Goal: Task Accomplishment & Management: Manage account settings

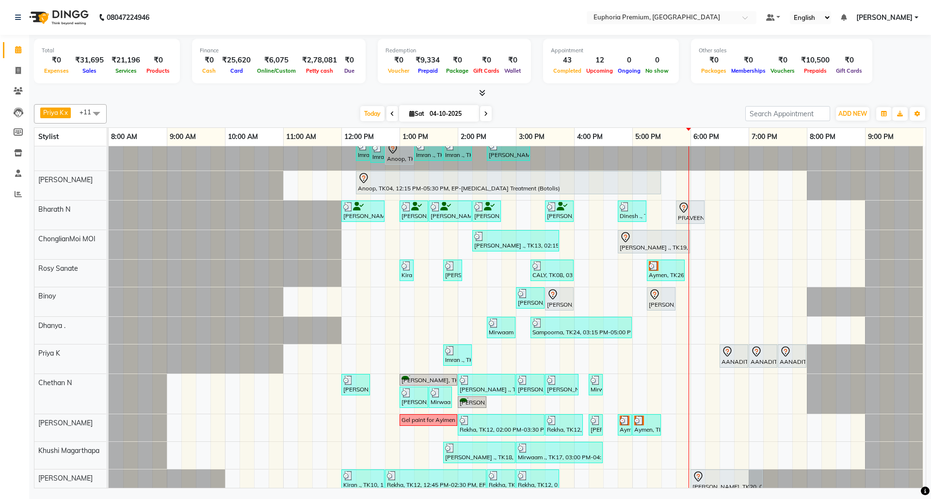
scroll to position [51, 0]
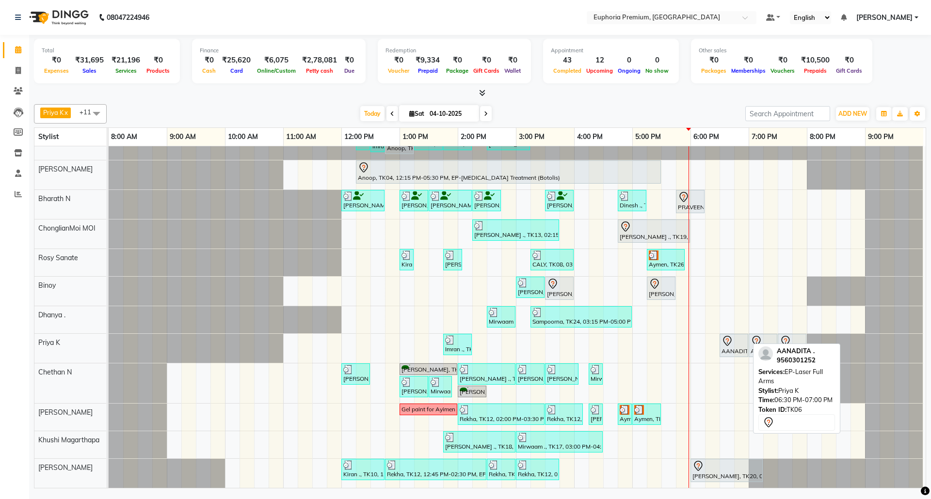
click at [745, 336] on div at bounding box center [734, 342] width 25 height 12
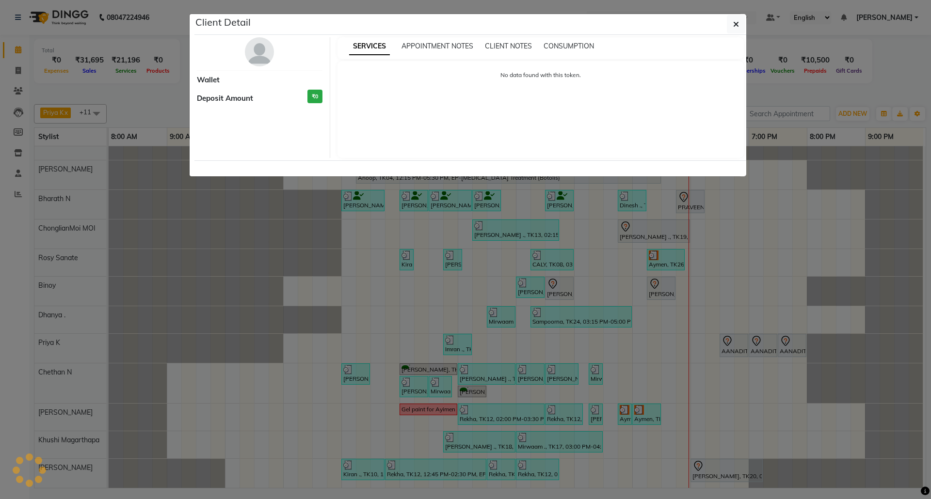
select select "7"
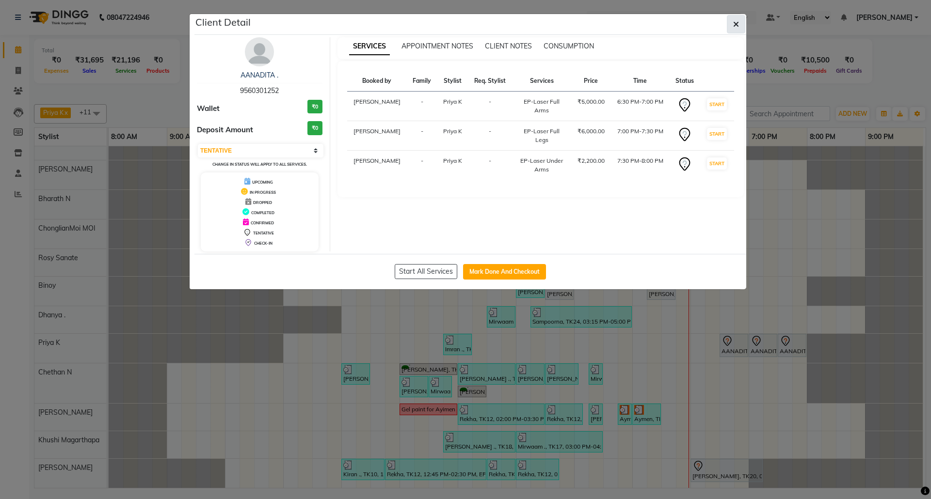
click at [740, 26] on button "button" at bounding box center [736, 24] width 18 height 18
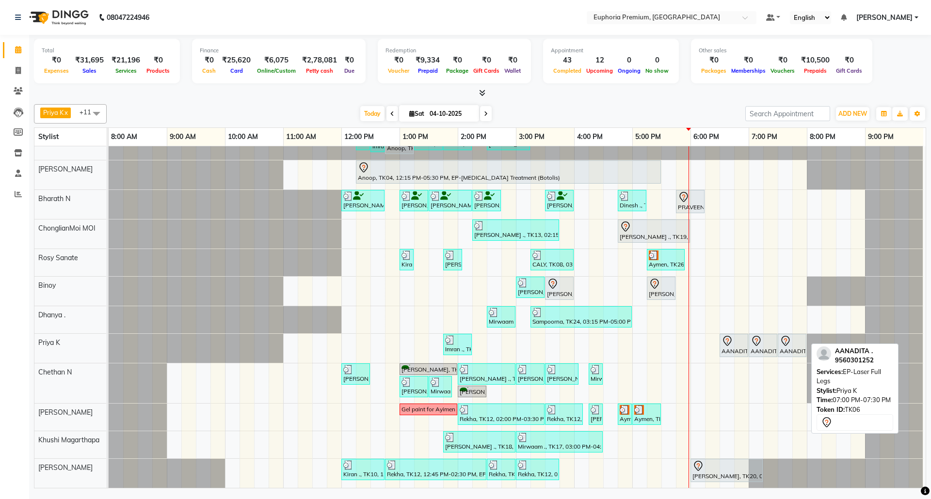
click at [775, 335] on div at bounding box center [777, 346] width 4 height 22
select select "7"
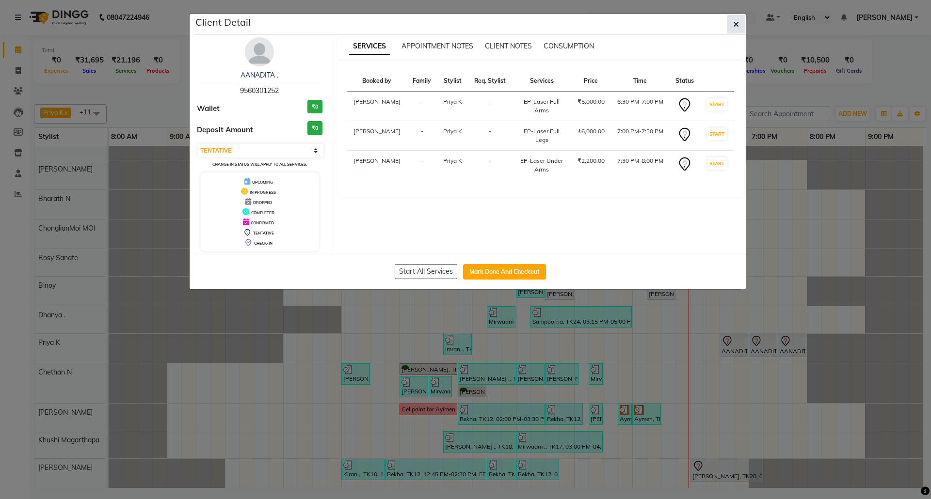
click at [737, 24] on icon "button" at bounding box center [736, 24] width 6 height 8
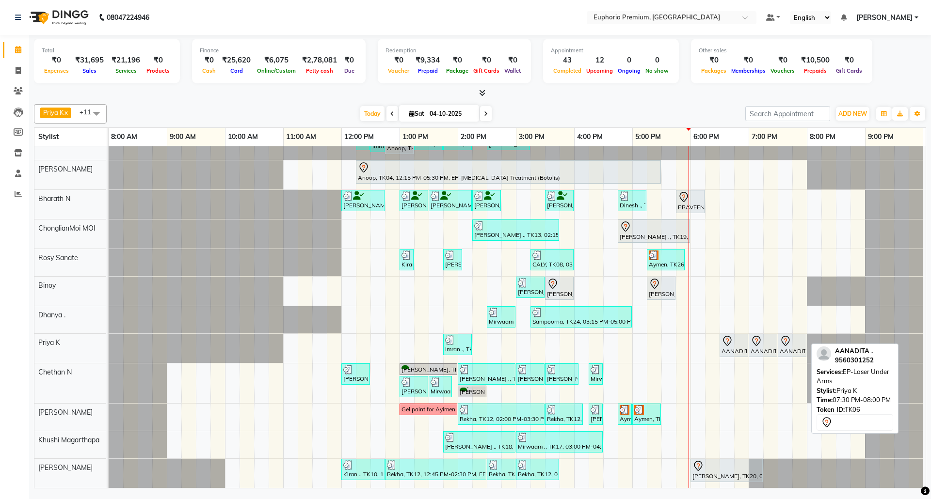
click at [800, 336] on div at bounding box center [792, 342] width 25 height 12
select select "7"
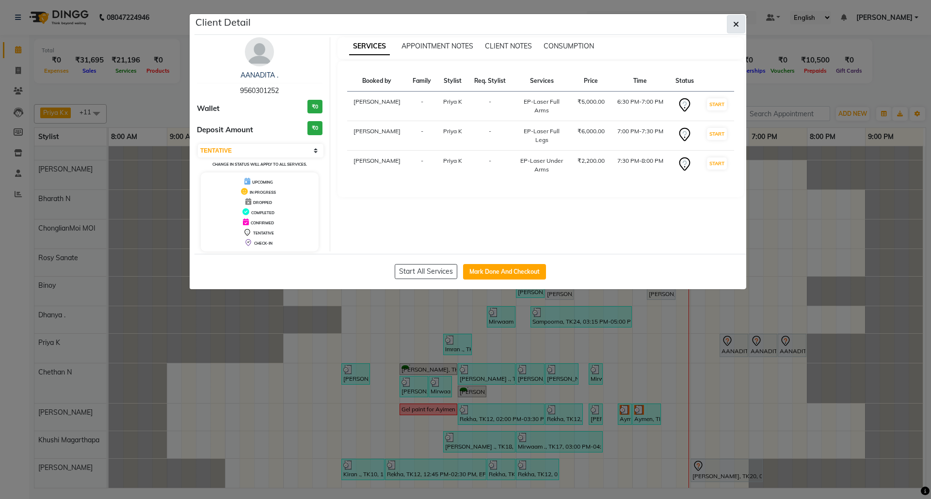
click at [735, 26] on icon "button" at bounding box center [736, 24] width 6 height 8
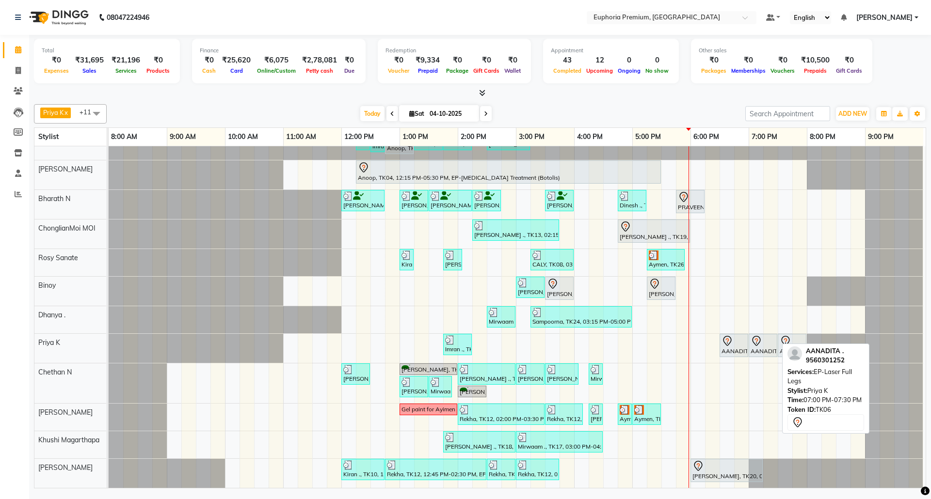
click at [768, 336] on div at bounding box center [763, 342] width 25 height 12
select select "7"
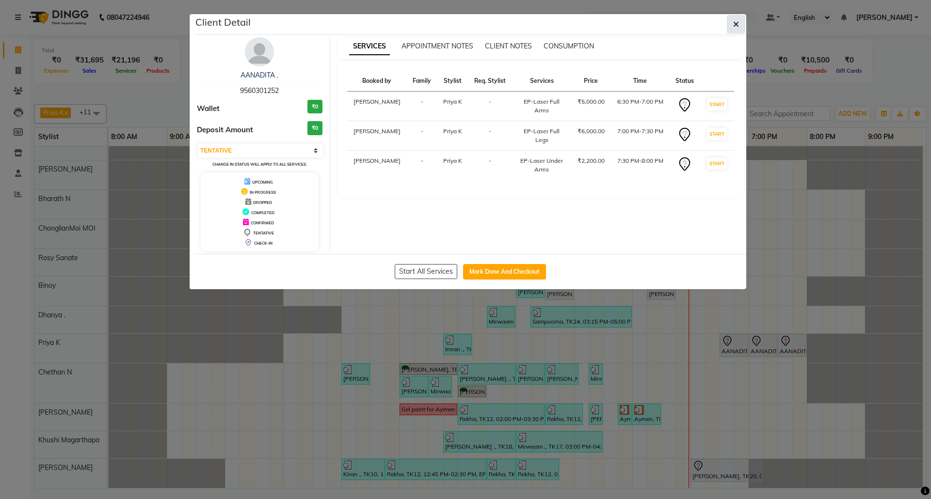
click at [736, 23] on icon "button" at bounding box center [736, 24] width 6 height 8
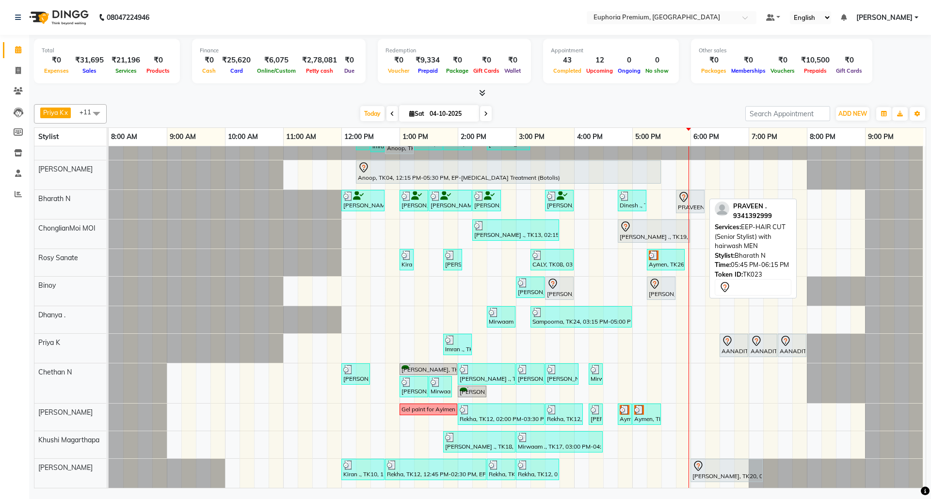
click at [691, 192] on div at bounding box center [690, 198] width 25 height 12
select select "7"
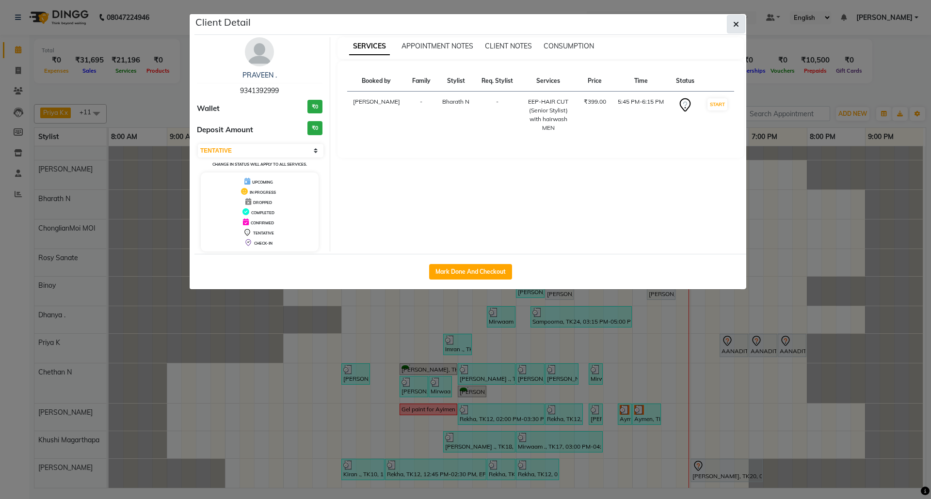
click at [736, 21] on icon "button" at bounding box center [736, 24] width 6 height 8
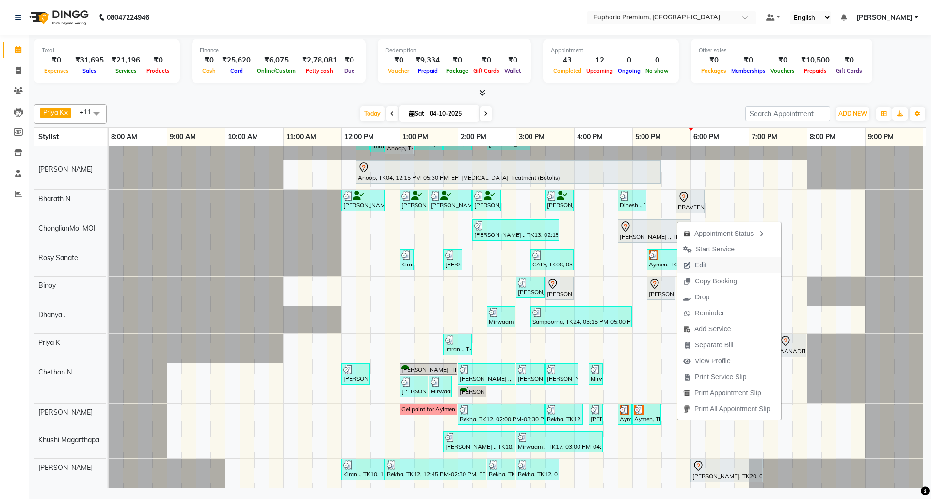
click at [700, 265] on span "Edit" at bounding box center [701, 265] width 12 height 10
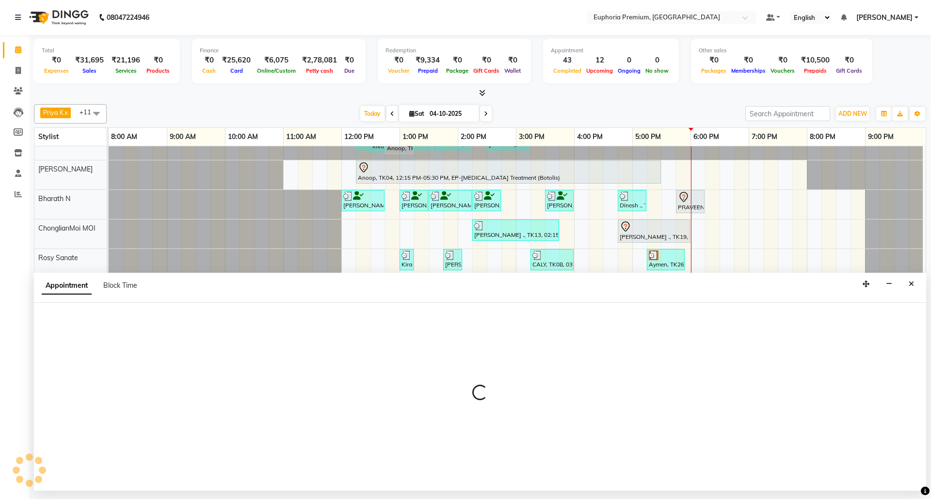
select select "tentative"
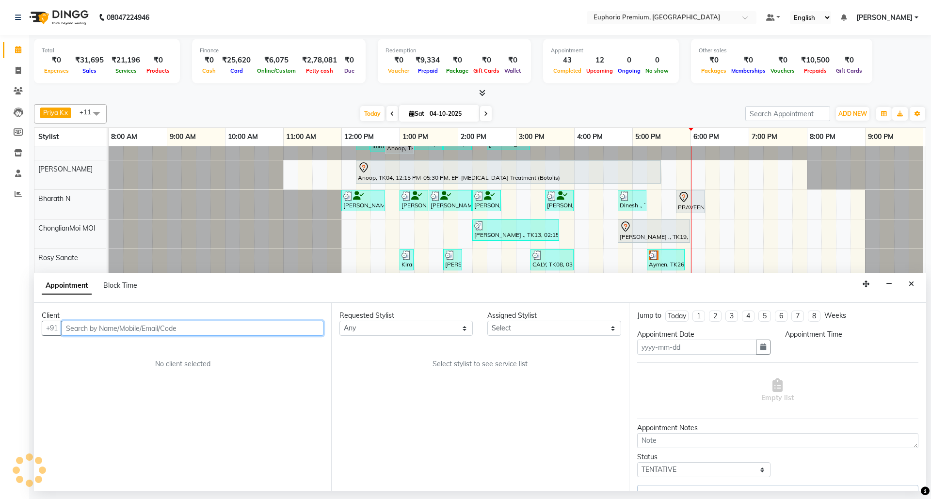
type input "04-10-2025"
select select "1005"
select select "71603"
select select "4006"
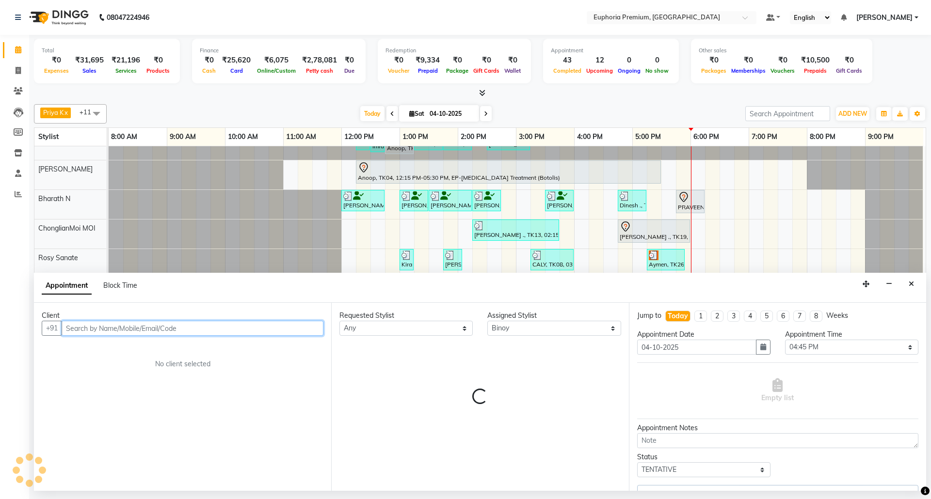
select select "4006"
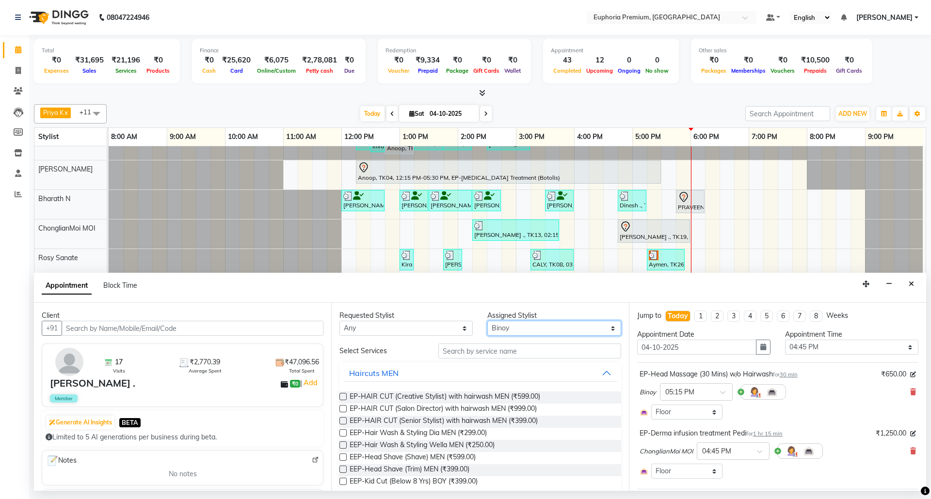
click at [540, 332] on select "Select [PERSON_NAME] N [PERSON_NAME] N ChonglianMoi MOI [PERSON_NAME] . [PERSON…" at bounding box center [553, 328] width 133 height 15
select select "71597"
click at [487, 322] on select "Select [PERSON_NAME] N [PERSON_NAME] N ChonglianMoi MOI [PERSON_NAME] . [PERSON…" at bounding box center [553, 328] width 133 height 15
click at [480, 353] on input "text" at bounding box center [529, 351] width 183 height 15
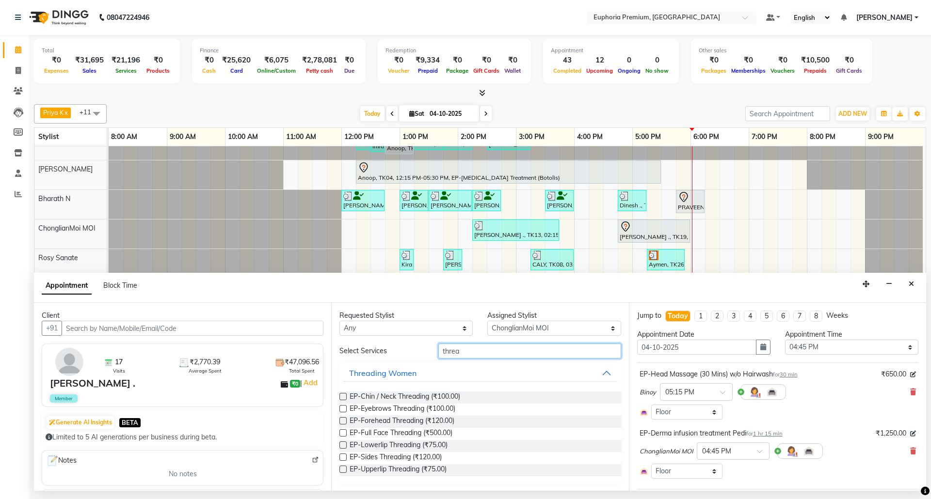
type input "threa"
click at [344, 407] on label at bounding box center [342, 408] width 7 height 7
click at [344, 407] on input "checkbox" at bounding box center [342, 410] width 6 height 6
checkbox input "false"
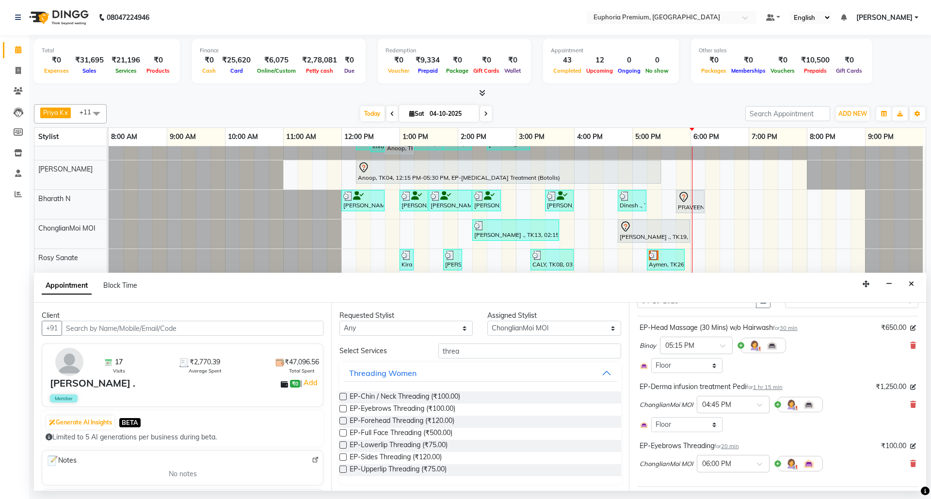
scroll to position [64, 0]
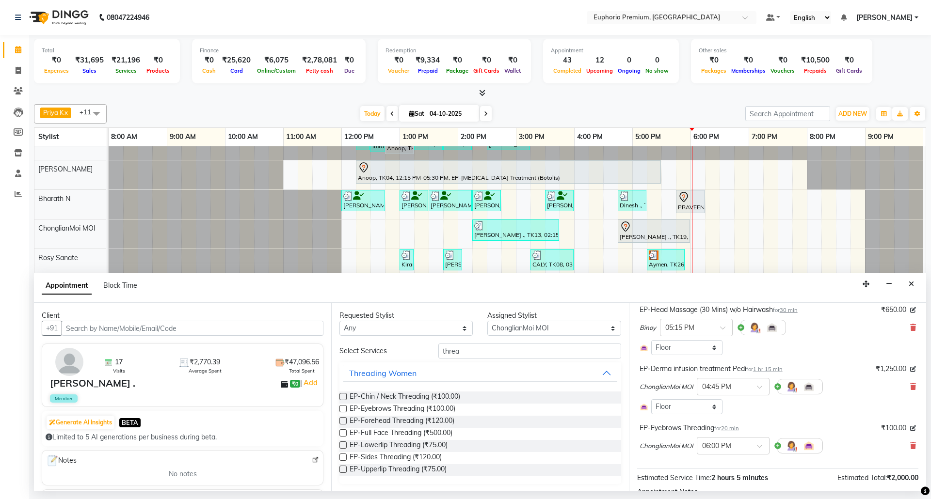
click at [734, 429] on span "20 min" at bounding box center [730, 428] width 18 height 7
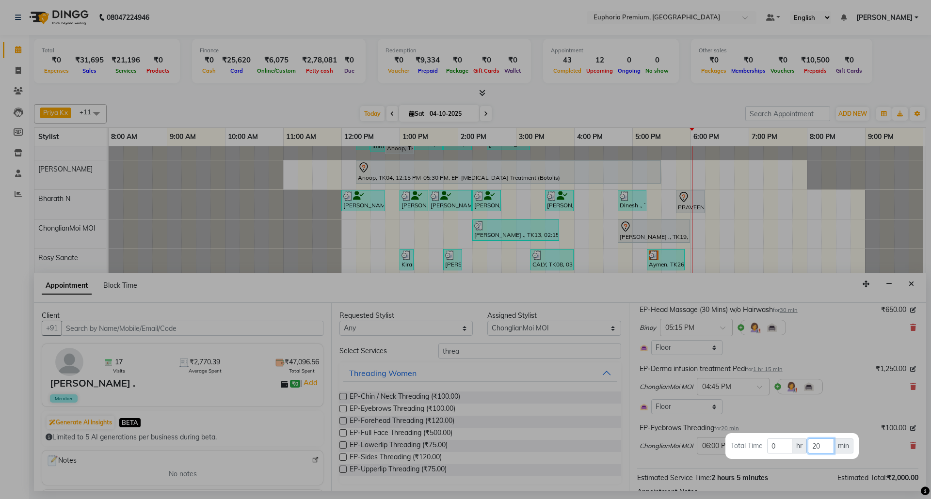
click at [823, 444] on input "20" at bounding box center [821, 446] width 26 height 15
type input "2"
type input "15"
click at [838, 414] on div at bounding box center [465, 249] width 931 height 499
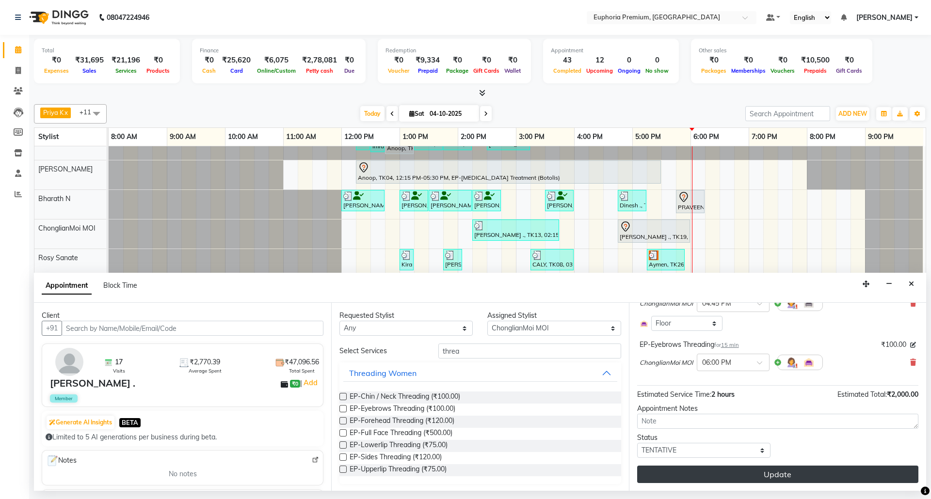
scroll to position [149, 0]
click at [810, 474] on button "Update" at bounding box center [777, 474] width 281 height 17
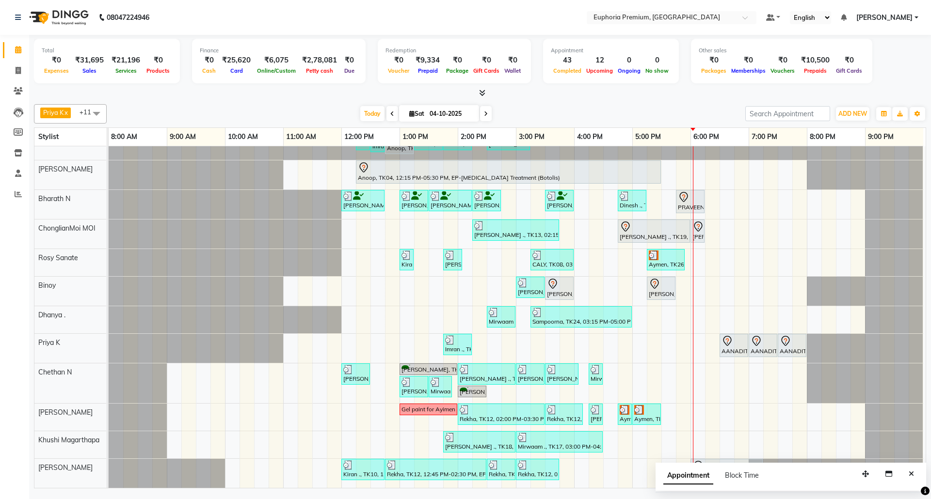
click at [390, 115] on span at bounding box center [393, 113] width 12 height 15
type input "03-10-2025"
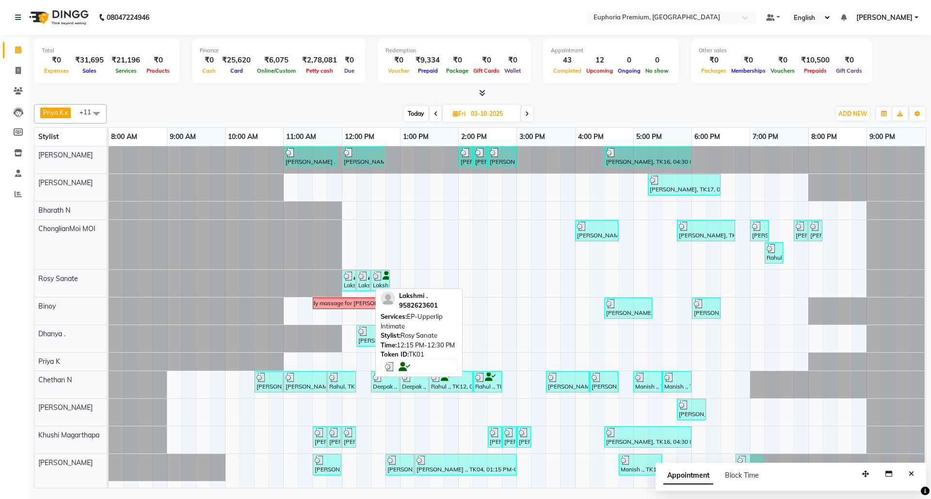
click at [359, 284] on div "Lakshmi ., TK01, 12:15 PM-12:30 PM, EP-Upperlip Intimate" at bounding box center [363, 281] width 12 height 18
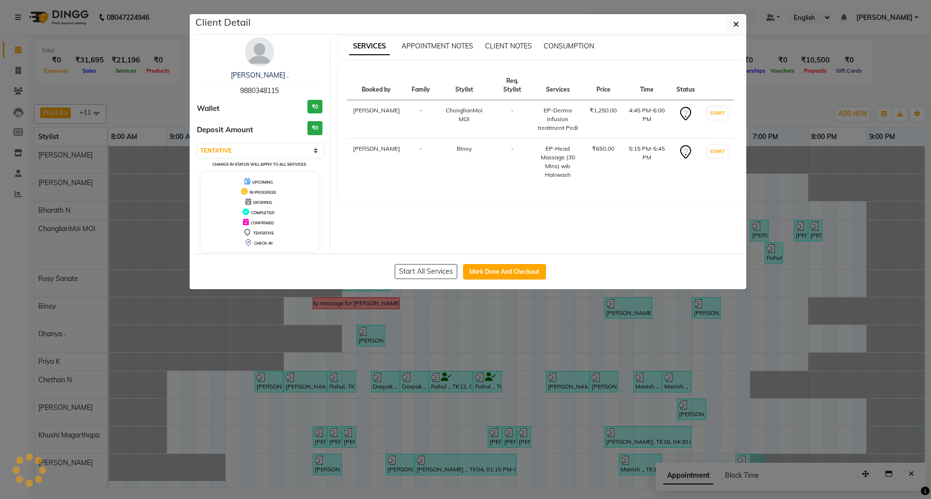
select select "3"
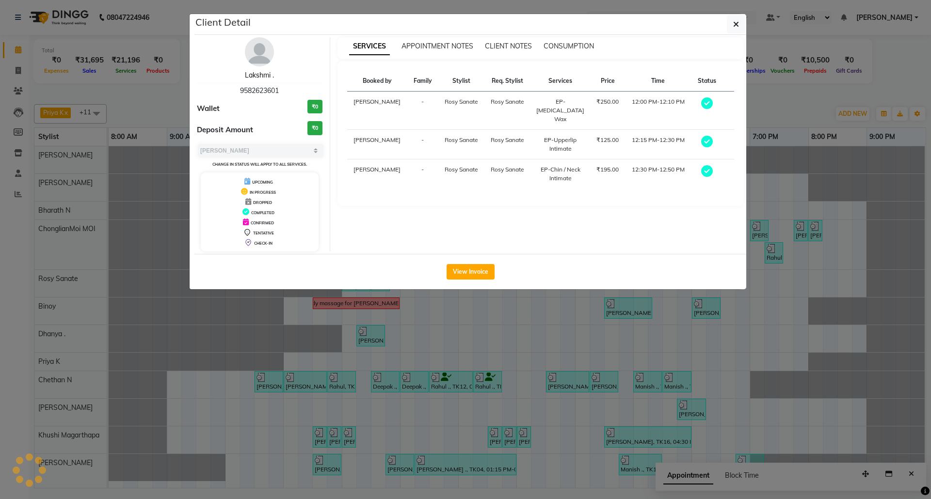
click at [252, 80] on link "Lakshmi ." at bounding box center [259, 75] width 29 height 9
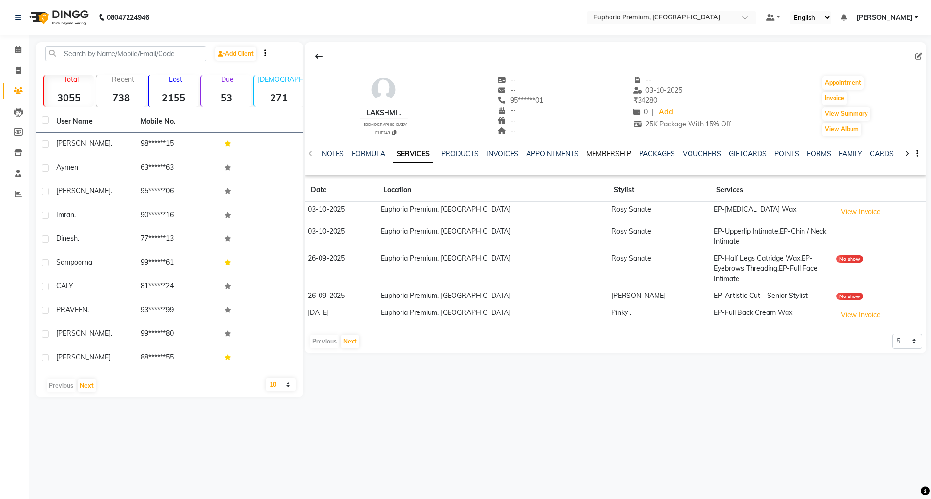
click at [596, 156] on link "MEMBERSHIP" at bounding box center [608, 153] width 45 height 9
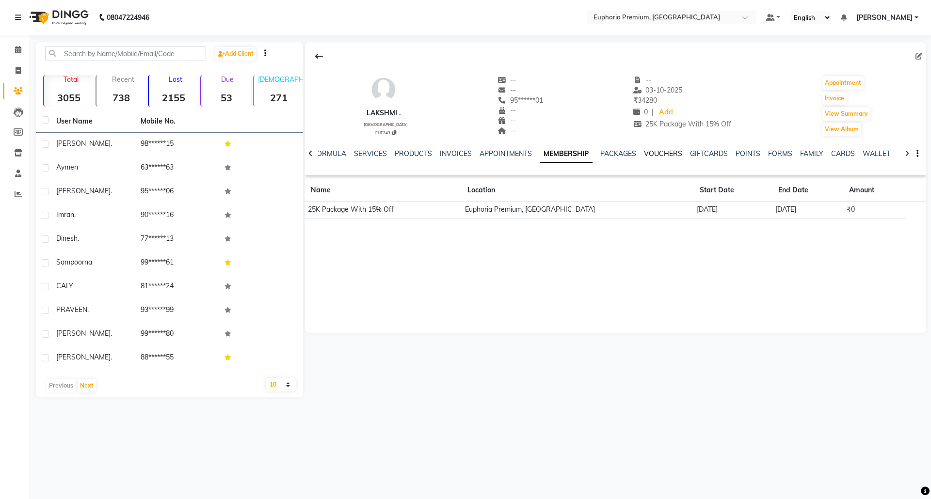
click at [657, 156] on link "VOUCHERS" at bounding box center [663, 153] width 38 height 9
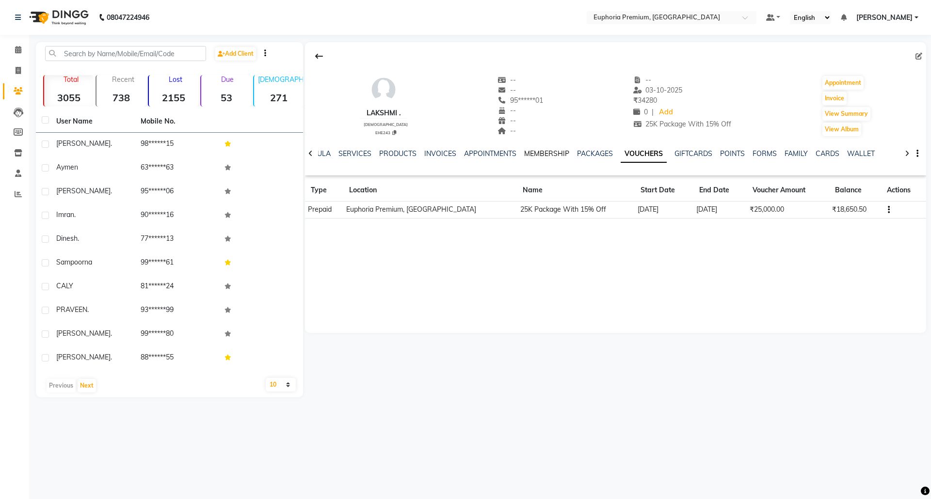
click at [555, 156] on link "MEMBERSHIP" at bounding box center [546, 153] width 45 height 9
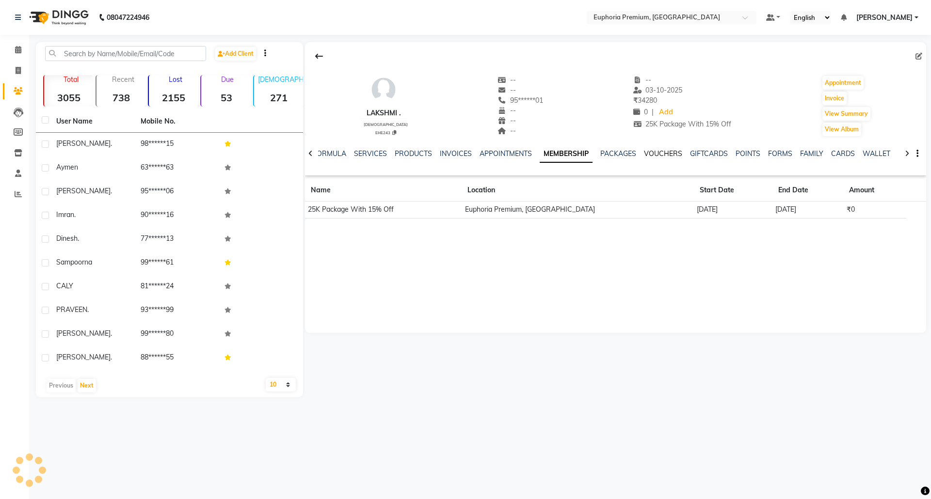
click at [650, 156] on link "VOUCHERS" at bounding box center [663, 153] width 38 height 9
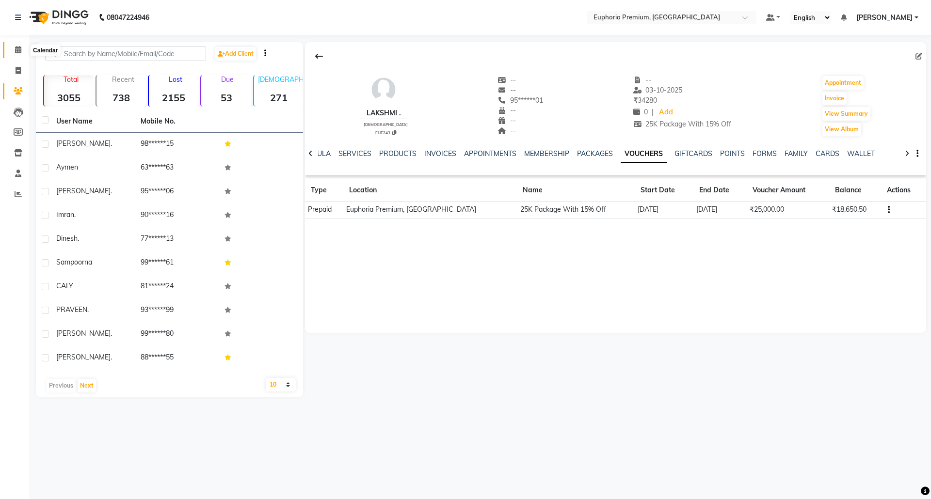
click at [19, 45] on span at bounding box center [18, 50] width 17 height 11
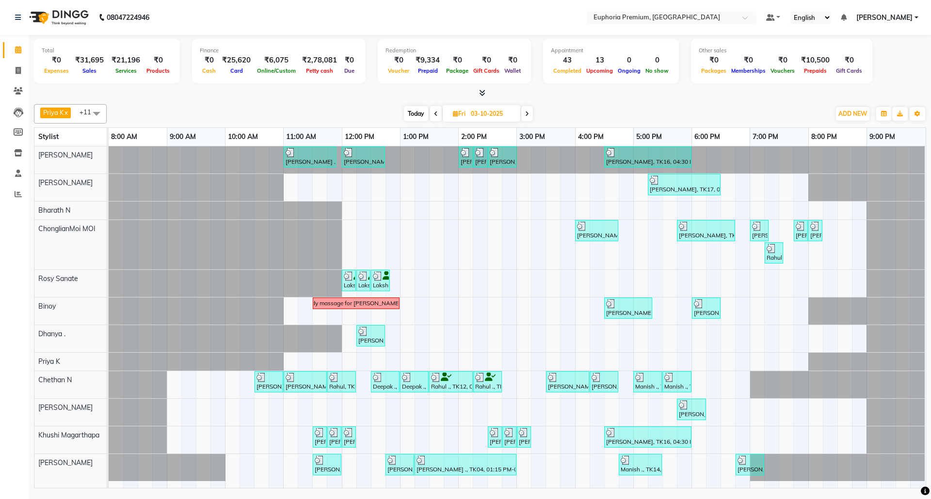
click at [526, 114] on icon at bounding box center [527, 114] width 4 height 6
type input "04-10-2025"
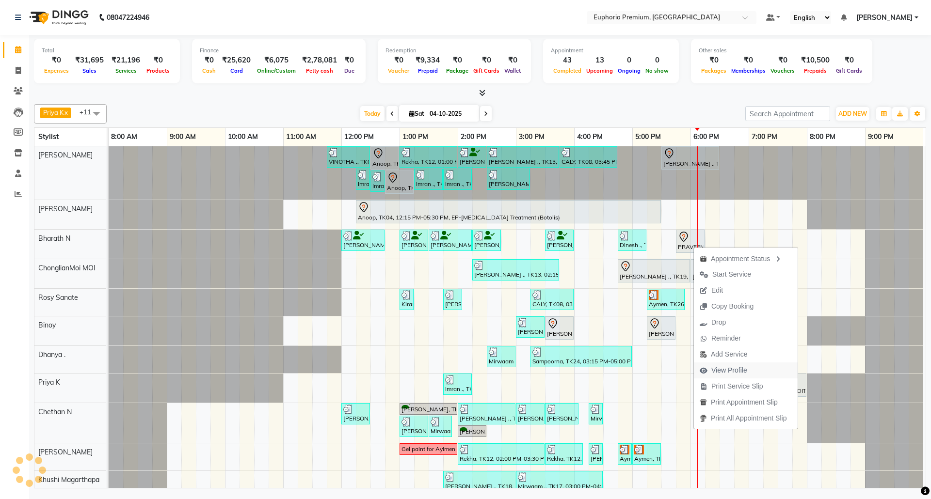
click at [730, 374] on span "View Profile" at bounding box center [729, 371] width 36 height 10
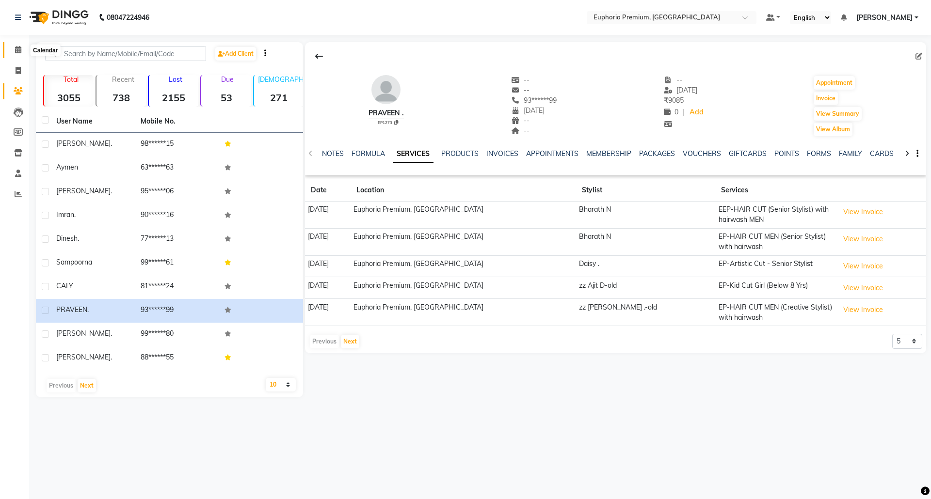
click at [16, 52] on icon at bounding box center [18, 49] width 6 height 7
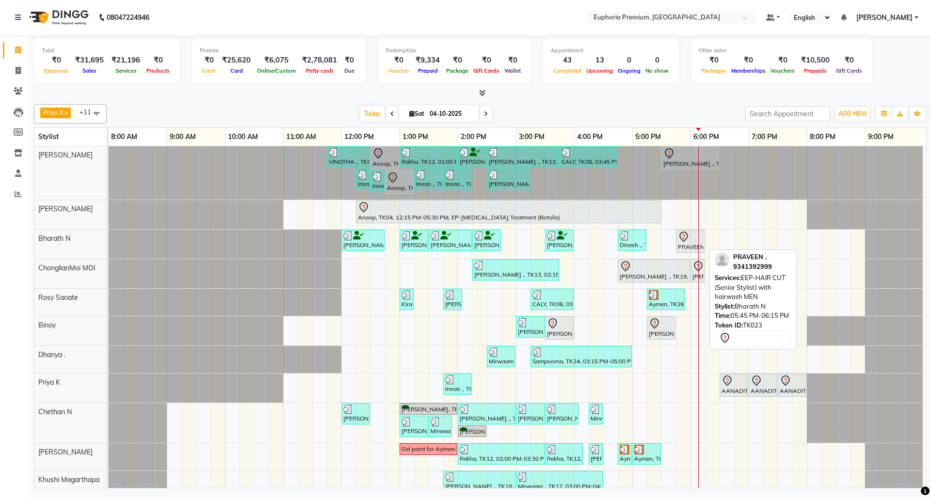
drag, startPoint x: 699, startPoint y: 253, endPoint x: 683, endPoint y: 244, distance: 18.2
click at [683, 244] on div "PRAVEEN ., TK23, 05:45 PM-06:15 PM, EEP-HAIR CUT (Senior Stylist) with hairwash…" at bounding box center [690, 241] width 27 height 20
select select "7"
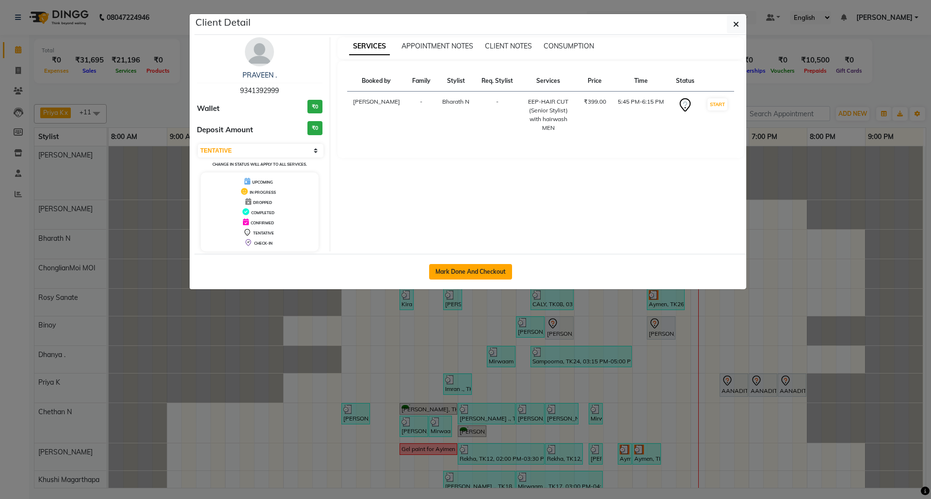
click at [454, 275] on button "Mark Done And Checkout" at bounding box center [470, 272] width 83 height 16
select select "service"
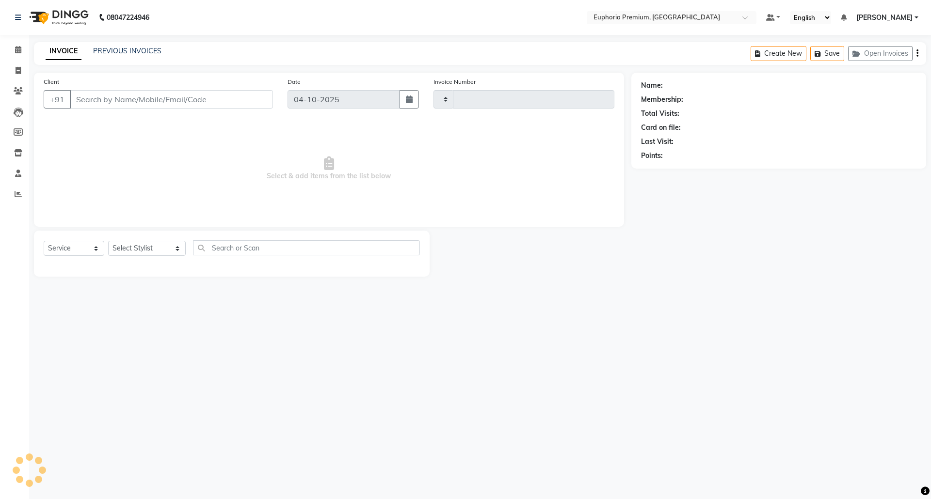
type input "3234"
select select "7925"
type input "93******99"
select select "71614"
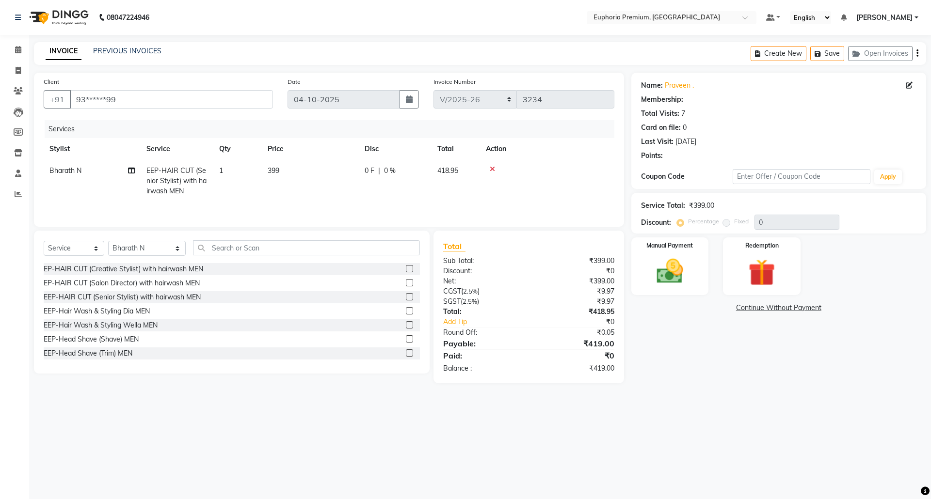
select select "1: Object"
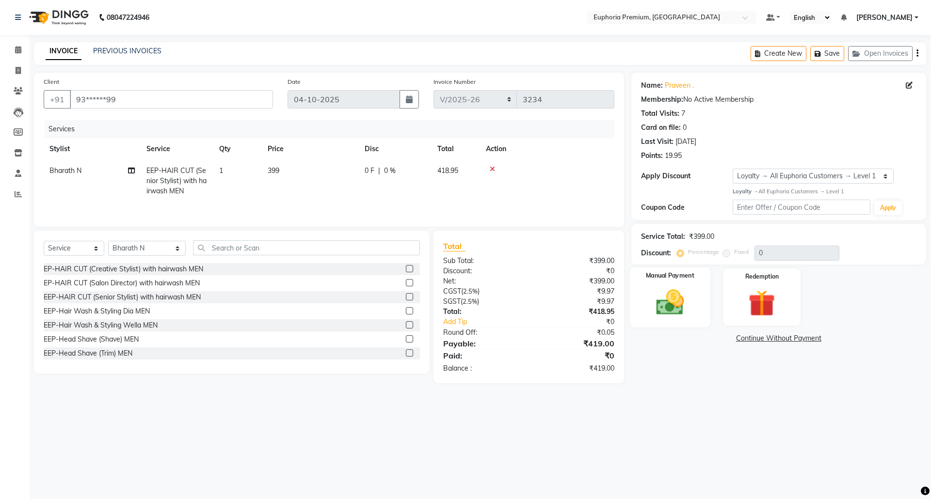
click at [685, 301] on img at bounding box center [669, 303] width 45 height 32
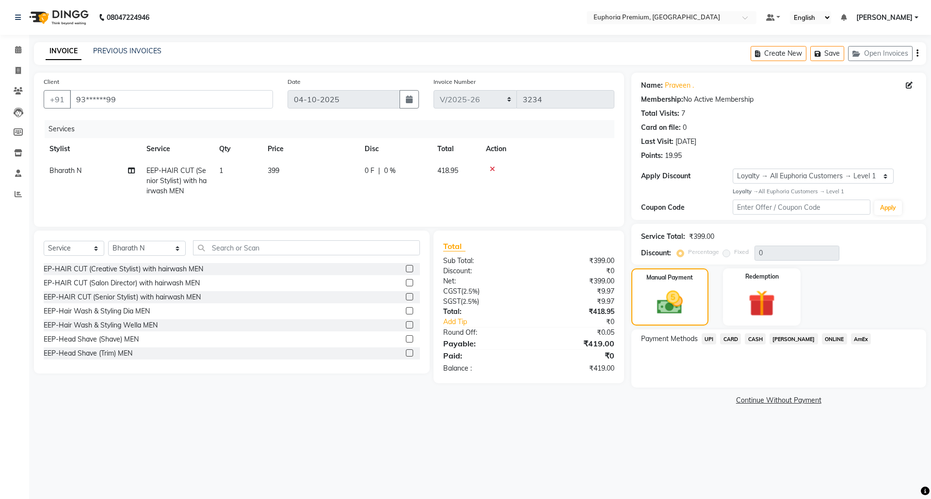
click at [711, 342] on span "UPI" at bounding box center [709, 339] width 15 height 11
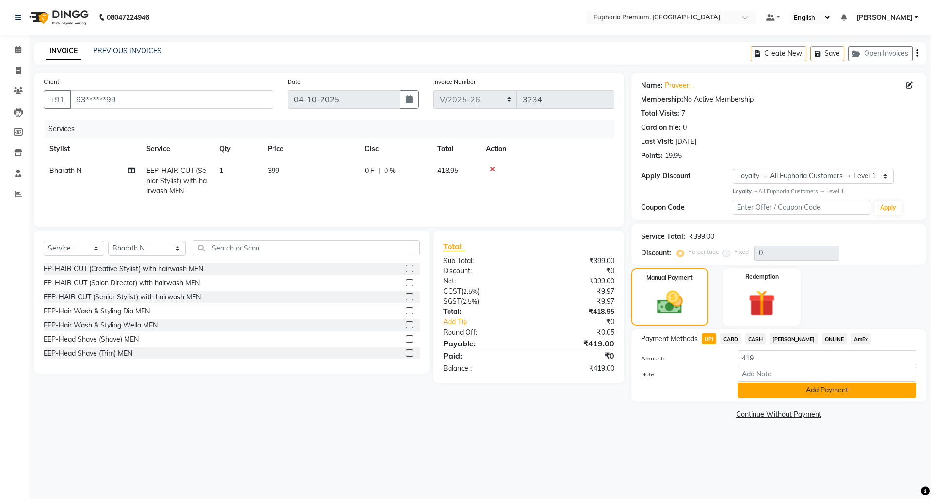
click at [812, 396] on button "Add Payment" at bounding box center [827, 390] width 179 height 15
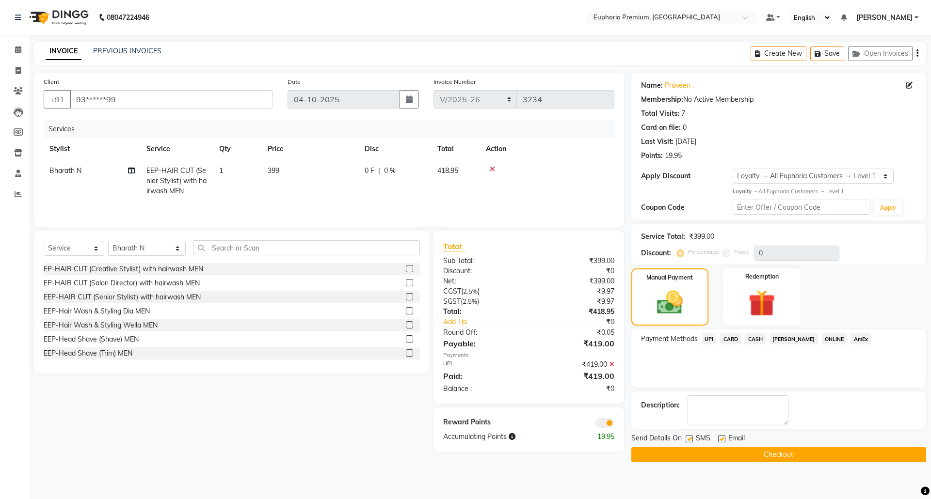
click at [784, 452] on button "Checkout" at bounding box center [778, 455] width 295 height 15
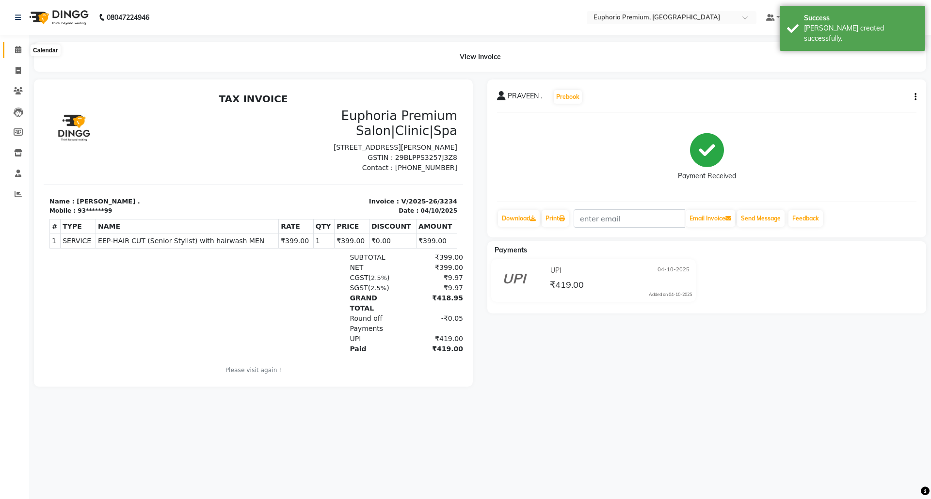
click at [12, 53] on span at bounding box center [18, 50] width 17 height 11
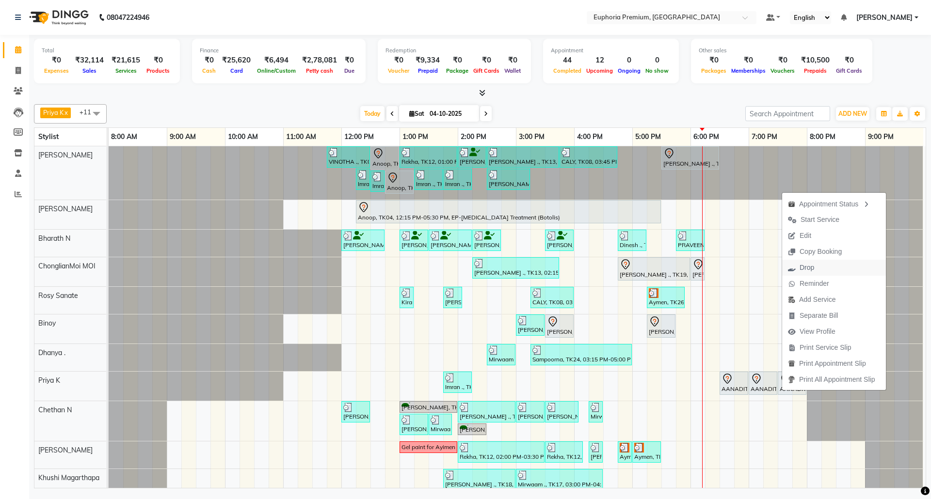
click at [807, 267] on span "Drop" at bounding box center [807, 268] width 15 height 10
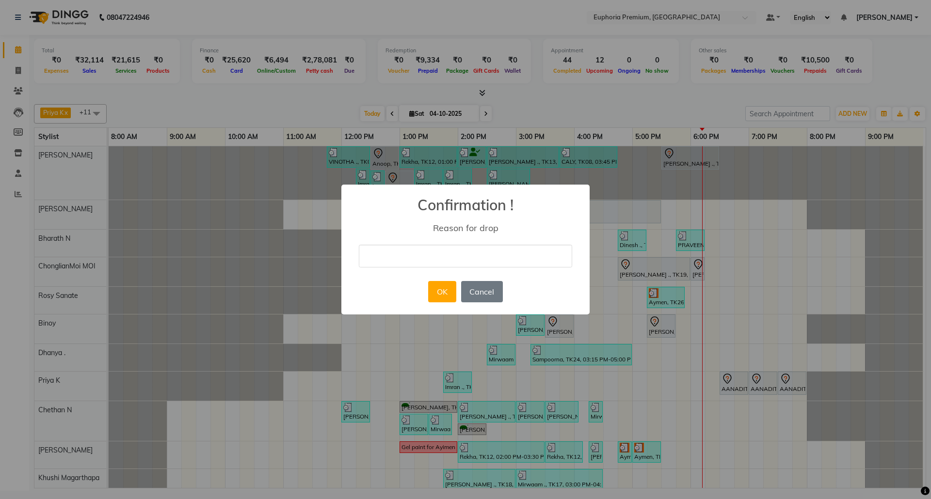
click at [470, 272] on div "× Confirmation ! Reason for drop OK No Cancel" at bounding box center [465, 250] width 248 height 130
click at [464, 258] on input "text" at bounding box center [465, 256] width 213 height 23
type input "Busy"
click at [439, 290] on button "OK" at bounding box center [442, 291] width 28 height 21
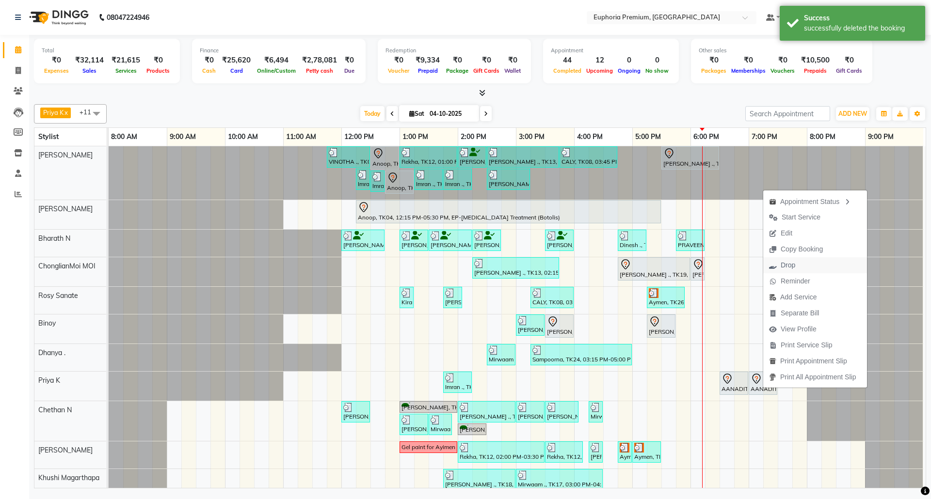
click at [802, 262] on button "Drop" at bounding box center [815, 266] width 104 height 16
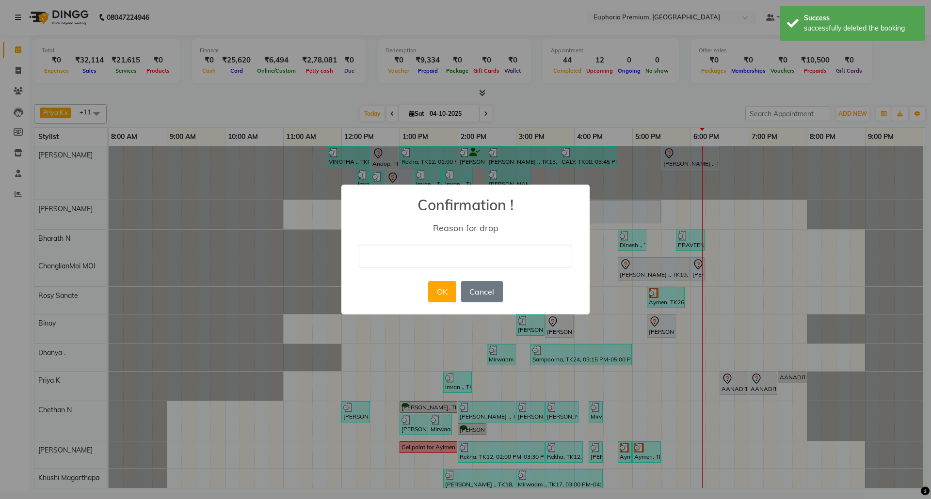
click at [438, 258] on input "text" at bounding box center [465, 256] width 213 height 23
type input "Busy"
click at [444, 293] on button "OK" at bounding box center [442, 291] width 28 height 21
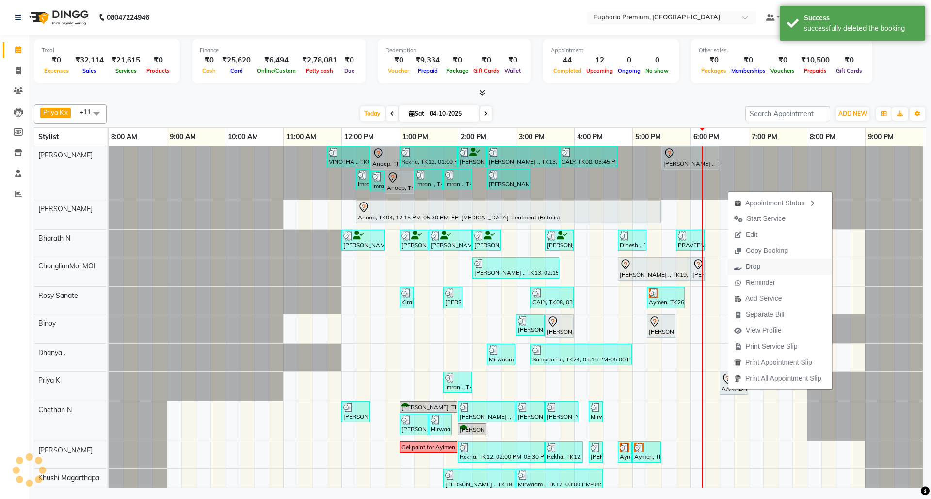
click at [767, 268] on button "Drop" at bounding box center [780, 267] width 104 height 16
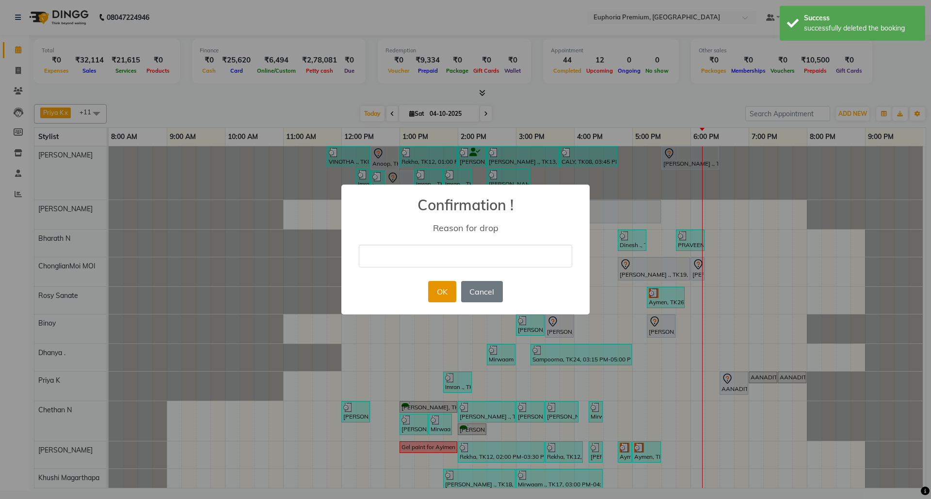
click at [445, 295] on button "OK" at bounding box center [442, 291] width 28 height 21
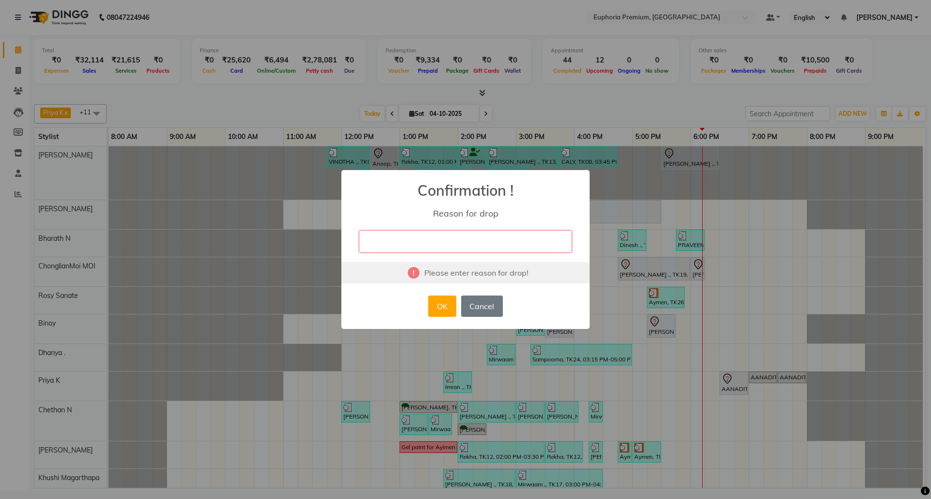
click at [372, 239] on input "text" at bounding box center [465, 241] width 213 height 23
type input "Dint come"
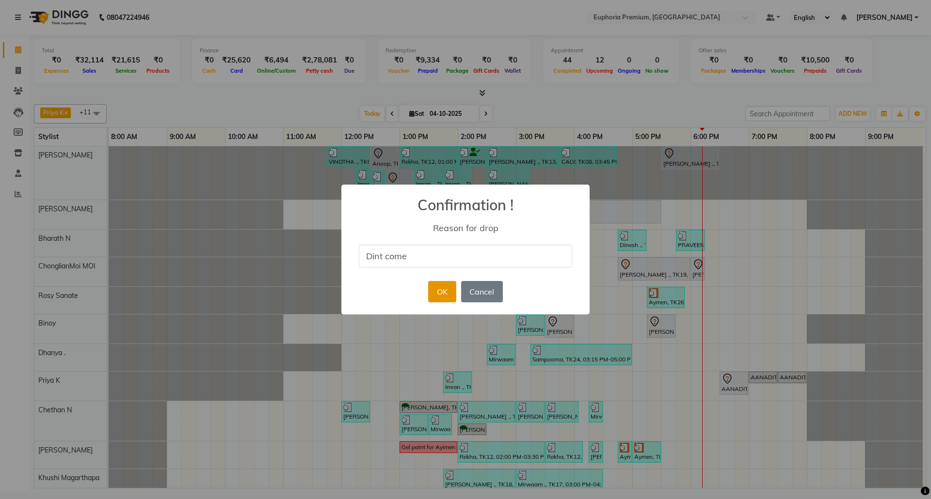
click at [441, 295] on button "OK" at bounding box center [442, 291] width 28 height 21
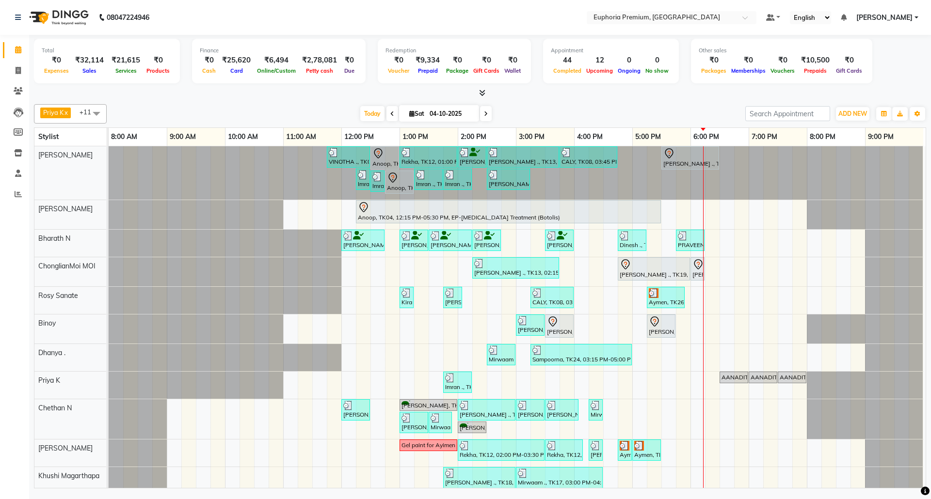
click at [484, 113] on icon at bounding box center [486, 114] width 4 height 6
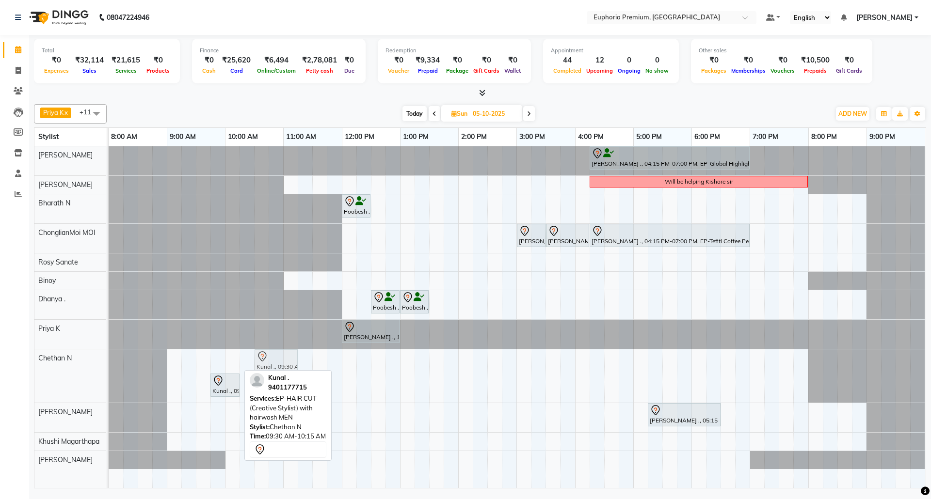
drag, startPoint x: 212, startPoint y: 361, endPoint x: 275, endPoint y: 371, distance: 64.3
click at [275, 371] on div "Priya K x ChonglianMoi MOI x Dhanya . x Shishi L x [PERSON_NAME] x [PERSON_NAME…" at bounding box center [480, 294] width 892 height 388
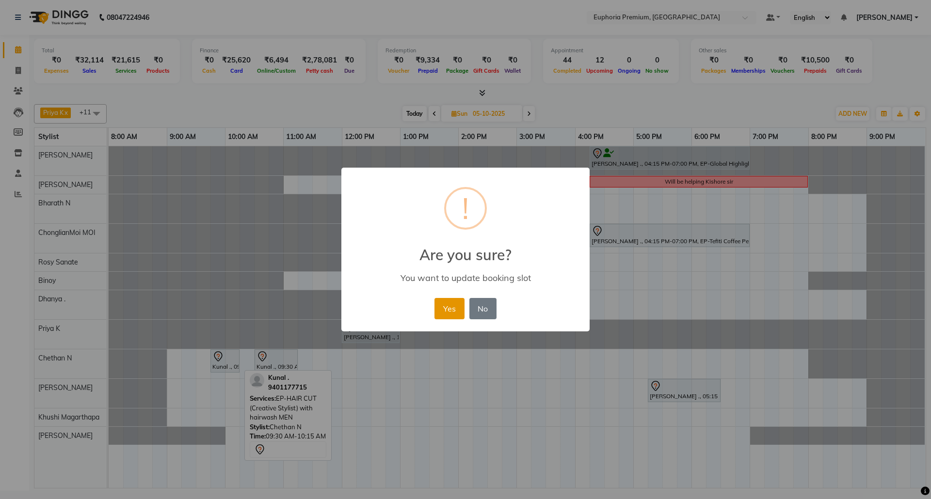
click at [441, 309] on button "Yes" at bounding box center [450, 308] width 30 height 21
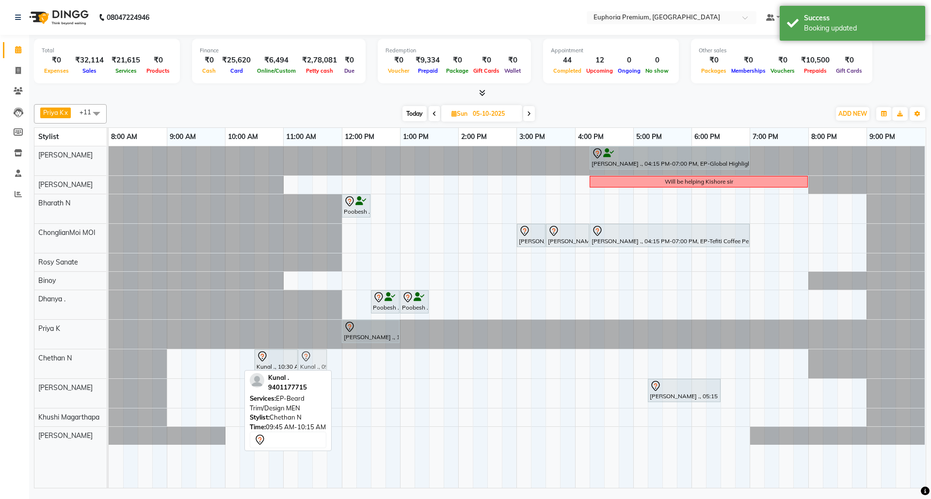
drag, startPoint x: 228, startPoint y: 363, endPoint x: 322, endPoint y: 373, distance: 95.2
click at [322, 373] on div "Priya K x ChonglianMoi MOI x Dhanya . x Shishi L x [PERSON_NAME] x [PERSON_NAME…" at bounding box center [480, 294] width 892 height 388
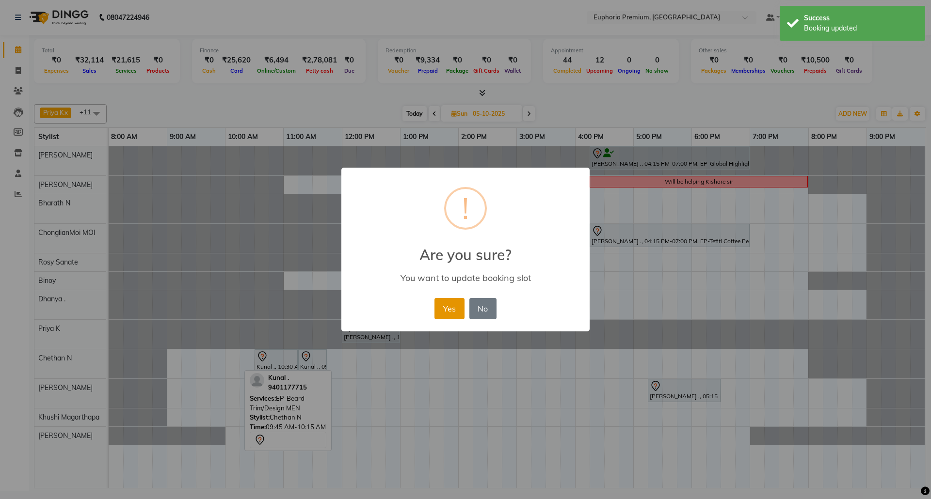
click at [445, 312] on button "Yes" at bounding box center [450, 308] width 30 height 21
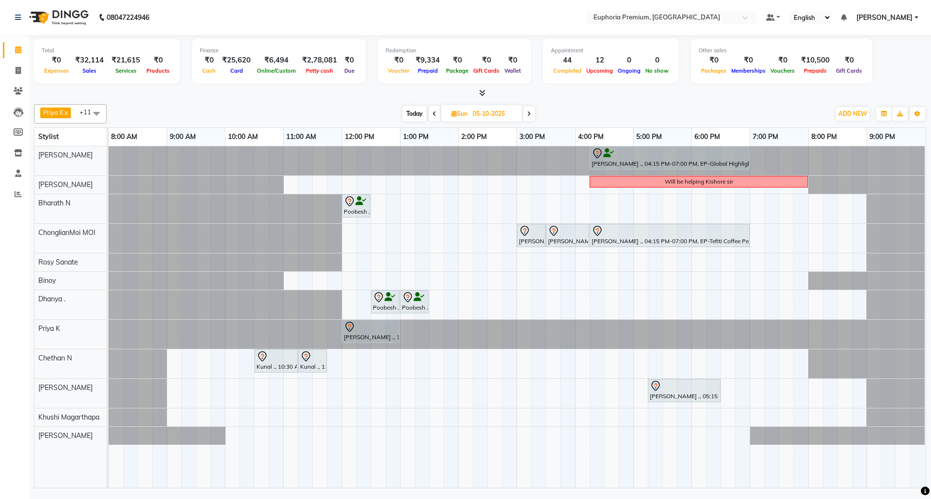
click at [413, 115] on span "Today" at bounding box center [415, 113] width 24 height 15
type input "04-10-2025"
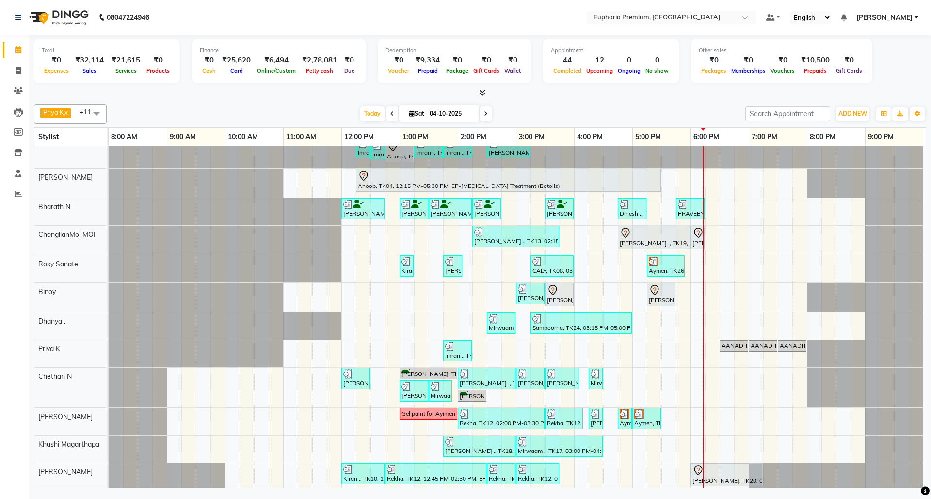
scroll to position [47, 0]
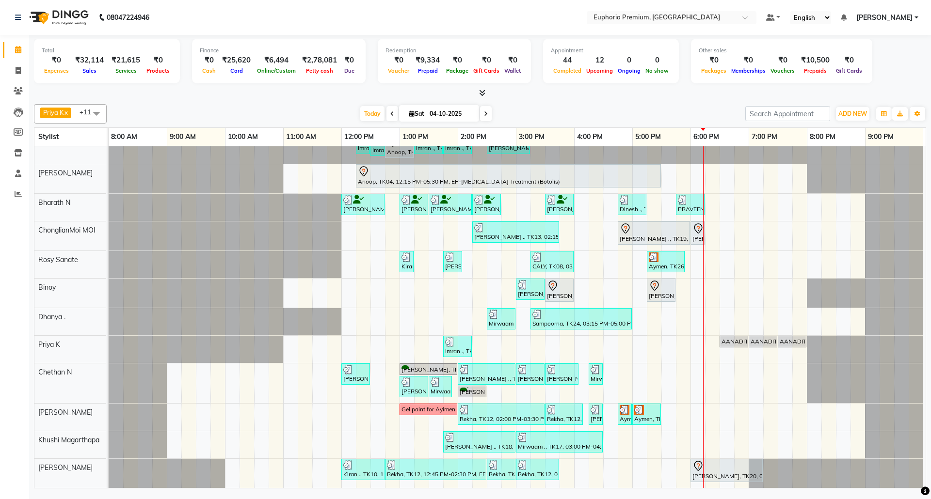
click at [478, 96] on span at bounding box center [480, 93] width 10 height 10
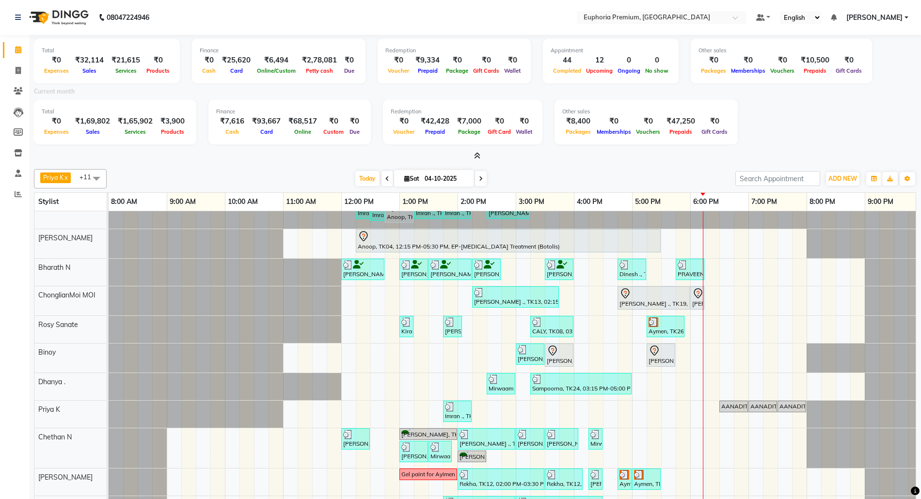
click at [476, 158] on icon at bounding box center [477, 155] width 6 height 7
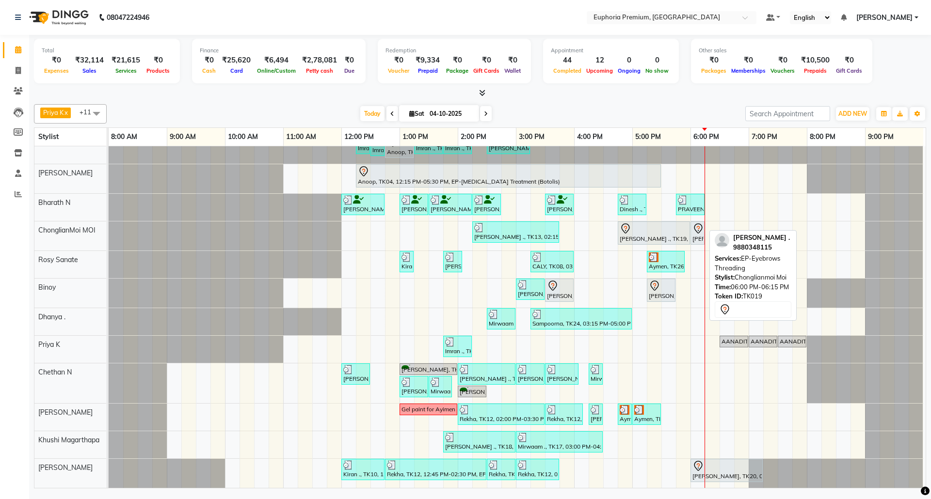
click at [699, 227] on div "[PERSON_NAME] ., TK19, 06:00 PM-06:15 PM, EP-Eyebrows Threading" at bounding box center [698, 233] width 12 height 20
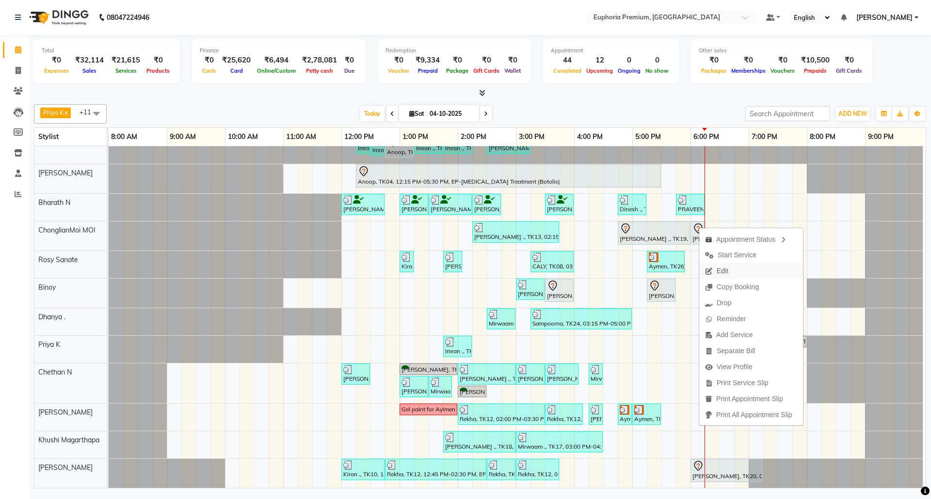
click at [725, 276] on span "Edit" at bounding box center [716, 271] width 35 height 16
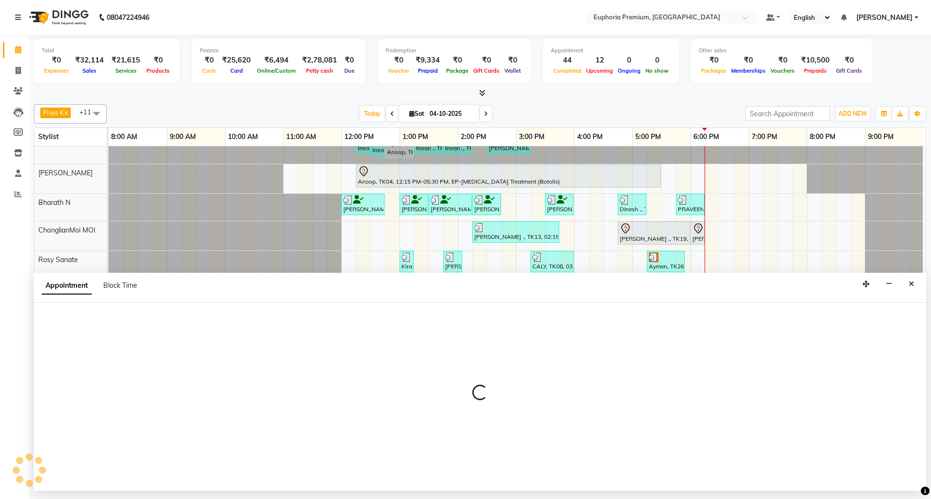
select select "tentative"
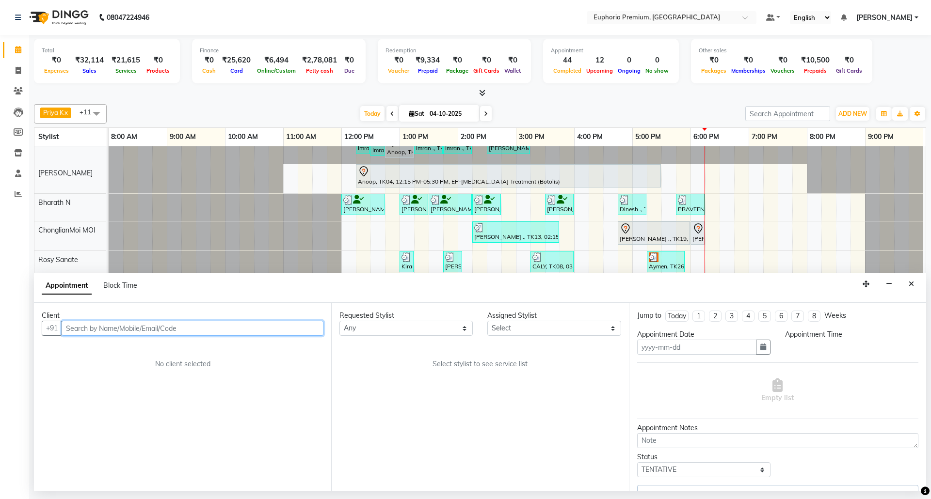
type input "04-10-2025"
select select "1005"
select select "71597"
select select "4006"
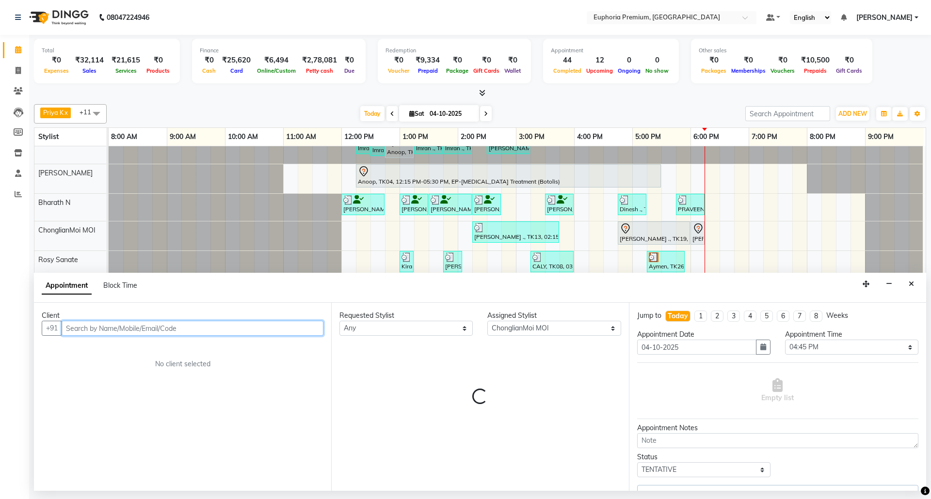
select select "4006"
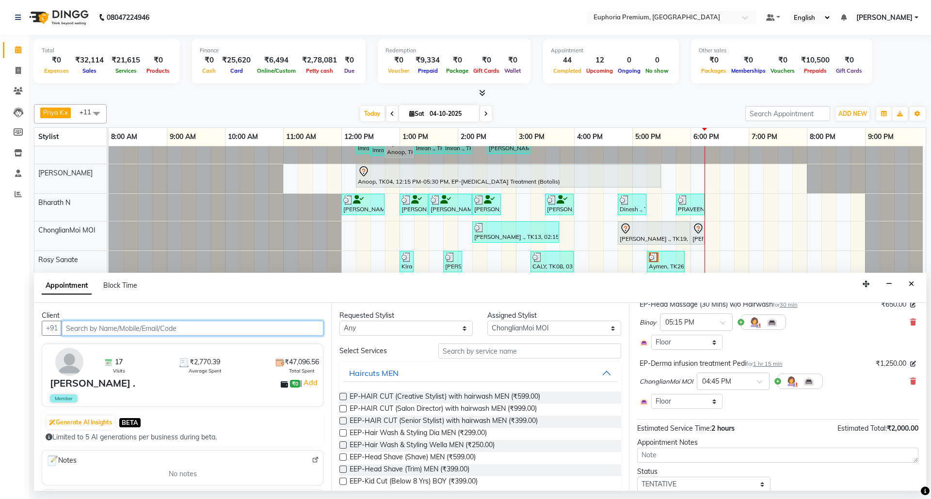
scroll to position [164, 0]
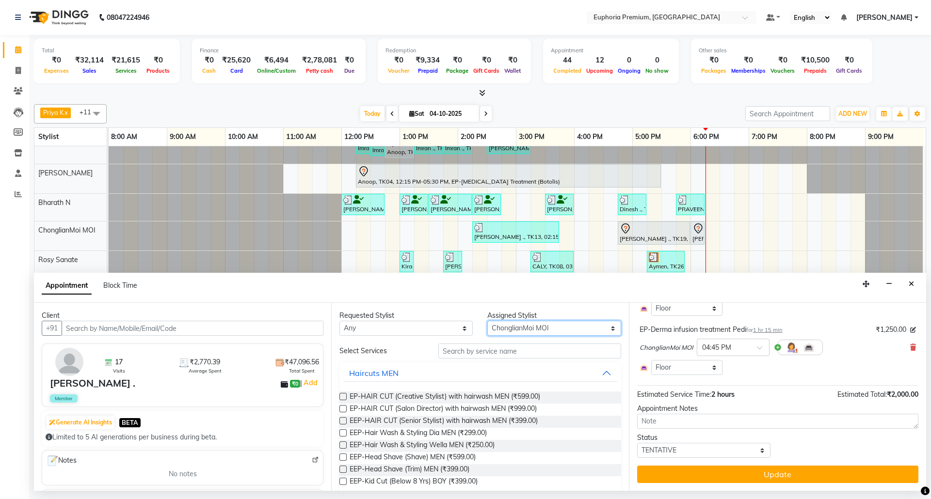
click at [565, 328] on select "Select [PERSON_NAME] N [PERSON_NAME] N ChonglianMoi MOI [PERSON_NAME] . [PERSON…" at bounding box center [553, 328] width 133 height 15
select select "86606"
click at [487, 322] on select "Select [PERSON_NAME] N [PERSON_NAME] N ChonglianMoi MOI [PERSON_NAME] . [PERSON…" at bounding box center [553, 328] width 133 height 15
click at [533, 355] on input "text" at bounding box center [529, 351] width 183 height 15
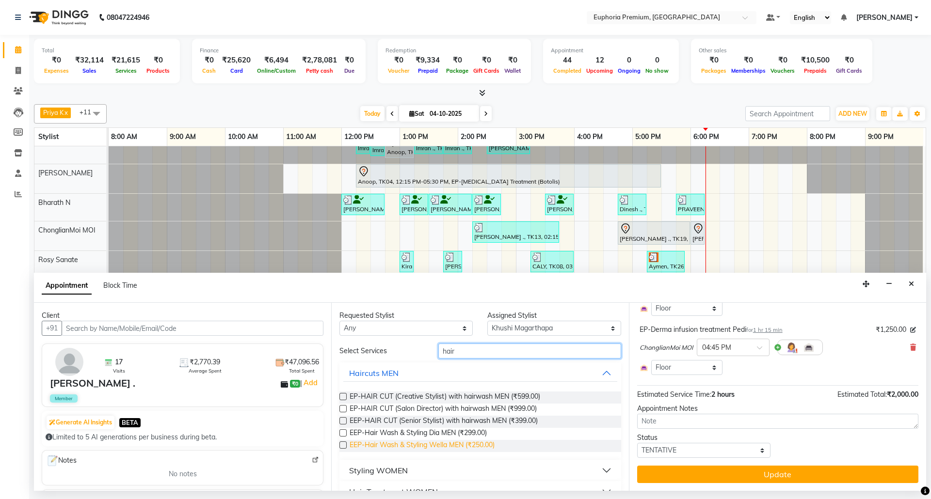
type input "hair"
click at [483, 449] on span "EEP-Hair Wash & Styling Wella MEN (₹250.00)" at bounding box center [422, 446] width 145 height 12
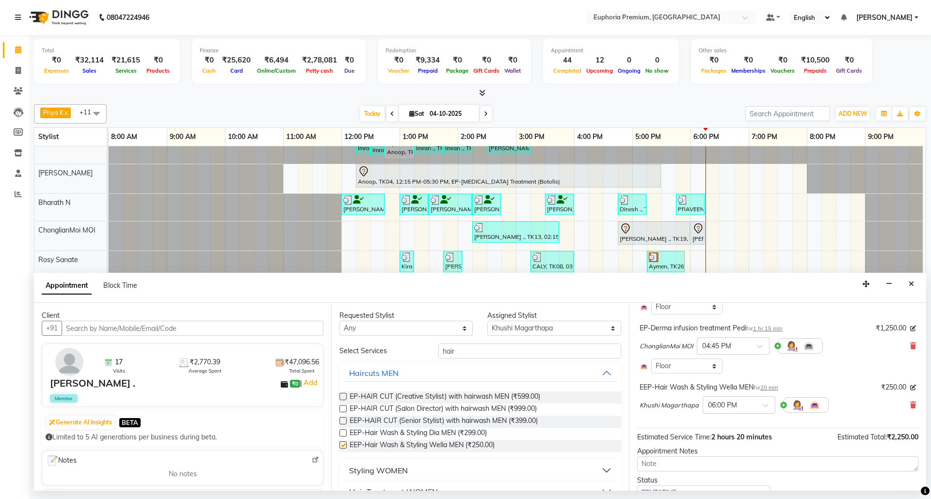
checkbox input "false"
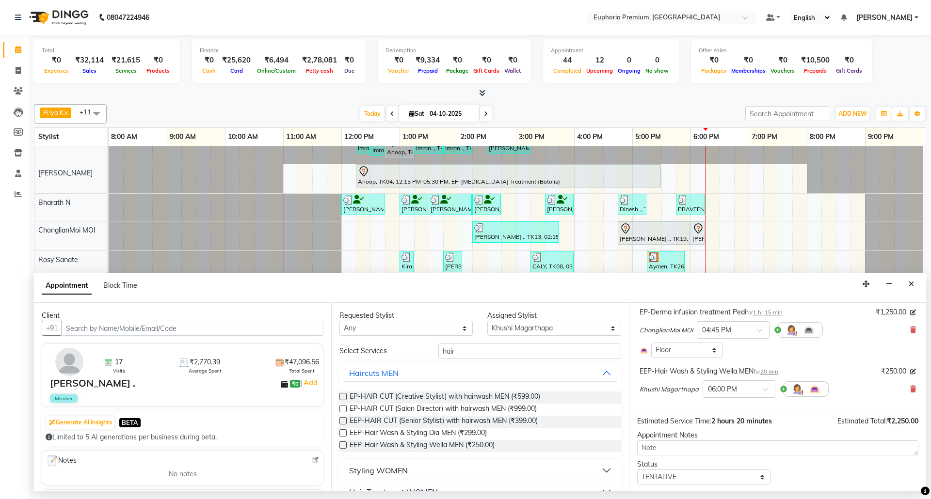
scroll to position [218, 0]
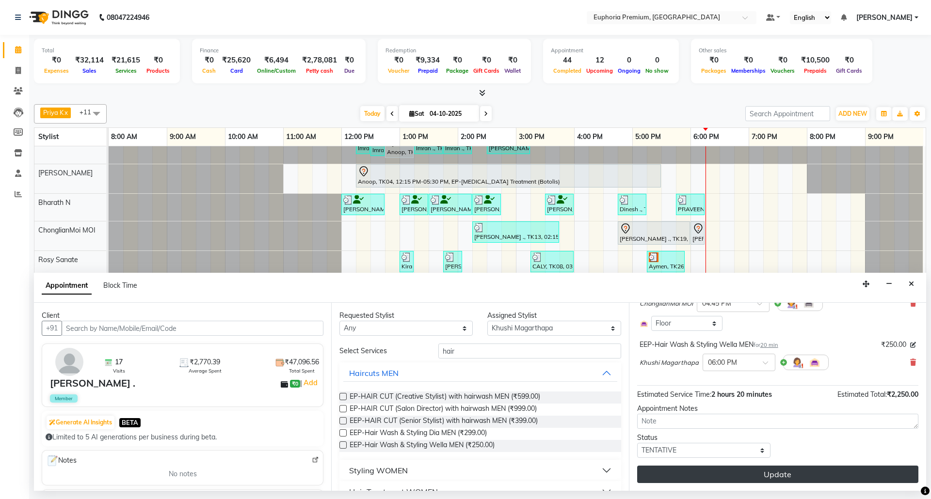
click at [791, 476] on button "Update" at bounding box center [777, 474] width 281 height 17
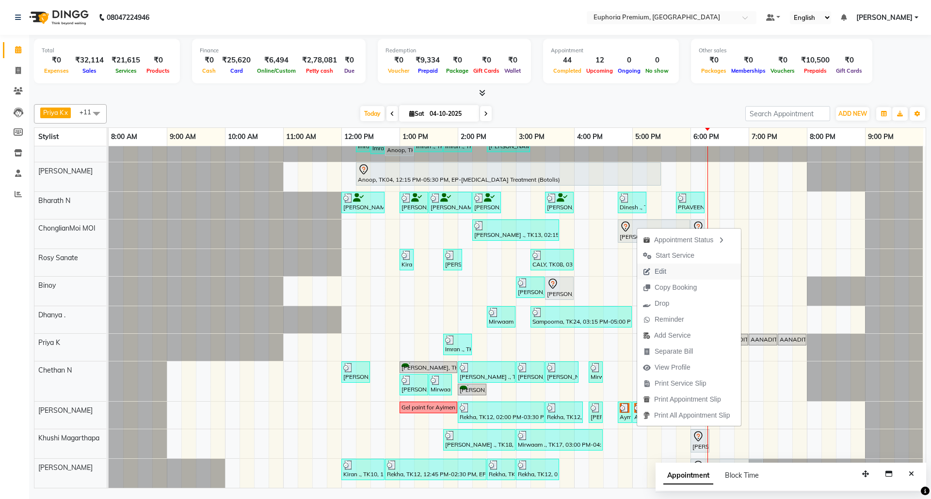
click at [664, 273] on span "Edit" at bounding box center [661, 272] width 12 height 10
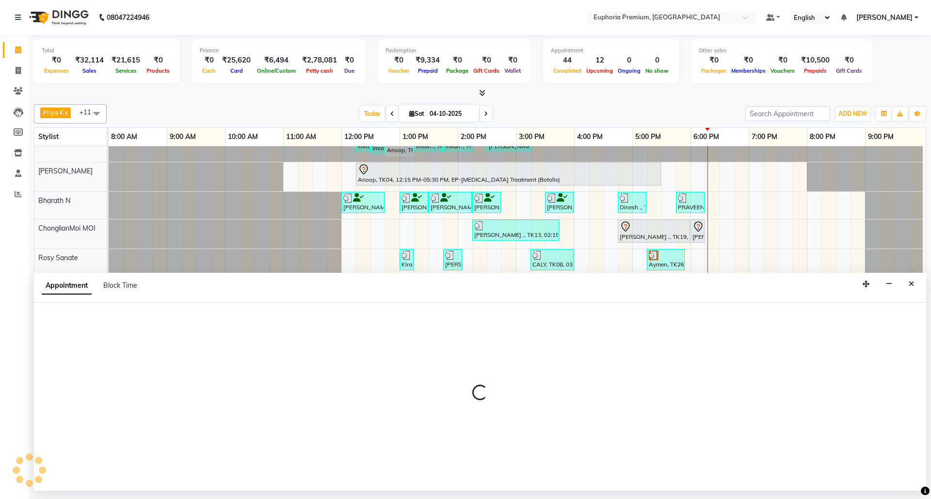
select select "tentative"
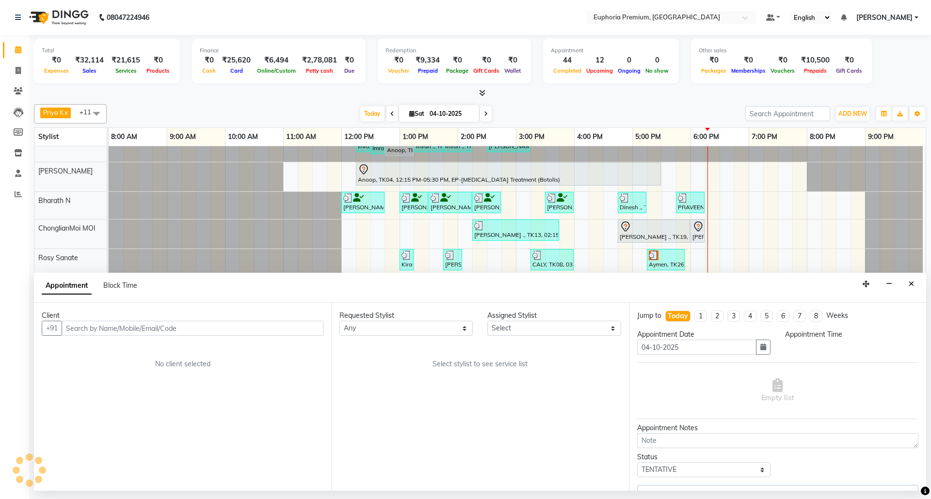
scroll to position [47, 0]
select select "1005"
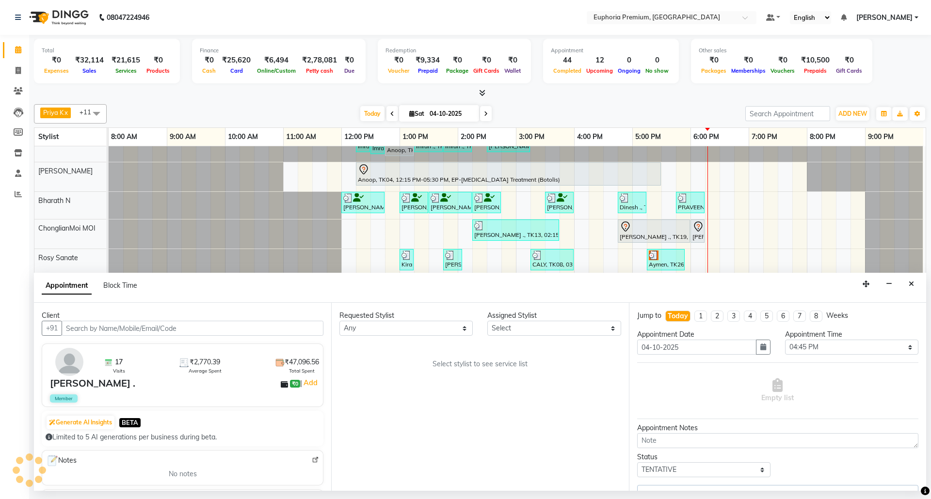
select select "86606"
select select "4006"
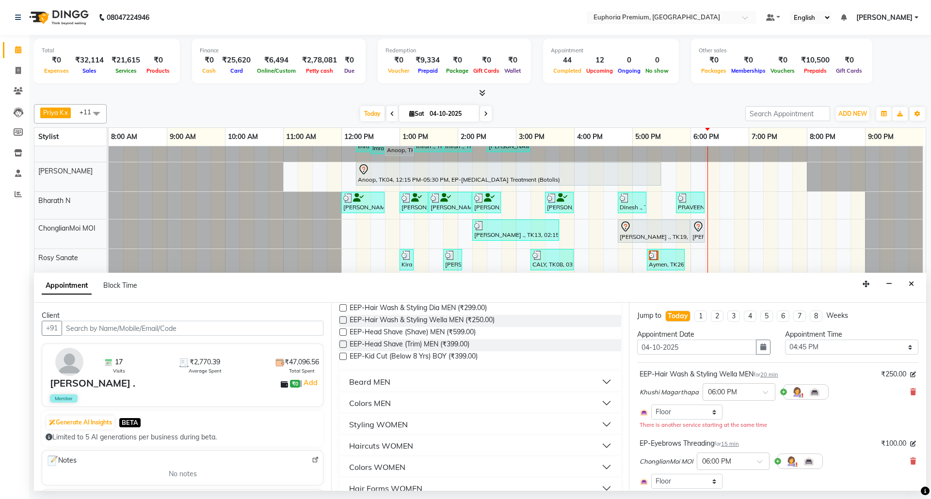
scroll to position [129, 0]
select select "4006"
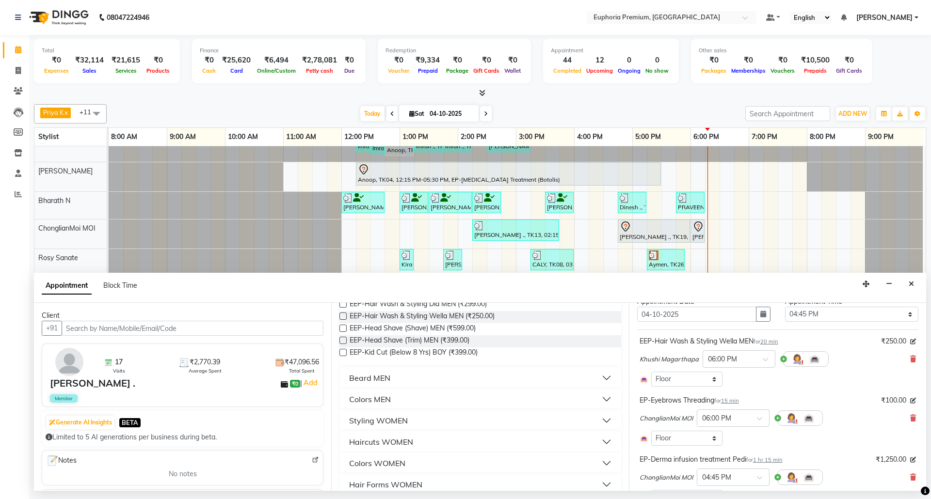
scroll to position [64, 0]
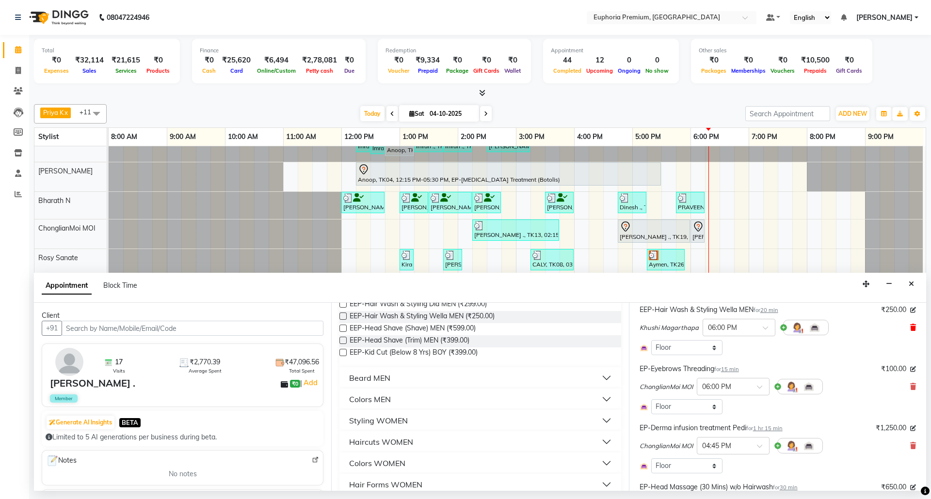
click at [910, 329] on icon at bounding box center [913, 327] width 6 height 7
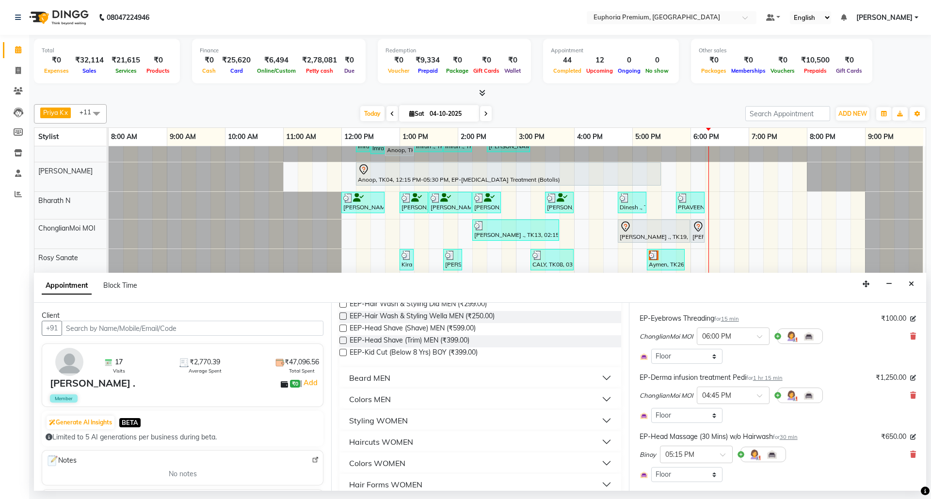
scroll to position [0, 0]
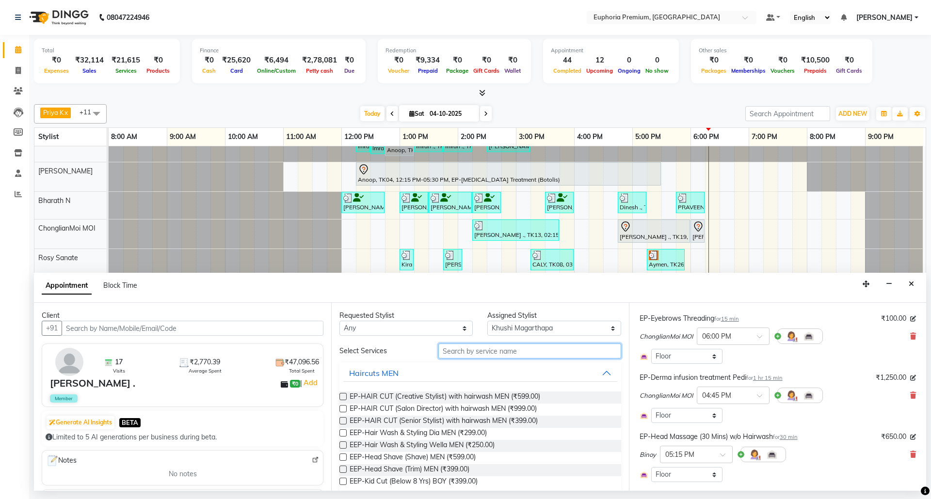
click at [498, 348] on input "text" at bounding box center [529, 351] width 183 height 15
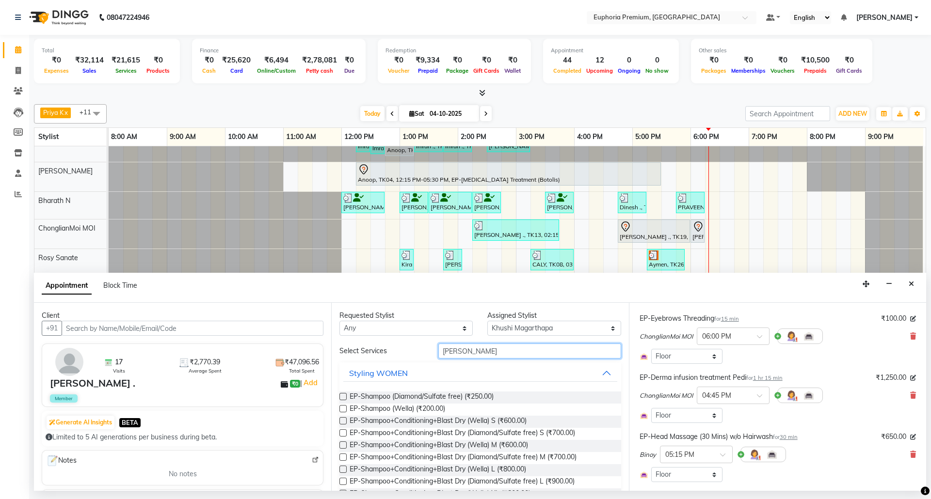
type input "[PERSON_NAME]"
click at [342, 446] on label at bounding box center [342, 445] width 7 height 7
click at [342, 446] on input "checkbox" at bounding box center [342, 446] width 6 height 6
checkbox input "false"
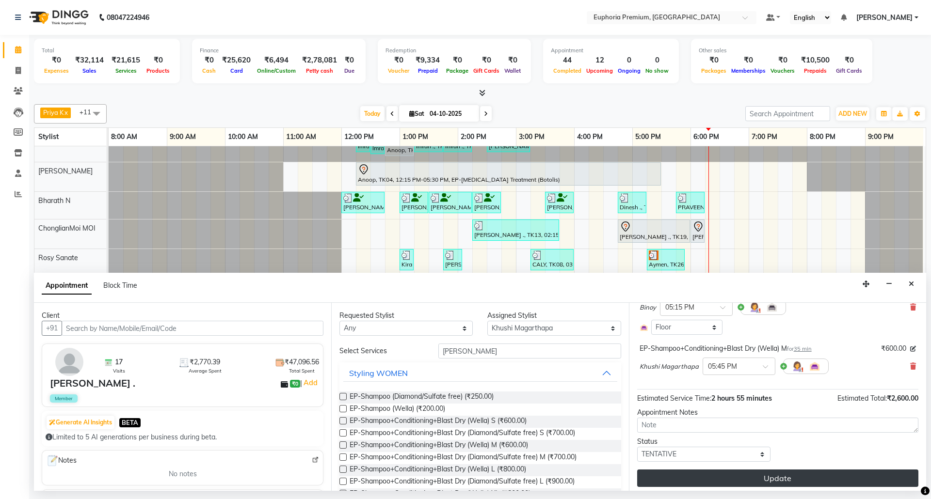
scroll to position [217, 0]
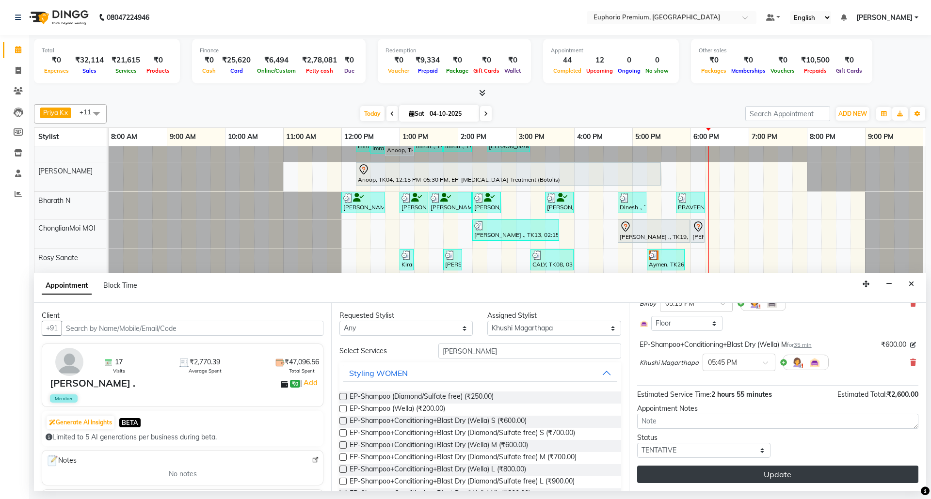
click at [789, 474] on button "Update" at bounding box center [777, 474] width 281 height 17
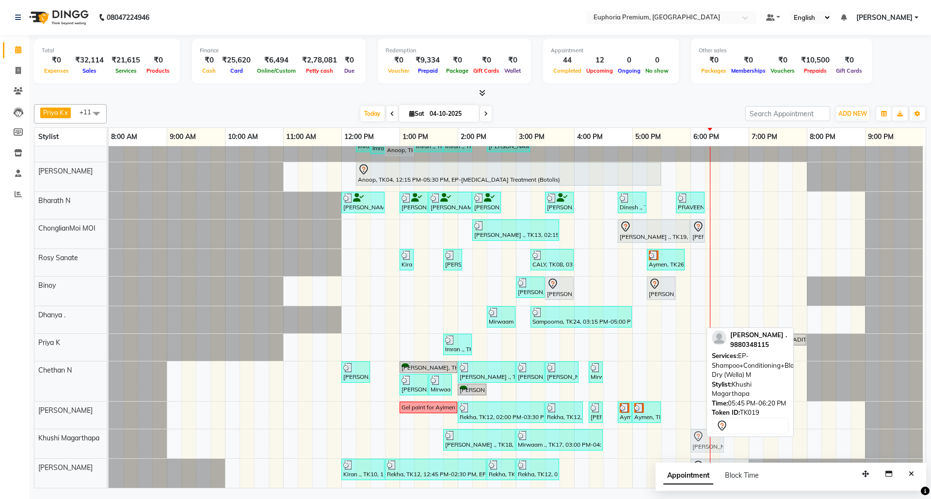
drag, startPoint x: 687, startPoint y: 439, endPoint x: 695, endPoint y: 437, distance: 8.5
click at [109, 437] on div "[PERSON_NAME] ., TK18, 01:45 PM-03:00 PM, EP-Tefiti Coffee Pedi Mirwaam ., TK17…" at bounding box center [109, 444] width 0 height 29
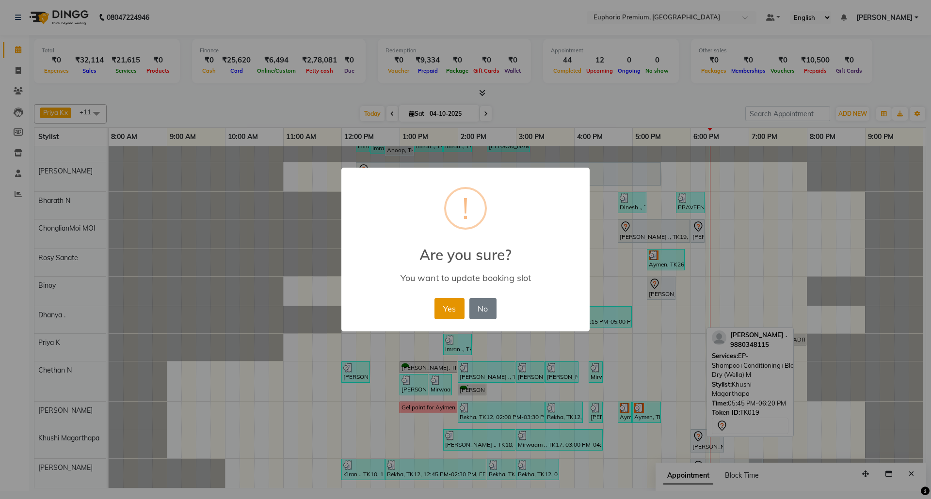
click at [446, 306] on button "Yes" at bounding box center [450, 308] width 30 height 21
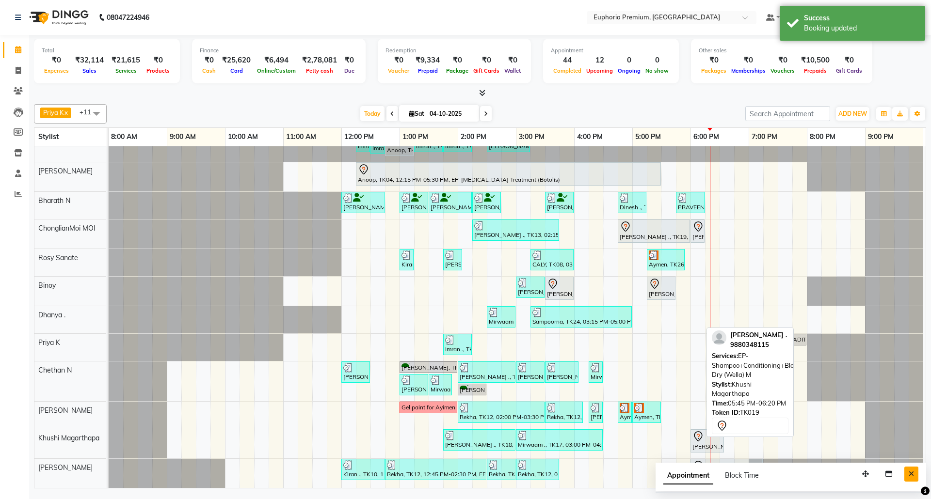
click at [906, 475] on button "Close" at bounding box center [911, 474] width 14 height 15
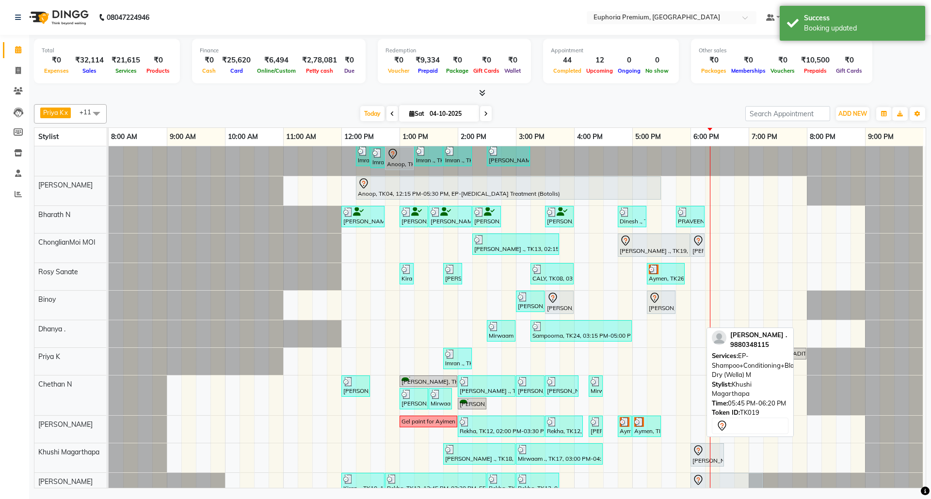
scroll to position [0, 0]
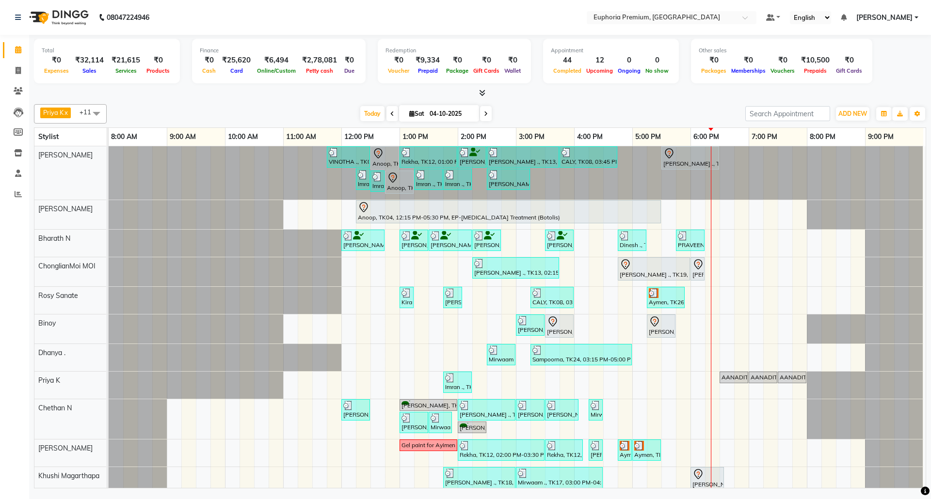
drag, startPoint x: 209, startPoint y: 100, endPoint x: 280, endPoint y: 113, distance: 73.0
click at [280, 113] on div "Priya K x ChonglianMoi MOI x Dhanya . x Shishi L x [PERSON_NAME] x [PERSON_NAME…" at bounding box center [480, 294] width 892 height 388
click at [280, 112] on div "[DATE] [DATE]" at bounding box center [426, 114] width 629 height 15
drag, startPoint x: 280, startPoint y: 112, endPoint x: 283, endPoint y: 98, distance: 13.9
click at [283, 98] on div at bounding box center [480, 93] width 892 height 10
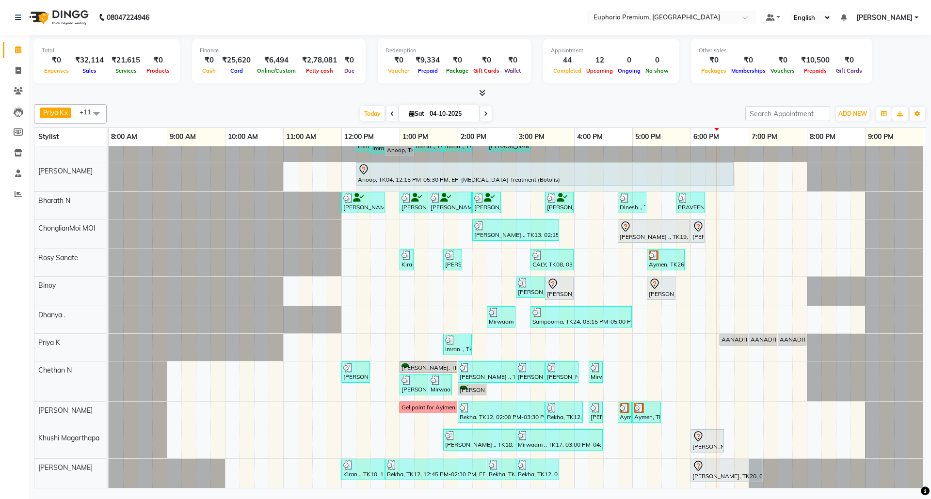
scroll to position [28, 0]
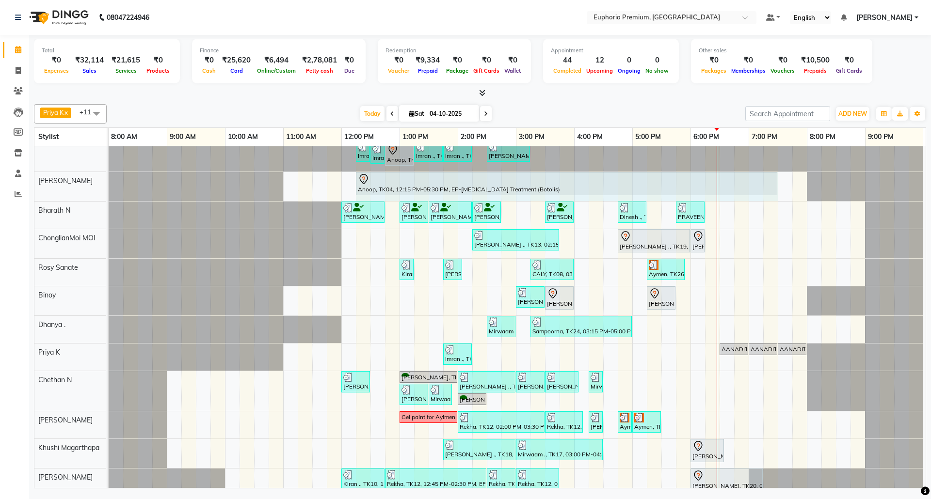
drag, startPoint x: 656, startPoint y: 163, endPoint x: 759, endPoint y: 185, distance: 105.1
click at [109, 185] on div "Anoop, TK04, 12:15 PM-05:30 PM, EP-[MEDICAL_DATA] Treatment (Botolis) Anoop, TK…" at bounding box center [109, 186] width 0 height 29
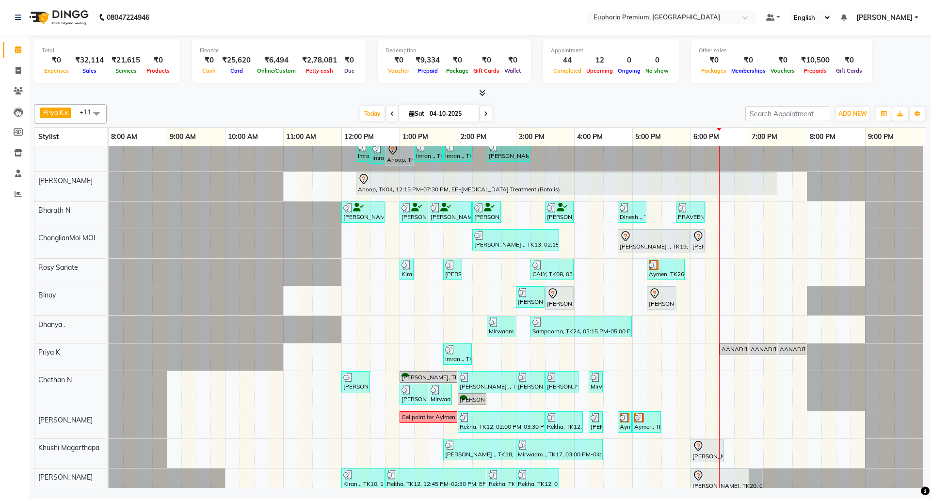
drag, startPoint x: 482, startPoint y: 115, endPoint x: 486, endPoint y: 113, distance: 5.0
click at [484, 115] on icon at bounding box center [486, 114] width 4 height 6
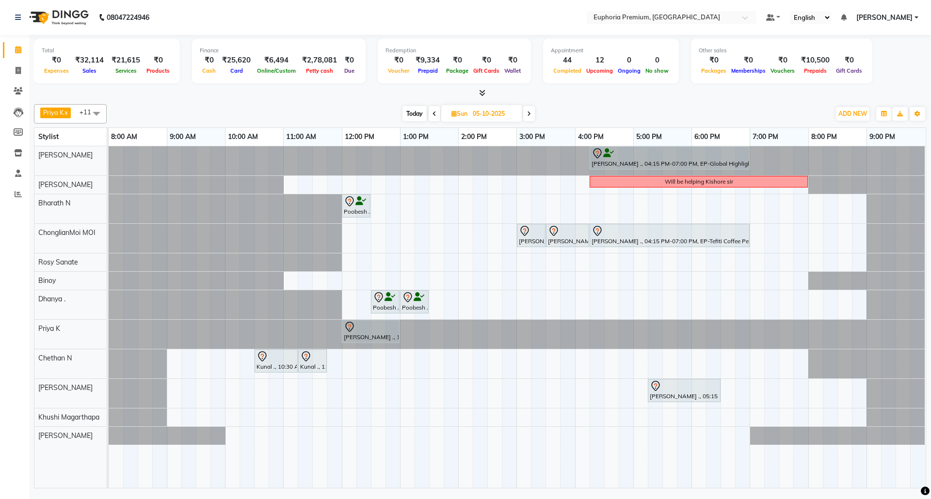
click at [433, 113] on icon at bounding box center [435, 114] width 4 height 6
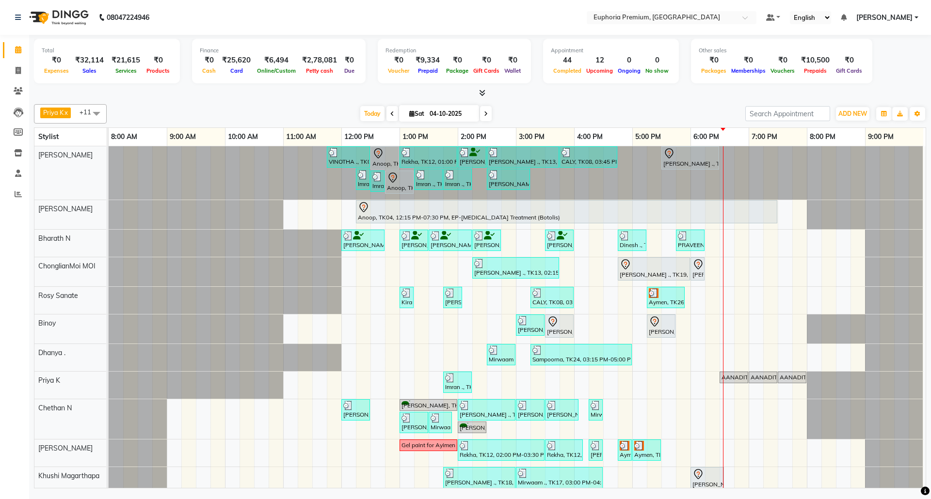
click at [484, 115] on icon at bounding box center [486, 114] width 4 height 6
type input "05-10-2025"
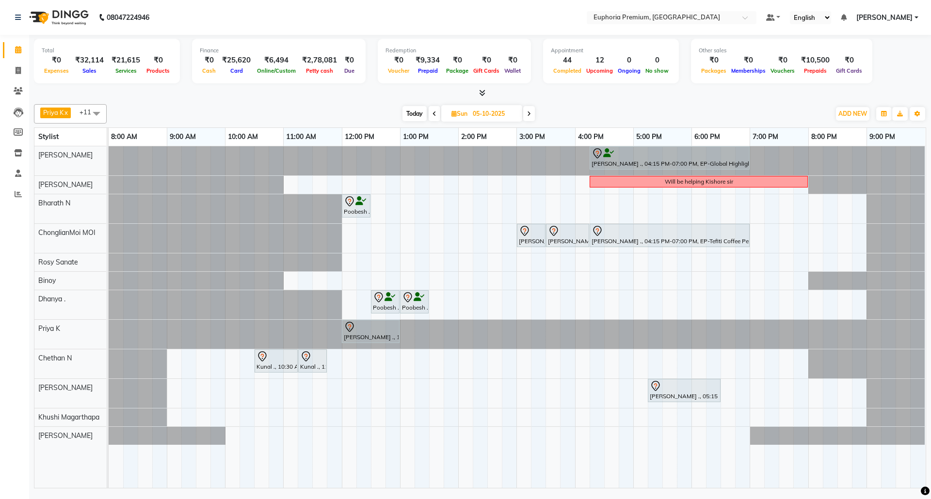
click at [458, 115] on span "Sun" at bounding box center [459, 113] width 21 height 7
select select "10"
select select "2025"
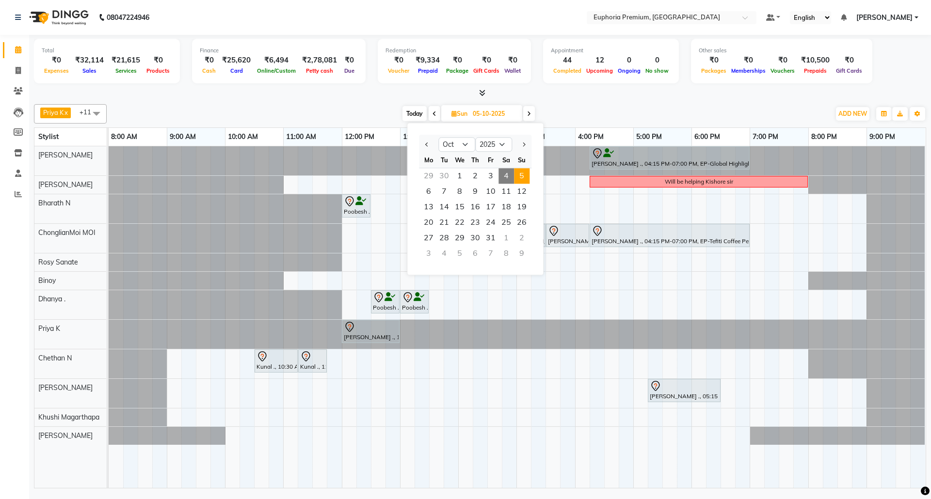
click at [511, 176] on span "4" at bounding box center [507, 176] width 16 height 16
type input "04-10-2025"
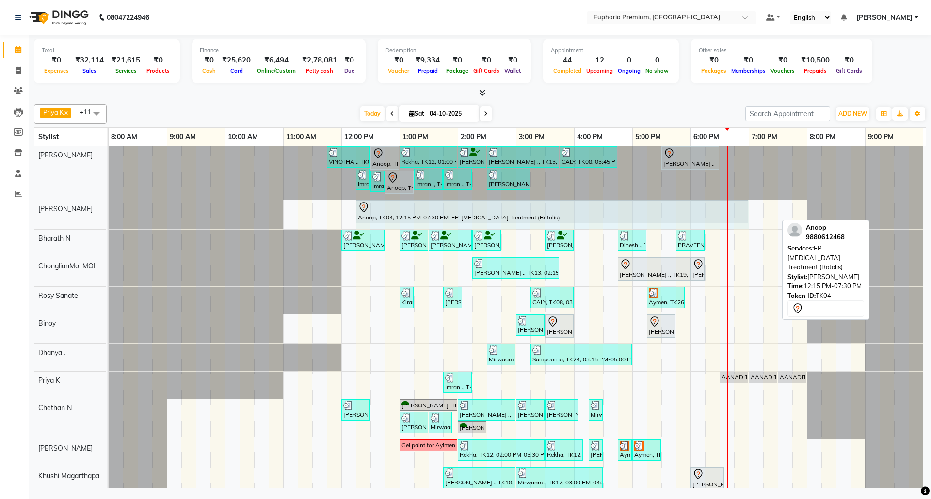
drag, startPoint x: 777, startPoint y: 212, endPoint x: 747, endPoint y: 213, distance: 30.1
click at [109, 213] on div "Anoop, TK04, 12:15 PM-07:30 PM, EP-[MEDICAL_DATA] Treatment (Botolis) Anoop, TK…" at bounding box center [109, 214] width 0 height 29
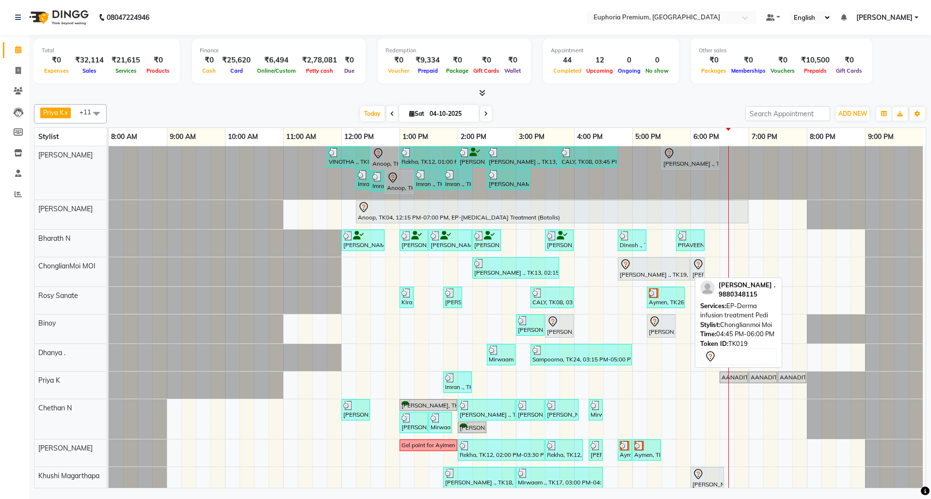
click at [662, 270] on div at bounding box center [654, 265] width 68 height 12
select select "7"
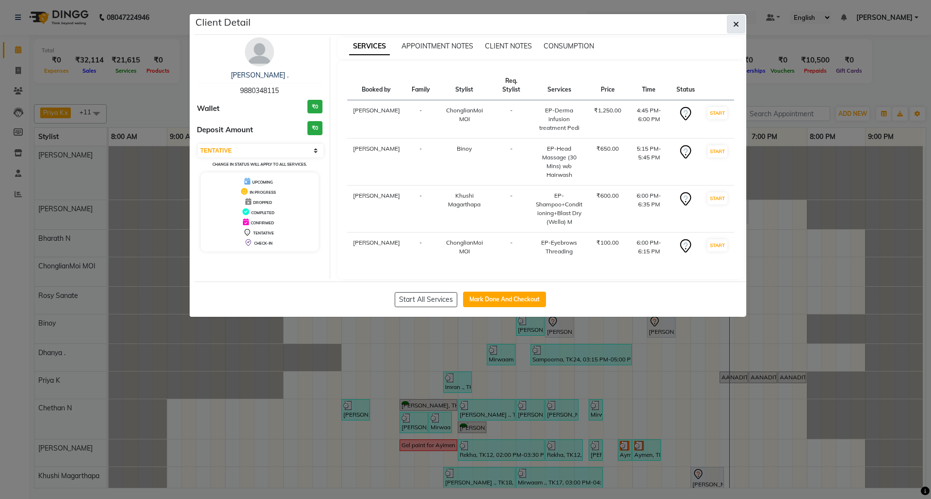
click at [739, 17] on button "button" at bounding box center [736, 24] width 18 height 18
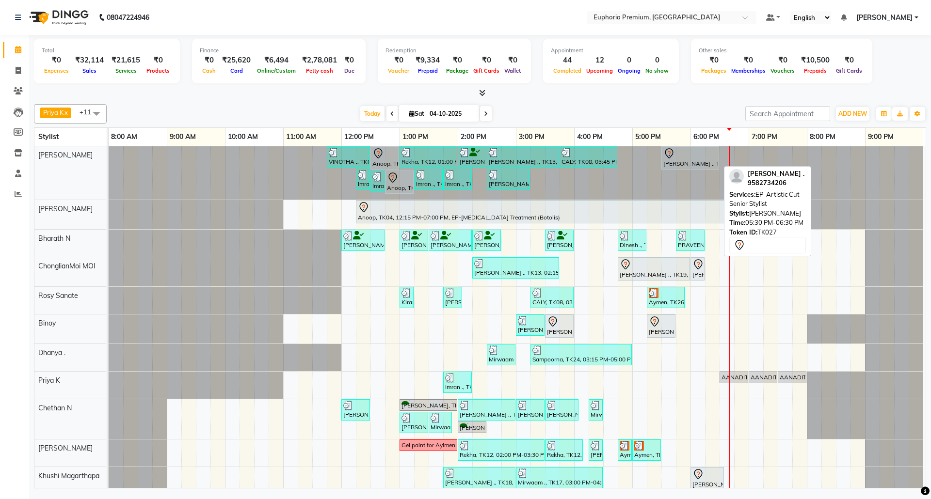
click at [690, 161] on div "[PERSON_NAME] ., TK27, 05:30 PM-06:30 PM, EP-Artistic Cut - Senior Stylist" at bounding box center [690, 158] width 56 height 20
select select "7"
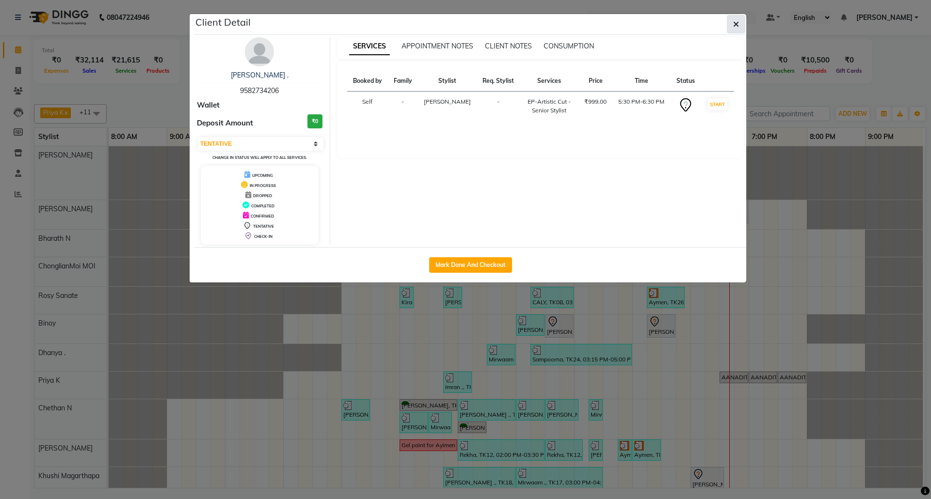
click at [736, 27] on icon "button" at bounding box center [736, 24] width 6 height 8
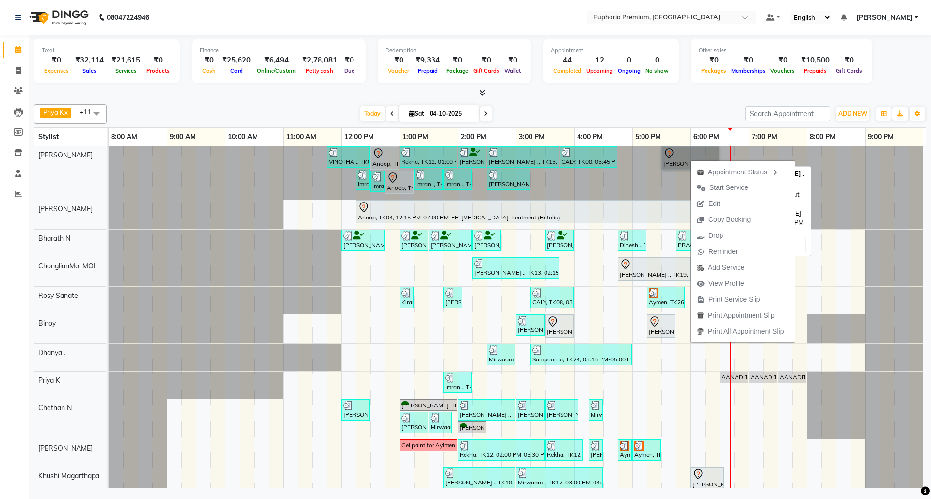
click at [674, 161] on link "[PERSON_NAME] ., TK27, 05:30 PM-06:30 PM, EP-Artistic Cut - Senior Stylist" at bounding box center [690, 157] width 58 height 23
select select "7"
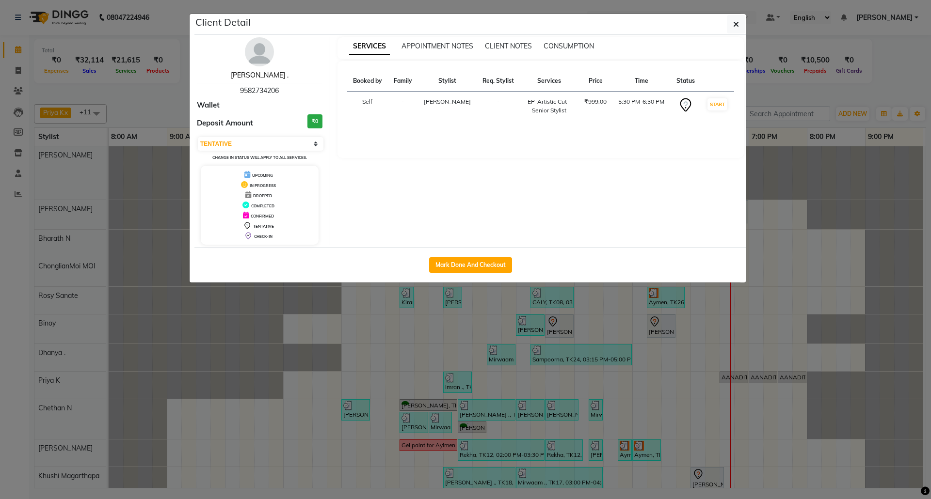
click at [257, 78] on link "[PERSON_NAME] ." at bounding box center [260, 75] width 58 height 9
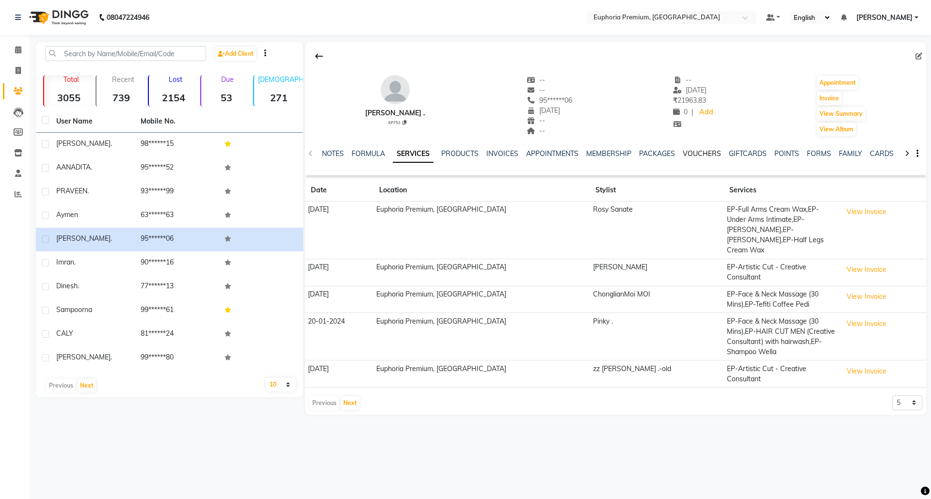
click at [699, 156] on link "VOUCHERS" at bounding box center [702, 153] width 38 height 9
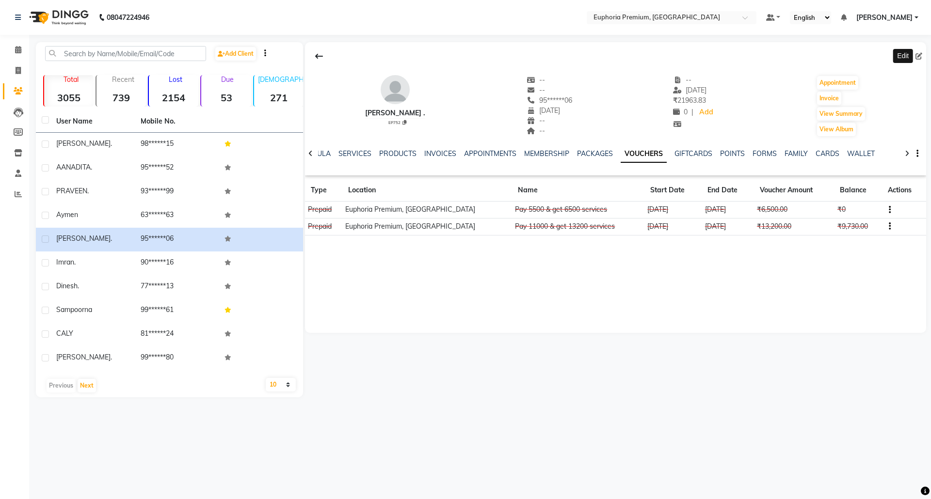
click at [920, 55] on icon at bounding box center [919, 56] width 7 height 7
select select "01"
select select
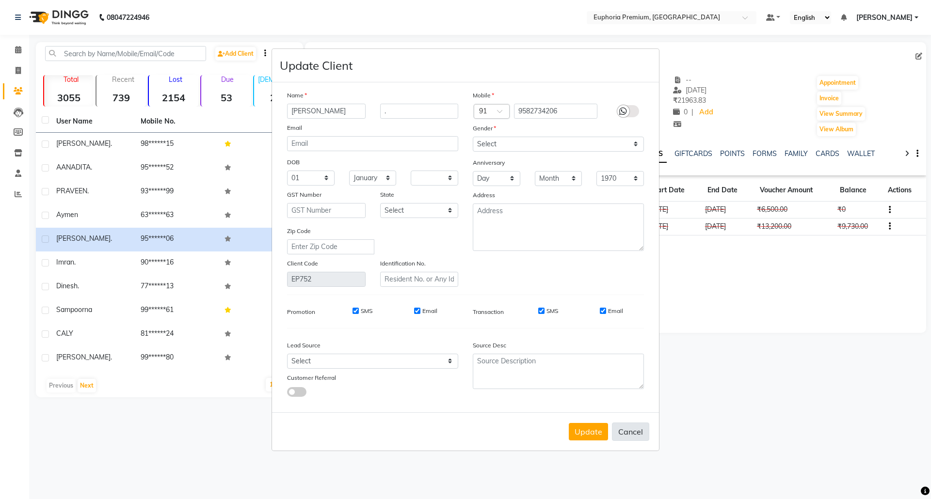
click at [637, 432] on button "Cancel" at bounding box center [630, 432] width 37 height 18
select select
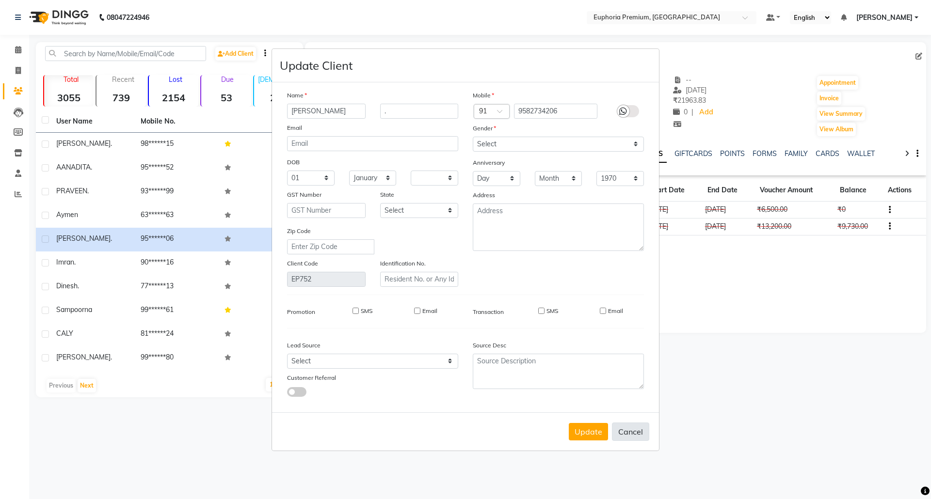
select select
checkbox input "false"
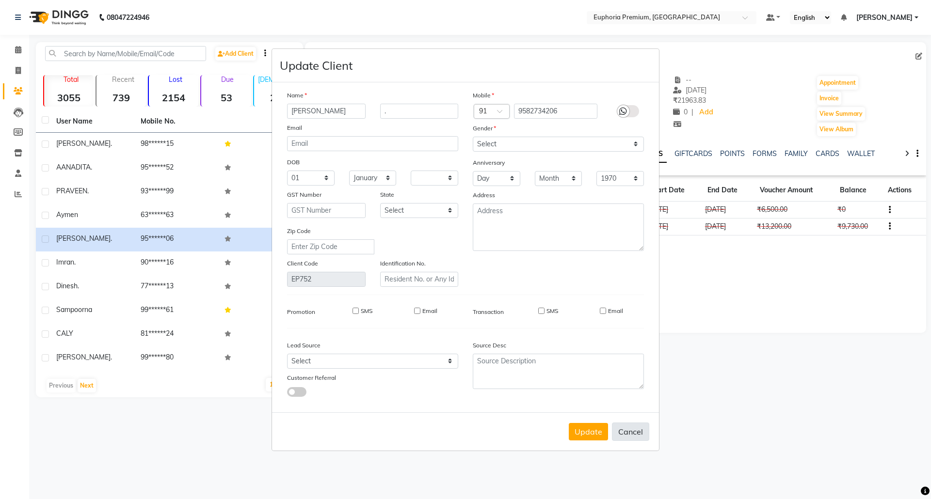
checkbox input "false"
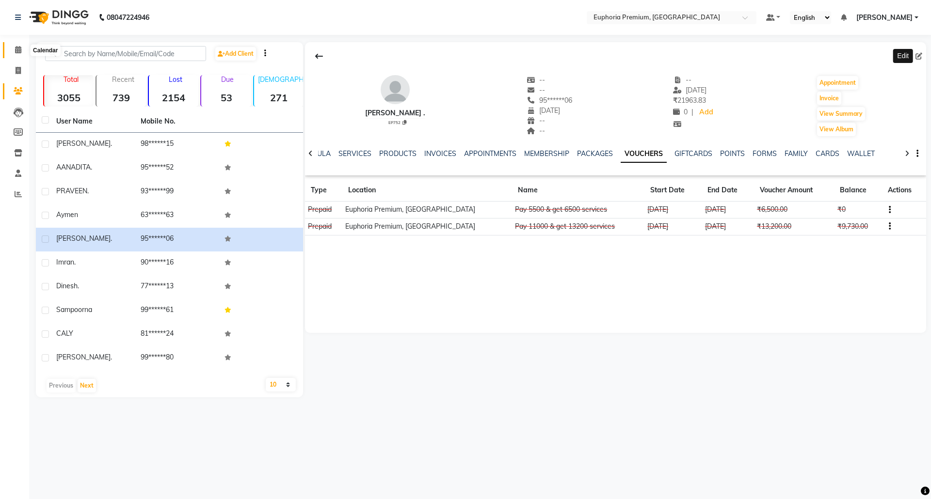
click at [19, 48] on icon at bounding box center [18, 49] width 6 height 7
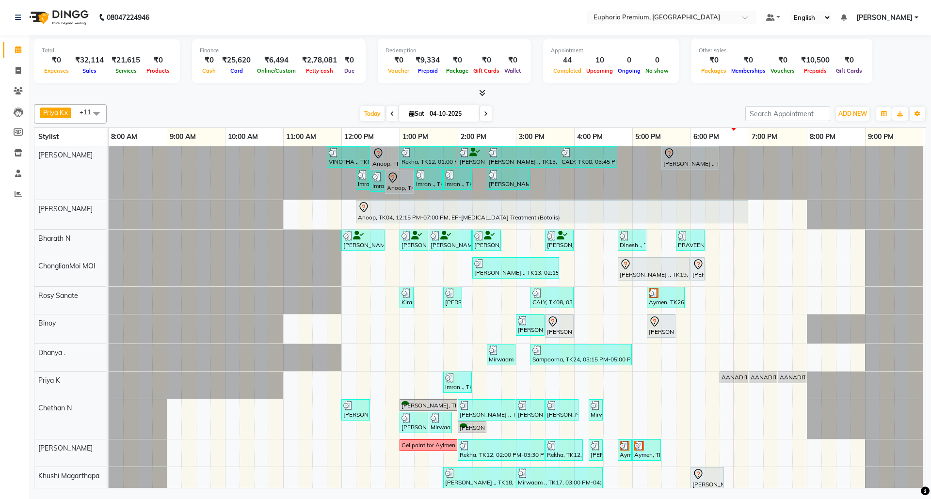
click at [484, 115] on icon at bounding box center [486, 114] width 4 height 6
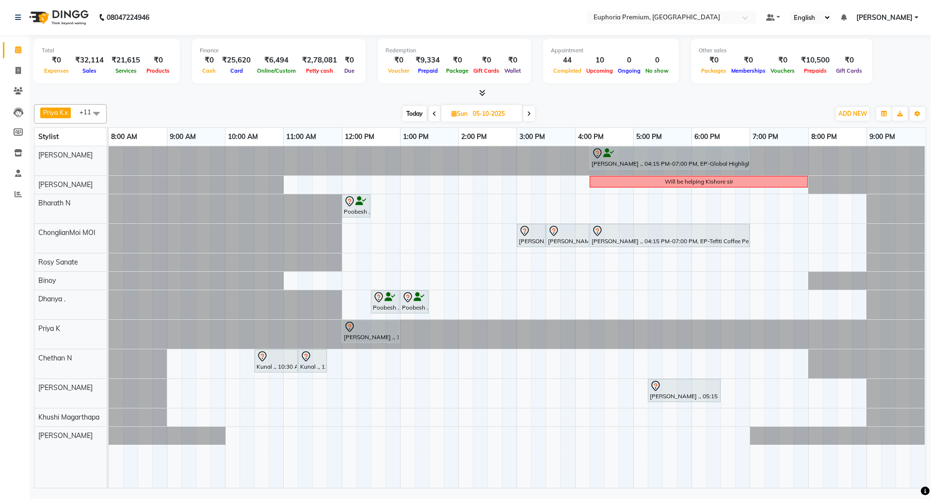
click at [404, 113] on span "Today" at bounding box center [415, 113] width 24 height 15
type input "04-10-2025"
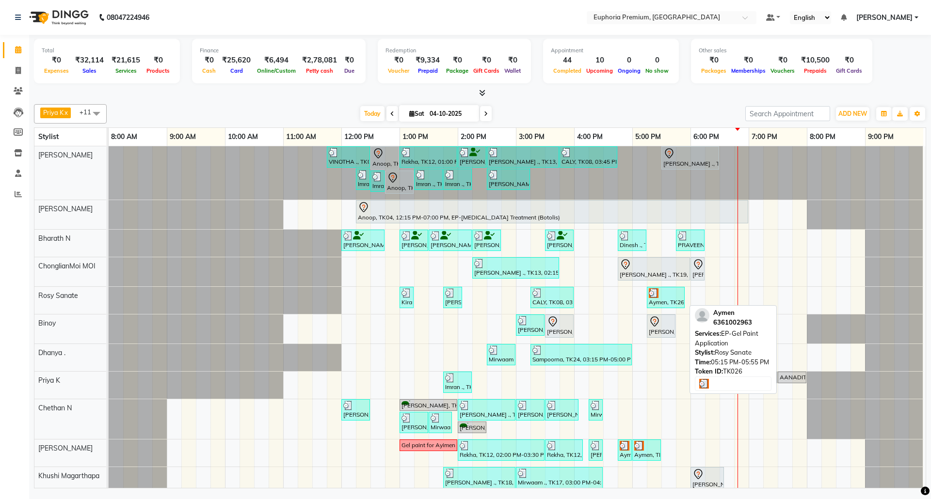
click at [663, 301] on div "Aymen, TK26, 05:15 PM-05:55 PM, EP-Gel Paint Application" at bounding box center [666, 298] width 36 height 18
select select "3"
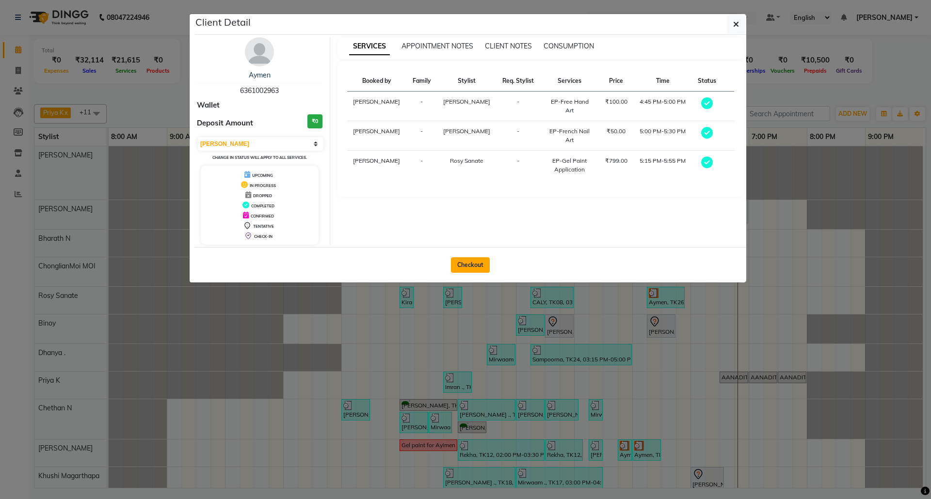
click at [468, 270] on button "Checkout" at bounding box center [470, 266] width 39 height 16
select select "service"
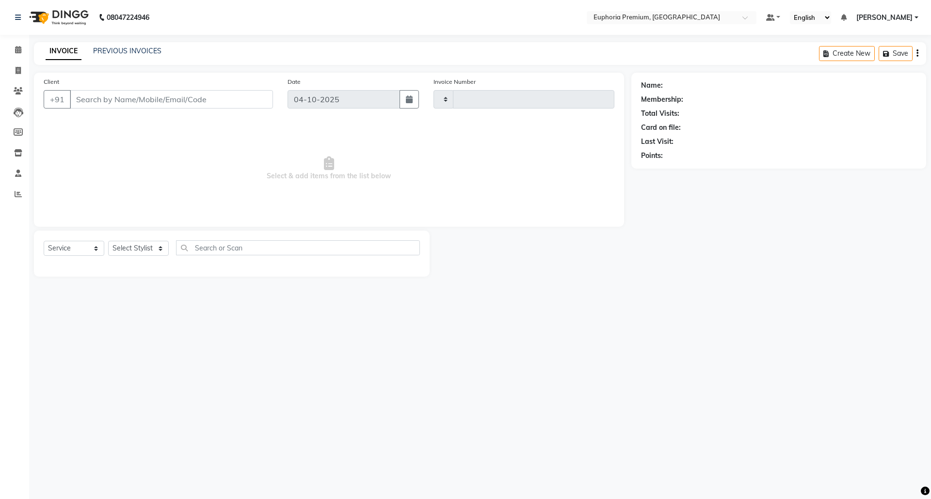
type input "3235"
select select "7925"
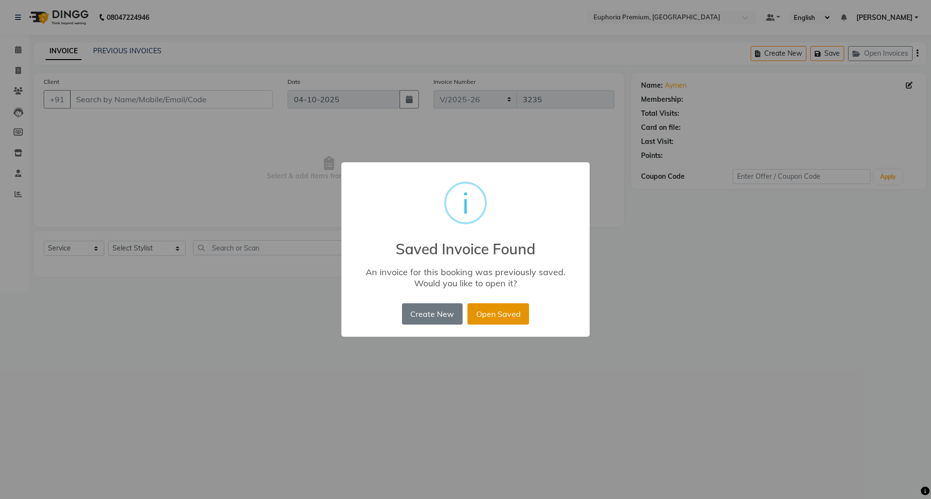
click at [507, 314] on button "Open Saved" at bounding box center [498, 314] width 62 height 21
type input "63******63"
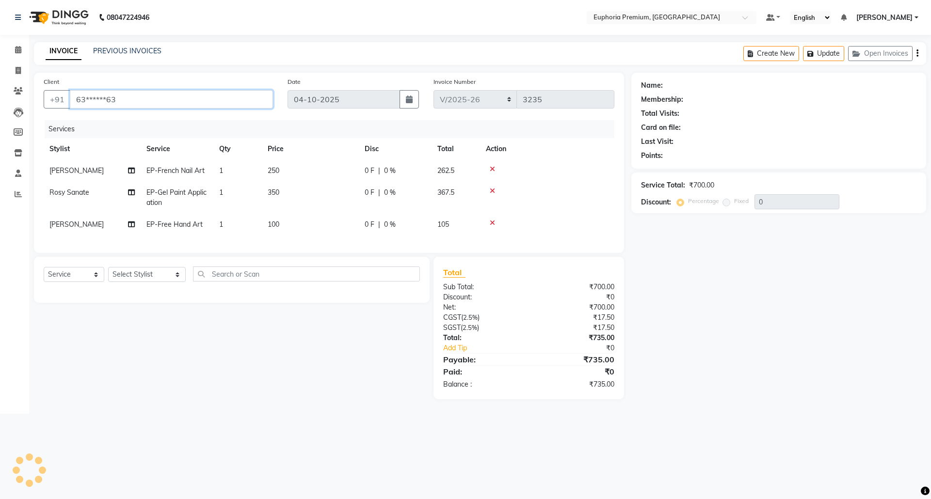
select select "1: Object"
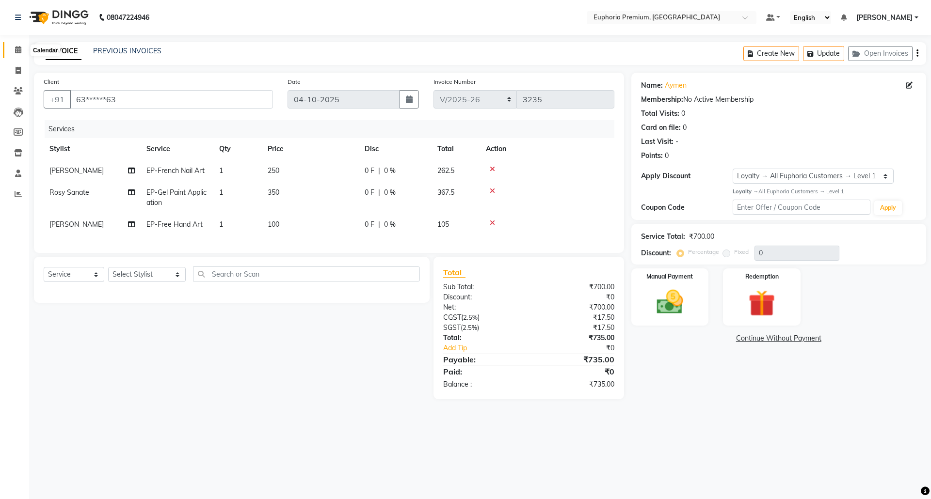
click at [15, 50] on icon at bounding box center [18, 49] width 6 height 7
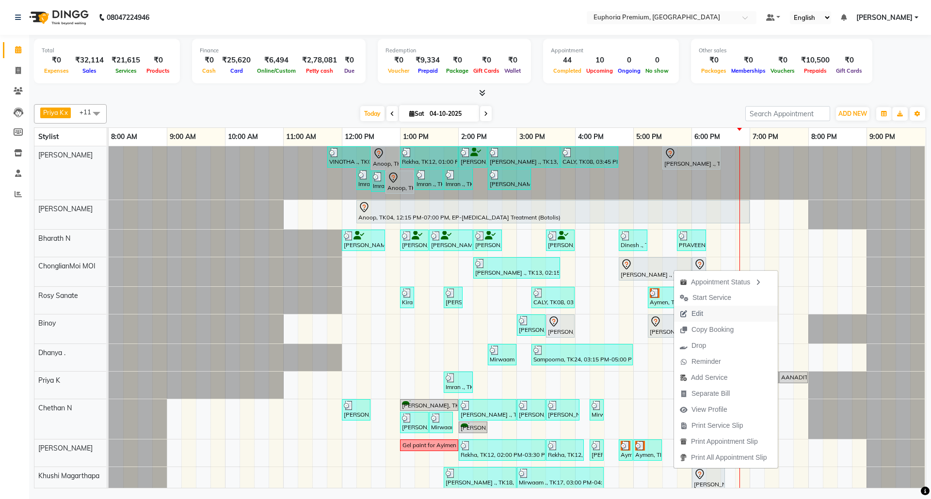
click at [701, 315] on span "Edit" at bounding box center [698, 314] width 12 height 10
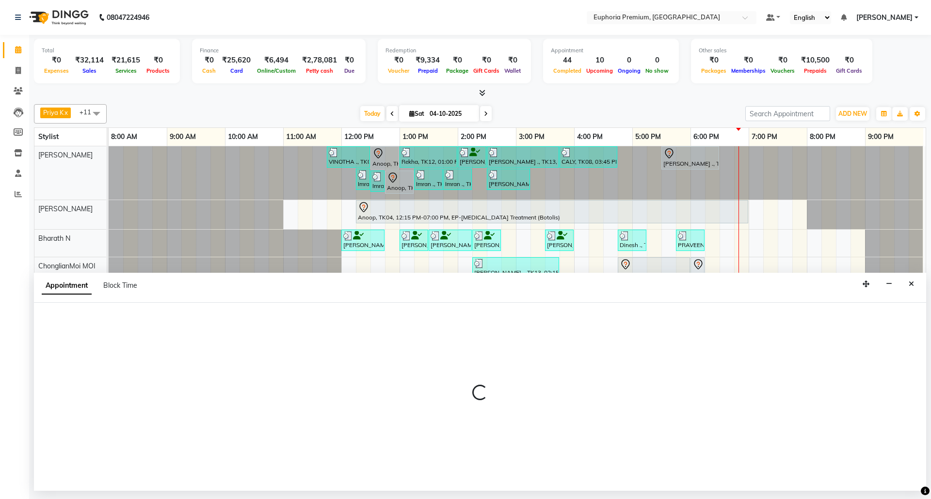
select select "tentative"
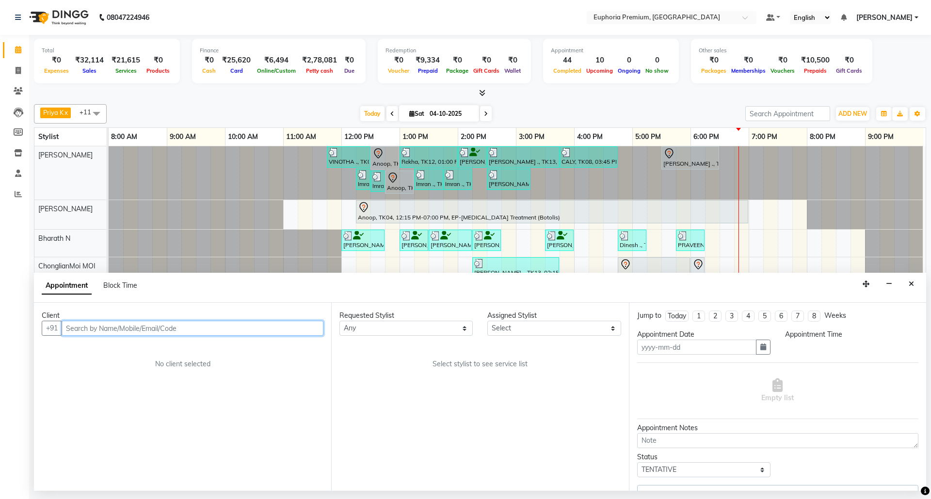
type input "04-10-2025"
select select "1005"
select select "71597"
select select "4006"
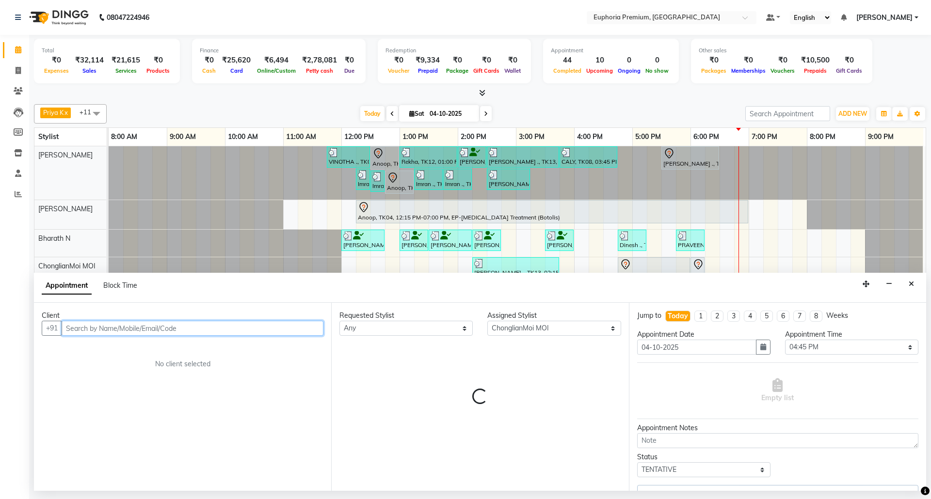
select select "4006"
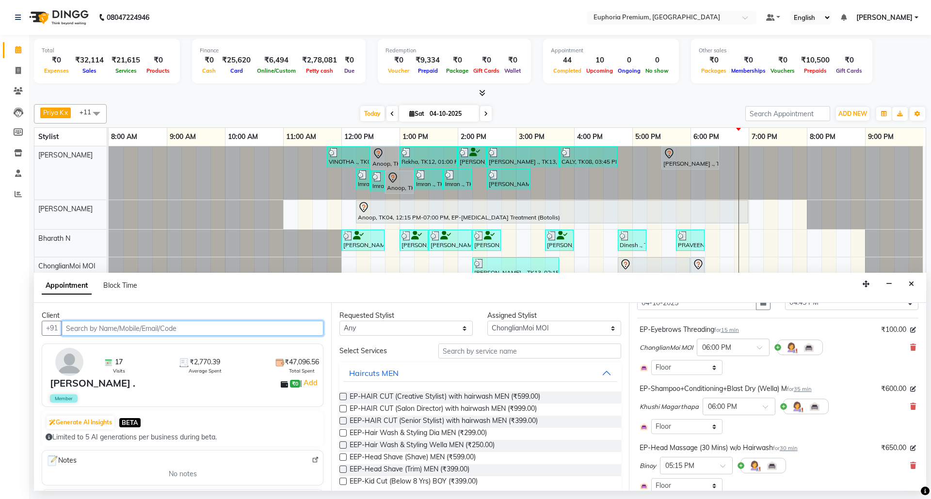
scroll to position [64, 0]
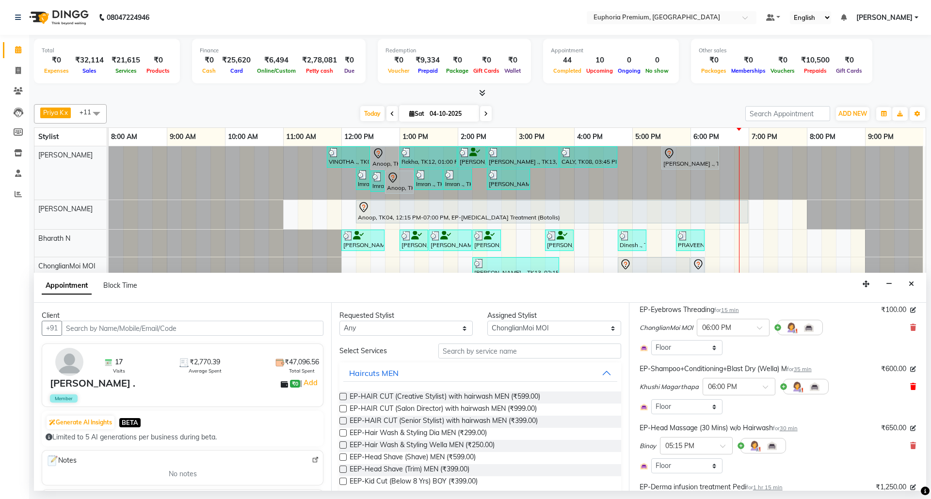
click at [910, 388] on icon at bounding box center [913, 387] width 6 height 7
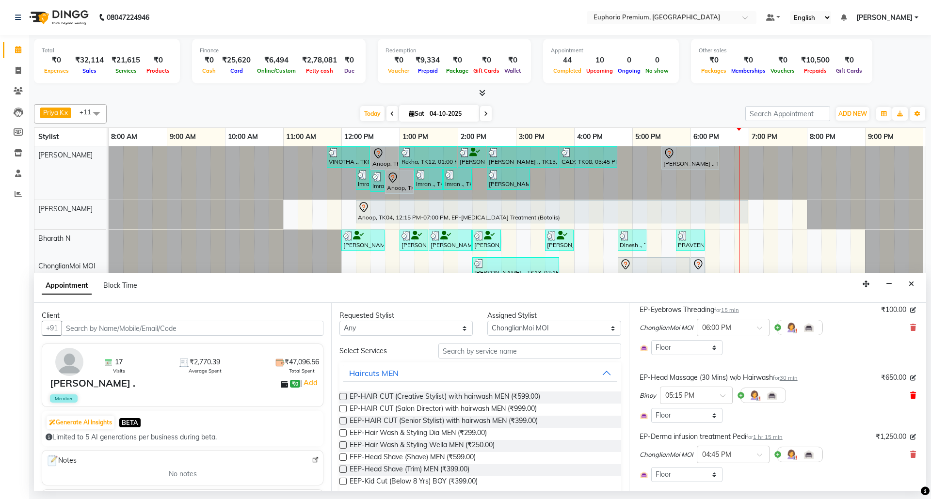
click at [910, 398] on icon at bounding box center [913, 395] width 6 height 7
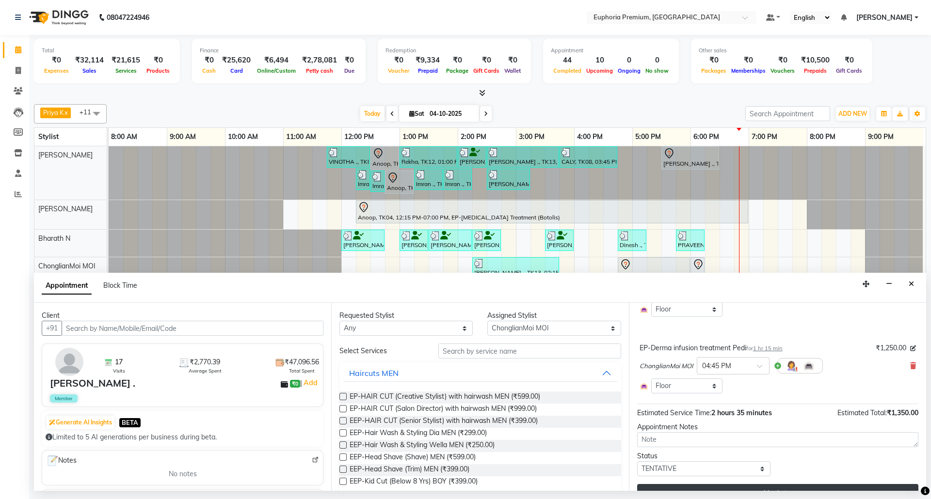
scroll to position [123, 0]
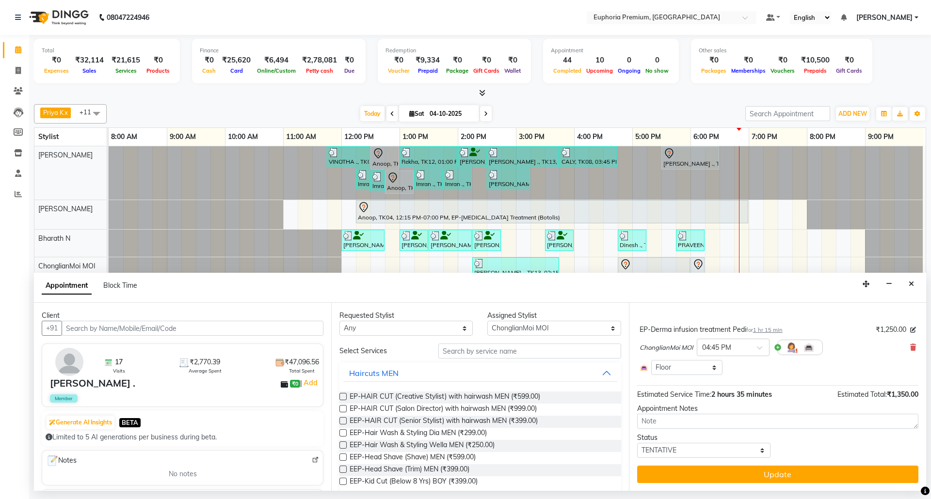
click at [805, 474] on button "Update" at bounding box center [777, 474] width 281 height 17
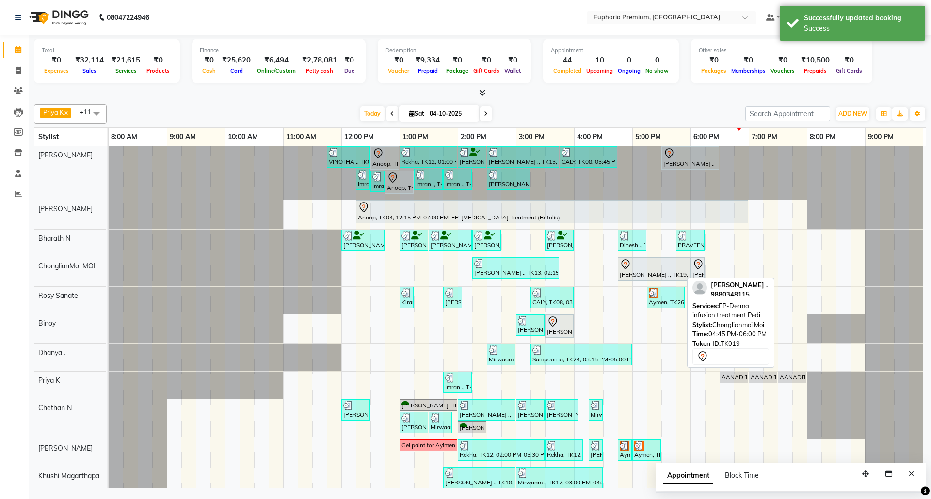
click at [650, 272] on div "[PERSON_NAME] ., TK19, 04:45 PM-06:00 PM, EP-Derma infusion treatment Pedi" at bounding box center [654, 269] width 70 height 20
select select "7"
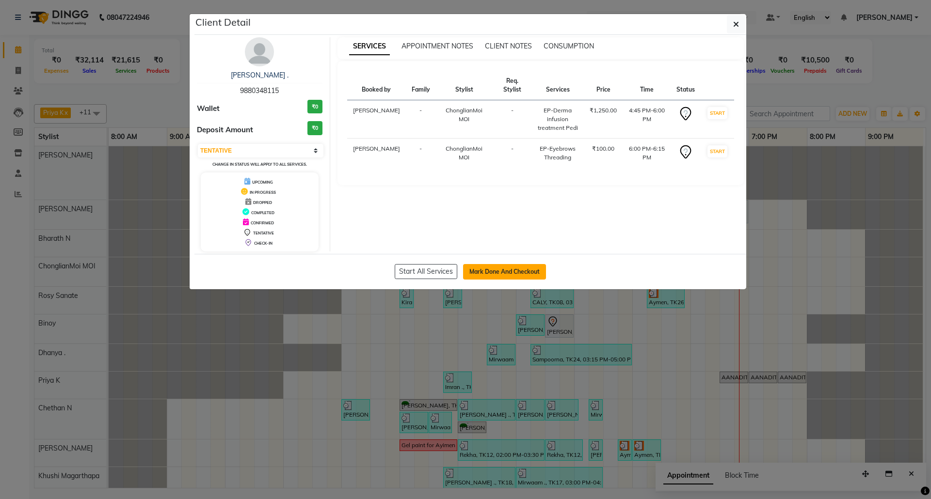
click at [514, 274] on button "Mark Done And Checkout" at bounding box center [504, 272] width 83 height 16
select select "service"
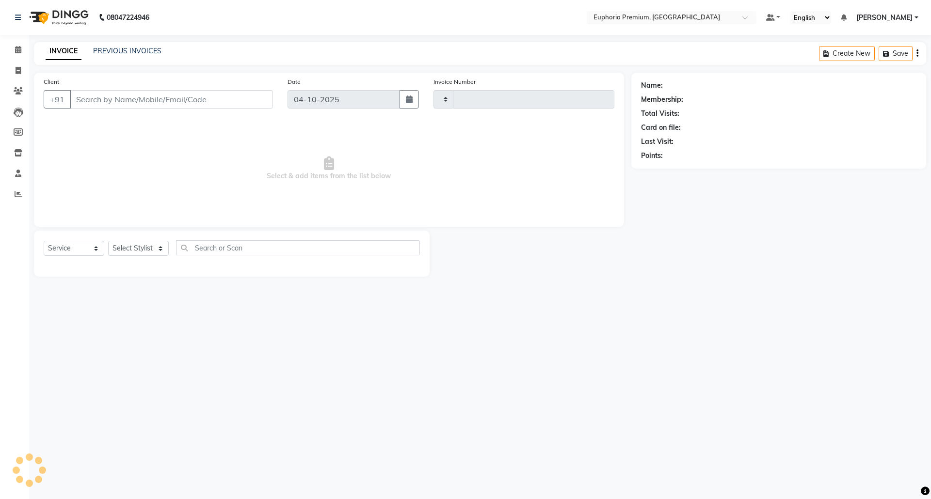
type input "3235"
select select "7925"
type input "98******15"
select select "71597"
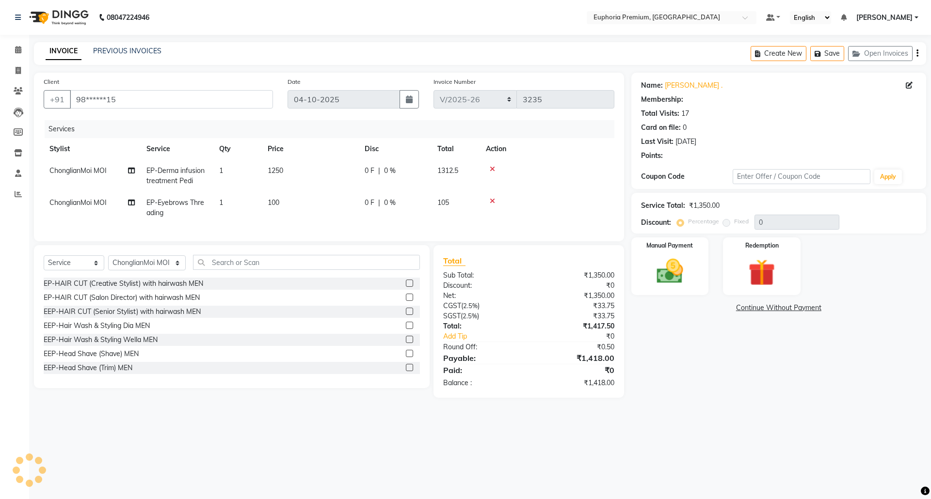
select select "2: Object"
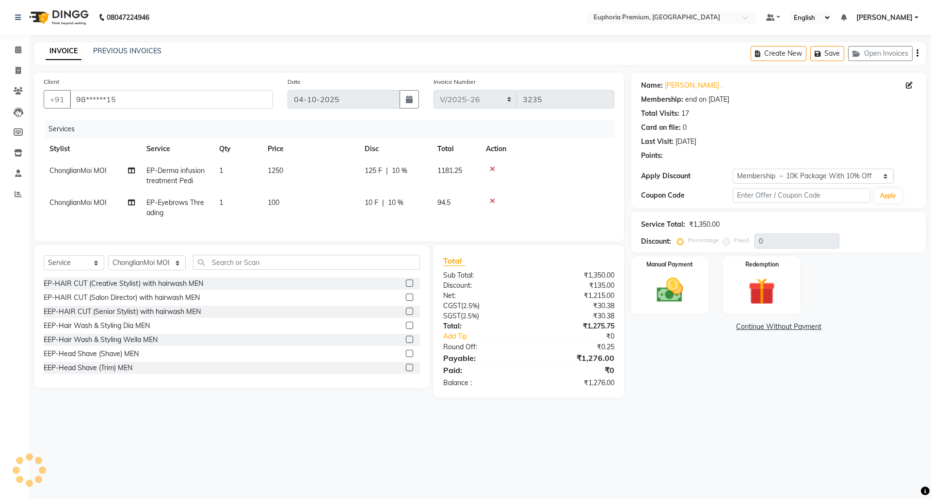
type input "10"
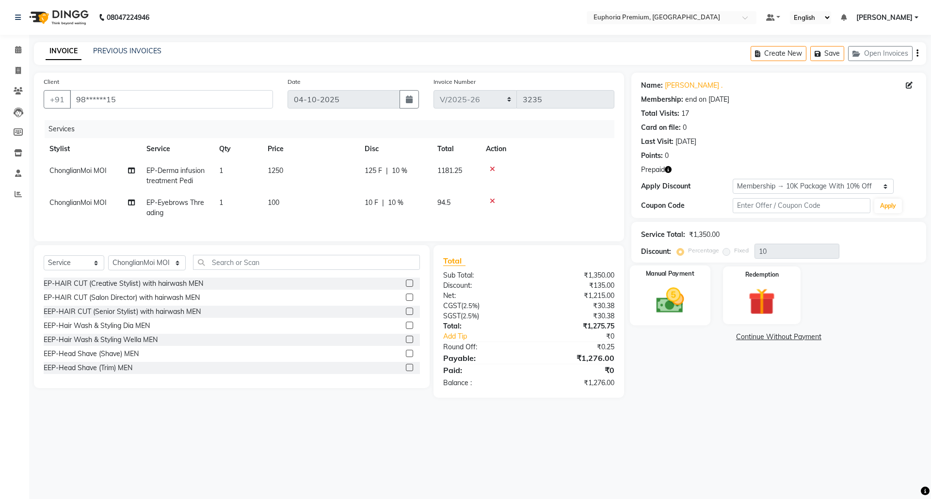
click at [677, 288] on img at bounding box center [669, 301] width 45 height 32
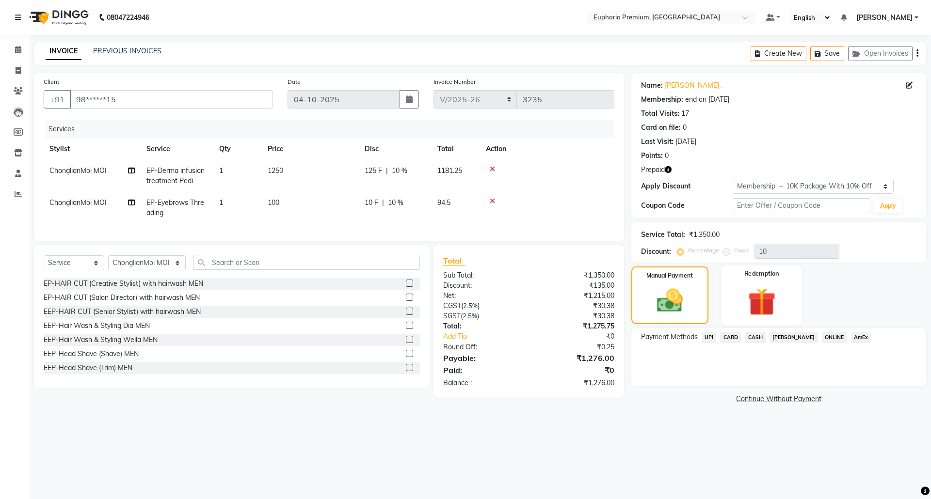
click at [765, 296] on img at bounding box center [761, 302] width 45 height 34
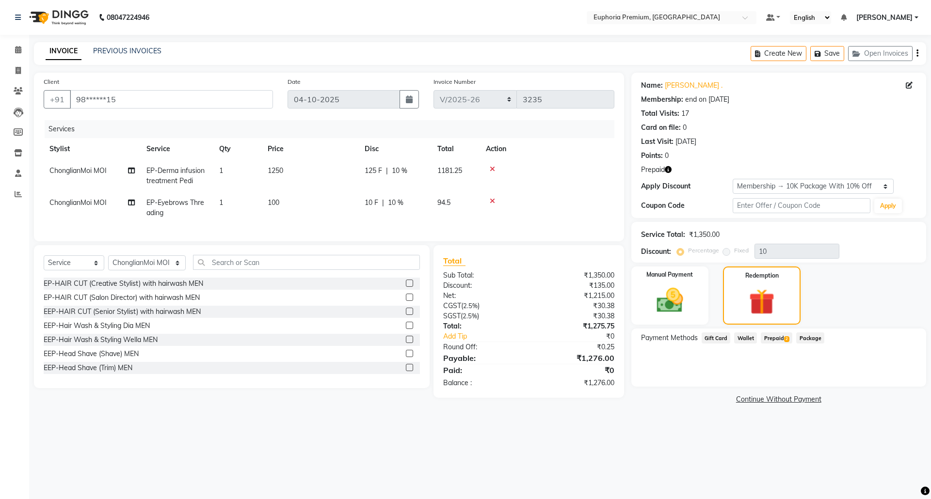
click at [778, 336] on span "Prepaid 2" at bounding box center [777, 338] width 32 height 11
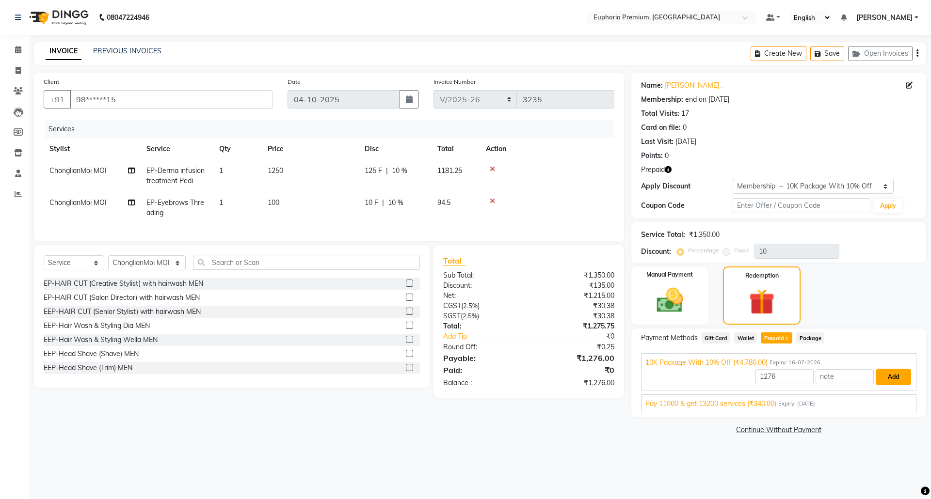
click at [893, 381] on button "Add" at bounding box center [893, 377] width 35 height 16
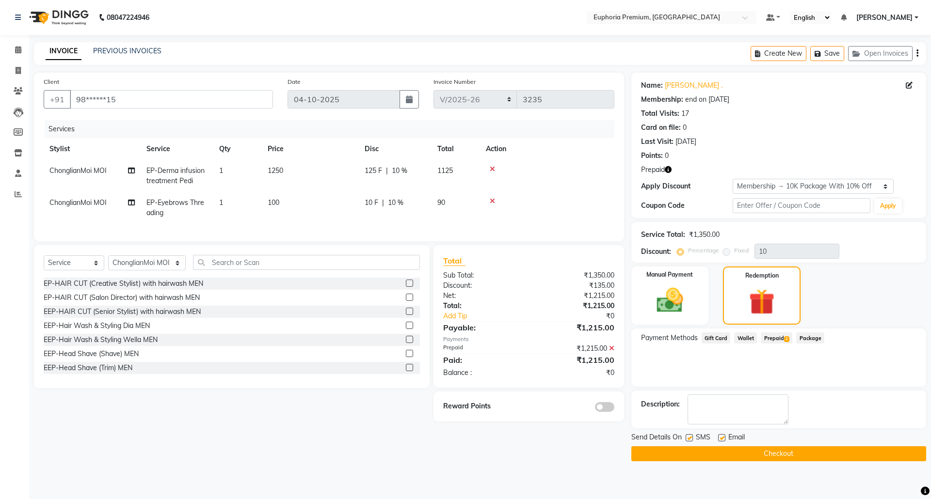
click at [782, 456] on button "Checkout" at bounding box center [778, 454] width 295 height 15
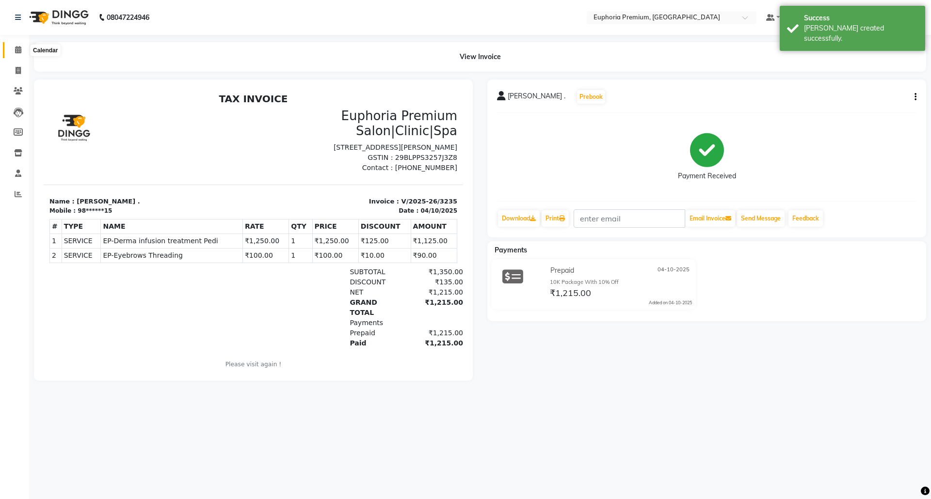
click at [16, 52] on icon at bounding box center [18, 49] width 6 height 7
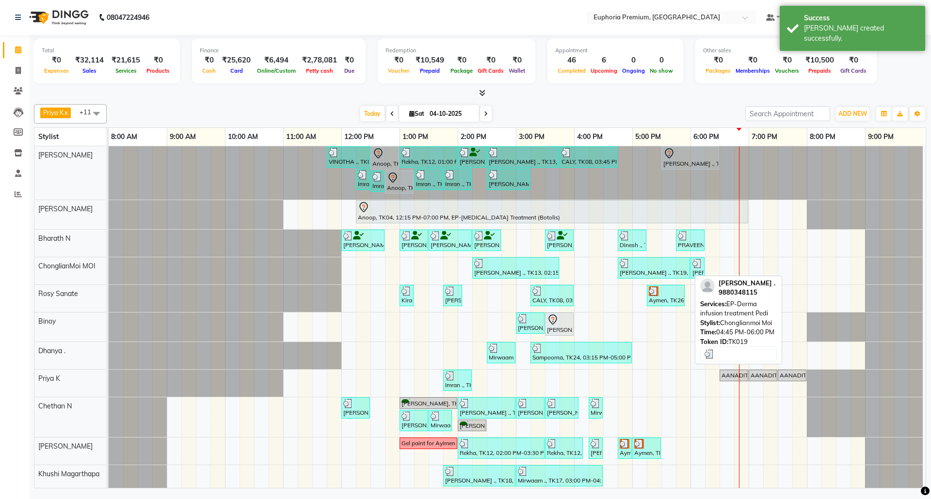
click at [663, 269] on div at bounding box center [654, 264] width 68 height 10
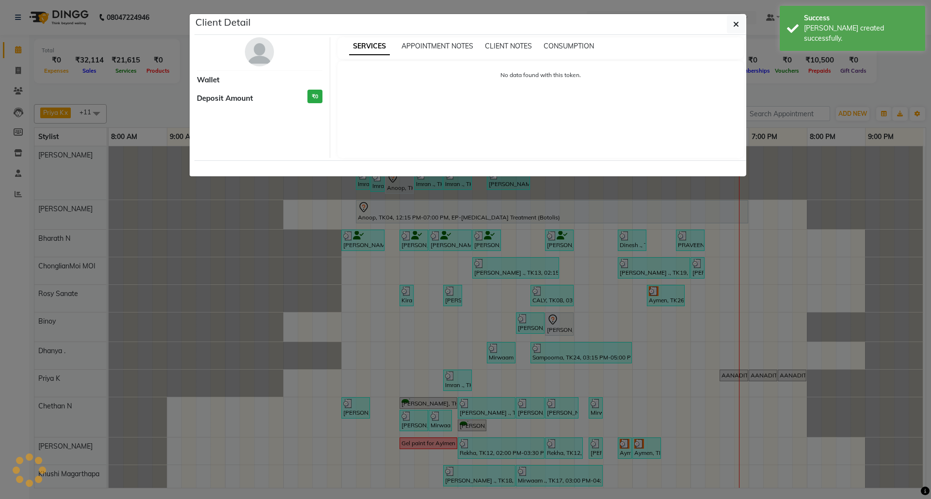
select select "3"
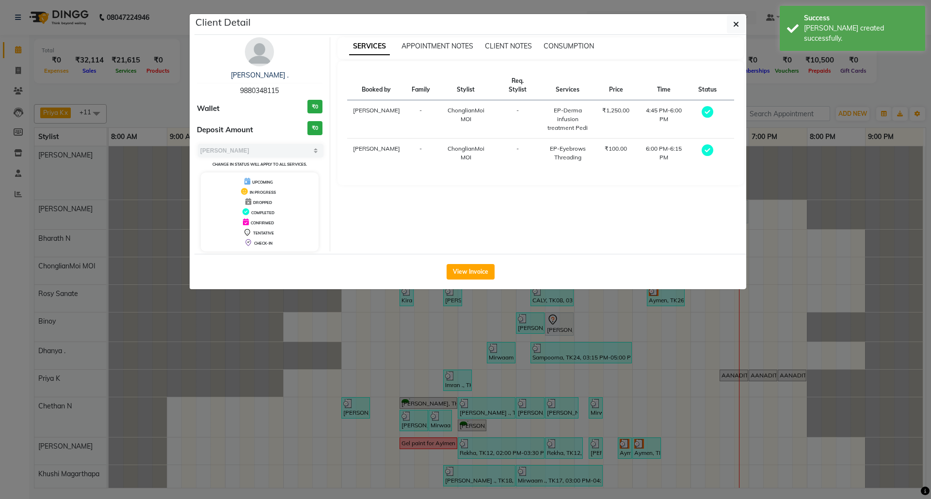
click at [255, 92] on span "9880348115" at bounding box center [259, 90] width 39 height 9
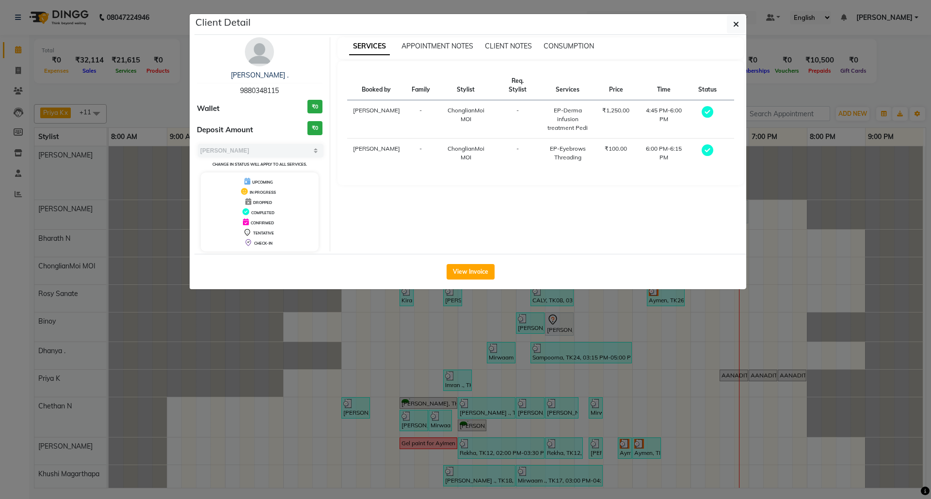
click at [255, 92] on span "9880348115" at bounding box center [259, 90] width 39 height 9
copy span "9880348115"
click at [731, 22] on button "button" at bounding box center [736, 24] width 18 height 18
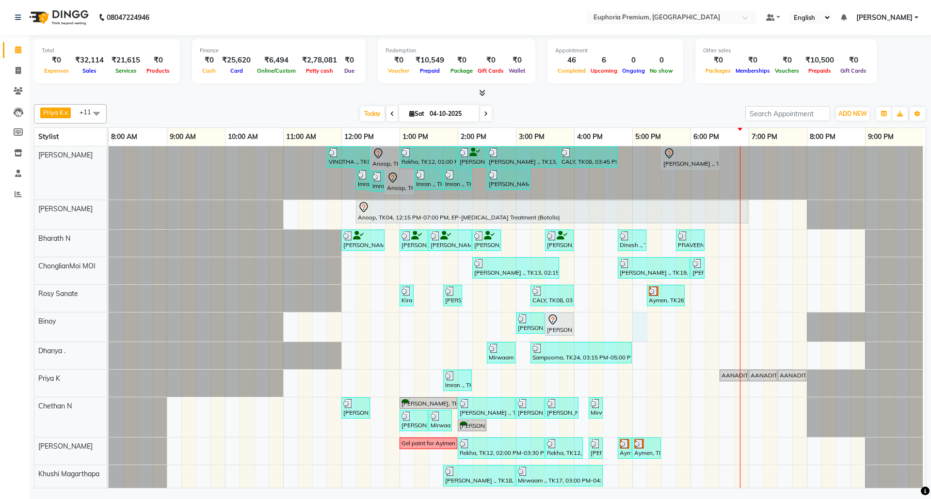
click at [637, 321] on div "VINOTHA ., TK03, 11:45 AM-12:30 PM, EP-HAIR CUT (Creative Stylist) with hairwas…" at bounding box center [517, 334] width 817 height 376
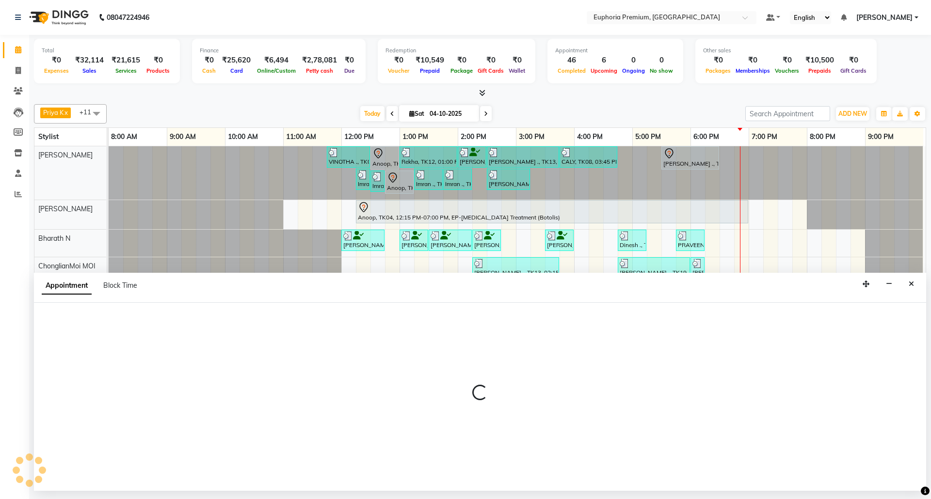
select select "71603"
select select "1020"
select select "tentative"
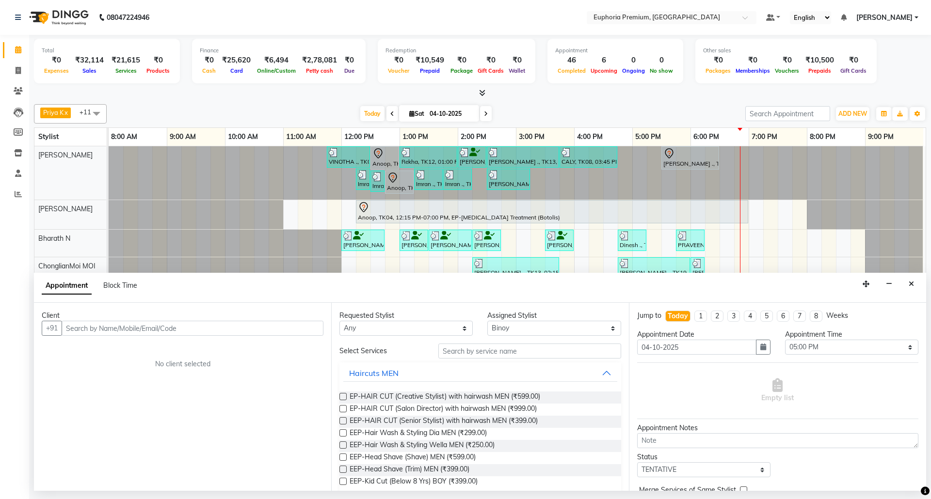
click at [193, 327] on input "text" at bounding box center [193, 328] width 262 height 15
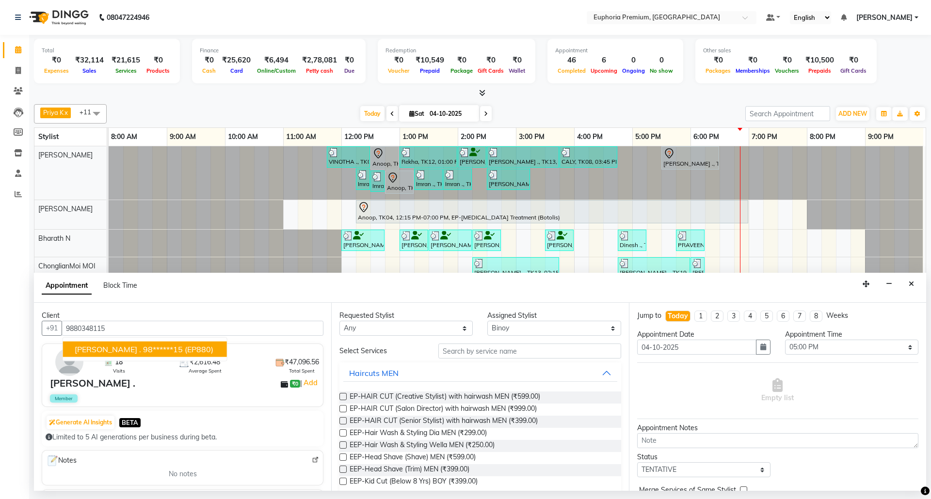
click at [185, 350] on span "(EP880)" at bounding box center [199, 350] width 29 height 10
type input "98******15"
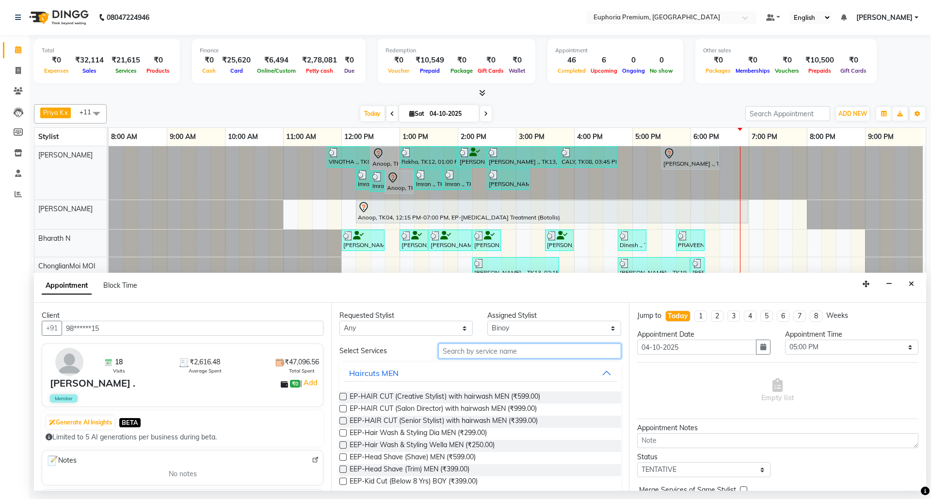
click at [506, 350] on input "text" at bounding box center [529, 351] width 183 height 15
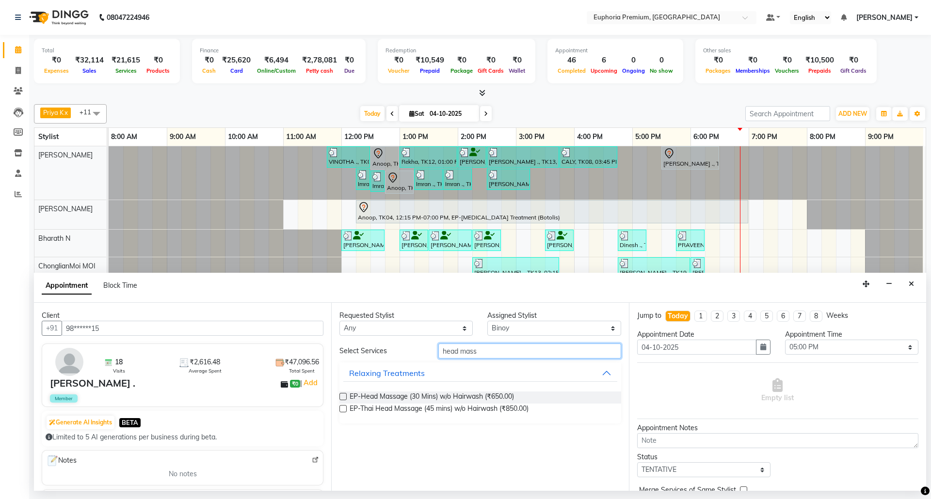
type input "head mass"
click at [340, 397] on label at bounding box center [342, 396] width 7 height 7
click at [340, 397] on input "checkbox" at bounding box center [342, 398] width 6 height 6
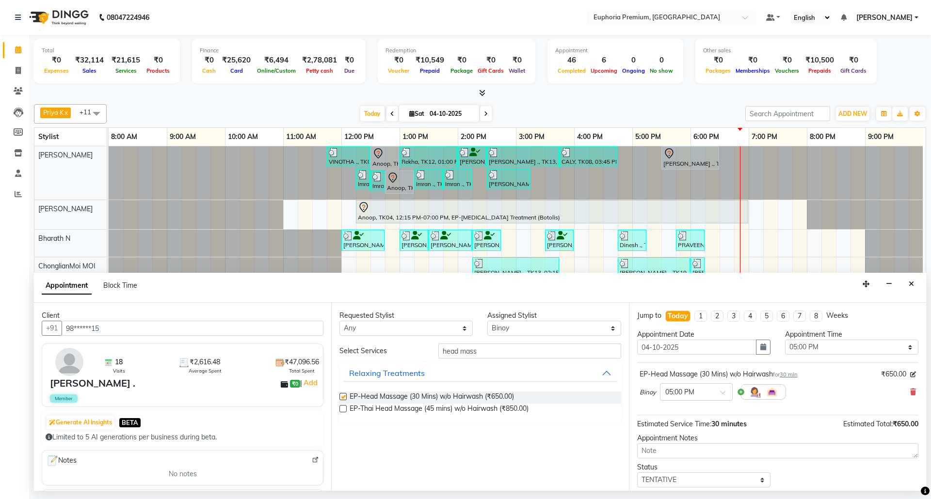
checkbox input "false"
click at [503, 349] on input "head mass" at bounding box center [529, 351] width 183 height 15
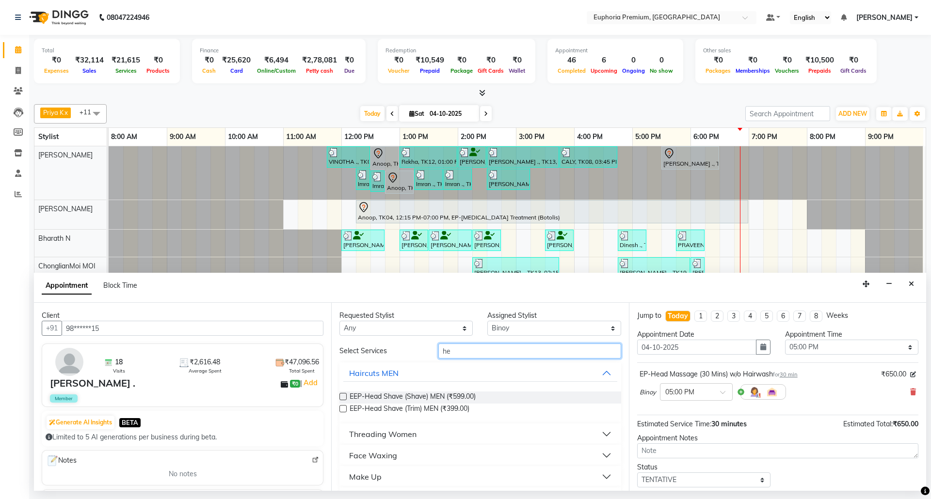
type input "h"
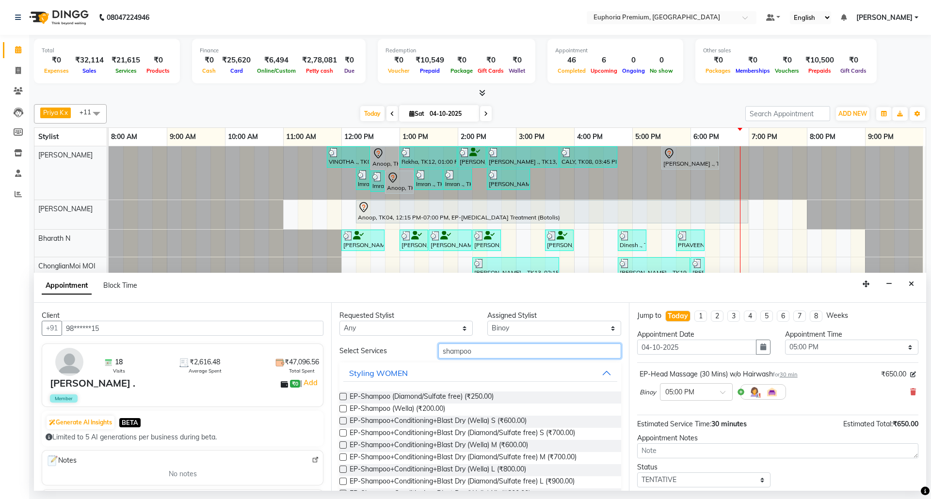
type input "shampoo"
click at [340, 446] on label at bounding box center [342, 445] width 7 height 7
click at [340, 446] on input "checkbox" at bounding box center [342, 446] width 6 height 6
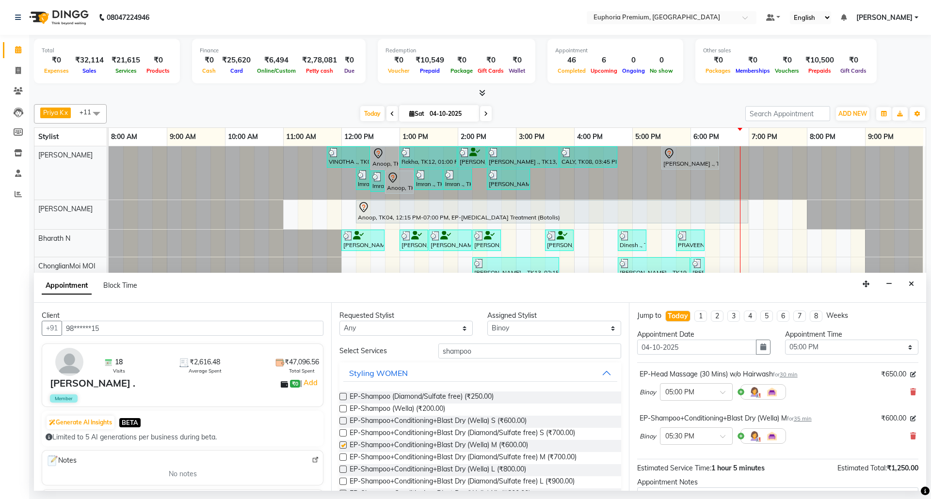
checkbox input "false"
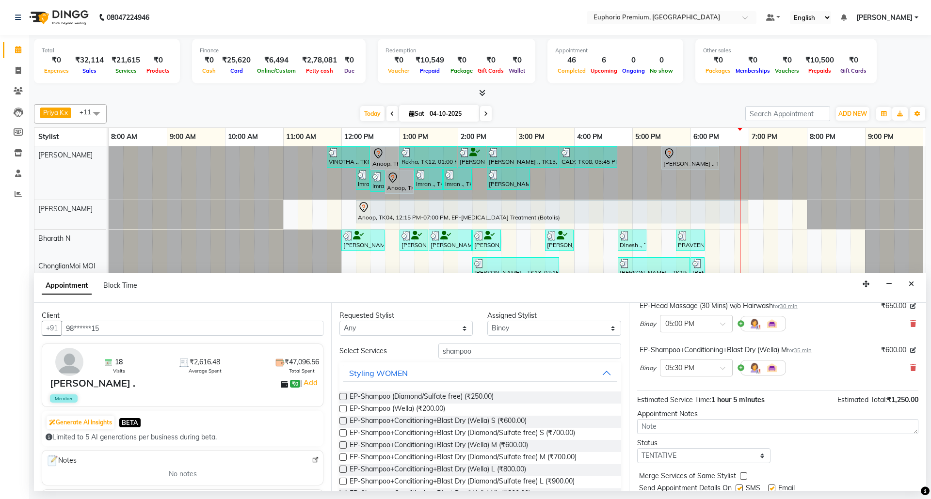
scroll to position [103, 0]
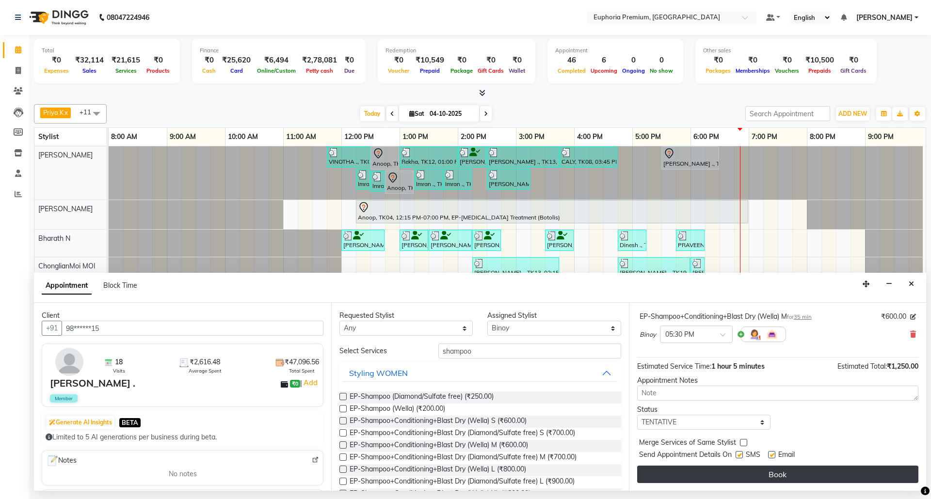
click at [776, 472] on button "Book" at bounding box center [777, 474] width 281 height 17
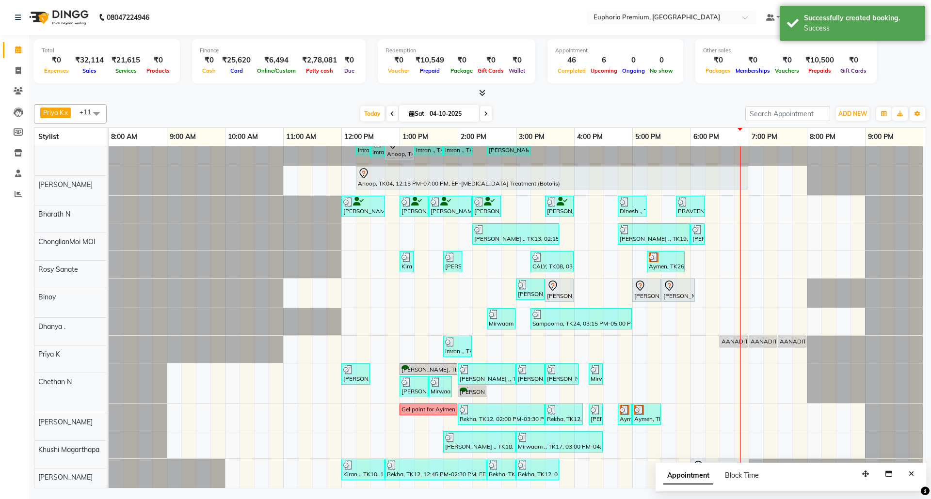
scroll to position [45, 0]
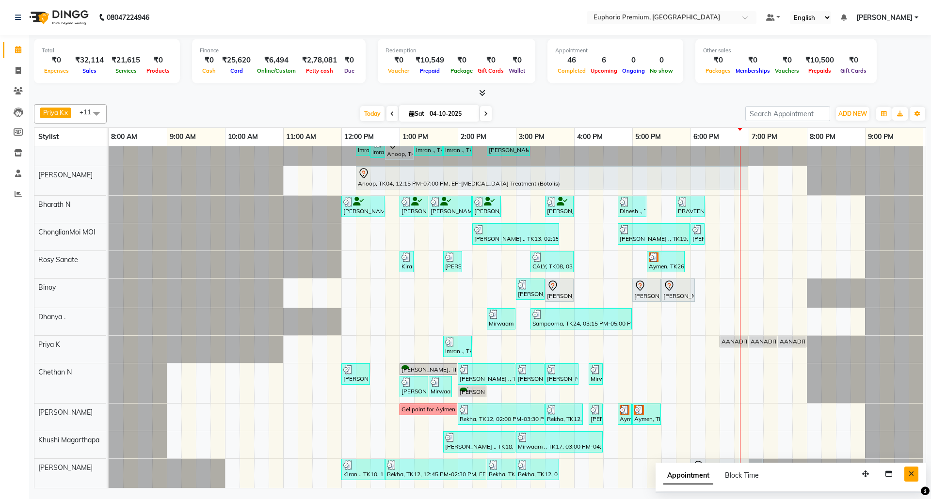
click at [914, 476] on icon "Close" at bounding box center [911, 474] width 5 height 7
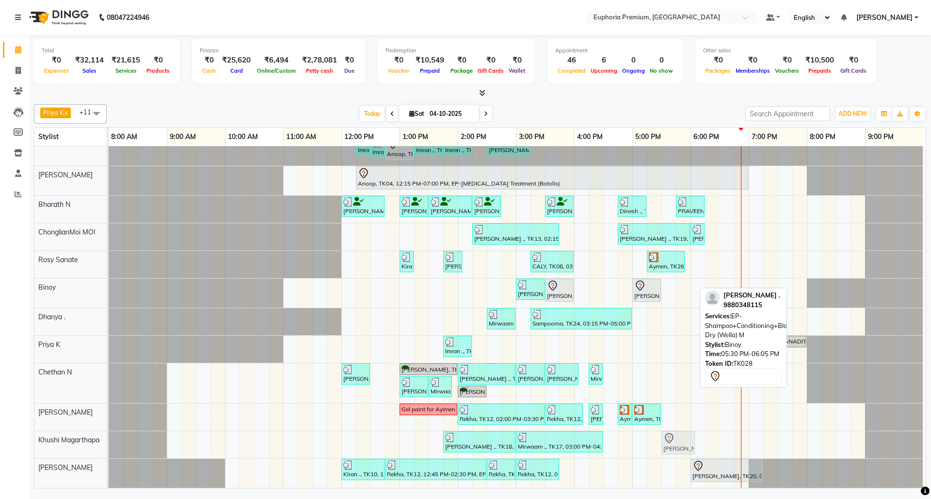
drag, startPoint x: 678, startPoint y: 278, endPoint x: 679, endPoint y: 433, distance: 154.7
click at [679, 433] on tbody "VINOTHA ., TK03, 11:45 AM-12:30 PM, EP-HAIR CUT (Creative Stylist) with hairwas…" at bounding box center [516, 301] width 815 height 376
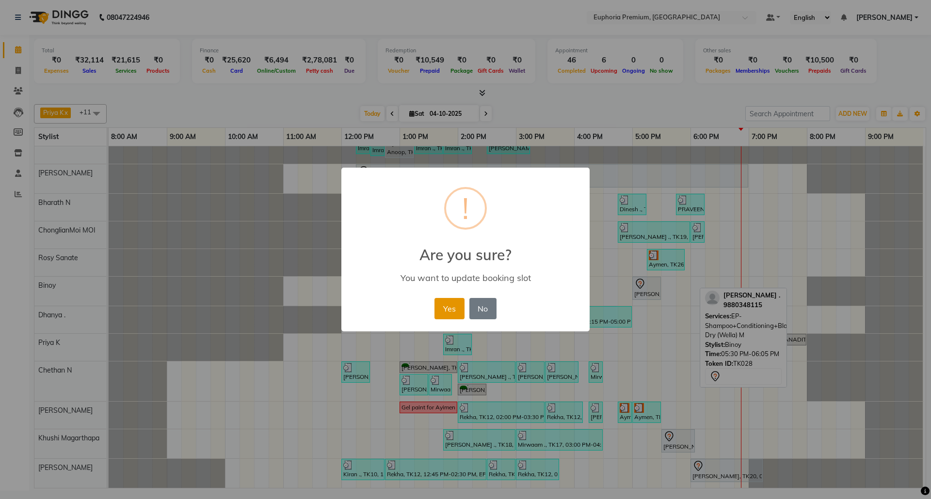
click at [445, 307] on button "Yes" at bounding box center [450, 308] width 30 height 21
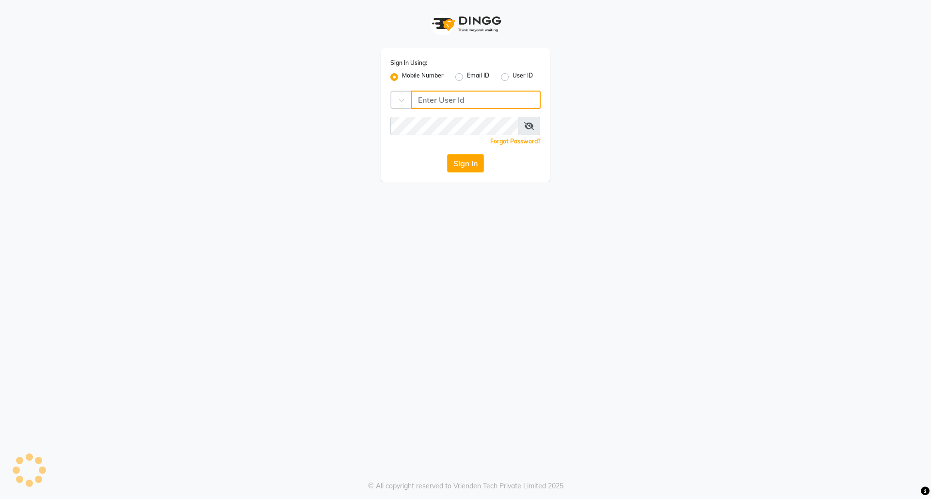
type input "7760179992"
click at [474, 158] on button "Sign In" at bounding box center [465, 163] width 37 height 18
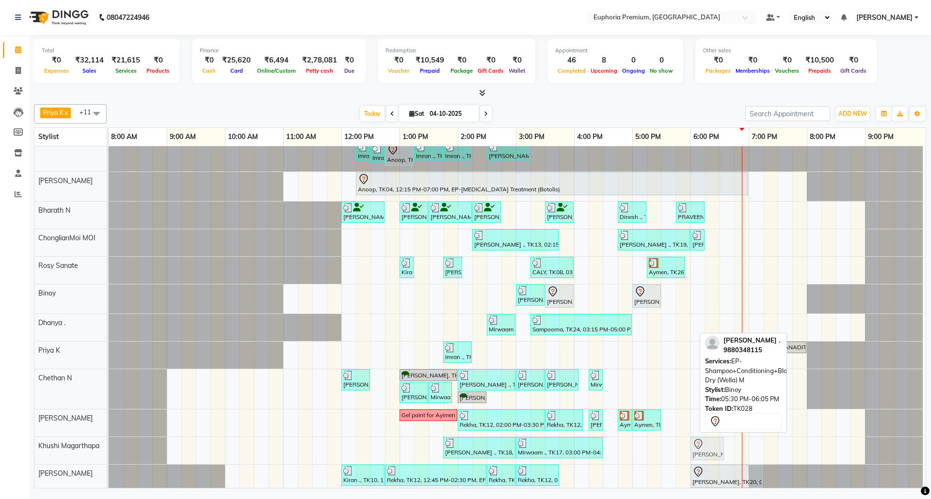
scroll to position [29, 0]
drag, startPoint x: 678, startPoint y: 325, endPoint x: 718, endPoint y: 458, distance: 139.3
click at [718, 458] on tbody "VINOTHA ., TK03, 11:45 AM-12:30 PM, EP-HAIR CUT (Creative Stylist) with hairwas…" at bounding box center [516, 305] width 815 height 376
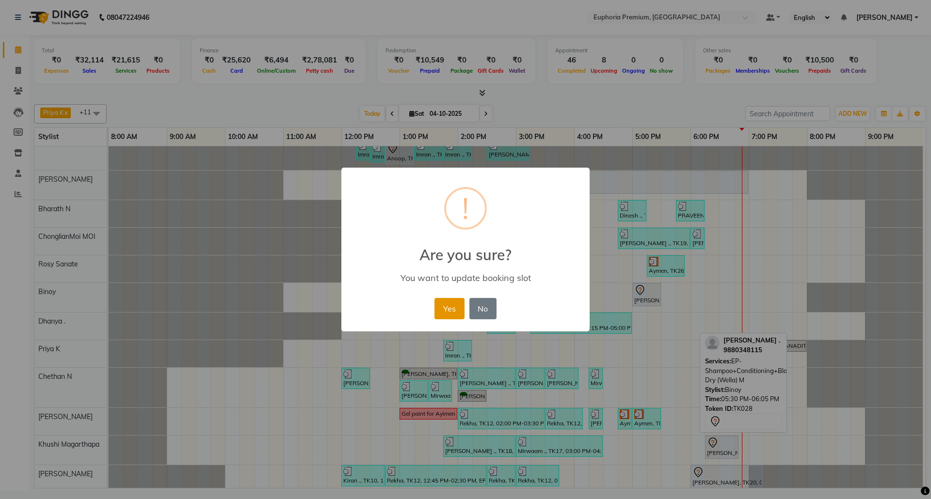
click at [452, 305] on button "Yes" at bounding box center [450, 308] width 30 height 21
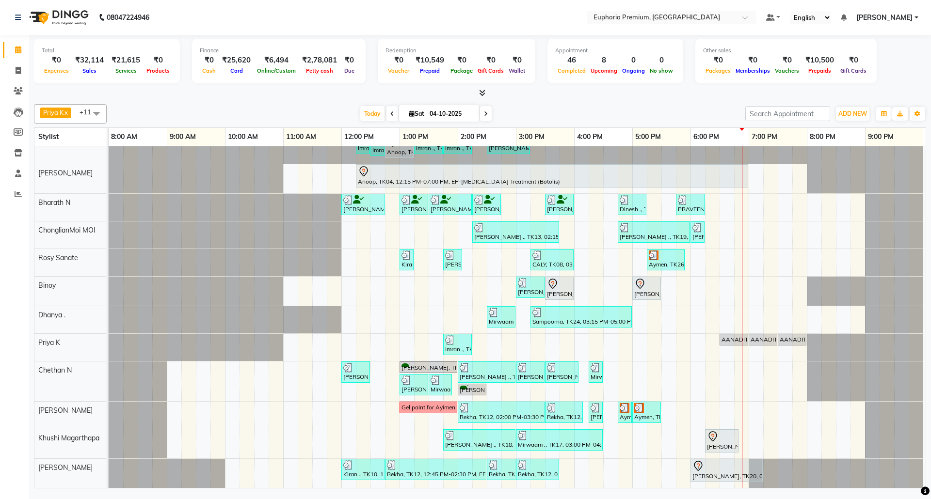
scroll to position [0, 0]
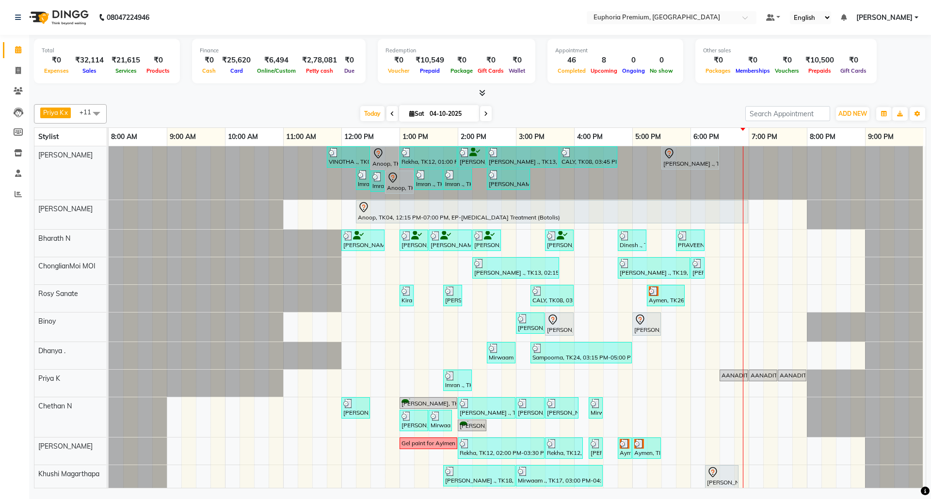
click at [485, 113] on span at bounding box center [486, 113] width 12 height 15
type input "05-10-2025"
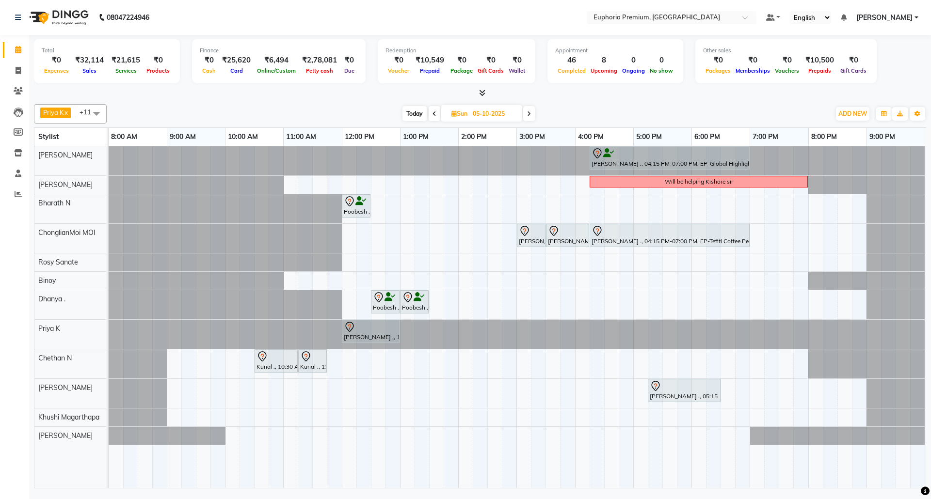
click at [518, 437] on div "[PERSON_NAME] ., 04:15 PM-07:00 PM, EP-Global Highlights Will be helping [PERSO…" at bounding box center [517, 317] width 817 height 342
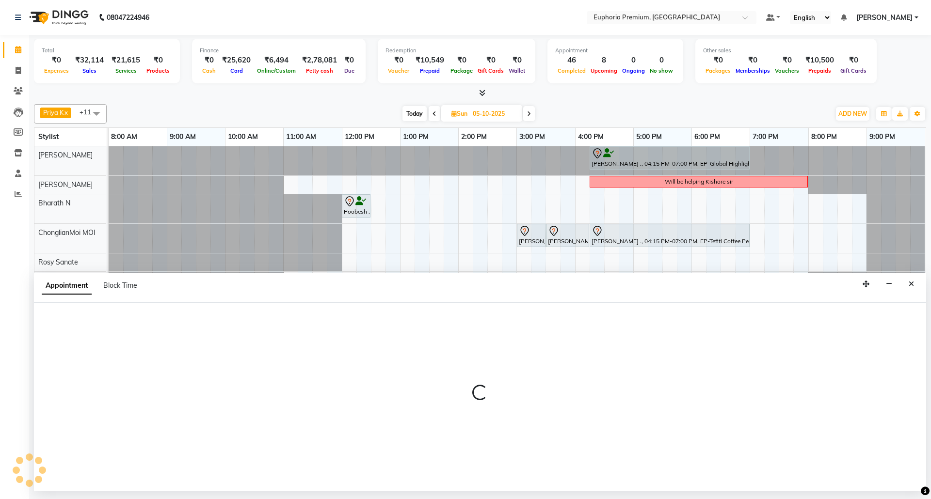
select select "91236"
select select "tentative"
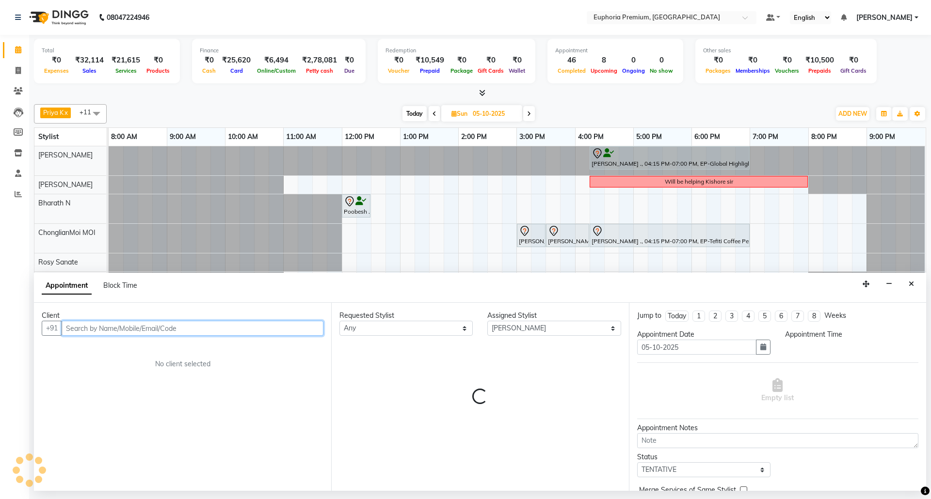
select select "900"
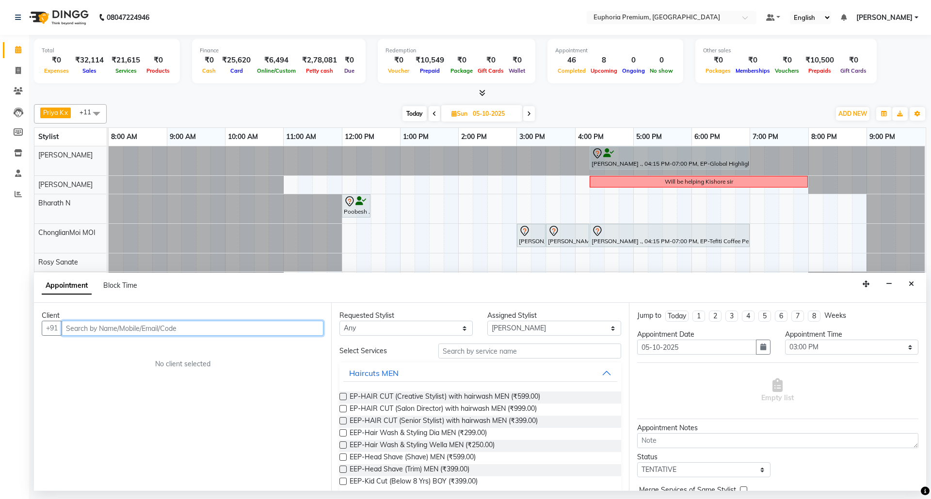
click at [220, 330] on input "text" at bounding box center [193, 328] width 262 height 15
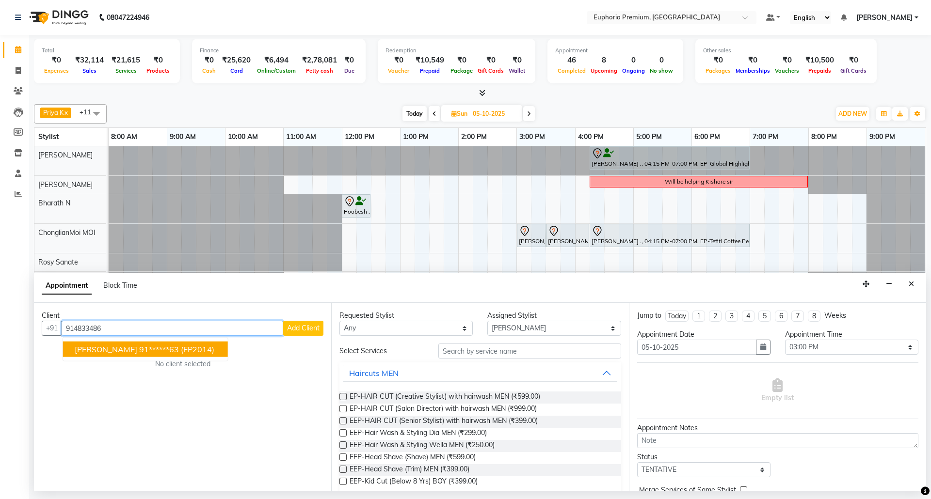
click at [186, 352] on span "(EP2014)" at bounding box center [197, 350] width 33 height 10
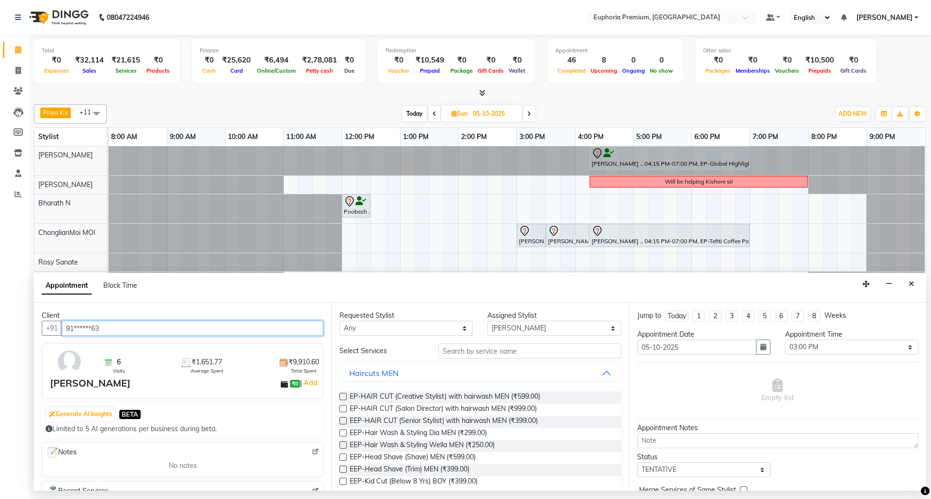
type input "91******63"
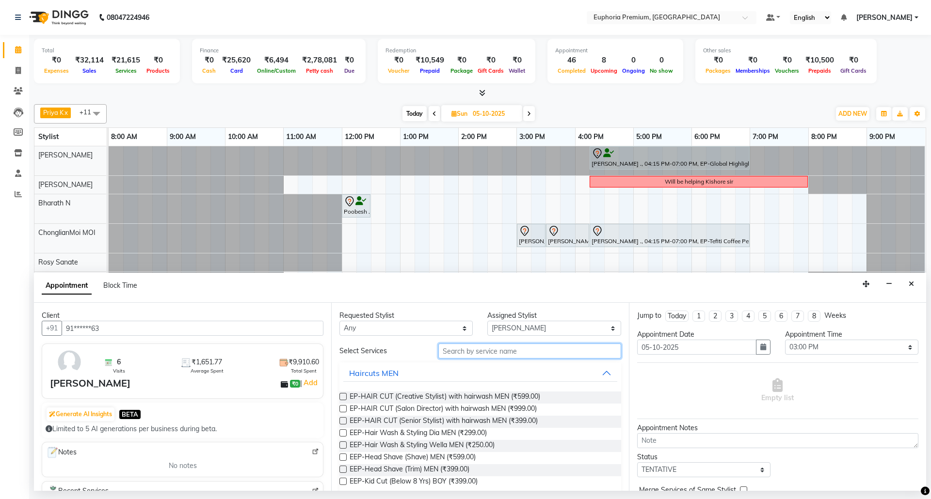
click at [498, 350] on input "text" at bounding box center [529, 351] width 183 height 15
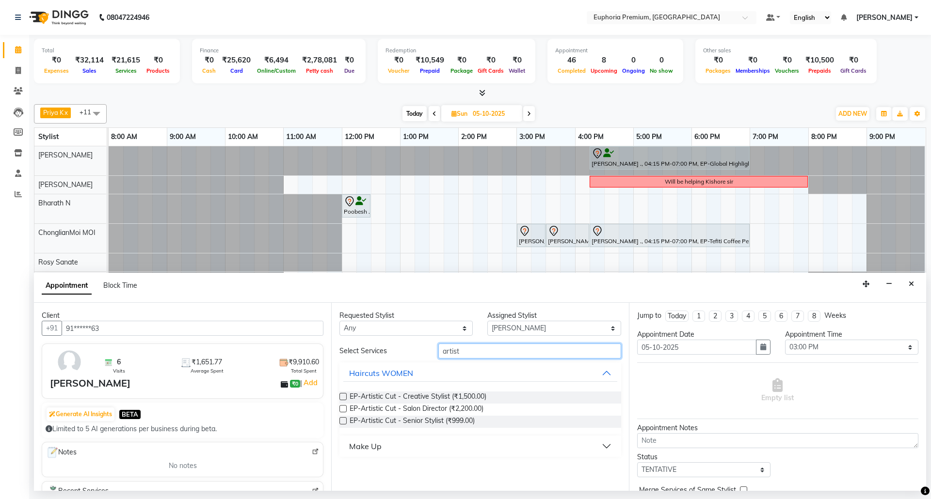
type input "artist"
click at [344, 422] on label at bounding box center [342, 421] width 7 height 7
click at [344, 422] on input "checkbox" at bounding box center [342, 422] width 6 height 6
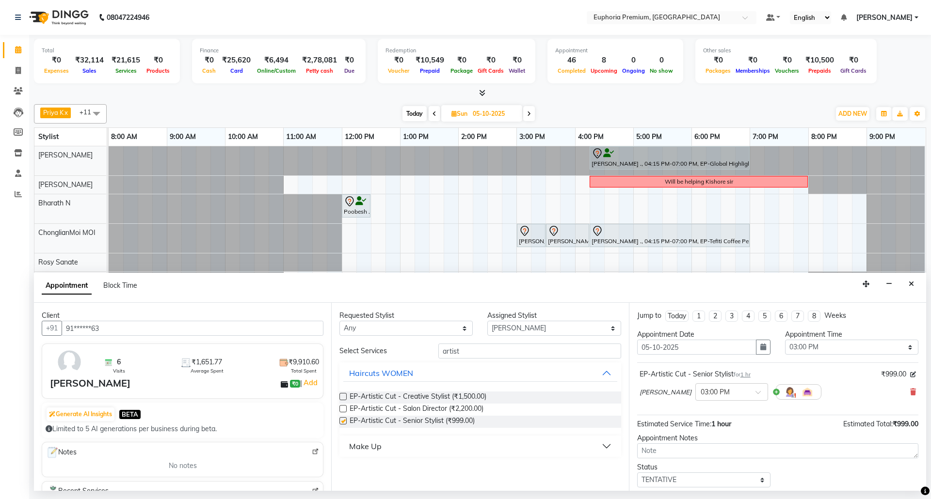
checkbox input "false"
click at [538, 328] on select "Select [PERSON_NAME] N [PERSON_NAME] N ChonglianMoi MOI [PERSON_NAME] . [PERSON…" at bounding box center [553, 328] width 133 height 15
click at [462, 330] on select "Any [PERSON_NAME] N [PERSON_NAME] N ChonglianMoi MOI [PERSON_NAME] . [PERSON_NA…" at bounding box center [405, 328] width 133 height 15
select select "71614"
click at [339, 322] on select "Any [PERSON_NAME] N [PERSON_NAME] N ChonglianMoi MOI [PERSON_NAME] . [PERSON_NA…" at bounding box center [405, 328] width 133 height 15
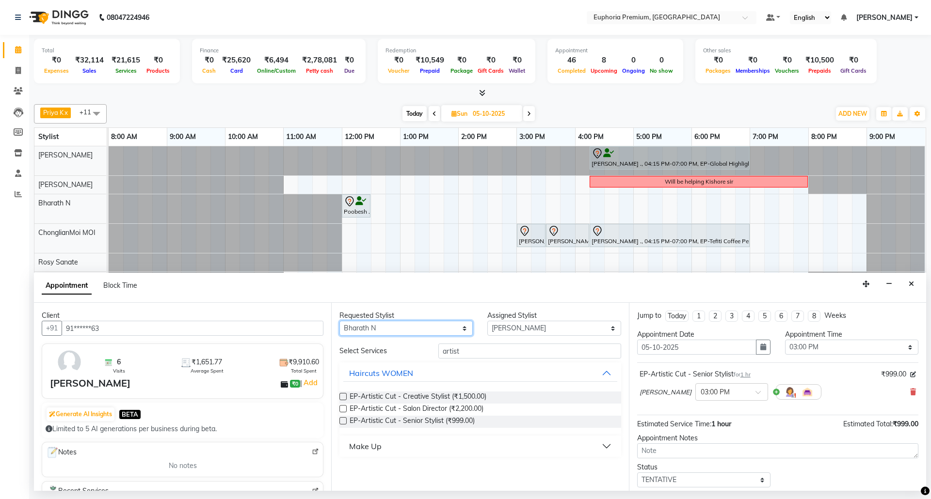
select select "71614"
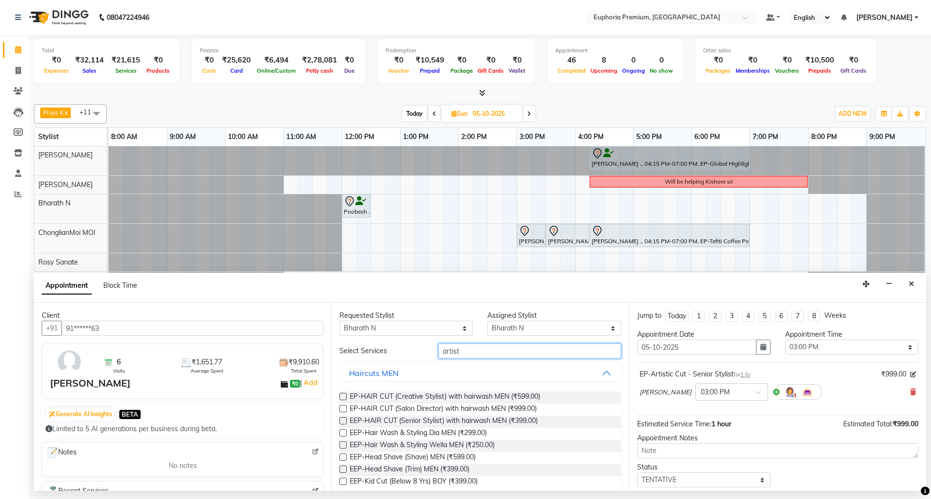
click at [470, 357] on input "artist" at bounding box center [529, 351] width 183 height 15
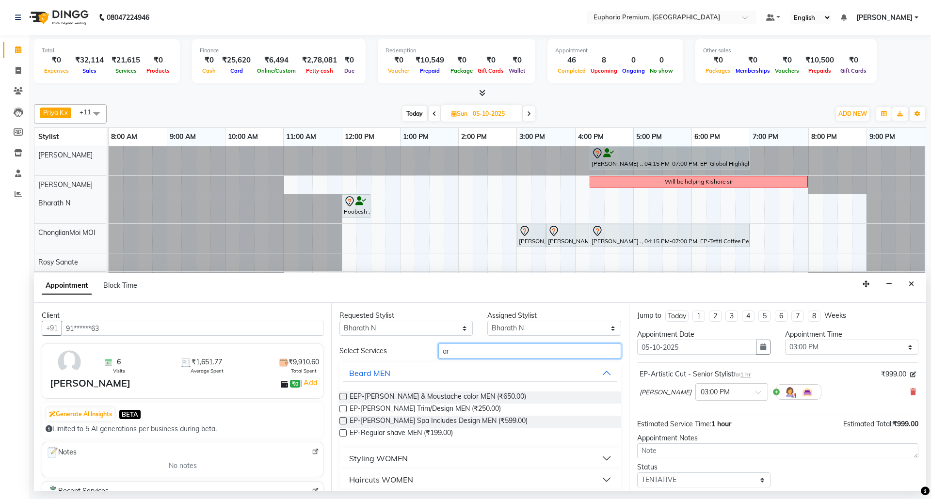
type input "a"
type input "hair cut"
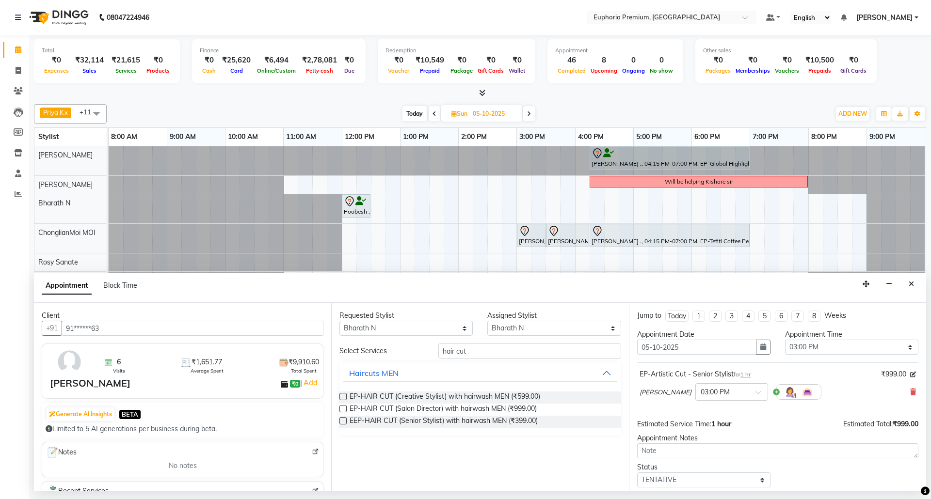
click at [346, 423] on label at bounding box center [342, 421] width 7 height 7
click at [346, 423] on input "checkbox" at bounding box center [342, 422] width 6 height 6
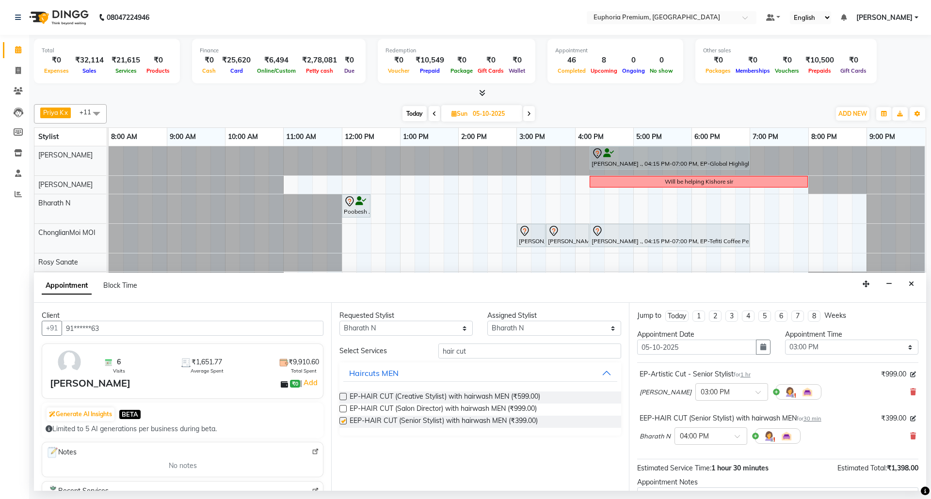
checkbox input "false"
click at [740, 437] on span at bounding box center [741, 440] width 12 height 10
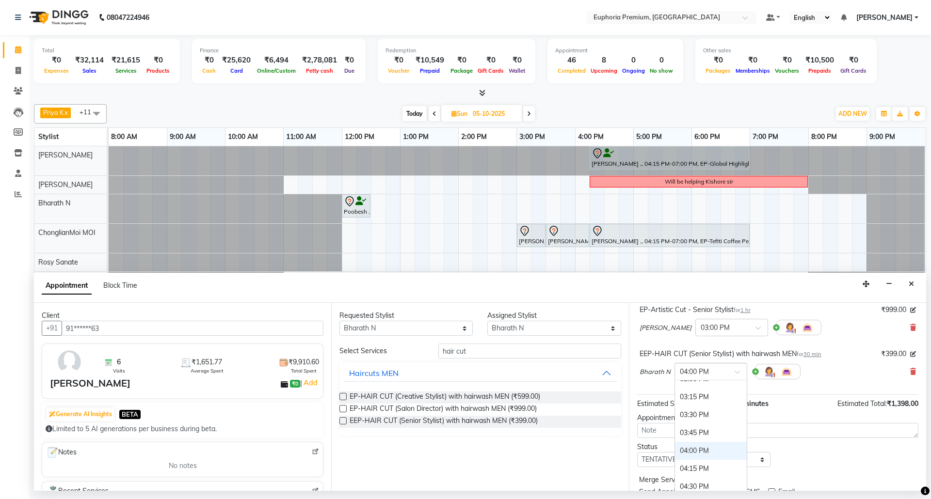
scroll to position [443, 0]
click at [695, 398] on div "03:00 PM" at bounding box center [711, 391] width 72 height 18
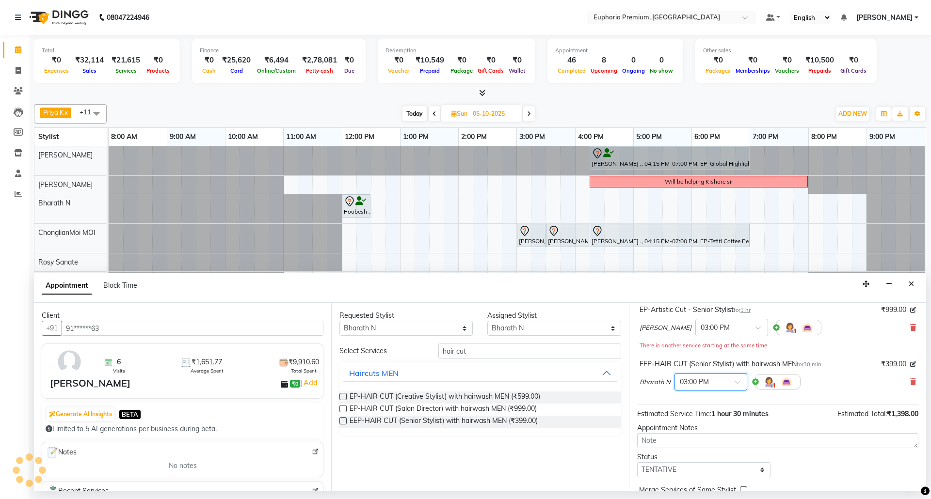
click at [814, 385] on div "[PERSON_NAME] N × 03:00 PM" at bounding box center [778, 382] width 276 height 25
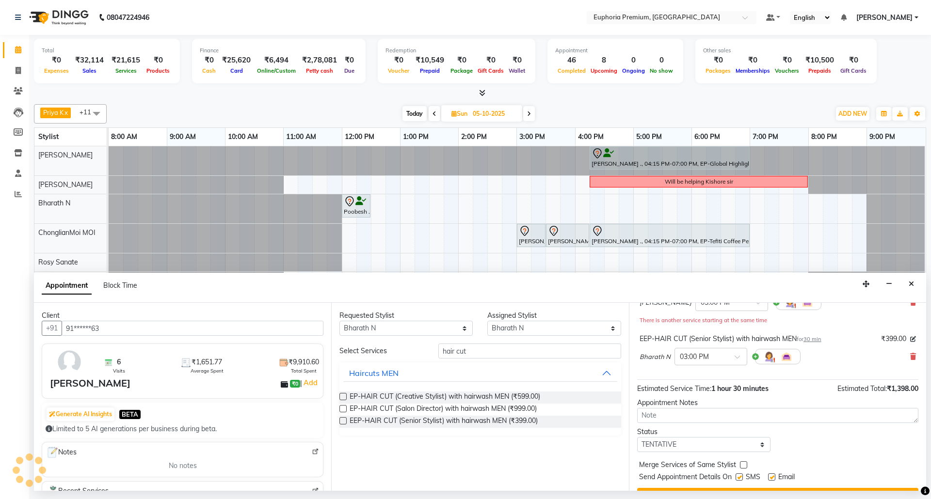
scroll to position [113, 0]
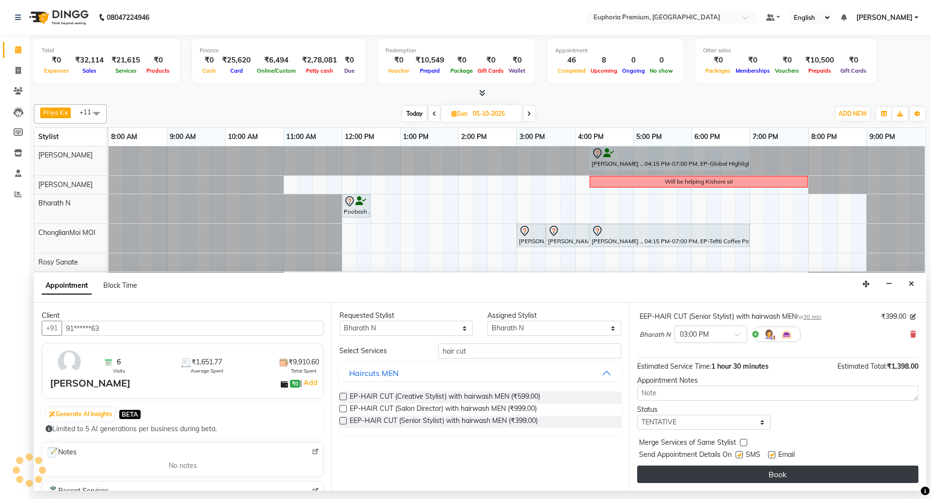
click at [813, 478] on button "Book" at bounding box center [777, 474] width 281 height 17
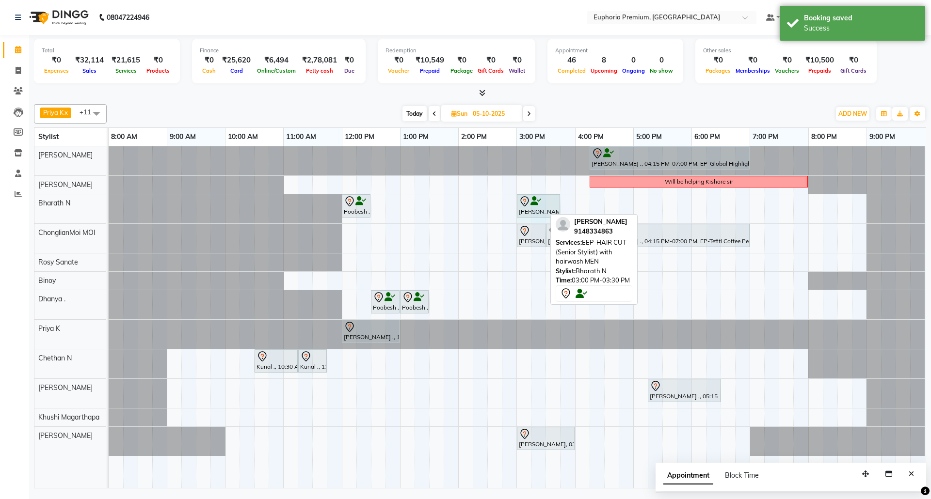
click at [109, 207] on div "Poobesh ., 12:00 PM-12:30 PM, EP-[PERSON_NAME] Trim/Design MEN [PERSON_NAME], 0…" at bounding box center [109, 208] width 0 height 29
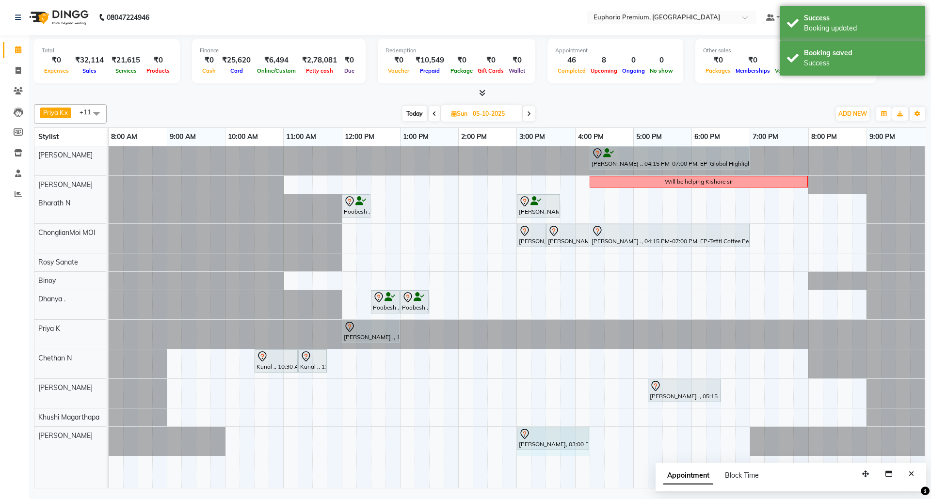
drag, startPoint x: 573, startPoint y: 443, endPoint x: 731, endPoint y: 462, distance: 159.6
click at [109, 443] on div "[PERSON_NAME], 03:00 PM-04:00 PM, EP-Artistic Cut - Senior Stylist [PERSON_NAME…" at bounding box center [109, 441] width 0 height 29
click at [913, 476] on icon "Close" at bounding box center [911, 474] width 5 height 7
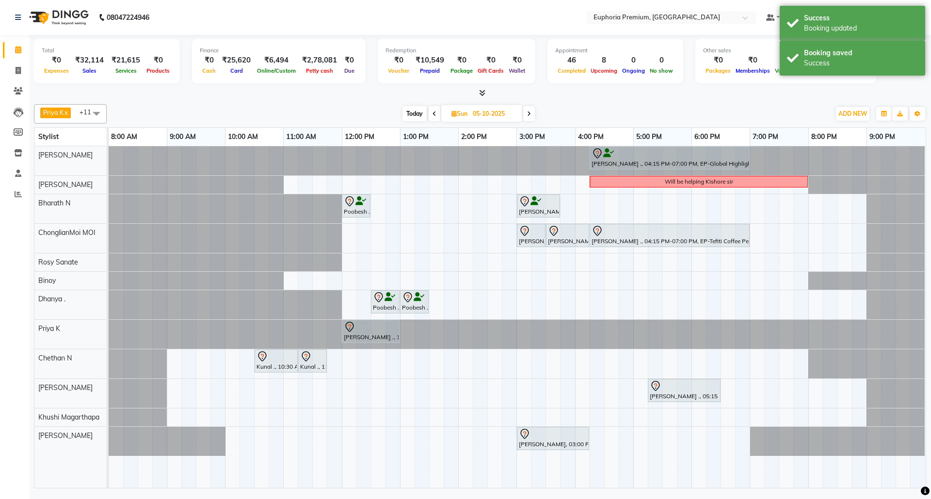
click at [410, 113] on span "Today" at bounding box center [415, 113] width 24 height 15
type input "04-10-2025"
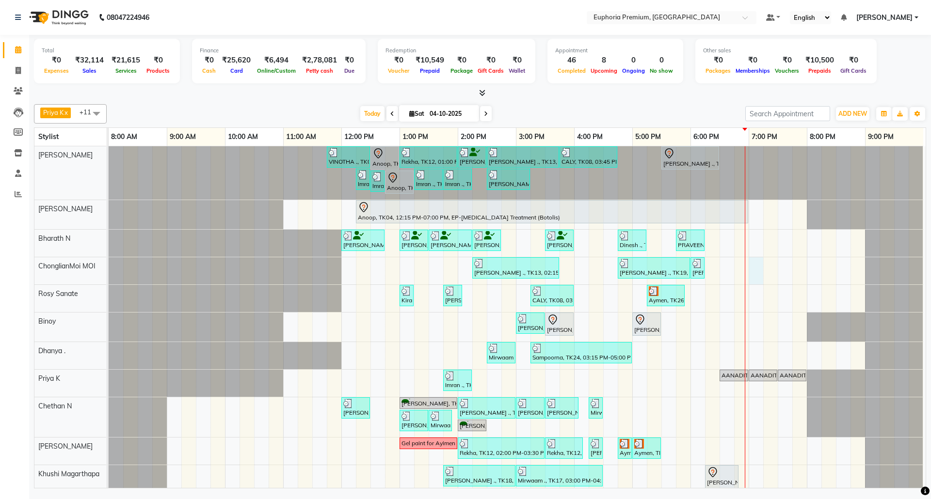
click at [751, 269] on div "VINOTHA ., TK03, 11:45 AM-12:30 PM, EP-HAIR CUT (Creative Stylist) with hairwas…" at bounding box center [517, 335] width 817 height 378
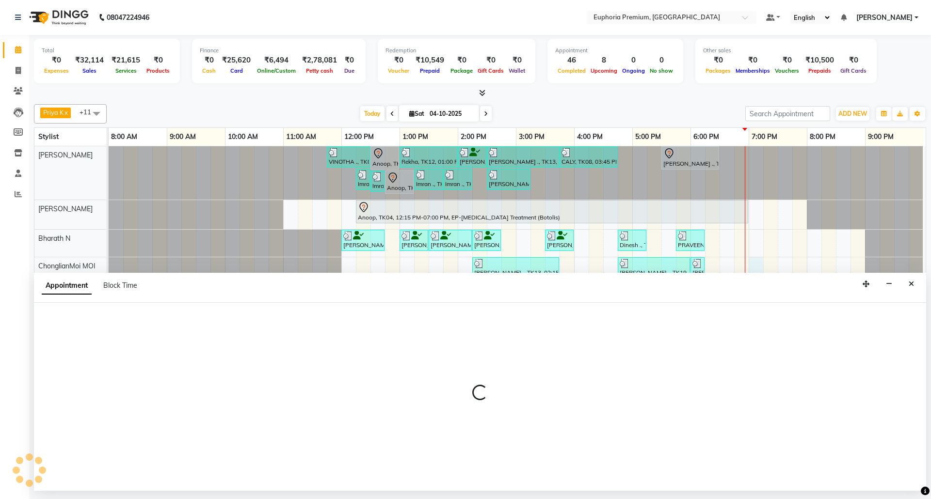
select select "71597"
select select "1140"
select select "tentative"
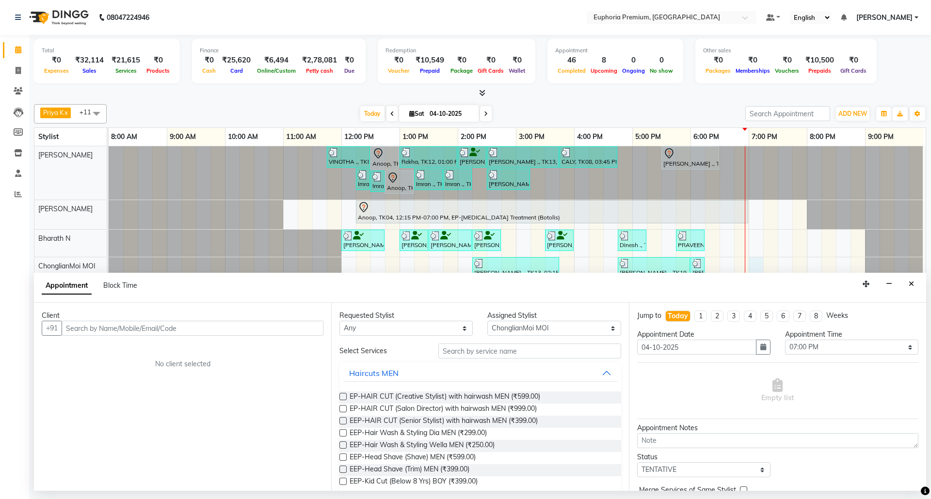
click at [204, 332] on input "text" at bounding box center [193, 328] width 262 height 15
click at [158, 352] on span "(EUL1252)" at bounding box center [164, 350] width 39 height 10
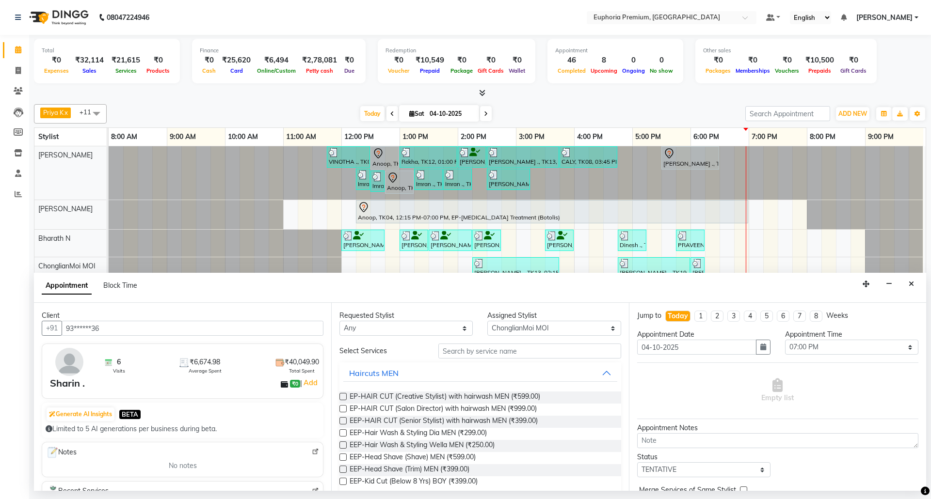
type input "93******36"
click at [491, 355] on input "text" at bounding box center [529, 351] width 183 height 15
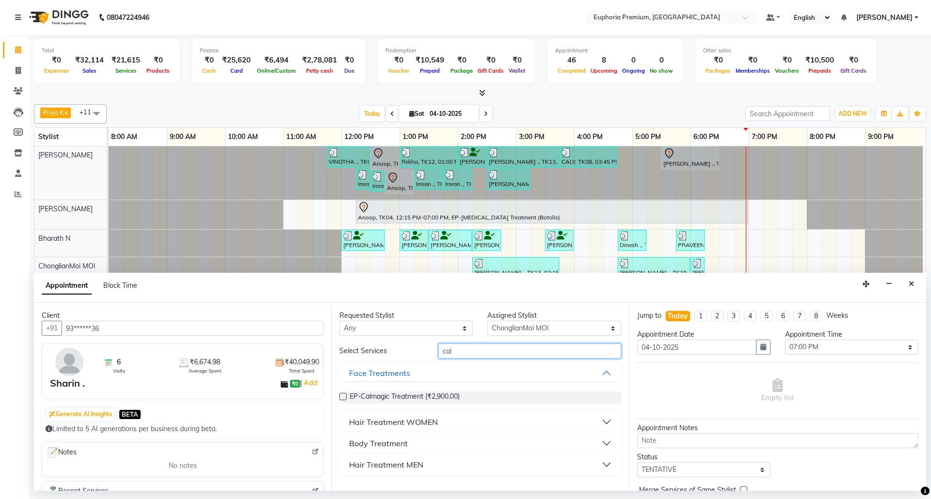
type input "cal"
click at [344, 398] on label at bounding box center [342, 396] width 7 height 7
click at [344, 398] on input "checkbox" at bounding box center [342, 398] width 6 height 6
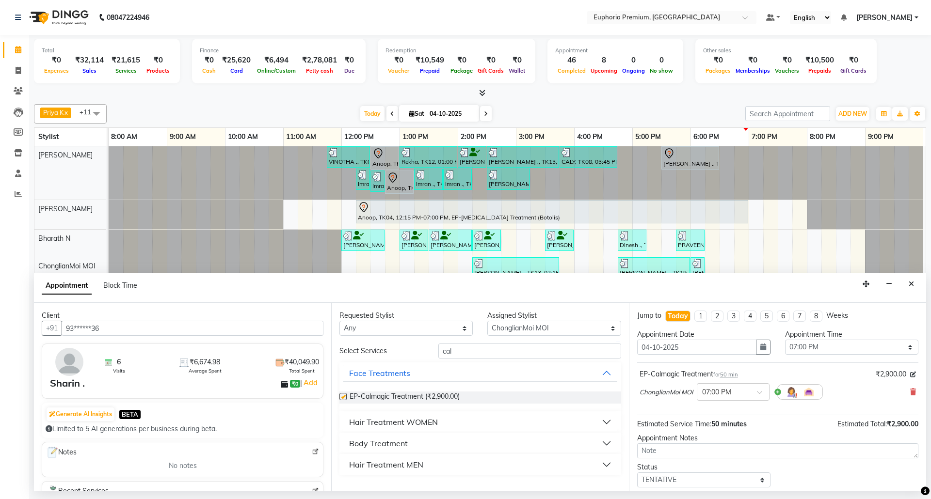
checkbox input "false"
click at [505, 350] on input "cal" at bounding box center [529, 351] width 183 height 15
type input "c"
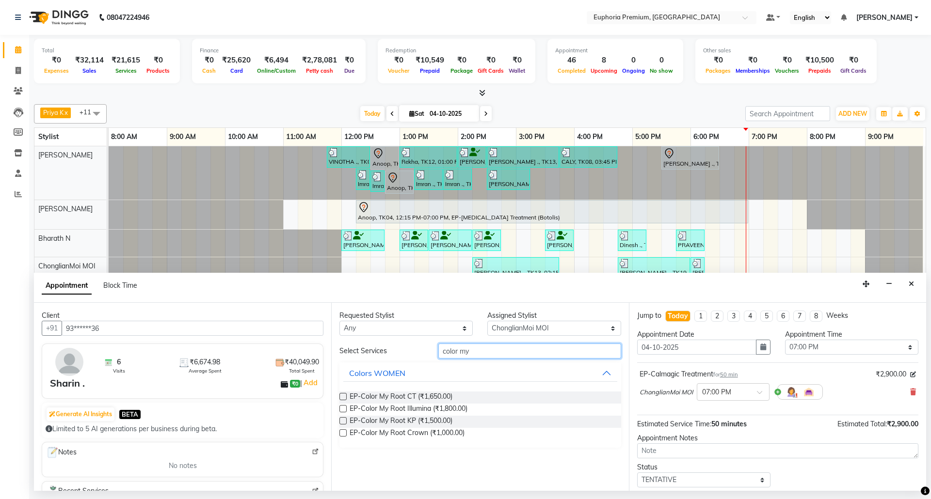
type input "color my"
click at [341, 424] on label at bounding box center [342, 421] width 7 height 7
click at [341, 424] on input "checkbox" at bounding box center [342, 422] width 6 height 6
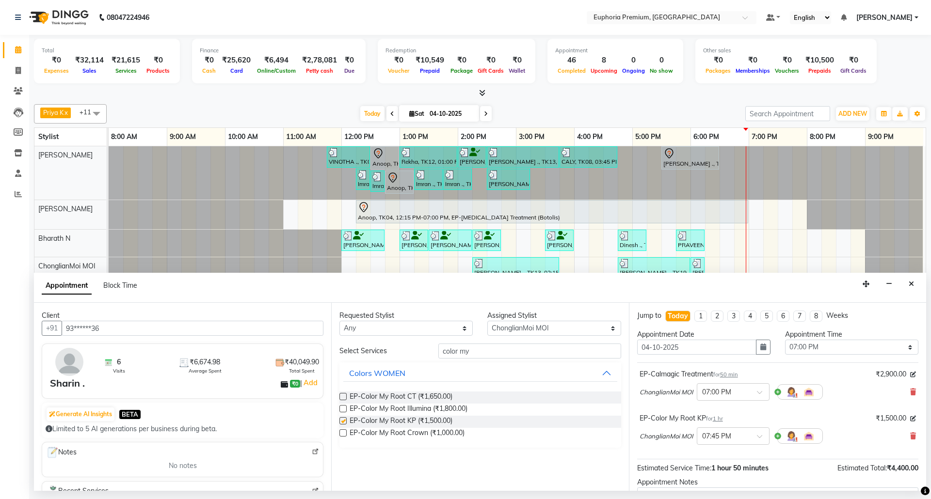
checkbox input "false"
click at [493, 352] on input "color my" at bounding box center [529, 351] width 183 height 15
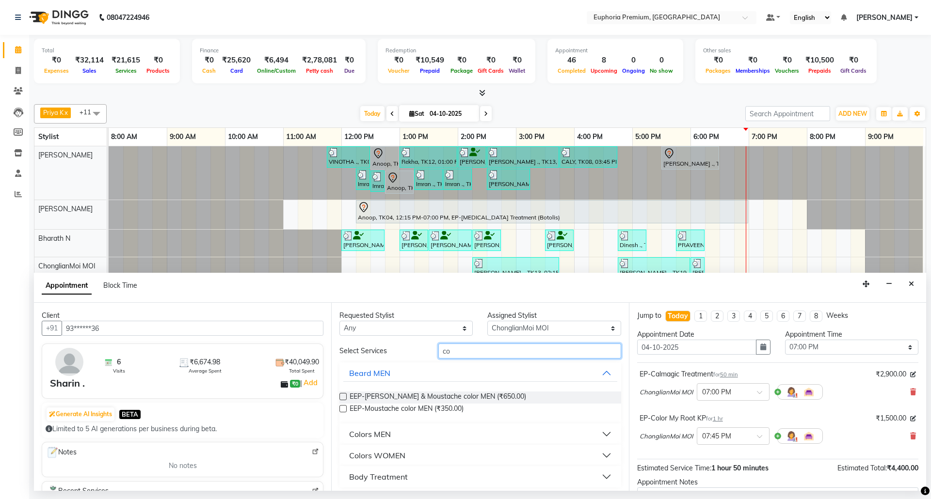
type input "c"
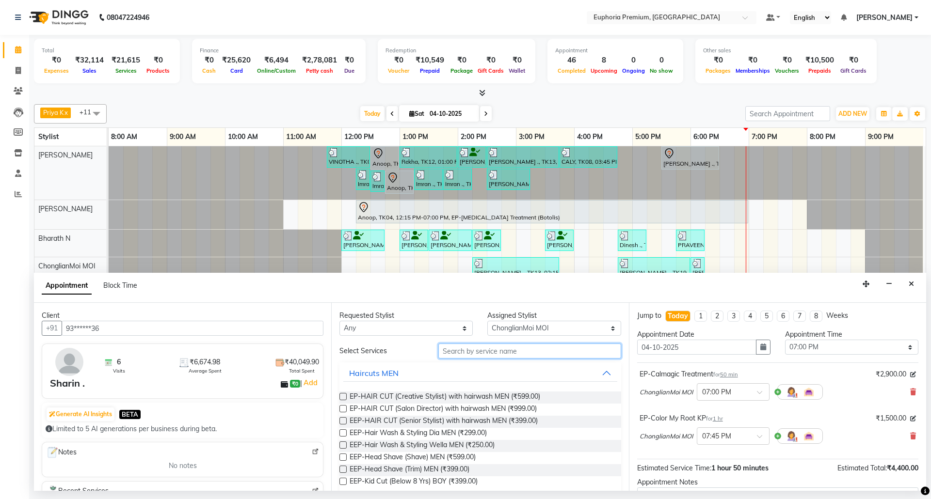
click at [502, 355] on input "text" at bounding box center [529, 351] width 183 height 15
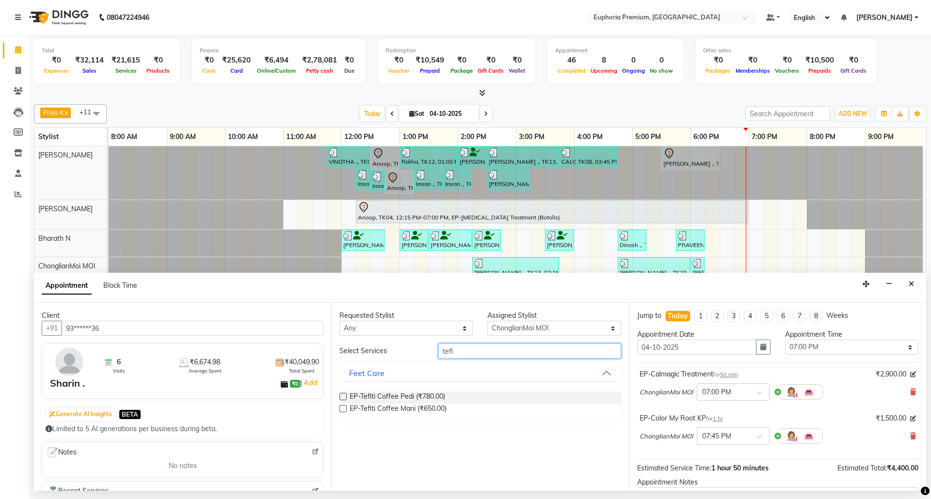
type input "tefi"
click at [343, 397] on label at bounding box center [342, 396] width 7 height 7
click at [343, 397] on input "checkbox" at bounding box center [342, 398] width 6 height 6
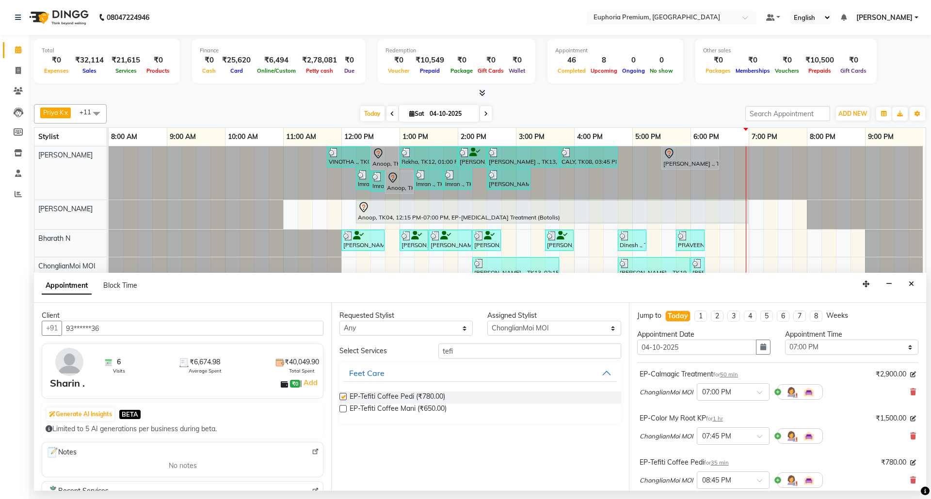
checkbox input "false"
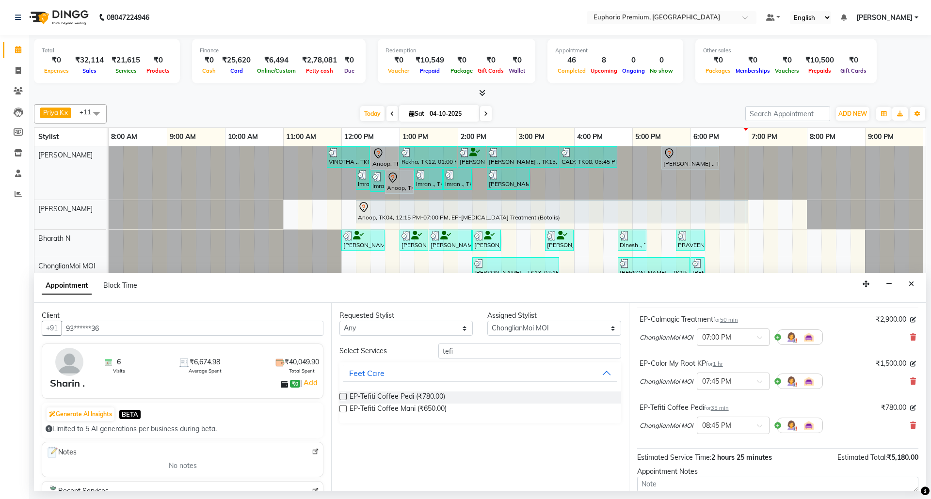
scroll to position [147, 0]
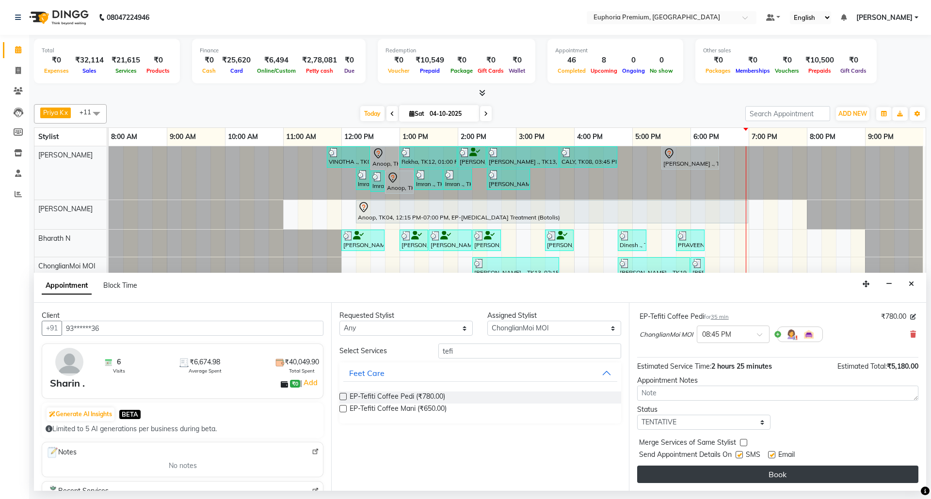
click at [769, 472] on button "Book" at bounding box center [777, 474] width 281 height 17
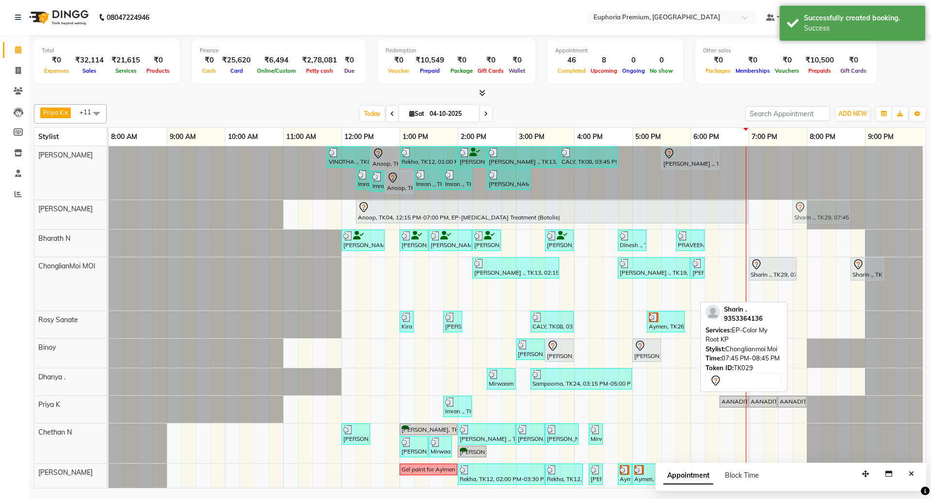
drag, startPoint x: 813, startPoint y: 299, endPoint x: 813, endPoint y: 224, distance: 74.7
click at [813, 224] on tbody "VINOTHA ., TK03, 11:45 AM-12:30 PM, EP-HAIR CUT (Creative Stylist) with hairwas…" at bounding box center [516, 348] width 815 height 404
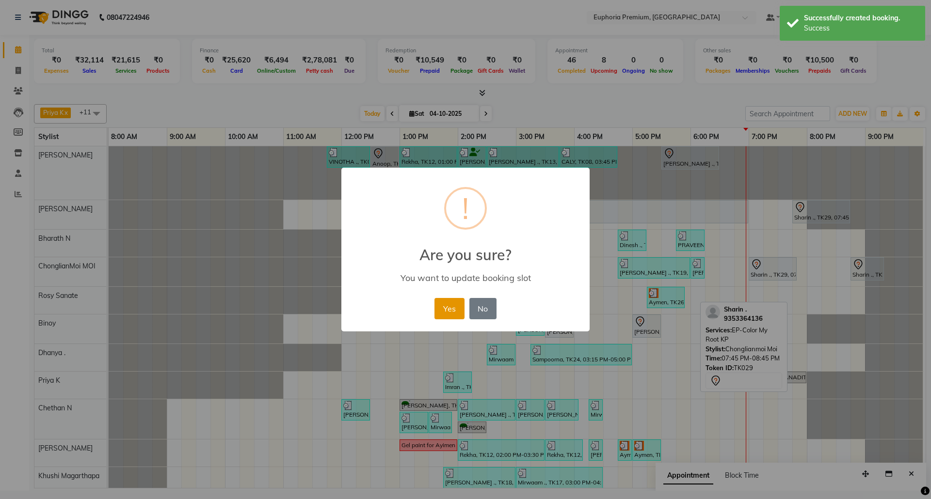
click at [451, 309] on button "Yes" at bounding box center [450, 308] width 30 height 21
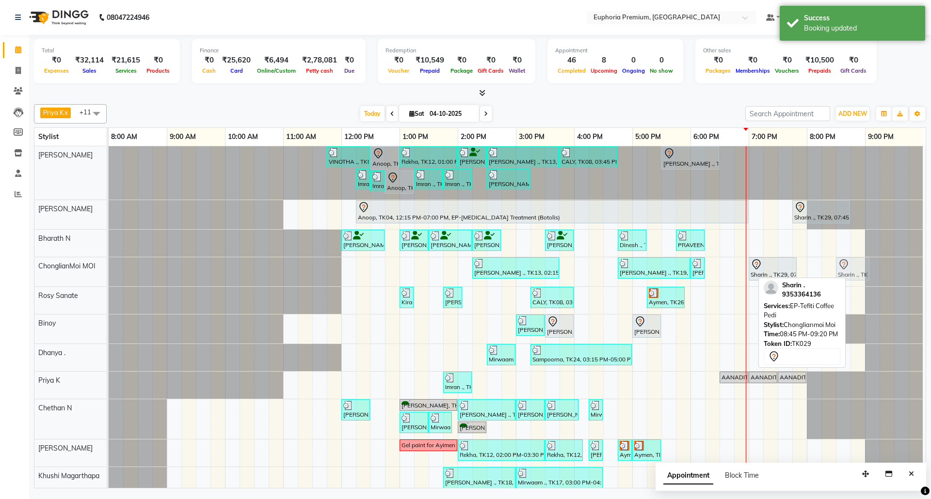
click at [109, 274] on div "[PERSON_NAME] ., TK13, 02:15 PM-03:45 PM, EP-Pedipure Rose [PERSON_NAME] ., TK1…" at bounding box center [109, 272] width 0 height 29
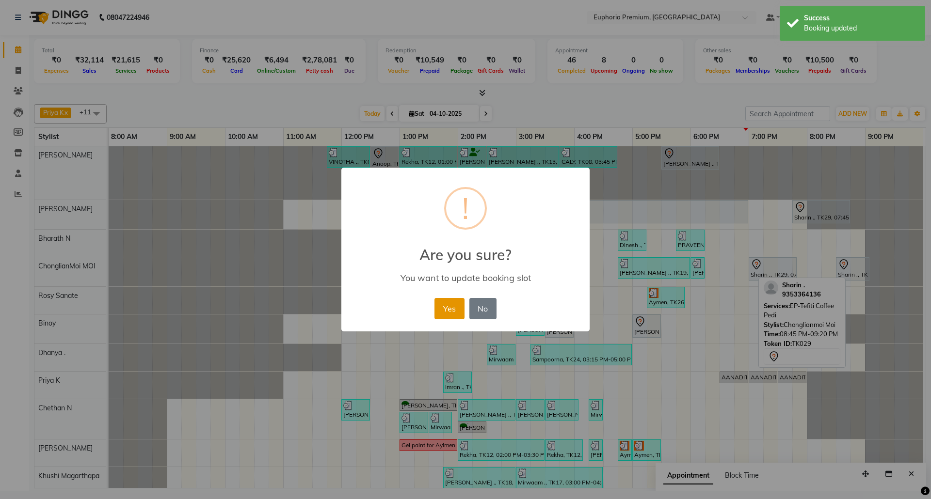
click at [457, 308] on button "Yes" at bounding box center [450, 308] width 30 height 21
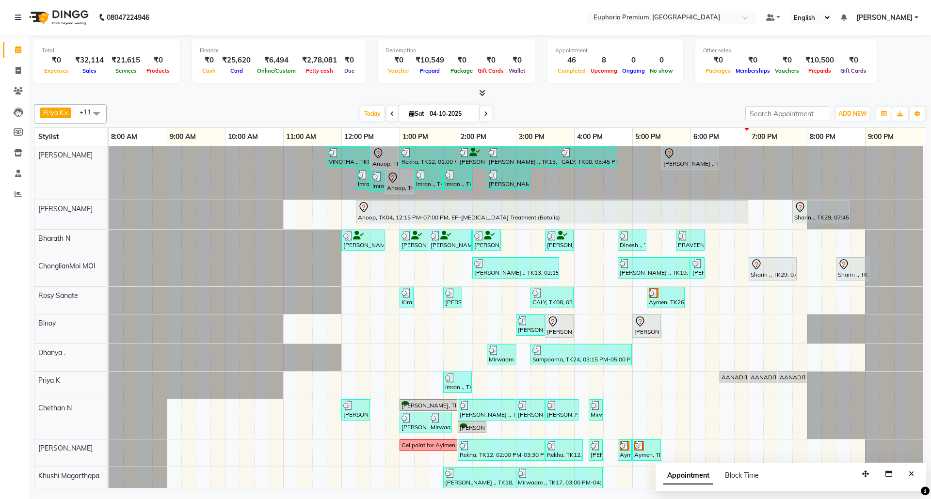
click at [752, 240] on div "VINOTHA ., TK03, 11:45 AM-12:30 PM, EP-HAIR CUT (Creative Stylist) with hairwas…" at bounding box center [517, 336] width 817 height 380
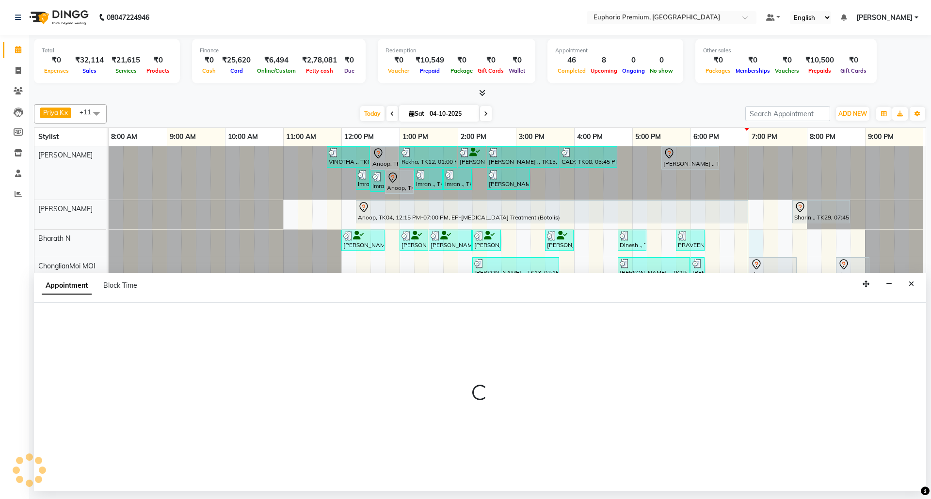
select select "71614"
select select "1140"
select select "tentative"
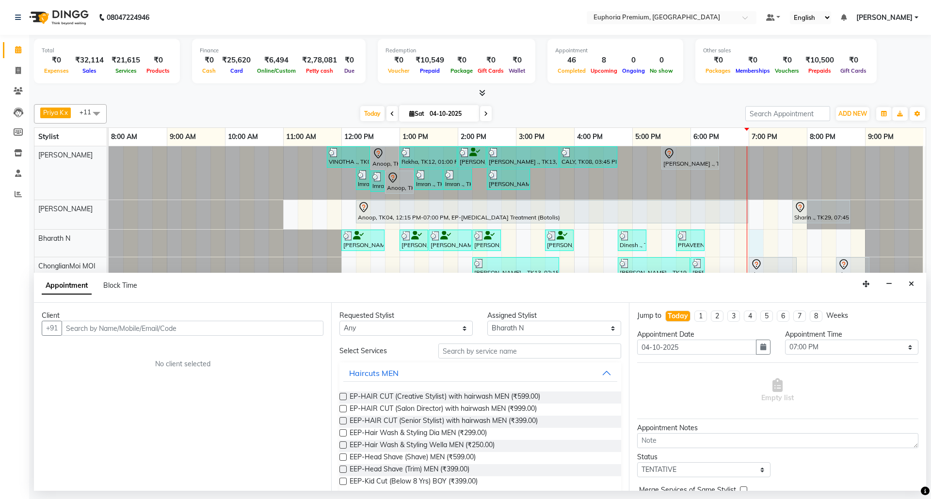
click at [235, 330] on input "text" at bounding box center [193, 328] width 262 height 15
type input "9686570065"
click at [294, 330] on span "Add Client" at bounding box center [303, 328] width 32 height 9
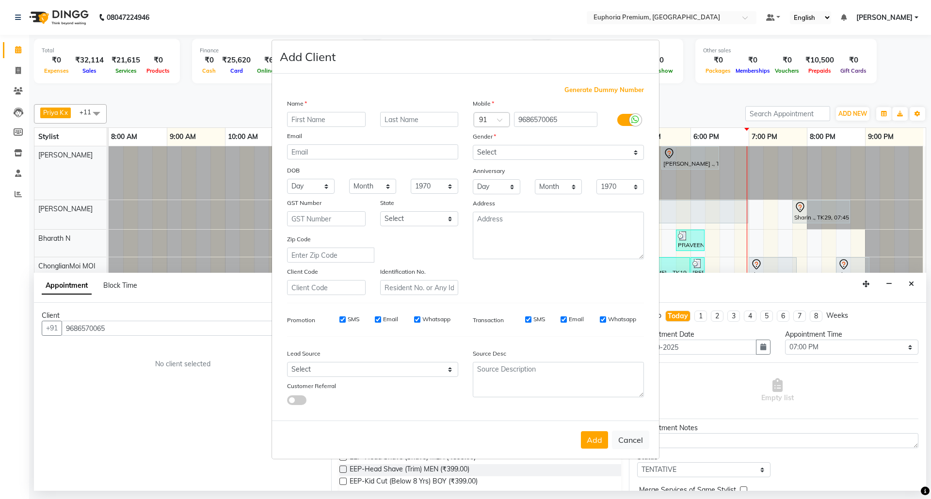
click at [342, 119] on input "text" at bounding box center [326, 119] width 79 height 15
type input "[PERSON_NAME]"
click at [581, 156] on select "Select [DEMOGRAPHIC_DATA] [DEMOGRAPHIC_DATA] Other Prefer Not To Say" at bounding box center [558, 152] width 171 height 15
select select "[DEMOGRAPHIC_DATA]"
click at [473, 146] on select "Select [DEMOGRAPHIC_DATA] [DEMOGRAPHIC_DATA] Other Prefer Not To Say" at bounding box center [558, 152] width 171 height 15
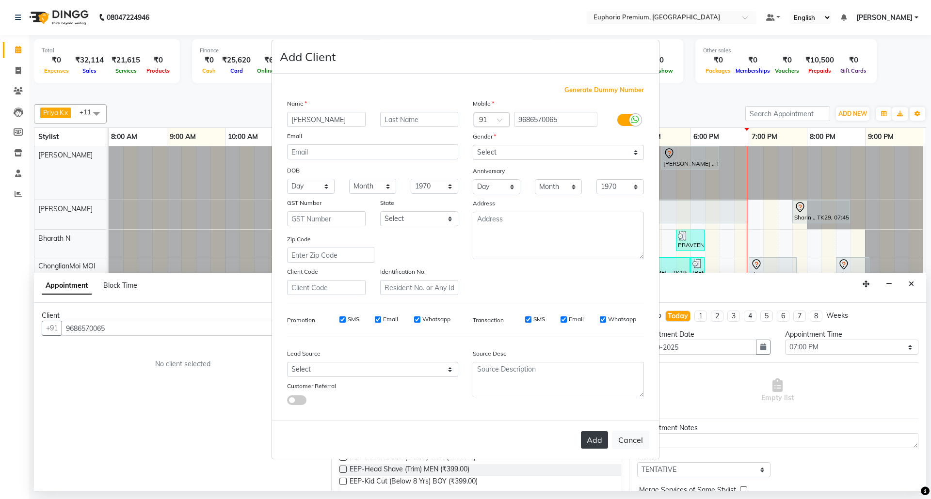
click at [596, 441] on button "Add" at bounding box center [594, 440] width 27 height 17
type input "96******65"
select select
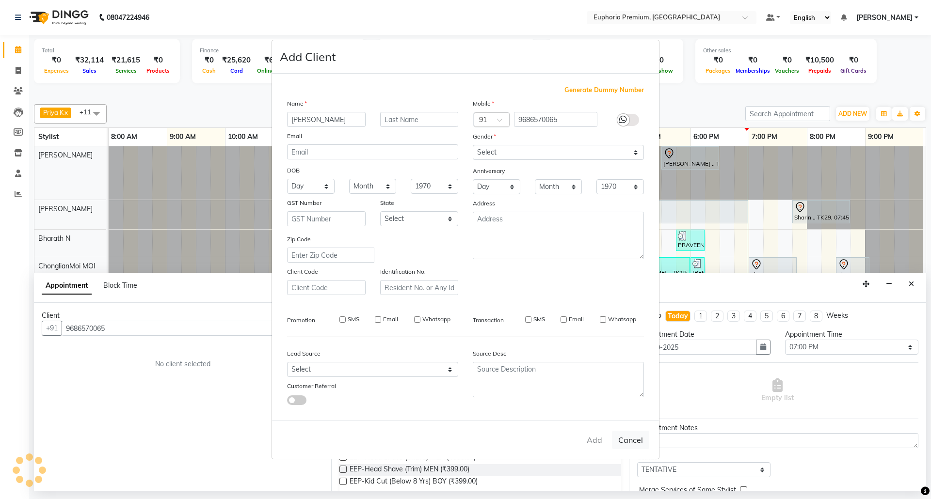
select select
checkbox input "false"
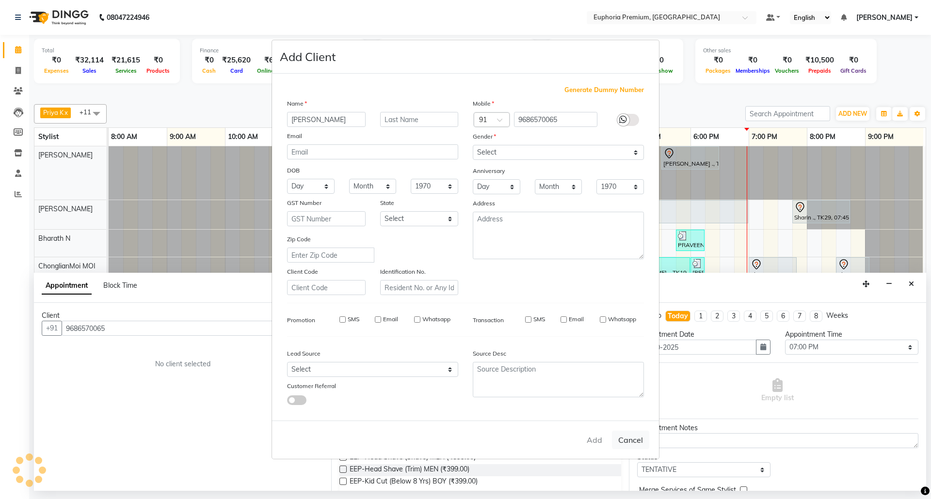
checkbox input "false"
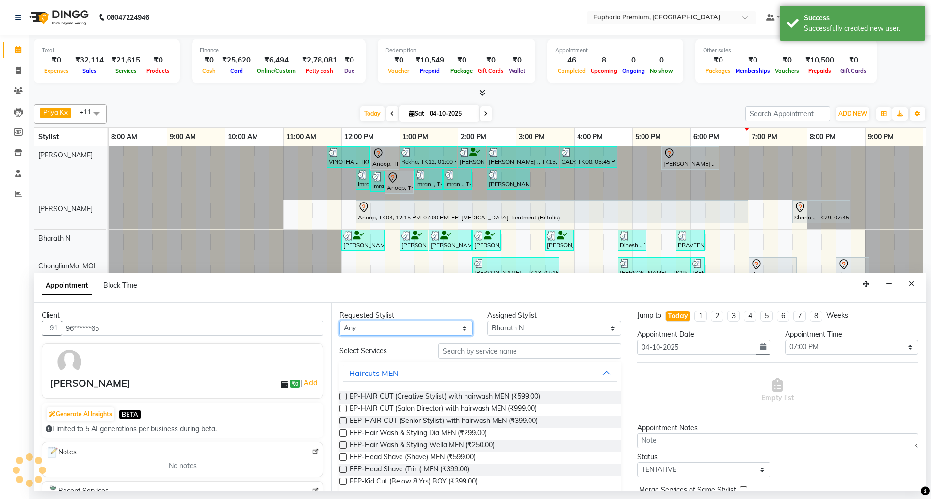
click at [435, 331] on select "Any [PERSON_NAME] N [PERSON_NAME] N ChonglianMoi MOI [PERSON_NAME] . [PERSON_NA…" at bounding box center [405, 328] width 133 height 15
select select "71614"
click at [339, 322] on select "Any [PERSON_NAME] N [PERSON_NAME] N ChonglianMoi MOI [PERSON_NAME] . [PERSON_NA…" at bounding box center [405, 328] width 133 height 15
click at [490, 356] on input "text" at bounding box center [529, 351] width 183 height 15
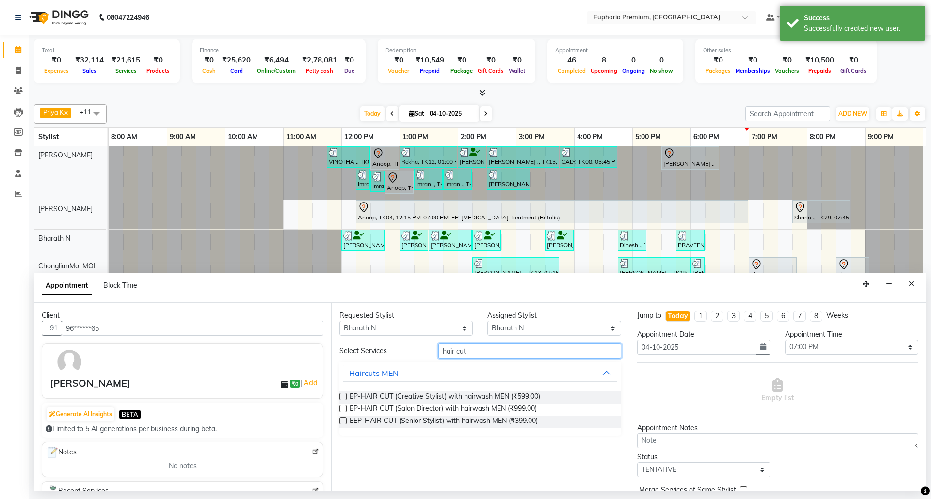
type input "hair cut"
click at [340, 419] on label at bounding box center [342, 421] width 7 height 7
click at [340, 419] on input "checkbox" at bounding box center [342, 422] width 6 height 6
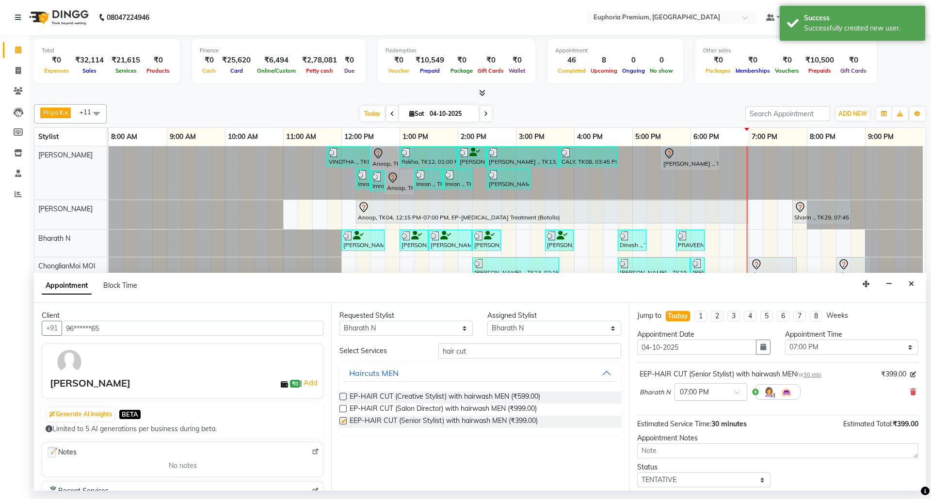
checkbox input "false"
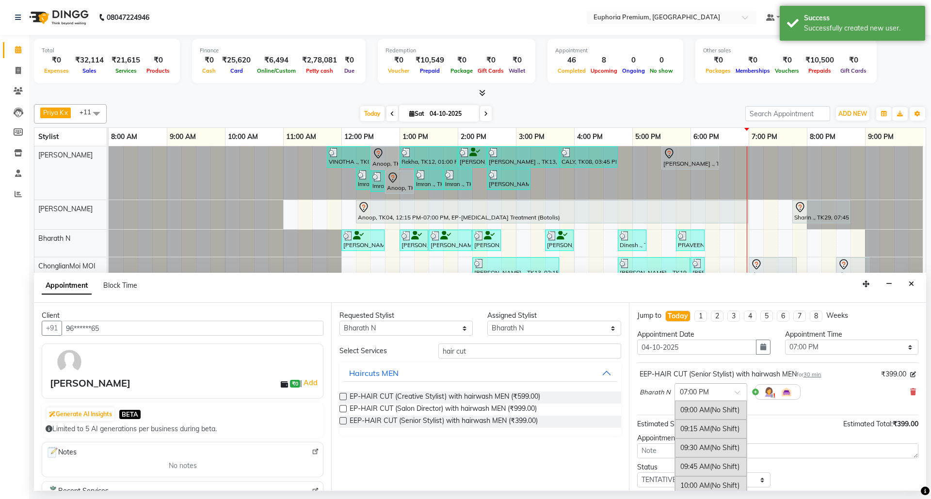
click at [737, 391] on div at bounding box center [711, 392] width 72 height 10
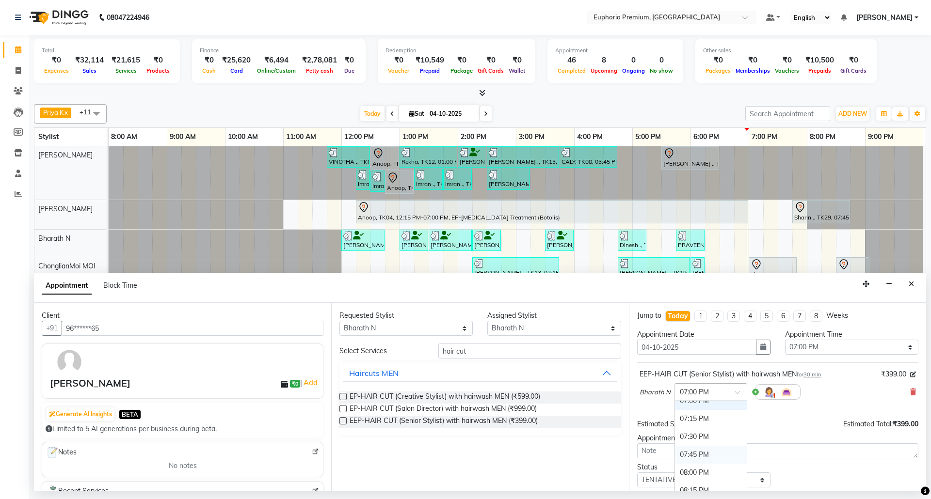
click at [699, 464] on div "07:45 PM" at bounding box center [711, 455] width 72 height 18
click at [814, 403] on div "[PERSON_NAME] N × 07:45 PM" at bounding box center [778, 392] width 276 height 25
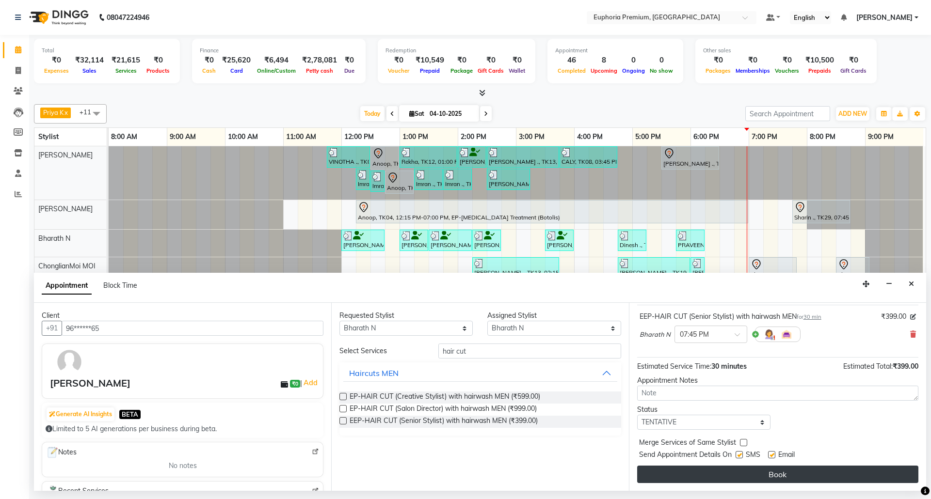
click at [790, 474] on button "Book" at bounding box center [777, 474] width 281 height 17
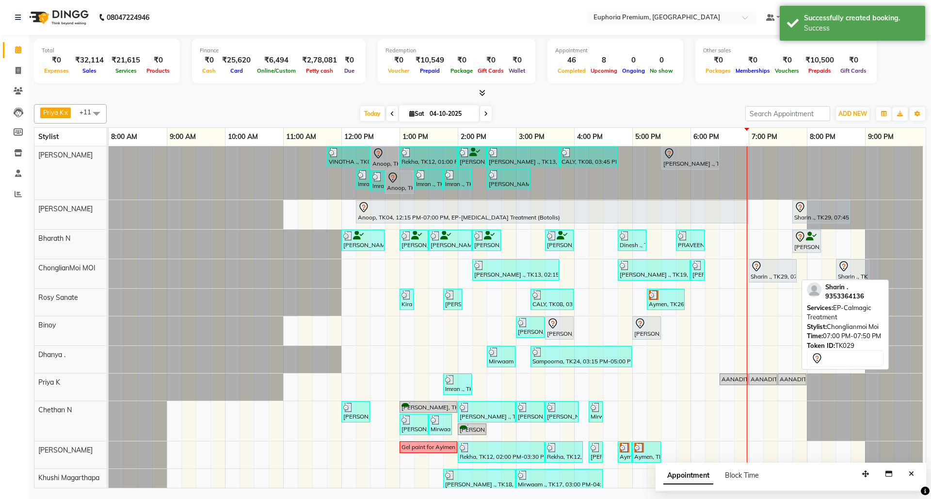
click at [769, 270] on div at bounding box center [773, 267] width 44 height 12
select select "7"
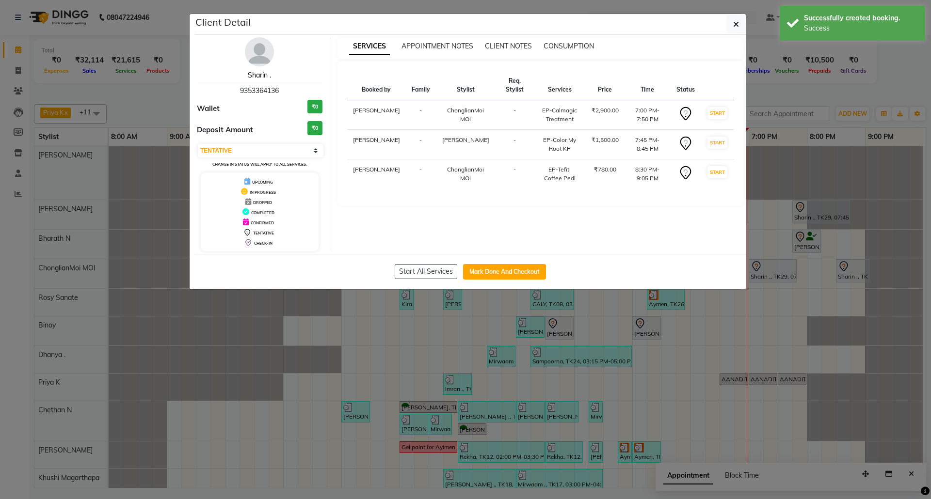
click at [260, 76] on link "Sharin ." at bounding box center [259, 75] width 23 height 9
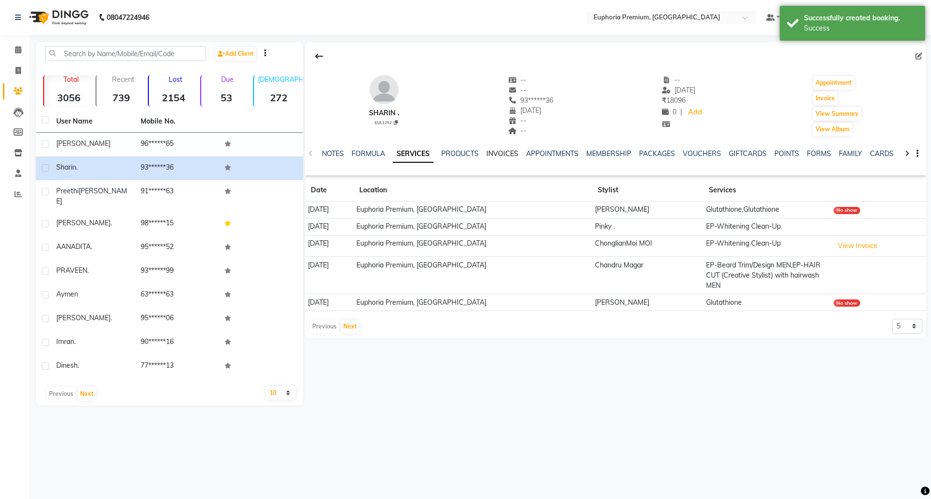
drag, startPoint x: 488, startPoint y: 153, endPoint x: 493, endPoint y: 151, distance: 5.2
click at [487, 152] on link "INVOICES" at bounding box center [502, 153] width 32 height 9
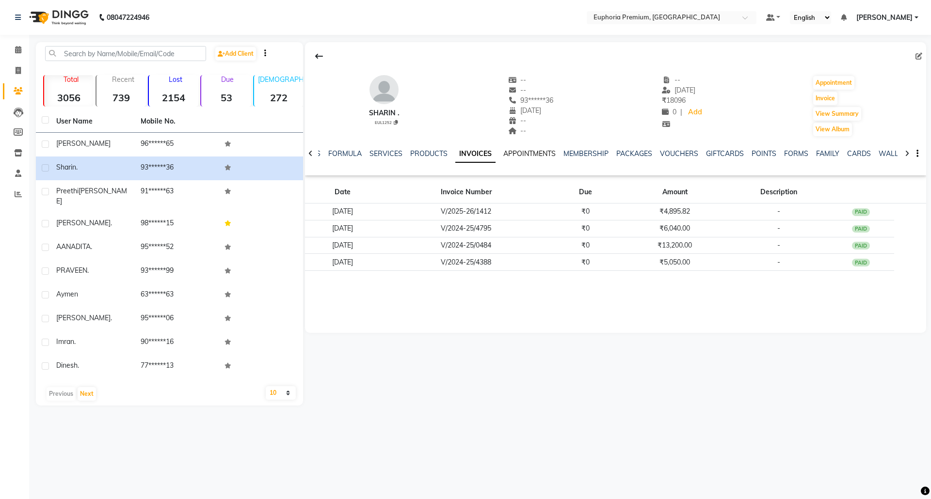
click at [540, 154] on link "APPOINTMENTS" at bounding box center [529, 153] width 52 height 9
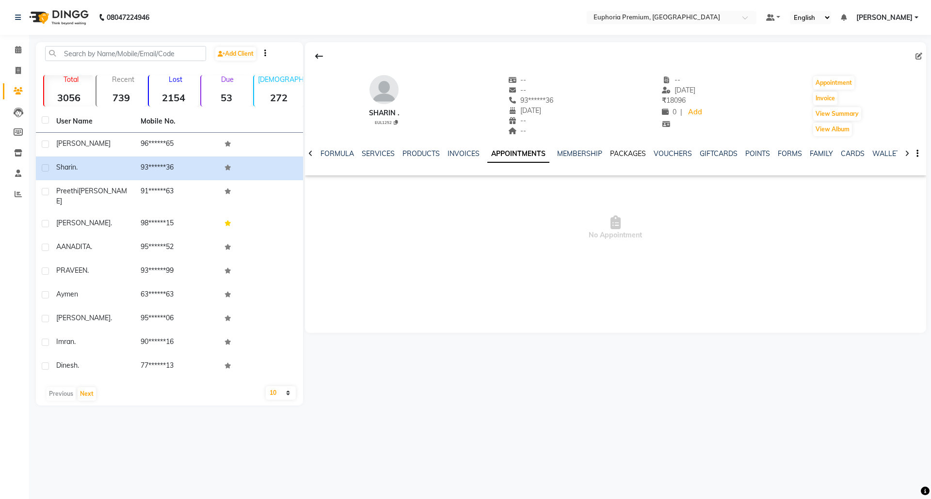
click at [618, 157] on link "PACKAGES" at bounding box center [628, 153] width 36 height 9
click at [652, 156] on link "VOUCHERS" at bounding box center [655, 153] width 38 height 9
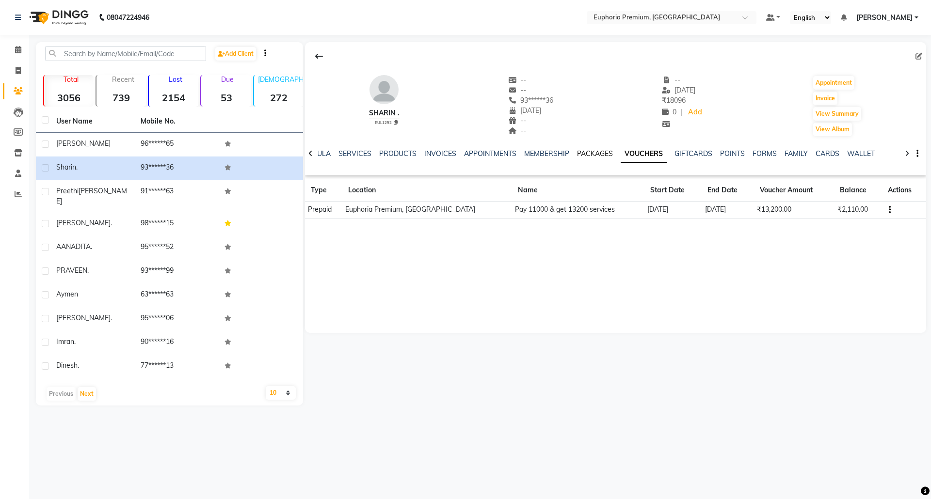
click at [580, 152] on link "PACKAGES" at bounding box center [595, 153] width 36 height 9
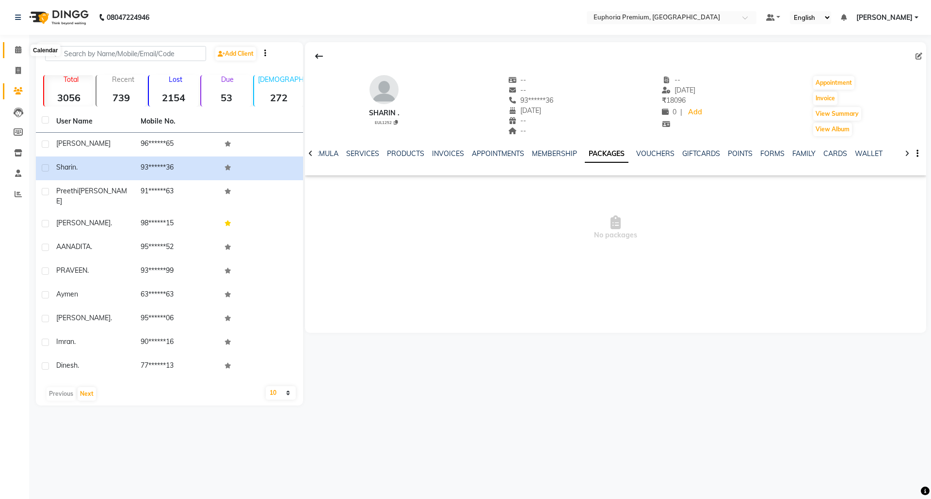
click at [21, 49] on span at bounding box center [18, 50] width 17 height 11
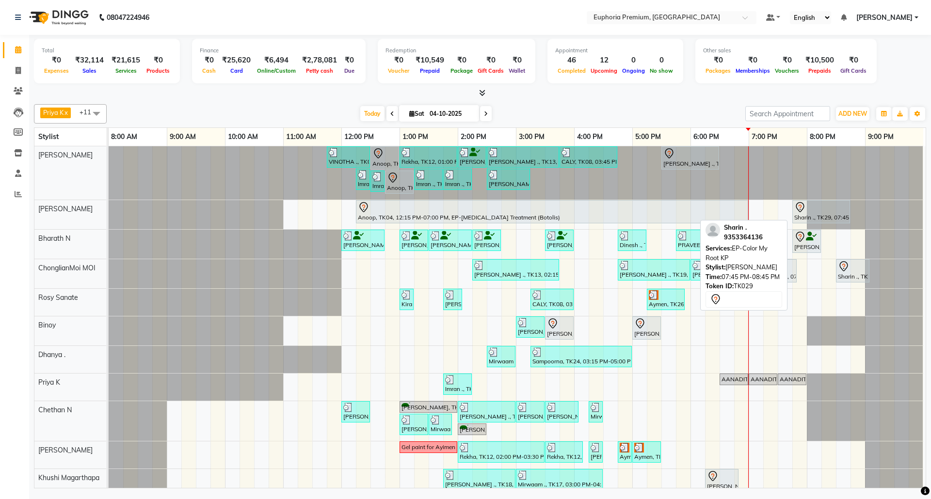
click at [813, 212] on div at bounding box center [821, 208] width 54 height 12
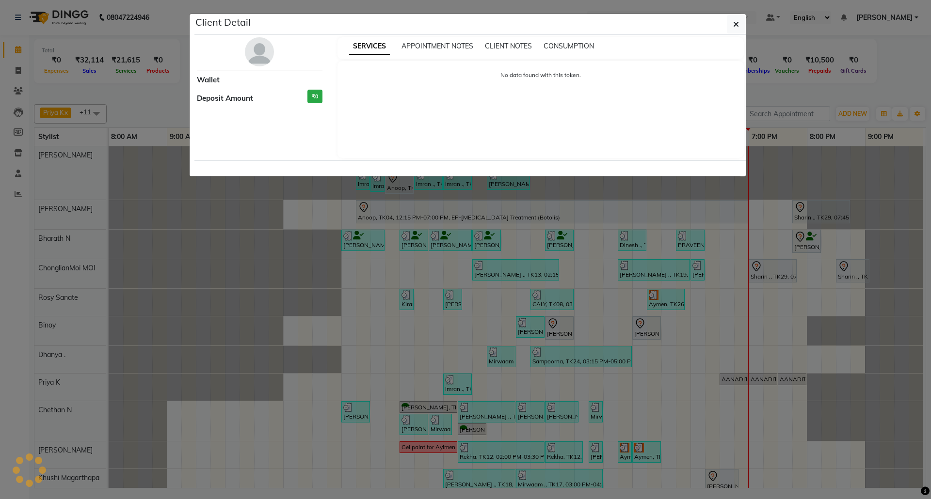
select select "7"
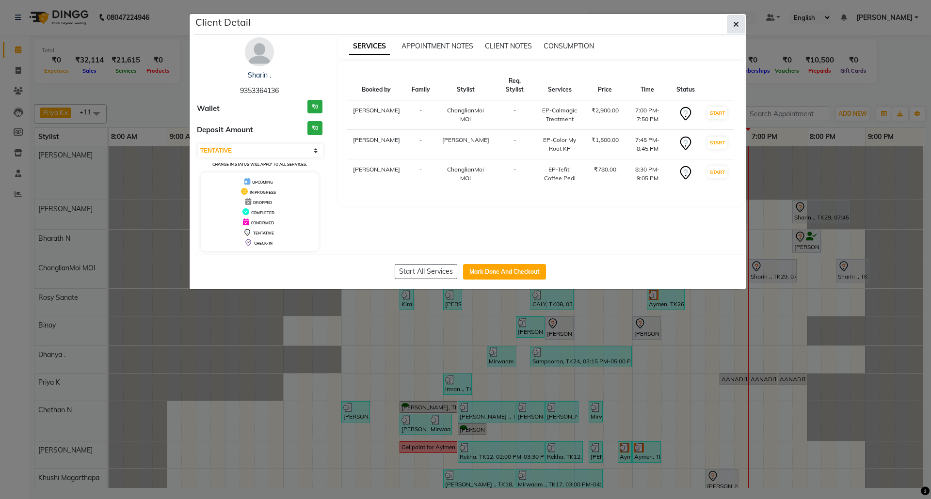
click at [735, 24] on icon "button" at bounding box center [736, 24] width 6 height 8
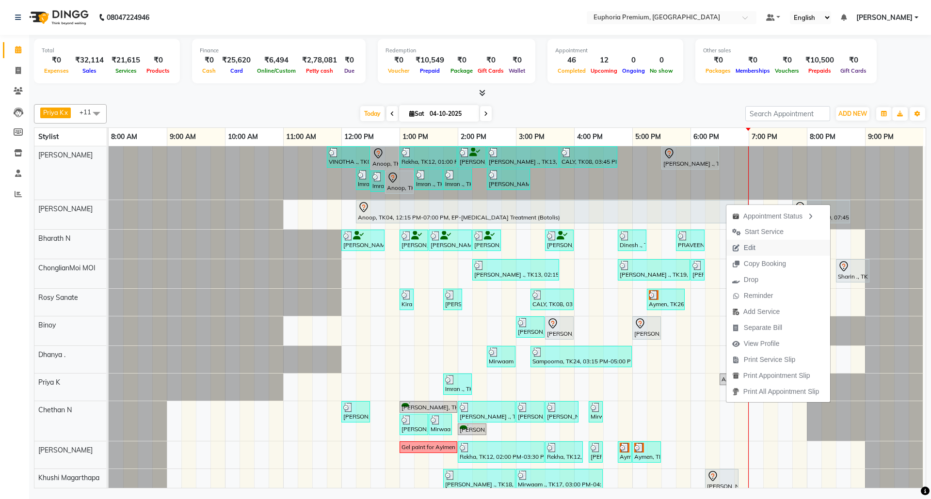
click at [749, 248] on span "Edit" at bounding box center [750, 248] width 12 height 10
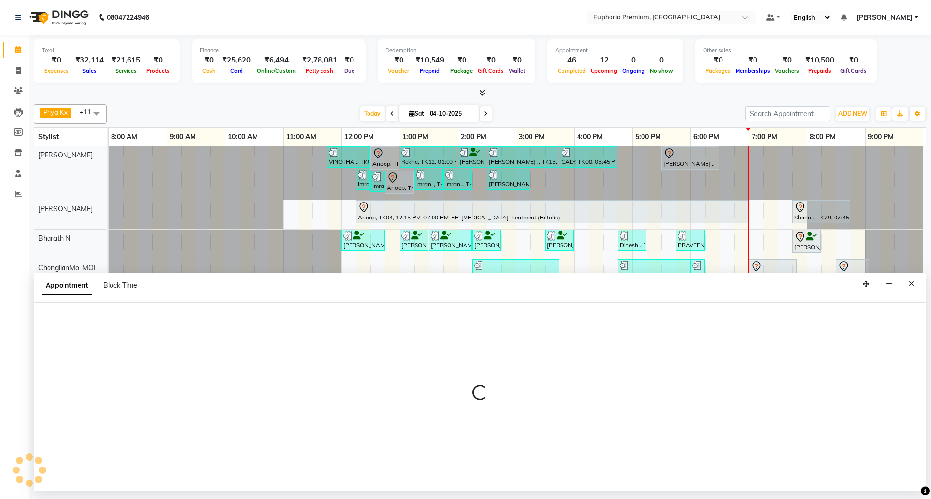
select select "tentative"
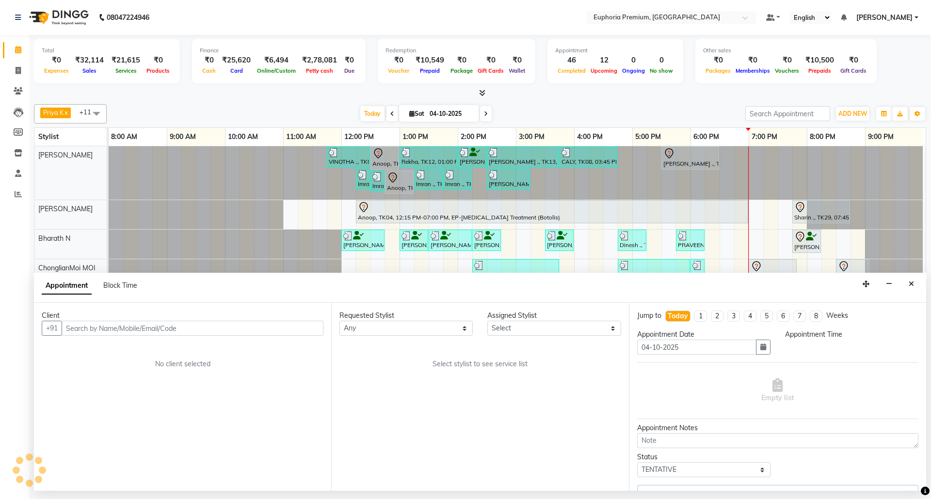
select select "71597"
select select "1140"
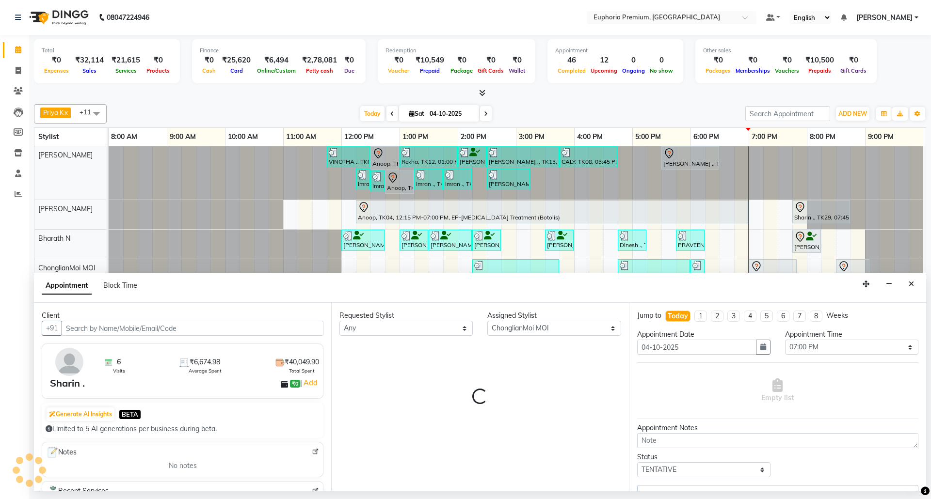
scroll to position [0, 8]
select select "4006"
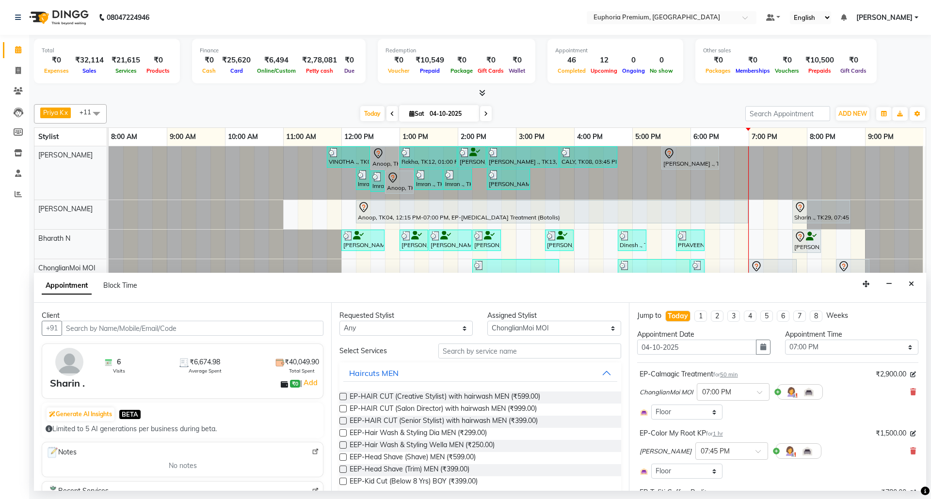
click at [214, 333] on input "text" at bounding box center [193, 328] width 262 height 15
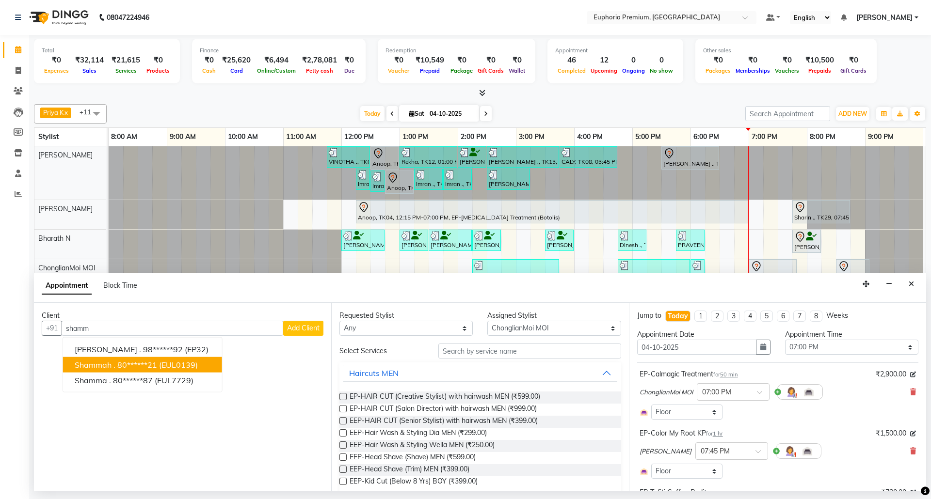
click at [123, 365] on ngb-highlight "80******21" at bounding box center [137, 365] width 40 height 10
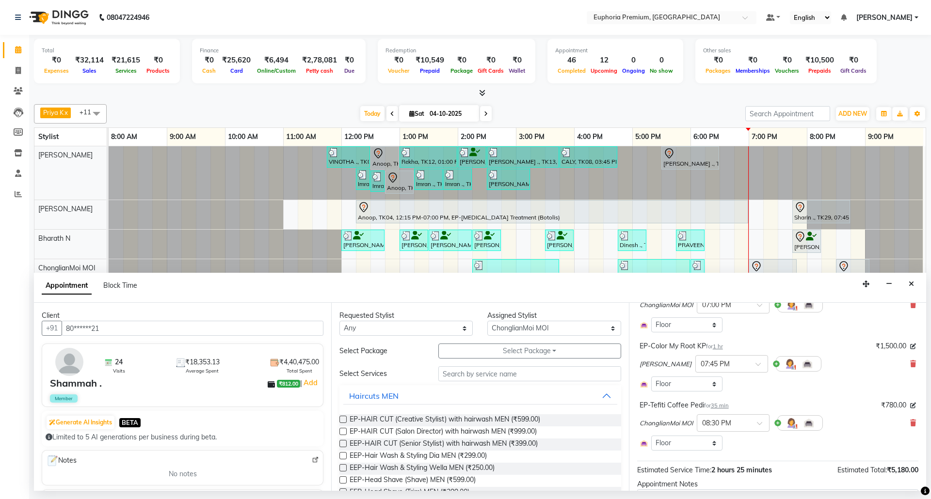
scroll to position [164, 0]
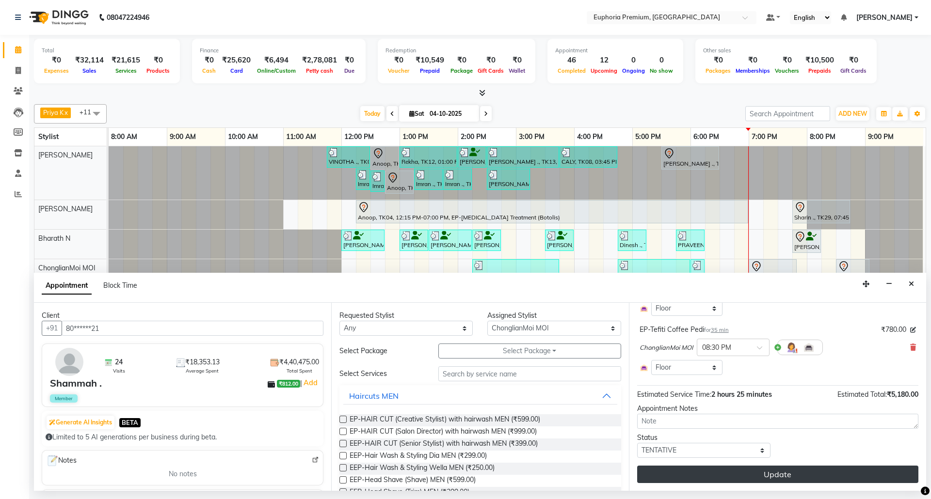
type input "80******21"
click at [782, 474] on button "Update" at bounding box center [777, 474] width 281 height 17
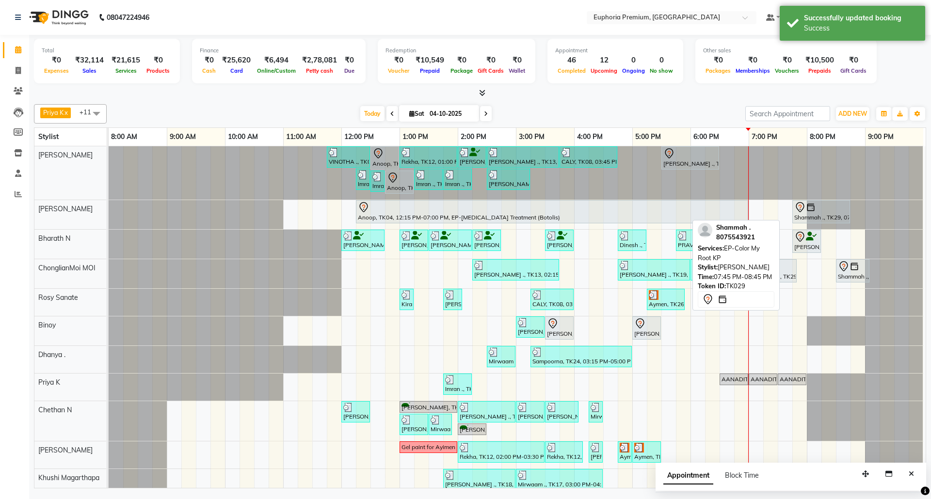
click at [812, 215] on div "Shammah ., TK29, 07:45 PM-08:45 PM, EP-Color My Root KP" at bounding box center [821, 212] width 56 height 20
select select "7"
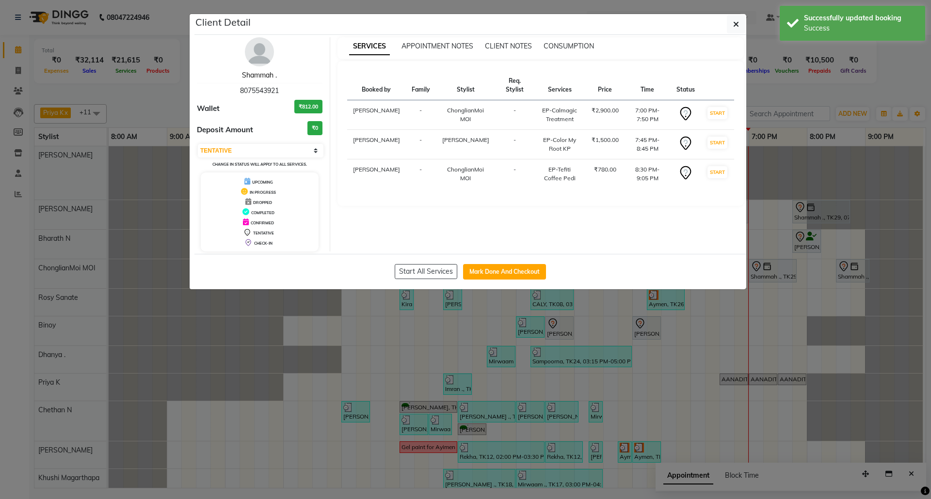
click at [262, 75] on link "Shammah ." at bounding box center [259, 75] width 35 height 9
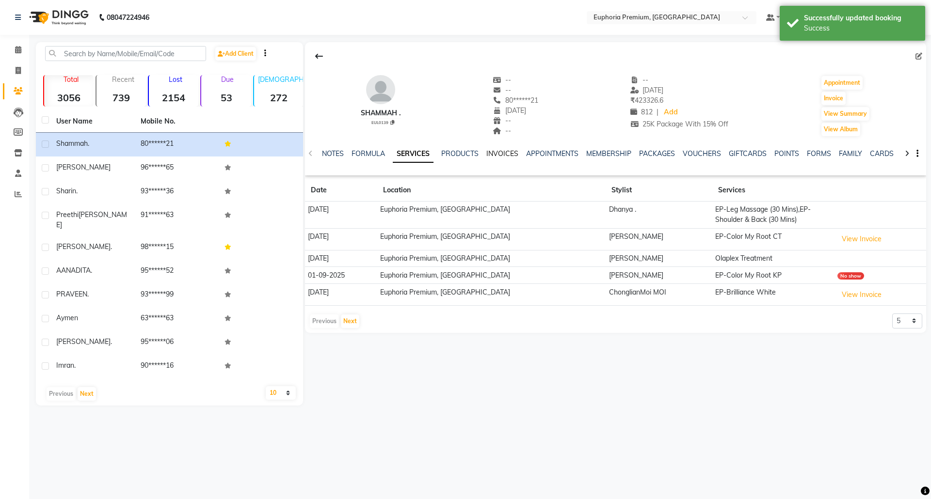
click at [497, 154] on link "INVOICES" at bounding box center [502, 153] width 32 height 9
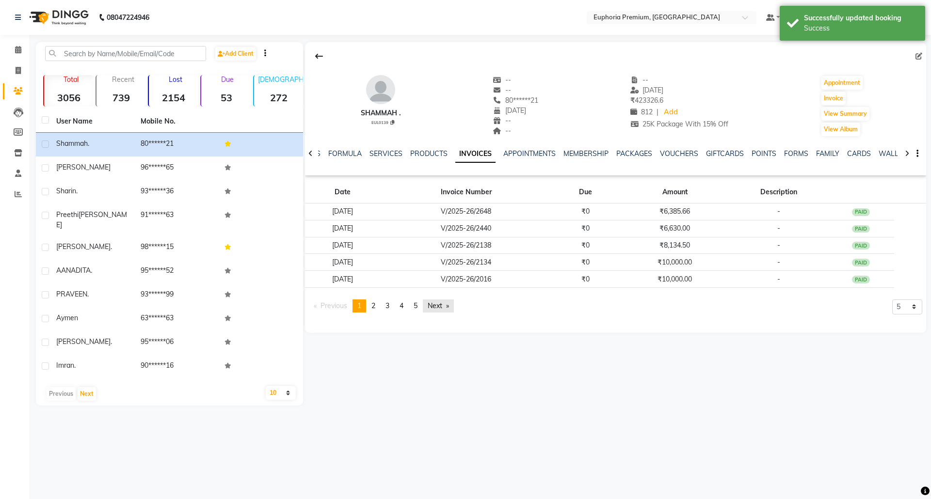
click at [439, 307] on link "Next page" at bounding box center [438, 306] width 31 height 13
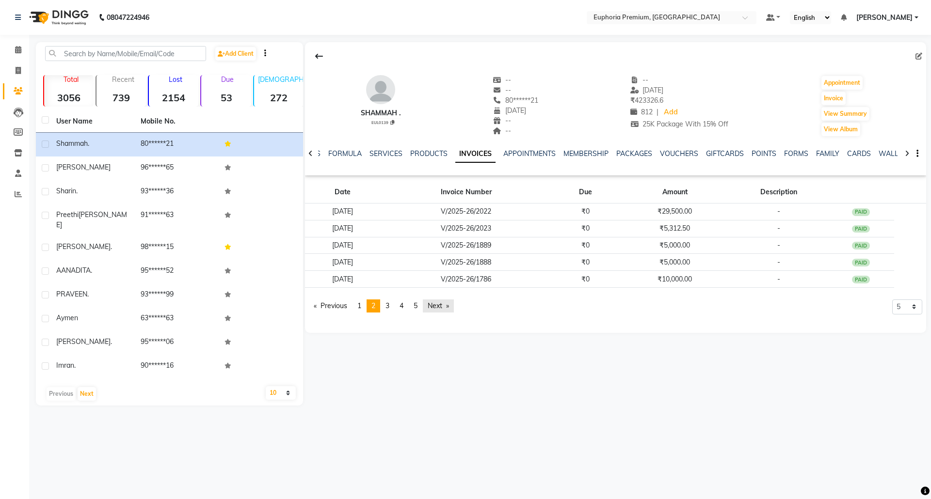
click at [439, 307] on link "Next page" at bounding box center [438, 306] width 31 height 13
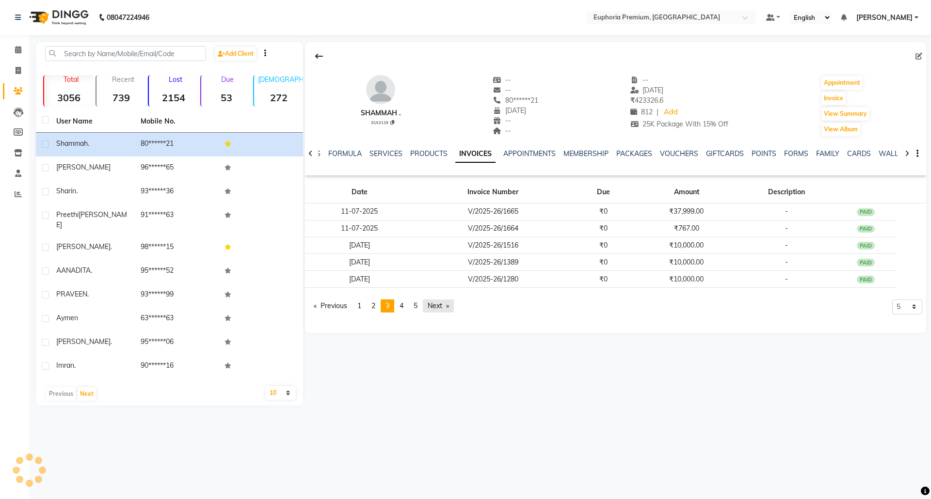
click at [438, 304] on link "Next page" at bounding box center [438, 306] width 31 height 13
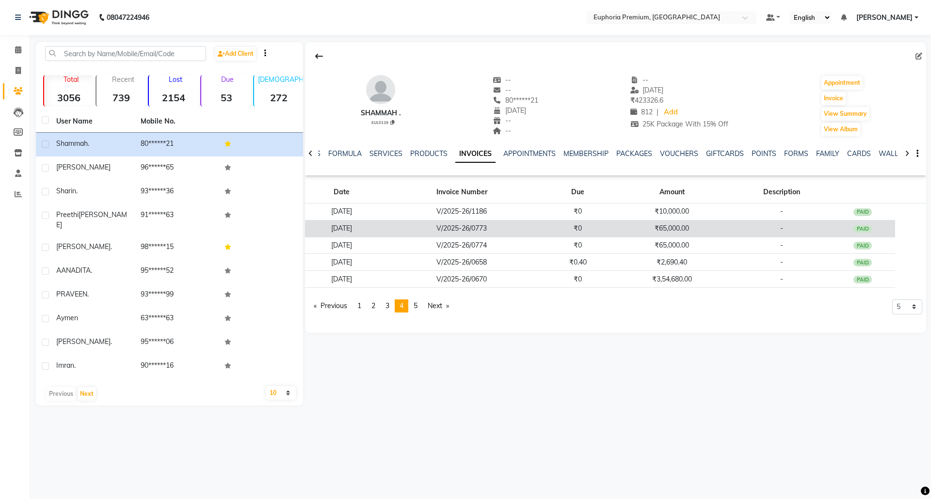
click at [862, 228] on div "PAID" at bounding box center [863, 230] width 18 height 8
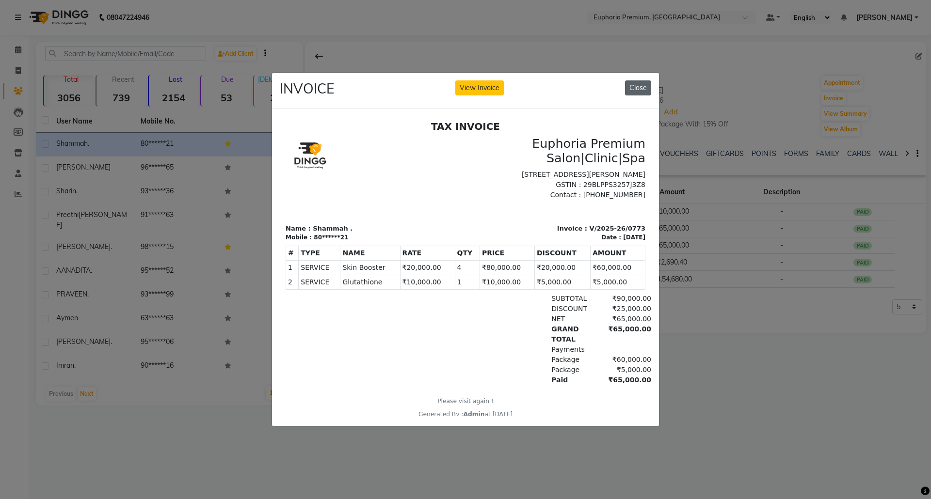
click at [639, 84] on button "Close" at bounding box center [638, 88] width 26 height 15
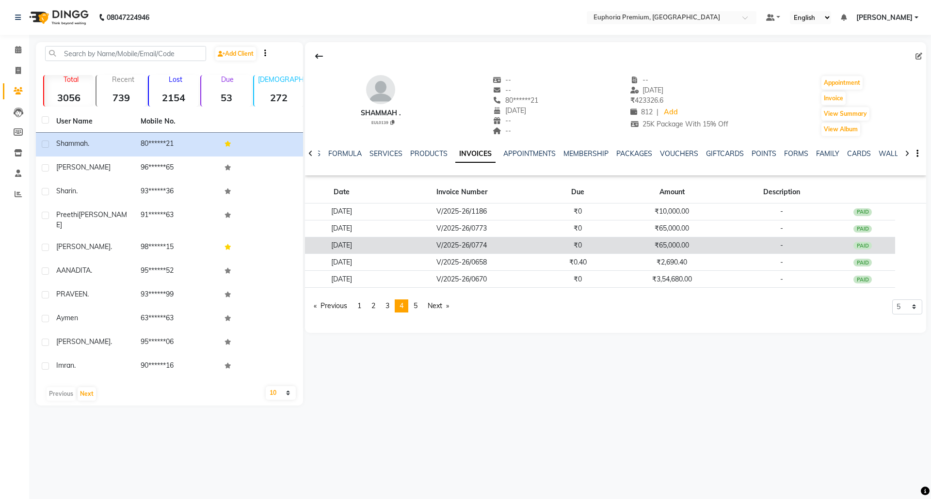
click at [868, 242] on td "PAID" at bounding box center [862, 245] width 65 height 17
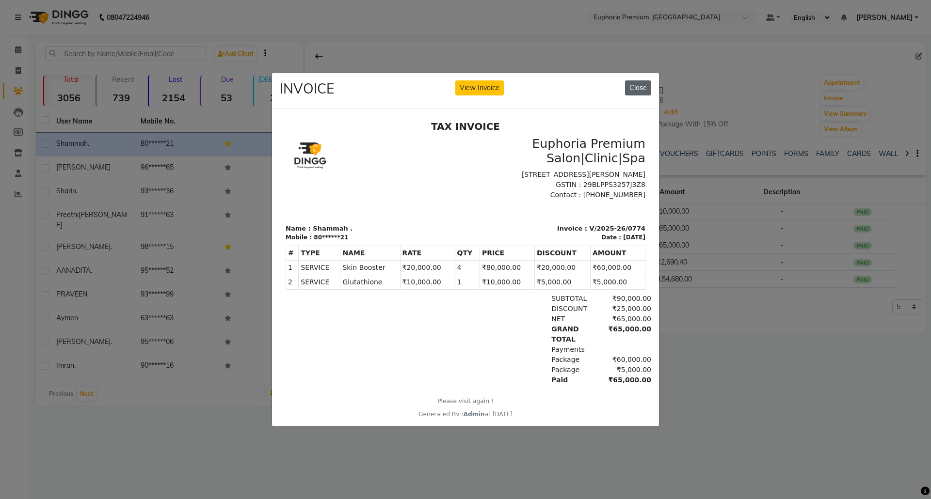
click at [641, 82] on button "Close" at bounding box center [638, 88] width 26 height 15
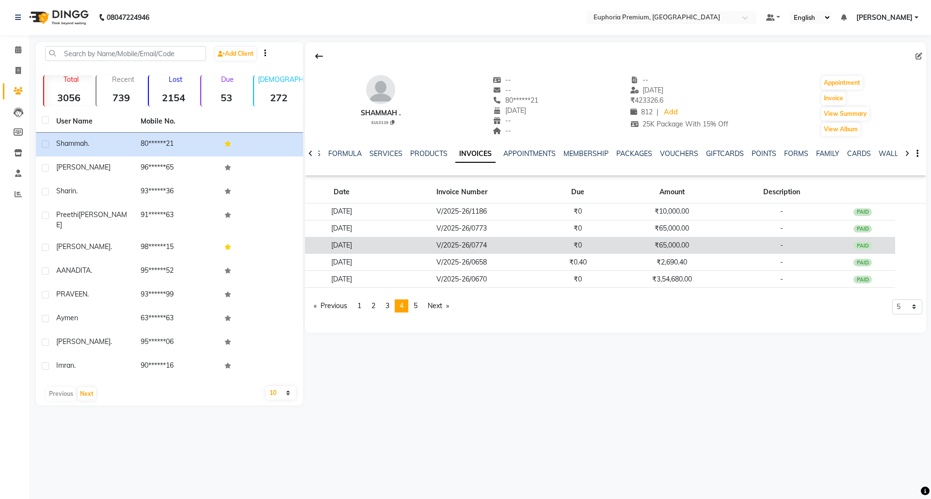
click at [869, 247] on div "PAID" at bounding box center [863, 246] width 18 height 8
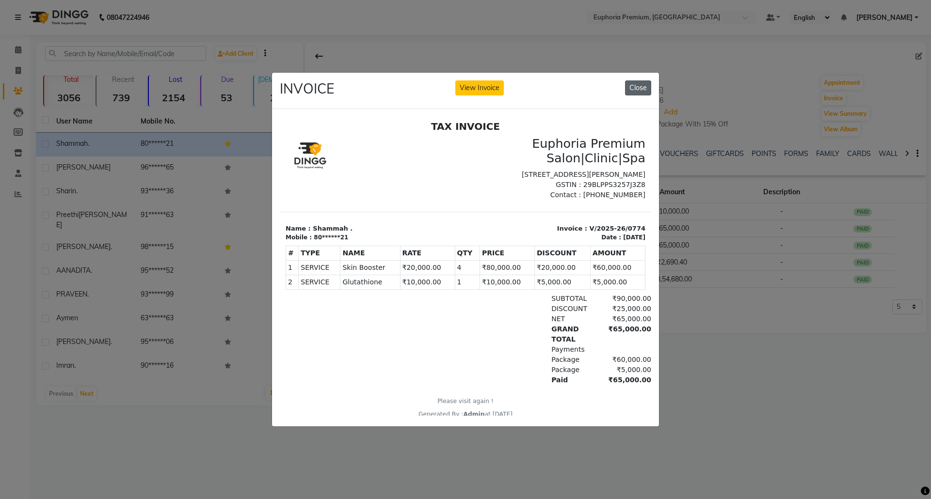
click at [633, 81] on button "Close" at bounding box center [638, 88] width 26 height 15
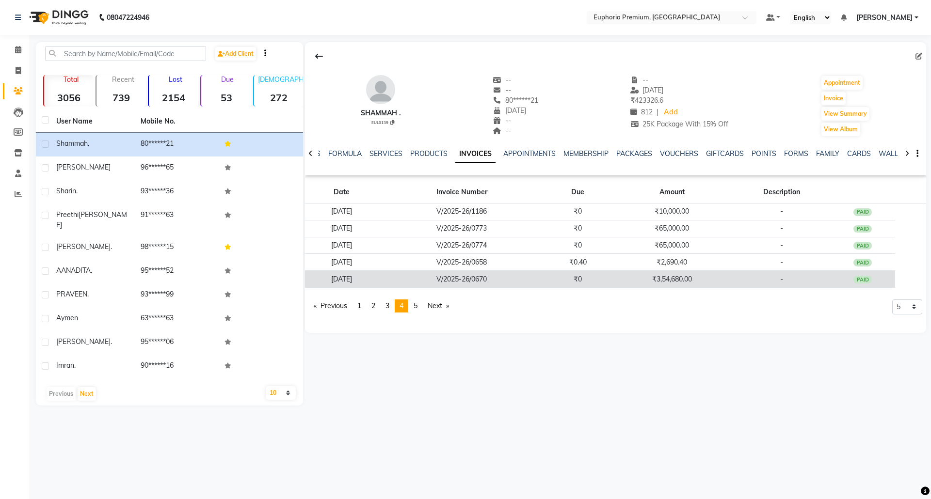
click at [872, 279] on div "PAID" at bounding box center [863, 280] width 18 height 8
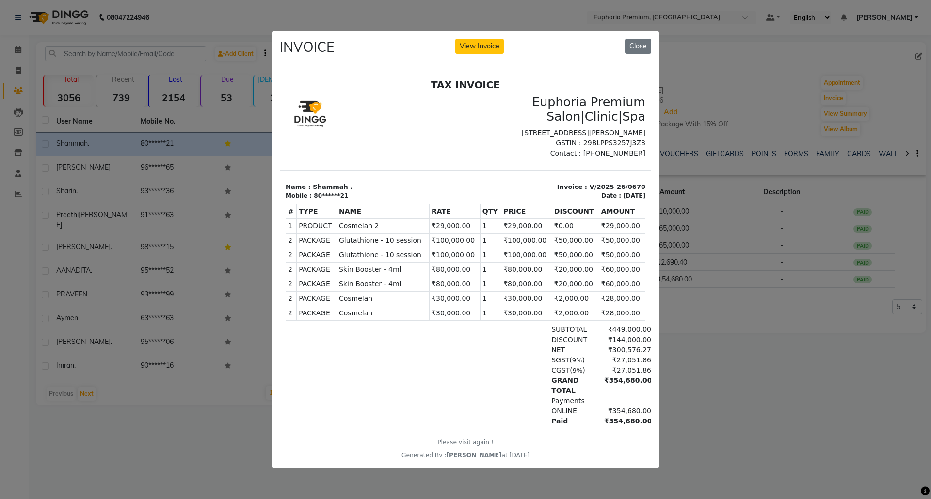
drag, startPoint x: 617, startPoint y: 239, endPoint x: 589, endPoint y: 242, distance: 28.3
click at [599, 242] on td "₹50,000.00" at bounding box center [622, 240] width 46 height 15
drag, startPoint x: 620, startPoint y: 253, endPoint x: 588, endPoint y: 252, distance: 31.5
click at [599, 252] on td "₹50,000.00" at bounding box center [622, 255] width 46 height 15
click at [599, 256] on td "₹50,000.00" at bounding box center [622, 255] width 46 height 15
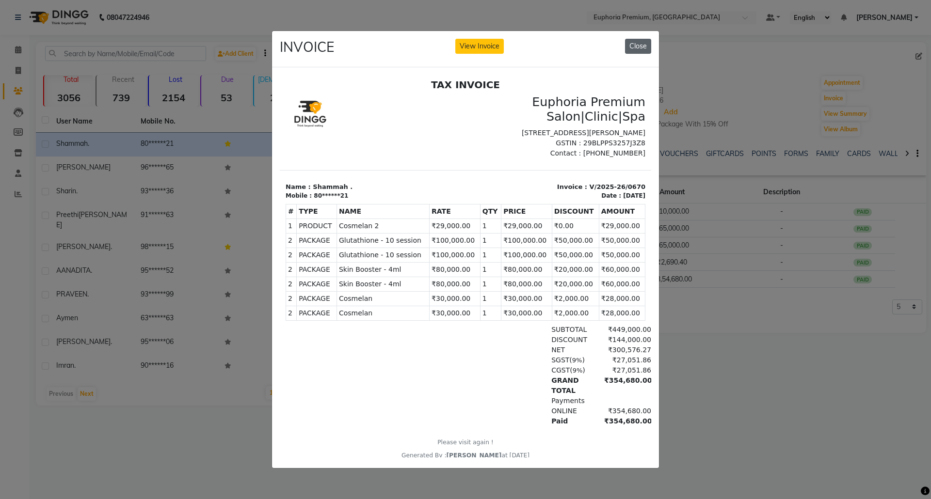
click at [635, 43] on button "Close" at bounding box center [638, 46] width 26 height 15
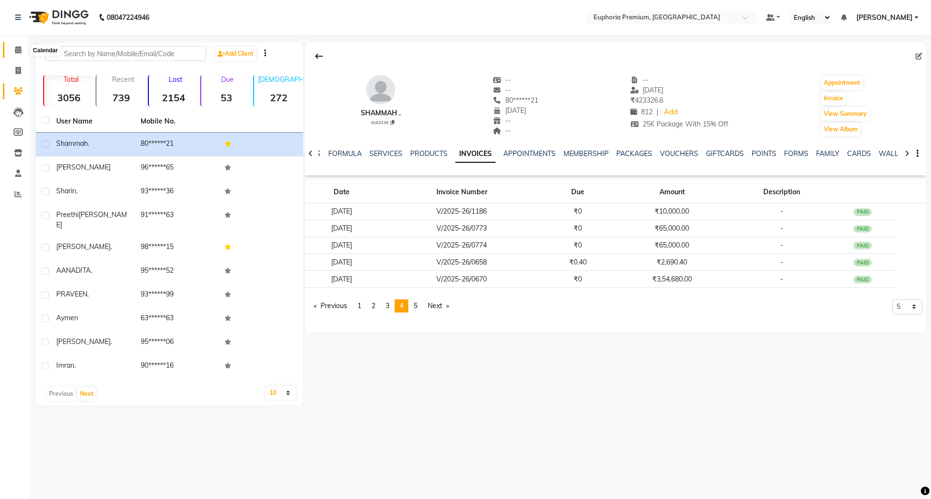
click at [16, 48] on icon at bounding box center [18, 49] width 6 height 7
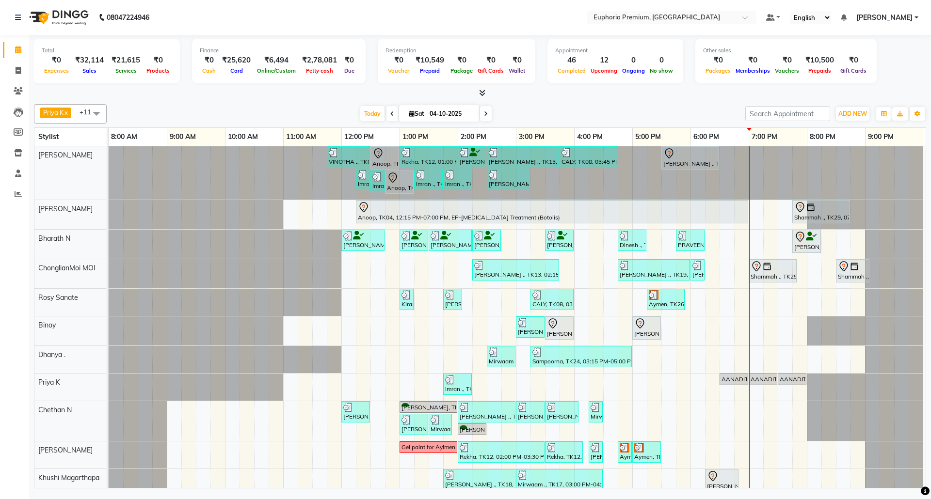
scroll to position [0, 7]
click at [660, 303] on div "Aymen, TK26, 05:15 PM-05:55 PM, EP-Gel Paint Application" at bounding box center [666, 299] width 36 height 18
select select "3"
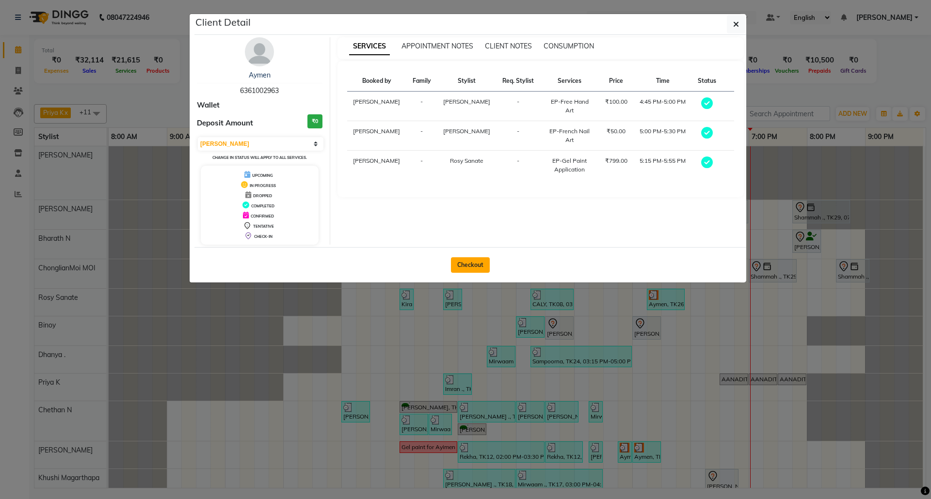
click at [461, 258] on button "Checkout" at bounding box center [470, 266] width 39 height 16
select select "7925"
select select "service"
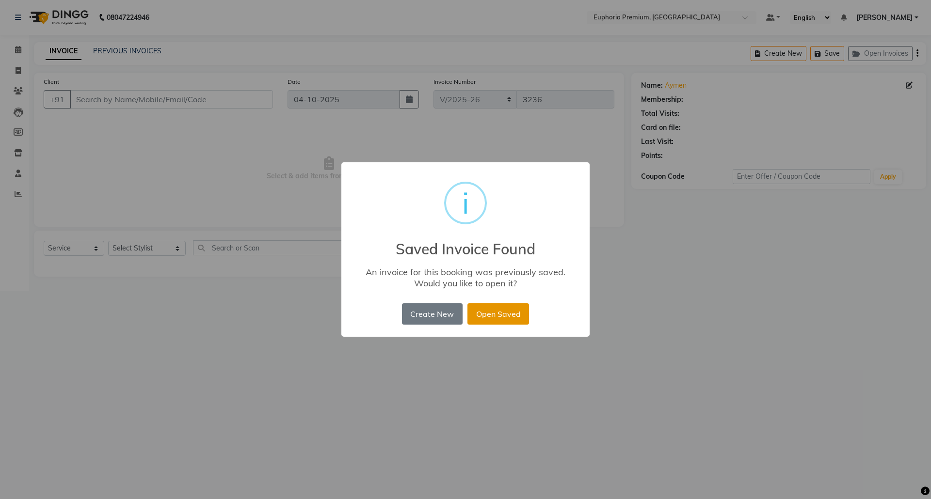
click at [491, 314] on button "Open Saved" at bounding box center [498, 314] width 62 height 21
type input "63******63"
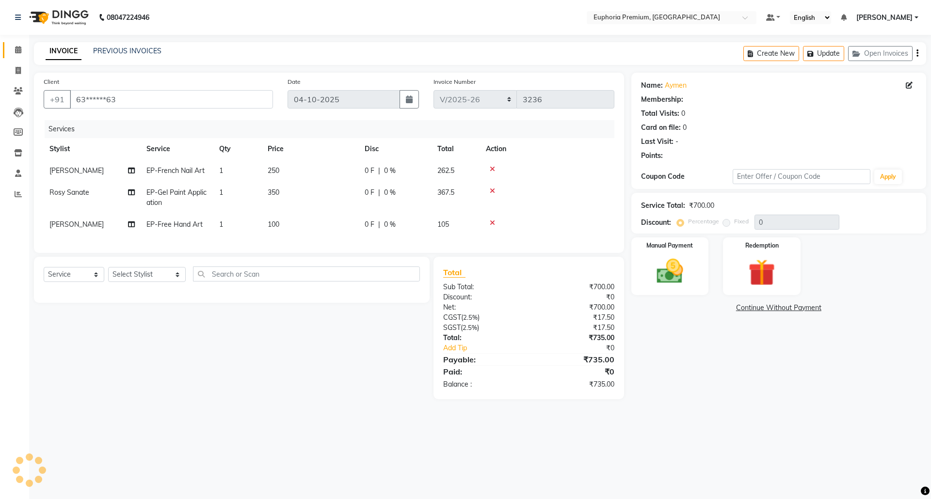
select select "1: Object"
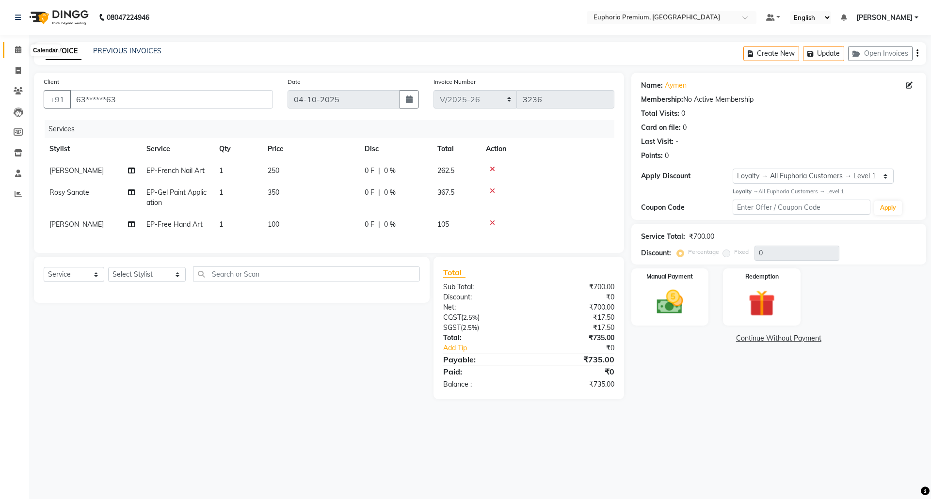
click at [16, 49] on icon at bounding box center [18, 49] width 6 height 7
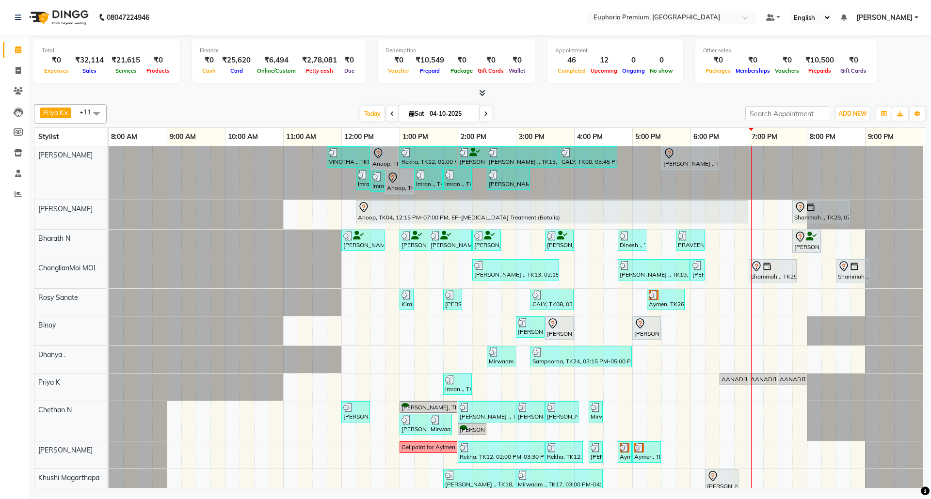
scroll to position [0, 7]
click at [481, 110] on span at bounding box center [486, 113] width 12 height 15
type input "05-10-2025"
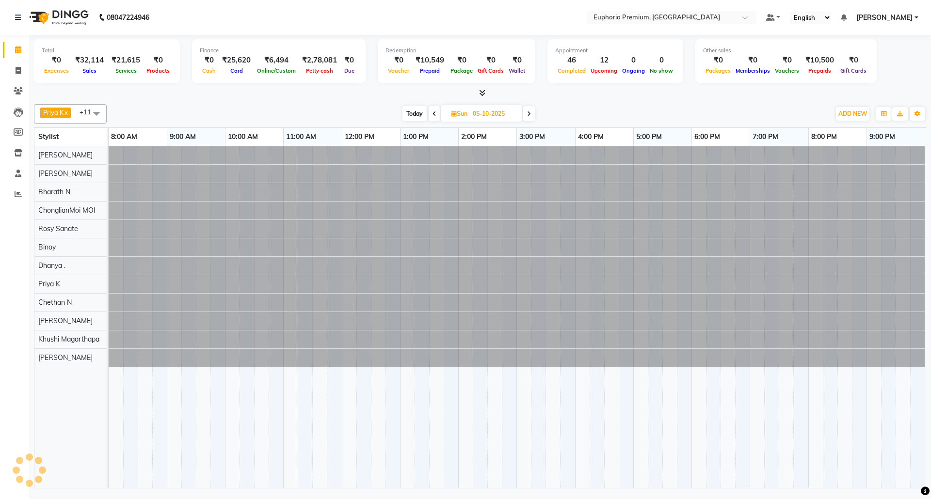
scroll to position [0, 0]
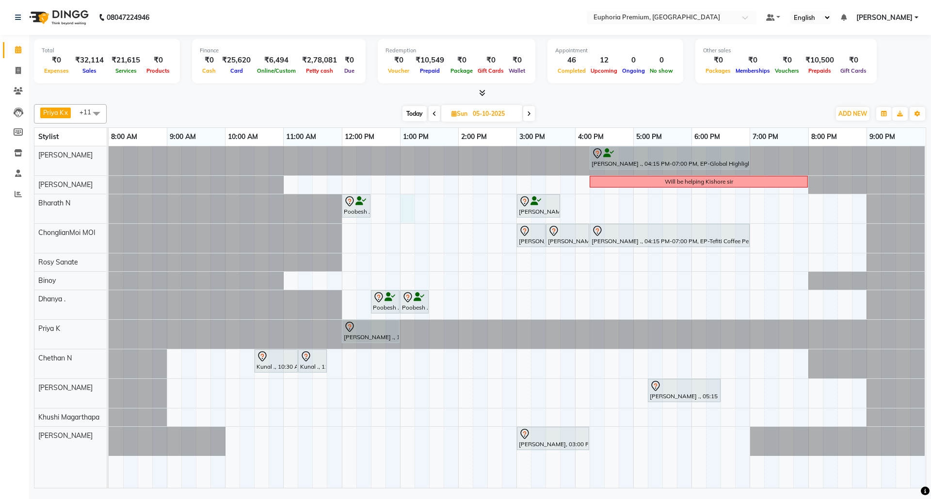
click at [402, 208] on div "[PERSON_NAME] ., 04:15 PM-07:00 PM, EP-Global Highlights Will be helping [PERSO…" at bounding box center [517, 317] width 817 height 342
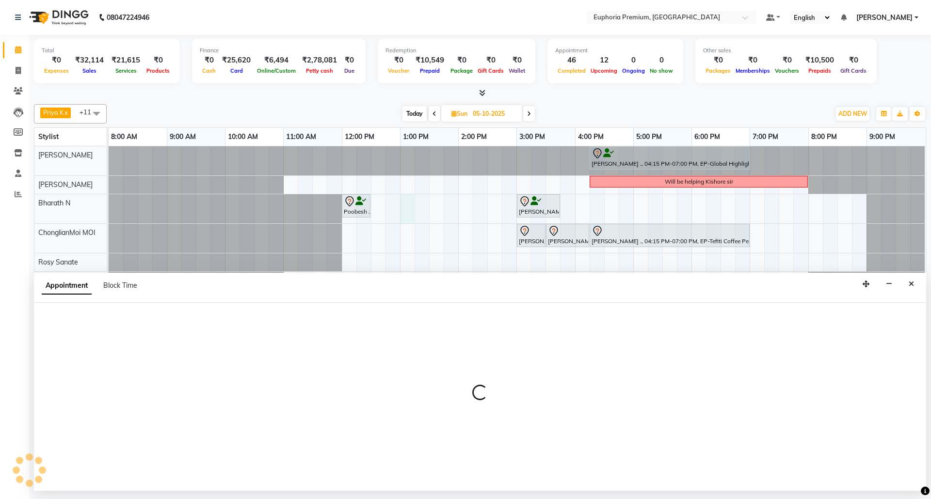
select select "71614"
select select "780"
select select "tentative"
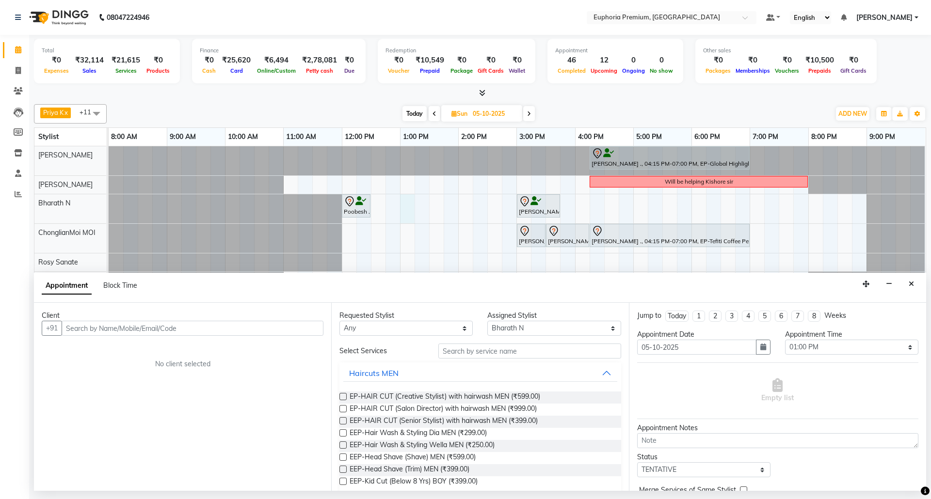
click at [222, 327] on input "text" at bounding box center [193, 328] width 262 height 15
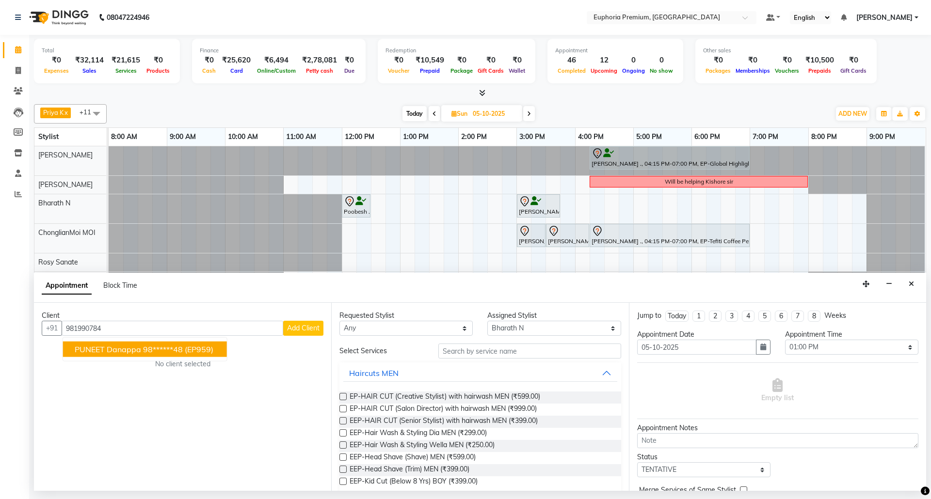
click at [175, 349] on ngb-highlight "98******48" at bounding box center [163, 350] width 40 height 10
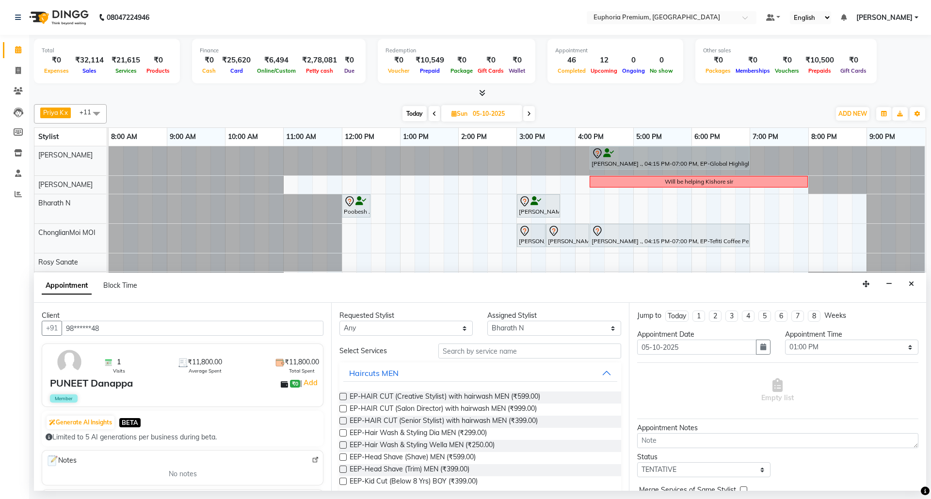
type input "98******48"
drag, startPoint x: 462, startPoint y: 331, endPoint x: 456, endPoint y: 322, distance: 9.8
click at [462, 331] on select "Any [PERSON_NAME] N [PERSON_NAME] N ChonglianMoi MOI [PERSON_NAME] . [PERSON_NA…" at bounding box center [405, 328] width 133 height 15
select select "71614"
click at [339, 322] on select "Any [PERSON_NAME] N [PERSON_NAME] N ChonglianMoi MOI [PERSON_NAME] . [PERSON_NA…" at bounding box center [405, 328] width 133 height 15
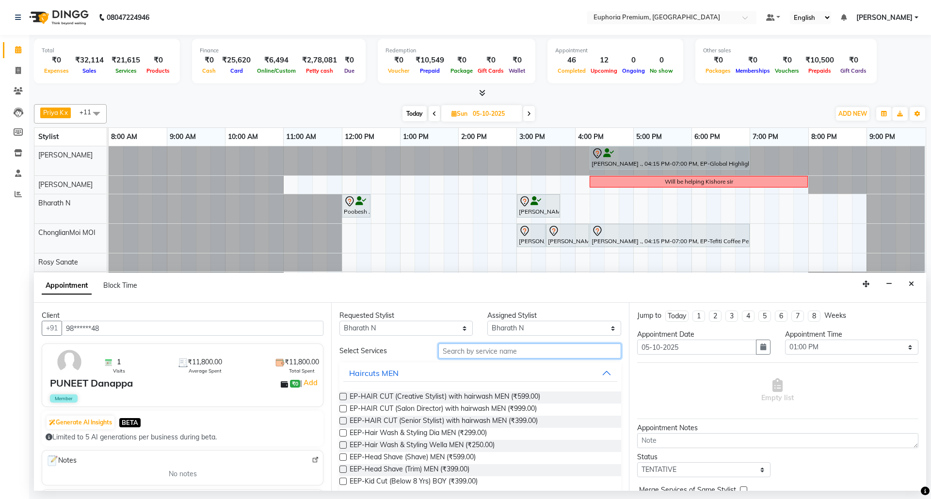
click at [472, 356] on input "text" at bounding box center [529, 351] width 183 height 15
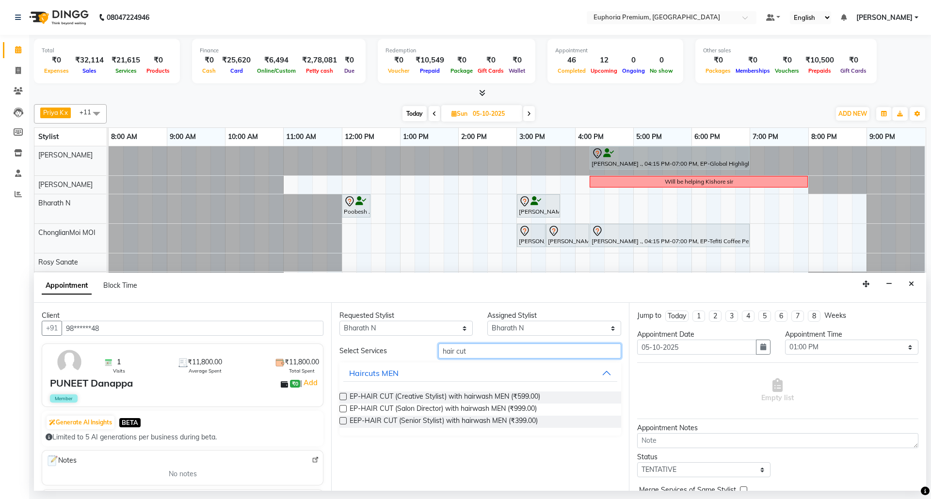
type input "hair cut"
click at [342, 423] on label at bounding box center [342, 421] width 7 height 7
click at [342, 423] on input "checkbox" at bounding box center [342, 422] width 6 height 6
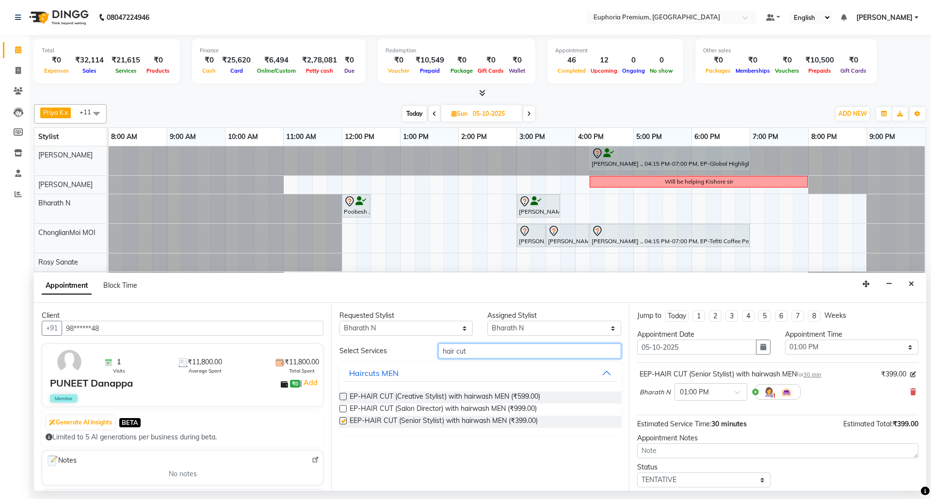
checkbox input "false"
click at [475, 355] on input "hair cut" at bounding box center [529, 351] width 183 height 15
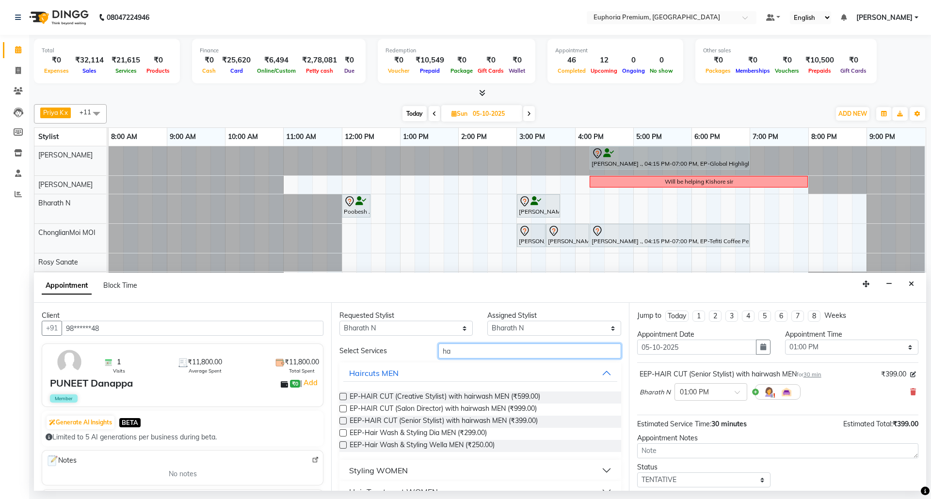
type input "h"
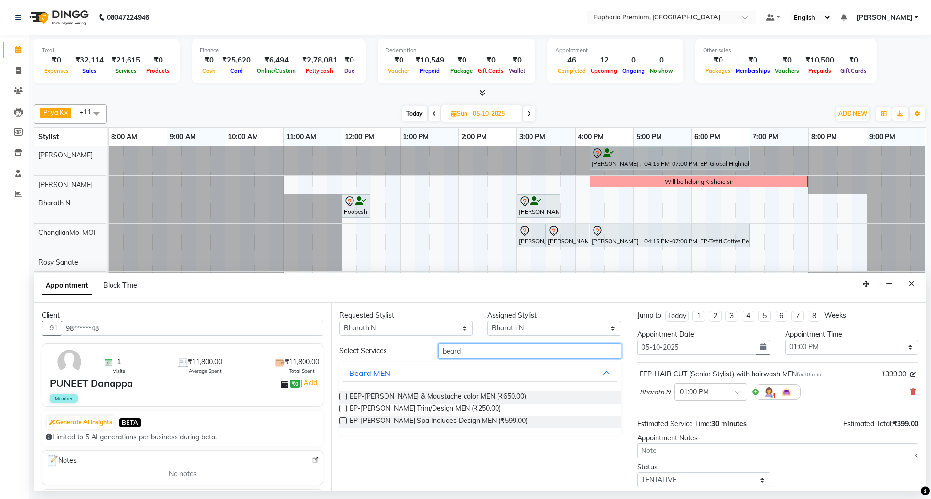
type input "beard"
click at [342, 410] on label at bounding box center [342, 408] width 7 height 7
click at [342, 410] on input "checkbox" at bounding box center [342, 410] width 6 height 6
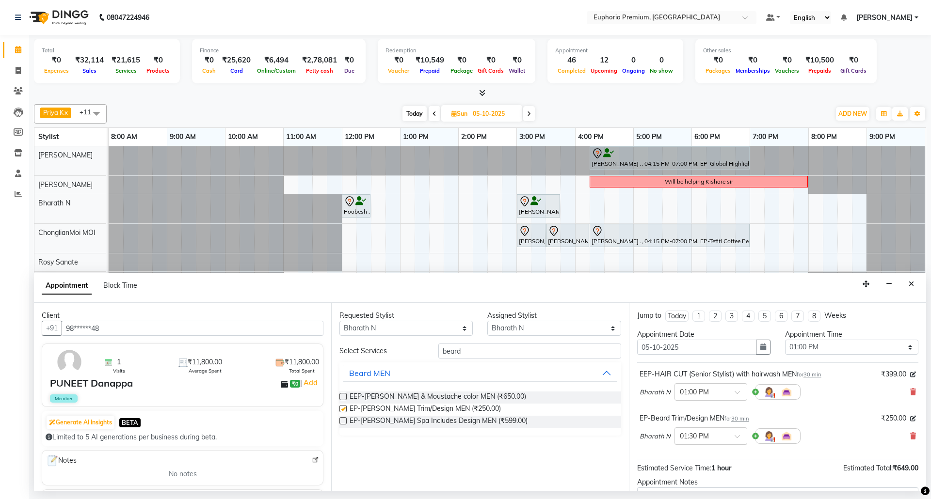
checkbox input "false"
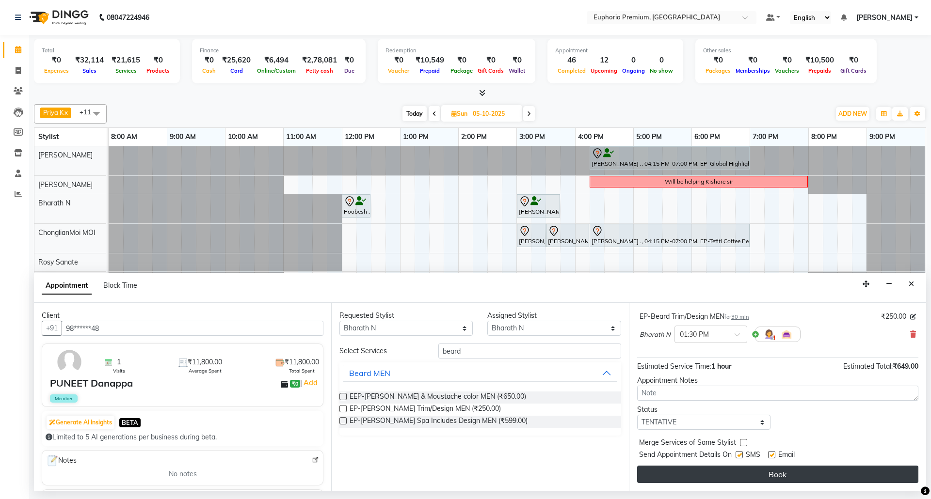
click at [764, 472] on button "Book" at bounding box center [777, 474] width 281 height 17
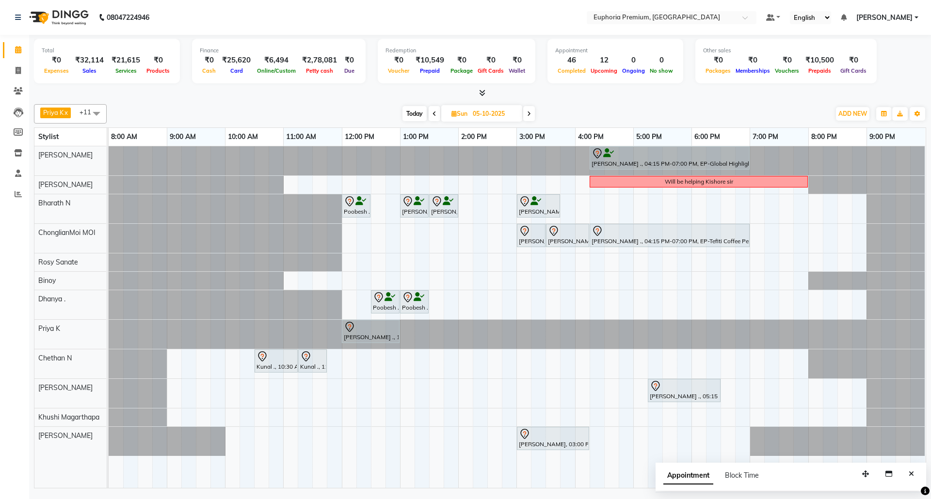
click at [414, 111] on span "Today" at bounding box center [415, 113] width 24 height 15
type input "04-10-2025"
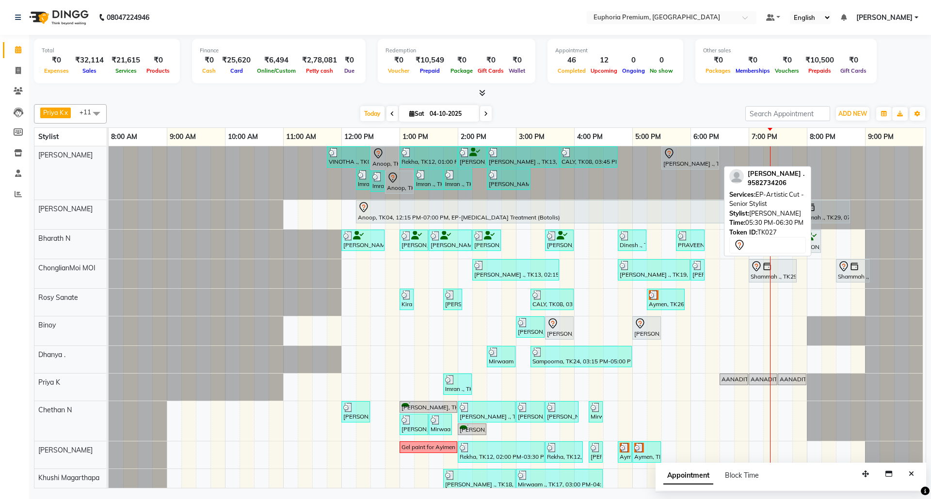
click at [681, 166] on div "[PERSON_NAME] ., TK27, 05:30 PM-06:30 PM, EP-Artistic Cut - Senior Stylist" at bounding box center [690, 158] width 56 height 20
select select "7"
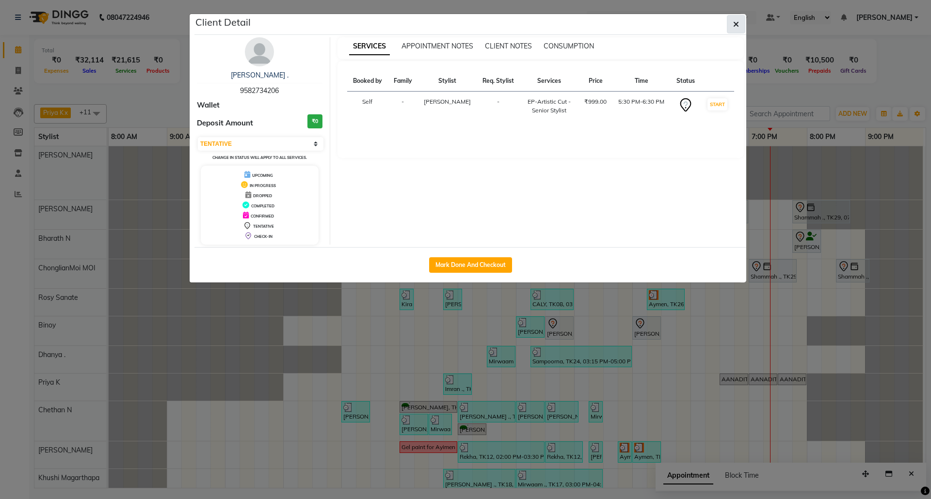
click at [735, 24] on icon "button" at bounding box center [736, 24] width 6 height 8
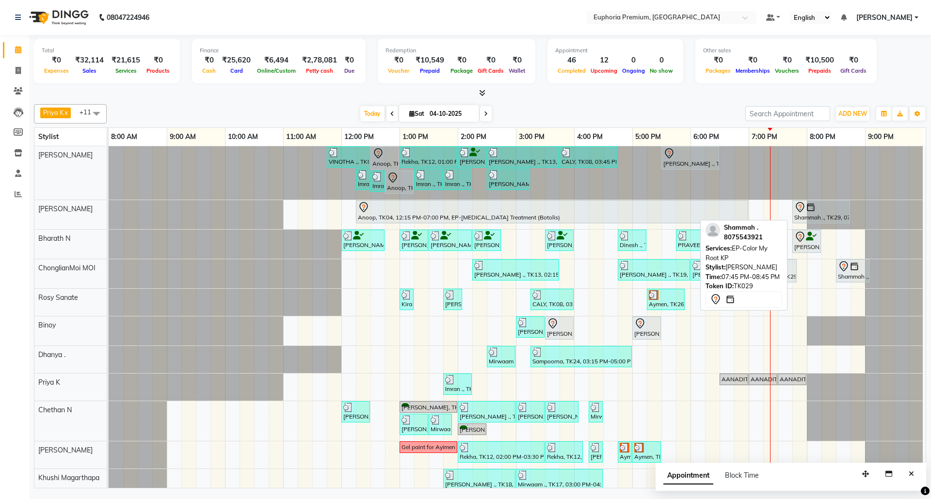
click at [821, 213] on div at bounding box center [821, 208] width 54 height 12
select select "7"
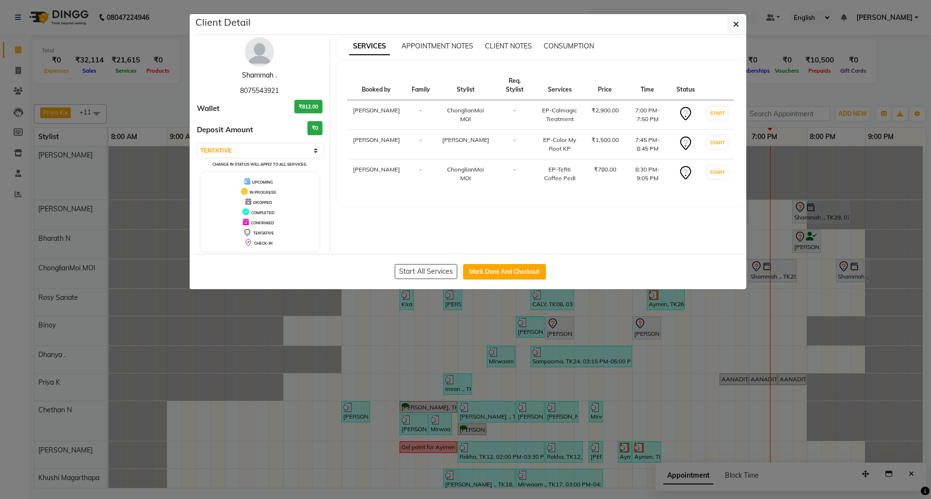
click at [268, 73] on link "Shammah ." at bounding box center [259, 75] width 35 height 9
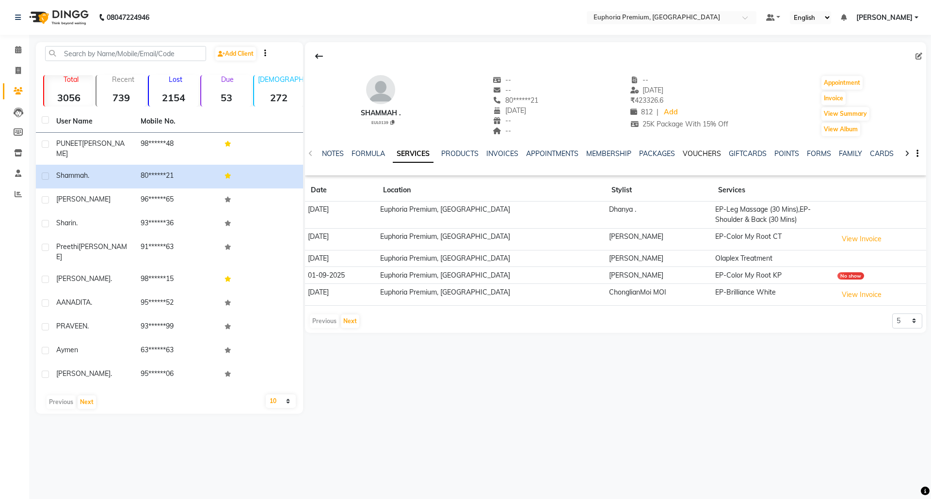
click at [693, 154] on link "VOUCHERS" at bounding box center [702, 153] width 38 height 9
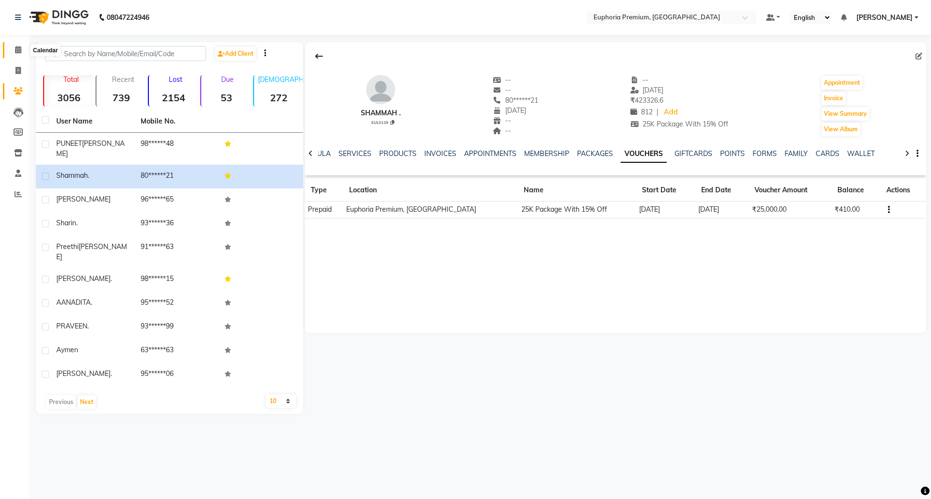
click at [16, 50] on icon at bounding box center [18, 49] width 6 height 7
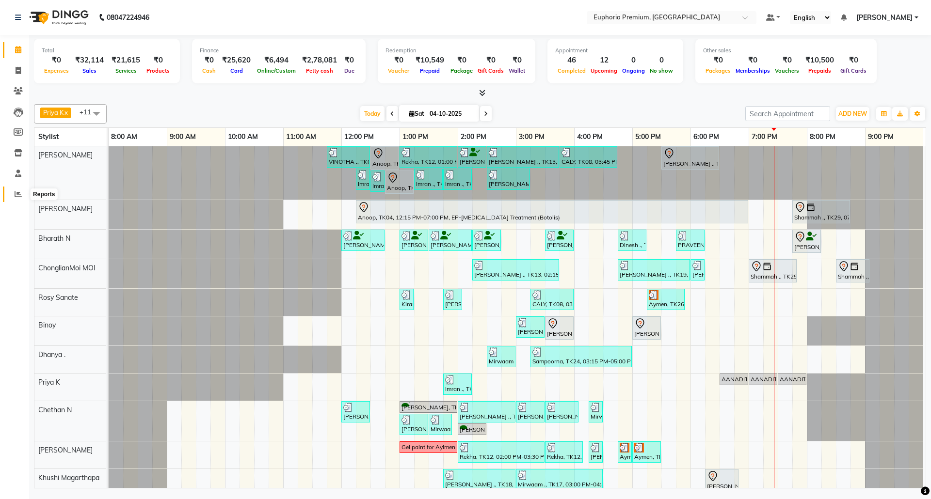
click at [16, 192] on icon at bounding box center [18, 194] width 7 height 7
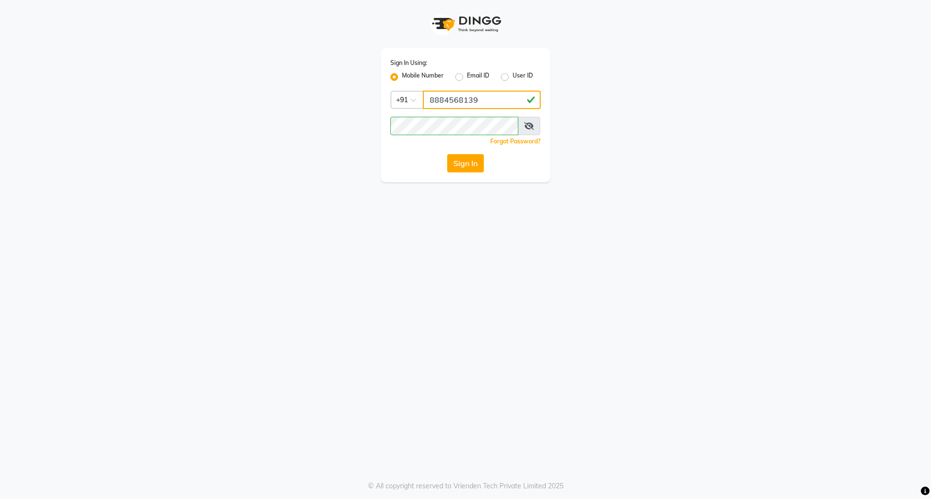
click at [487, 103] on input "8884568139" at bounding box center [482, 100] width 118 height 18
type input "7760179992"
click at [469, 167] on button "Sign In" at bounding box center [465, 163] width 37 height 18
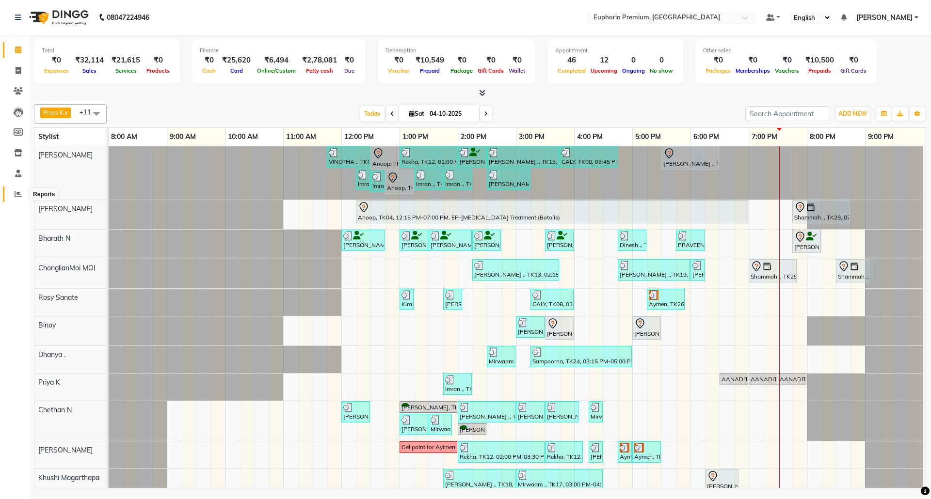
click at [16, 191] on icon at bounding box center [18, 194] width 7 height 7
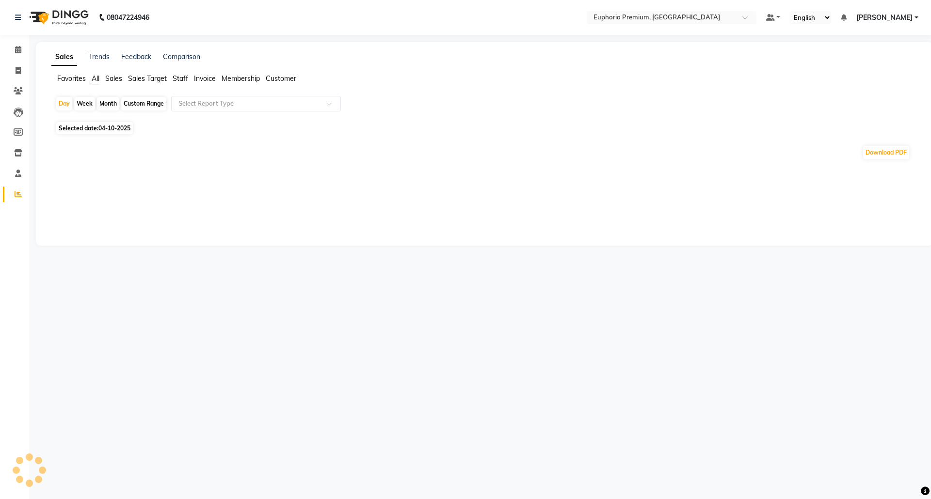
click at [115, 78] on span "Sales" at bounding box center [113, 78] width 17 height 9
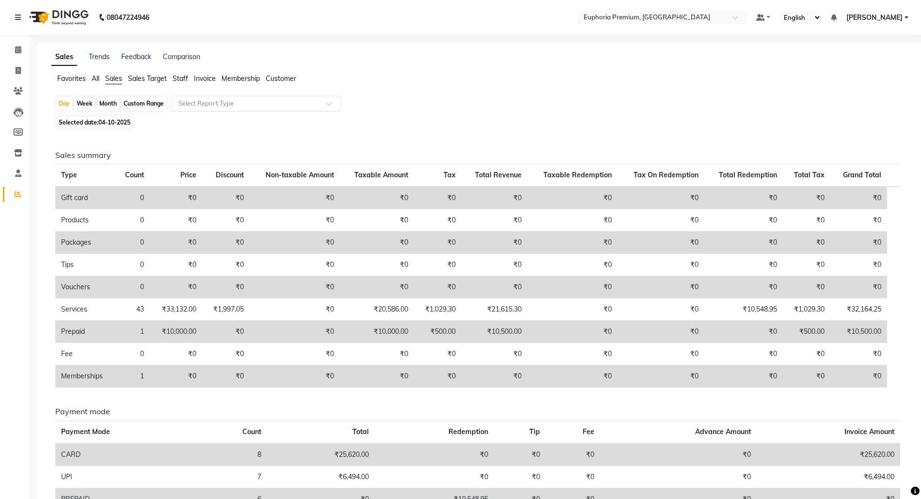
click at [238, 101] on input "text" at bounding box center [247, 104] width 140 height 10
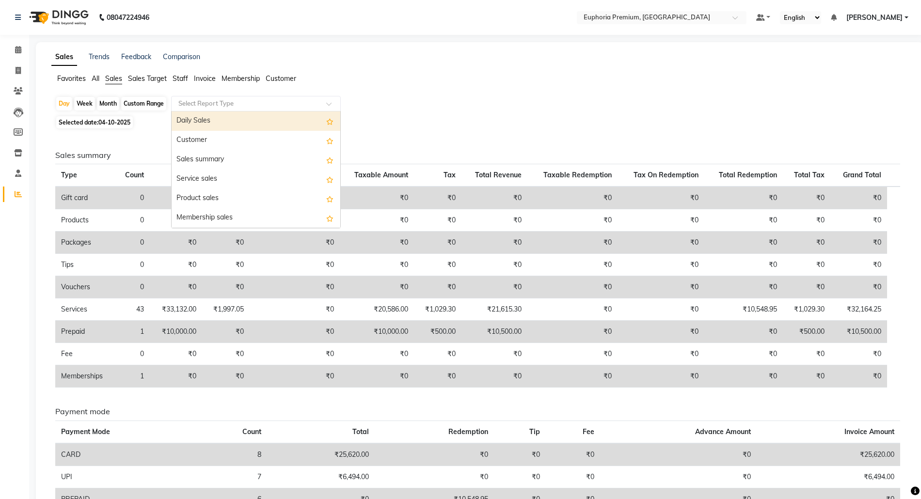
click at [219, 119] on div "Daily Sales" at bounding box center [256, 121] width 169 height 19
select select "full_report"
select select "csv"
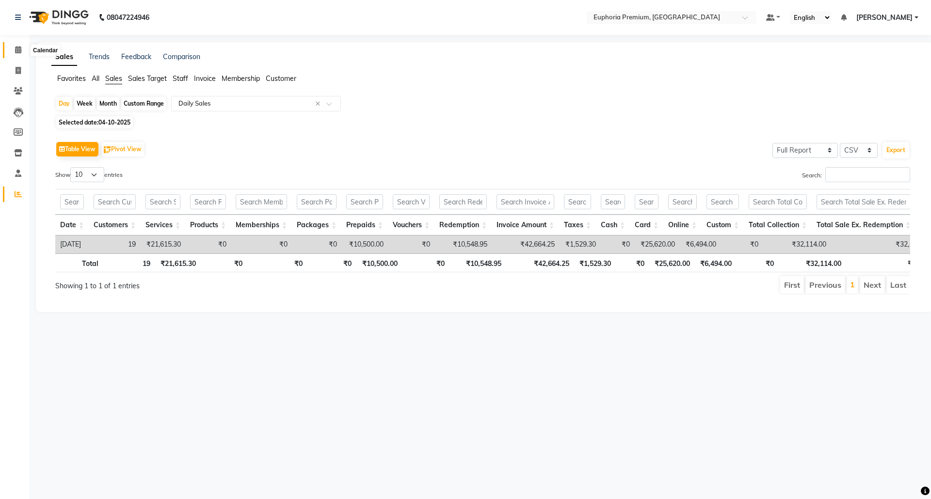
click at [22, 50] on span at bounding box center [18, 50] width 17 height 11
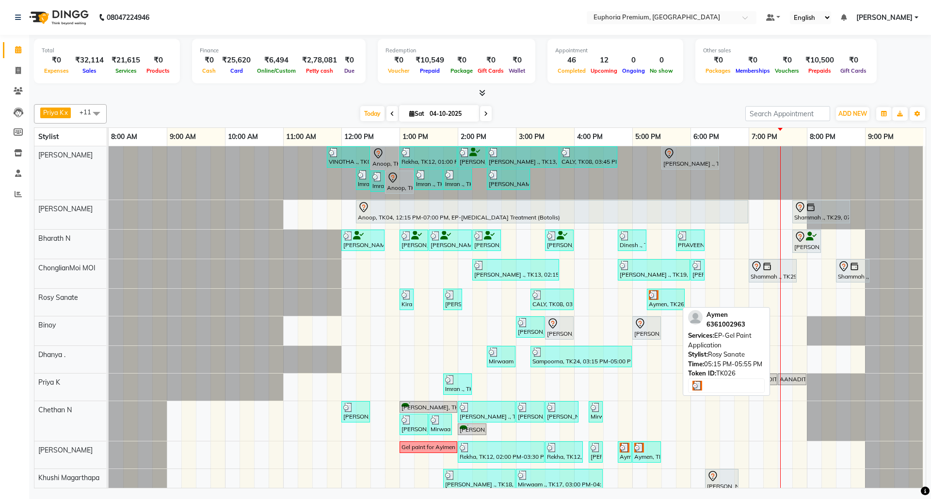
click at [652, 305] on div "Aymen, TK26, 05:15 PM-05:55 PM, EP-Gel Paint Application" at bounding box center [666, 299] width 36 height 18
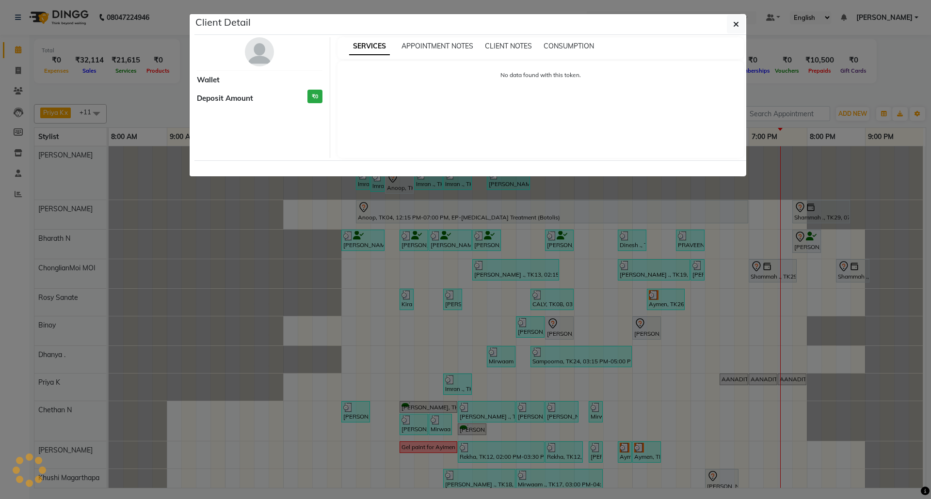
select select "3"
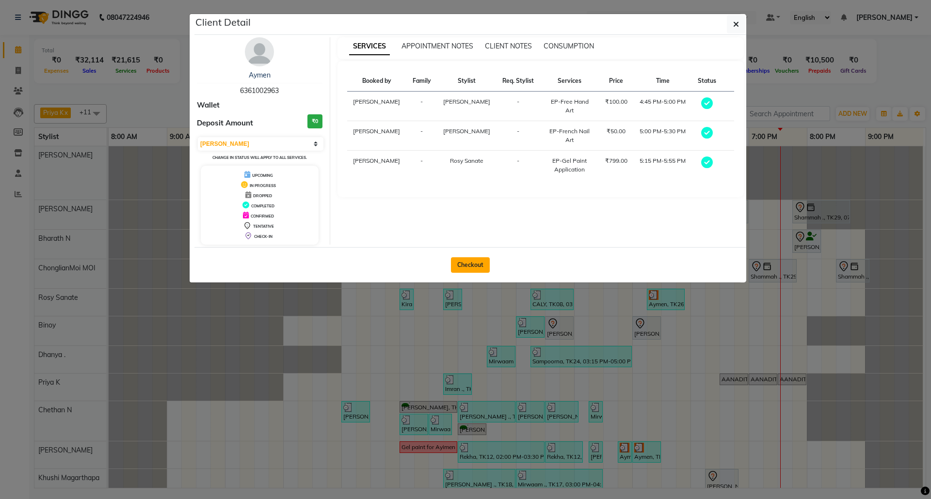
click at [470, 267] on button "Checkout" at bounding box center [470, 266] width 39 height 16
select select "7925"
select select "service"
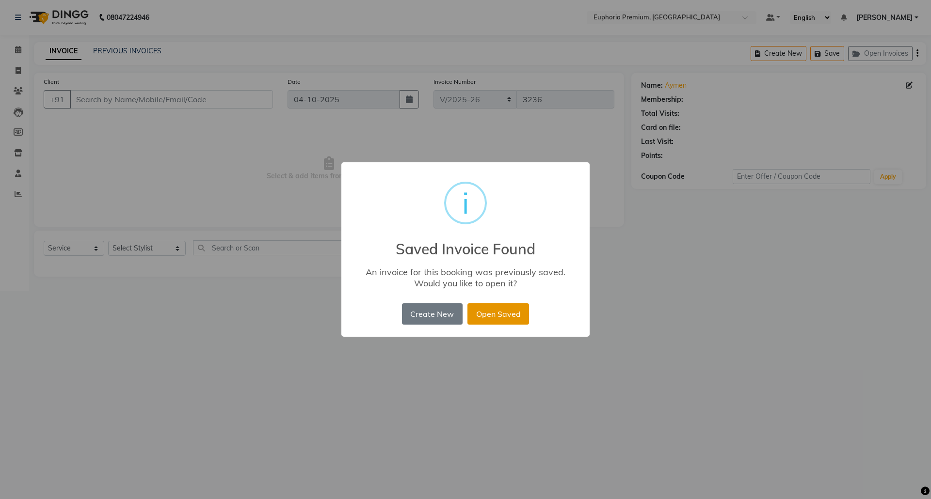
click at [510, 307] on button "Open Saved" at bounding box center [498, 314] width 62 height 21
type input "63******63"
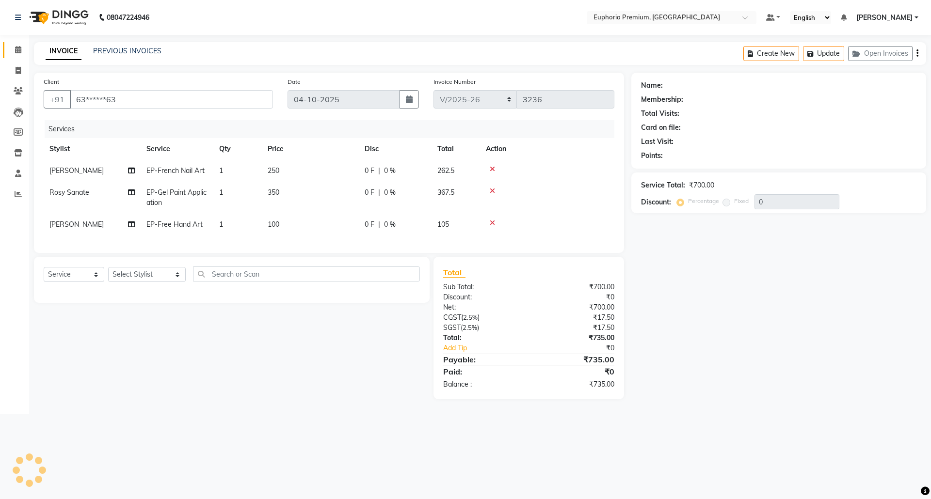
select select "1: Object"
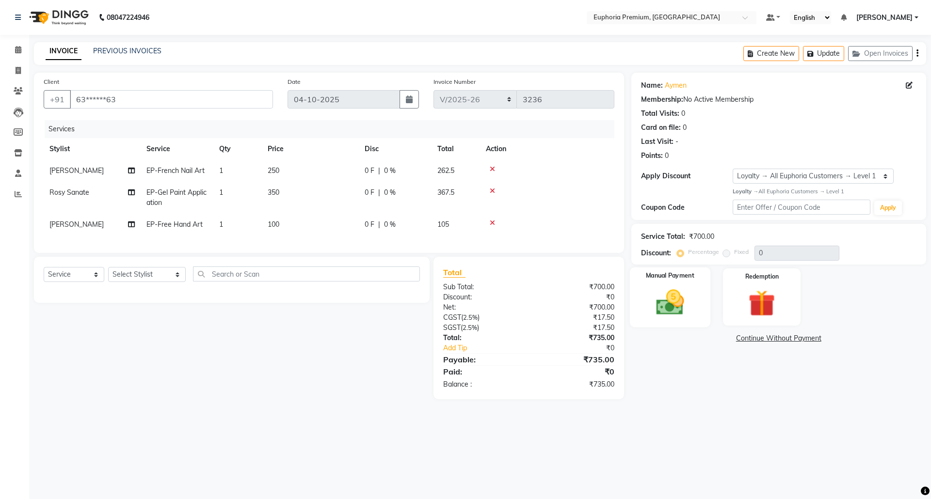
click at [682, 299] on img at bounding box center [669, 303] width 45 height 32
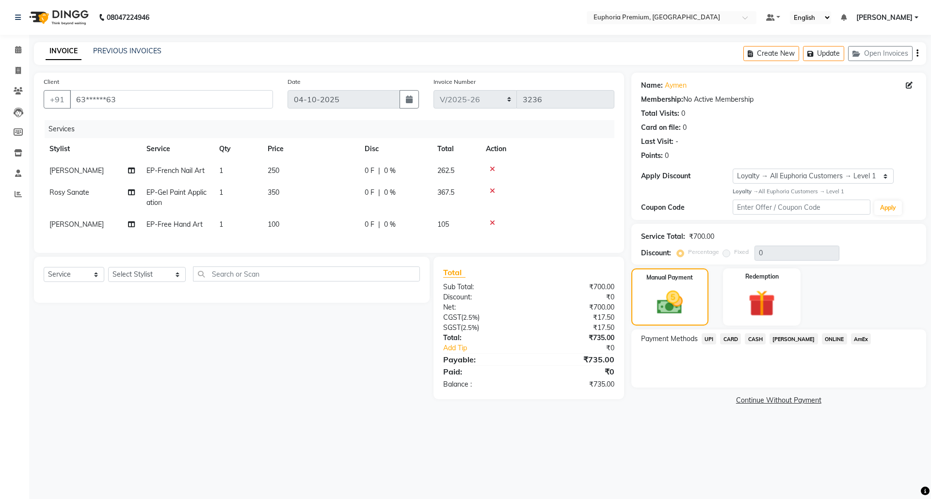
click at [709, 338] on span "UPI" at bounding box center [709, 339] width 15 height 11
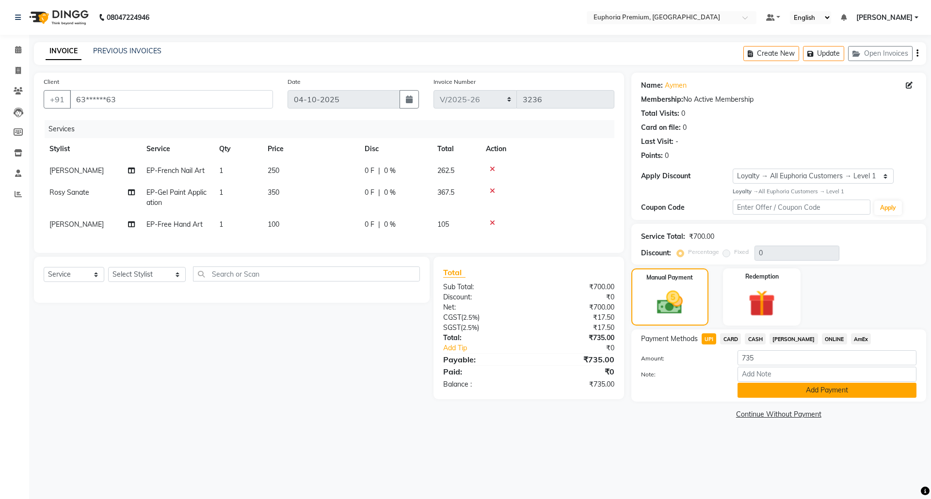
click at [815, 393] on button "Add Payment" at bounding box center [827, 390] width 179 height 15
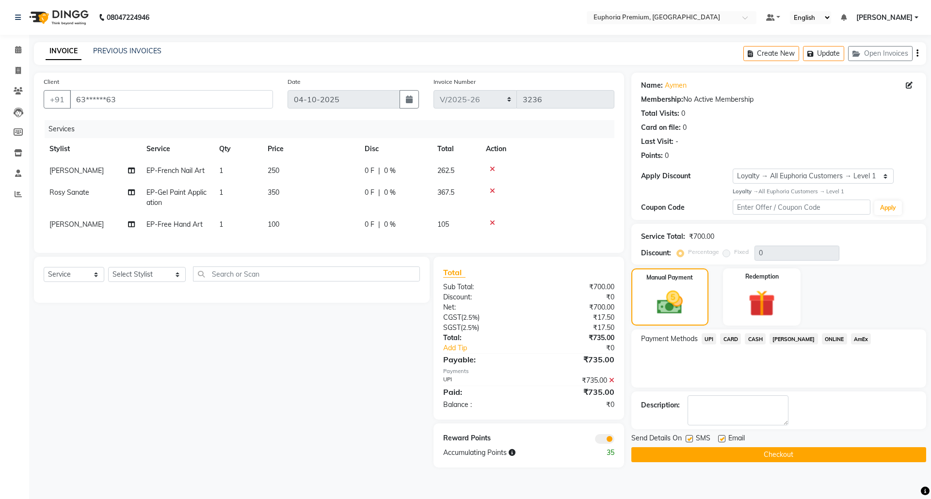
click at [805, 455] on button "Checkout" at bounding box center [778, 455] width 295 height 15
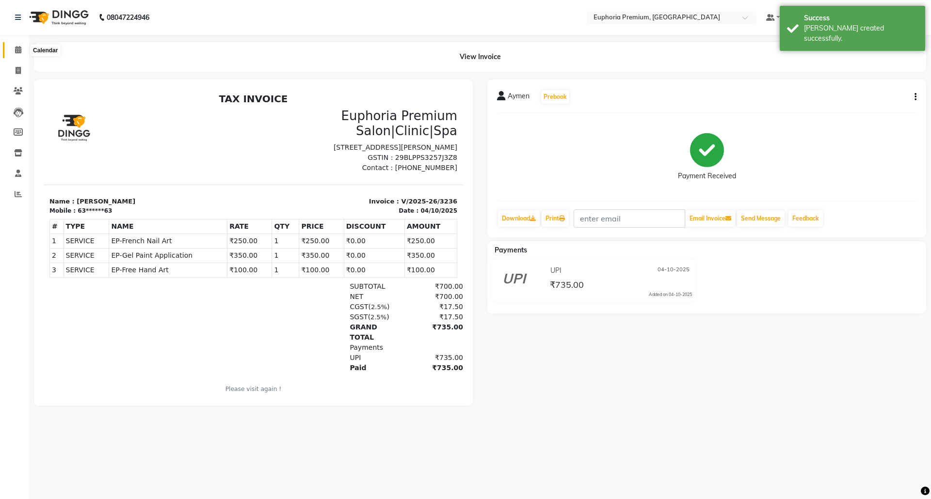
click at [18, 50] on icon at bounding box center [18, 49] width 6 height 7
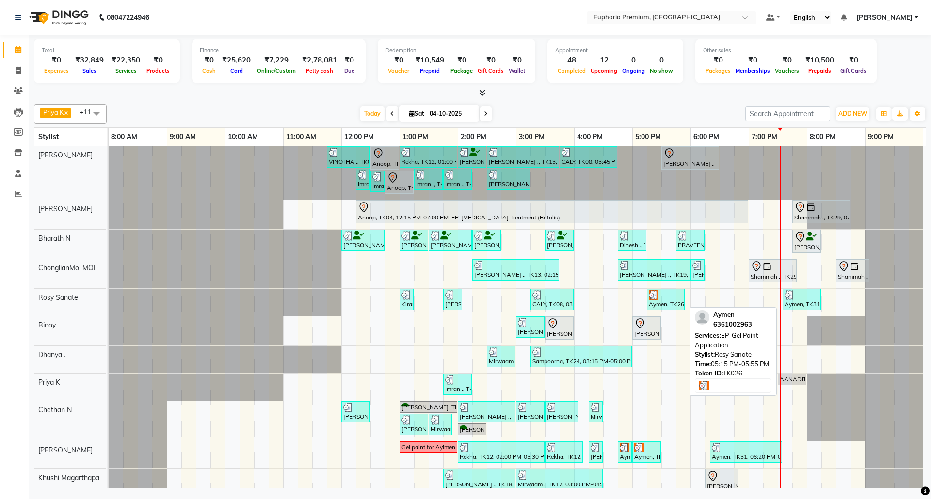
click at [670, 303] on div "Aymen, TK26, 05:15 PM-05:55 PM, EP-Gel Paint Application" at bounding box center [666, 299] width 36 height 18
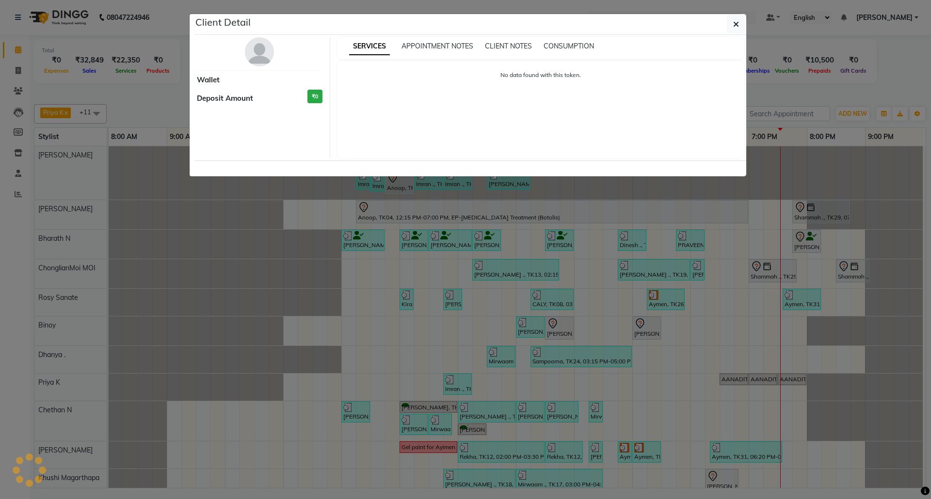
select select "3"
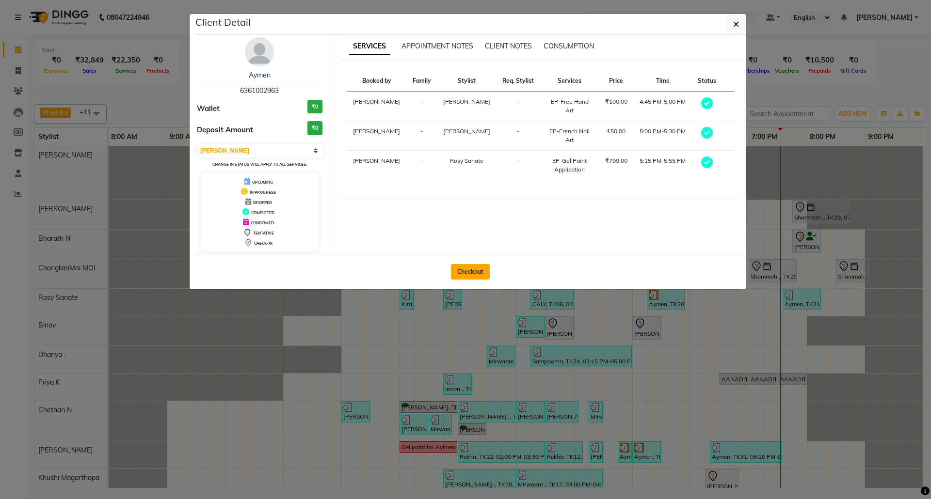
click at [476, 272] on button "Checkout" at bounding box center [470, 272] width 39 height 16
select select "7925"
select select "service"
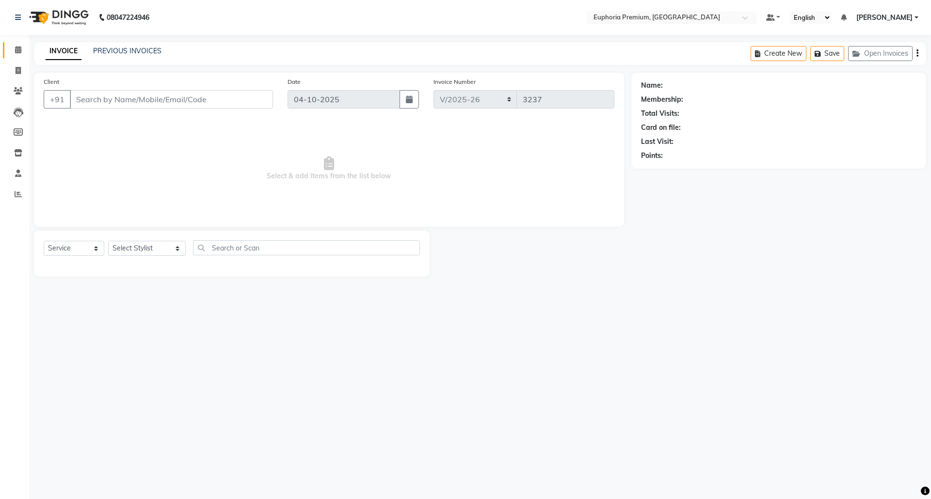
type input "63******63"
select select "91459"
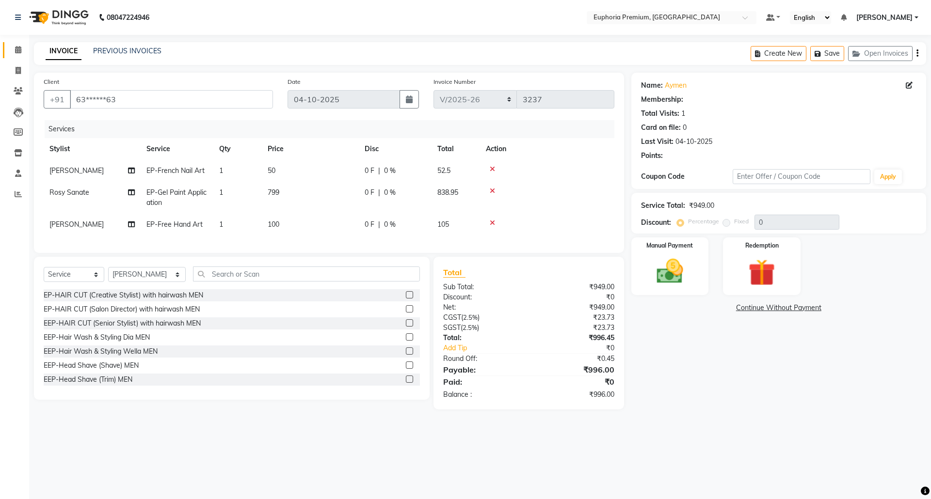
select select "1: Object"
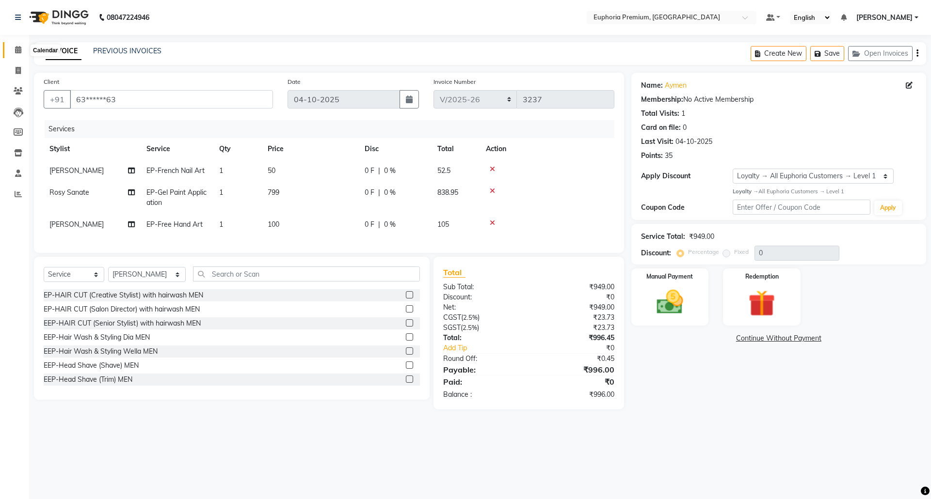
click at [16, 49] on icon at bounding box center [18, 49] width 6 height 7
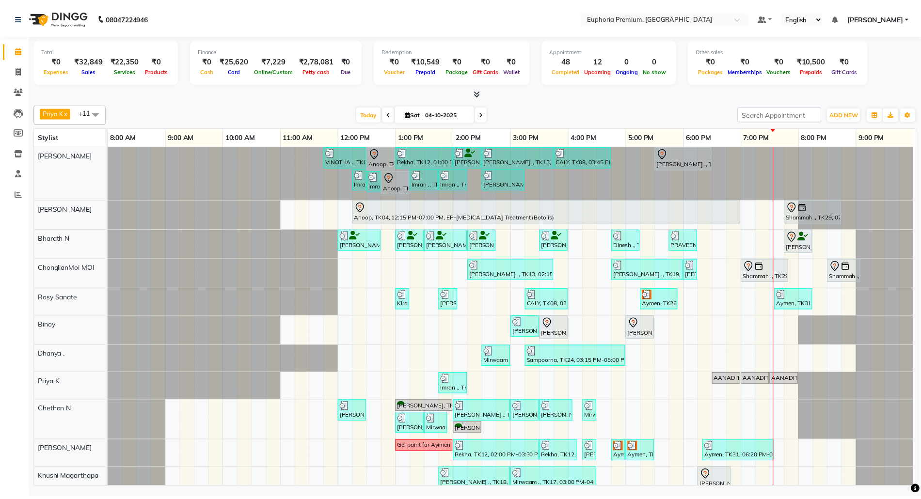
scroll to position [51, 0]
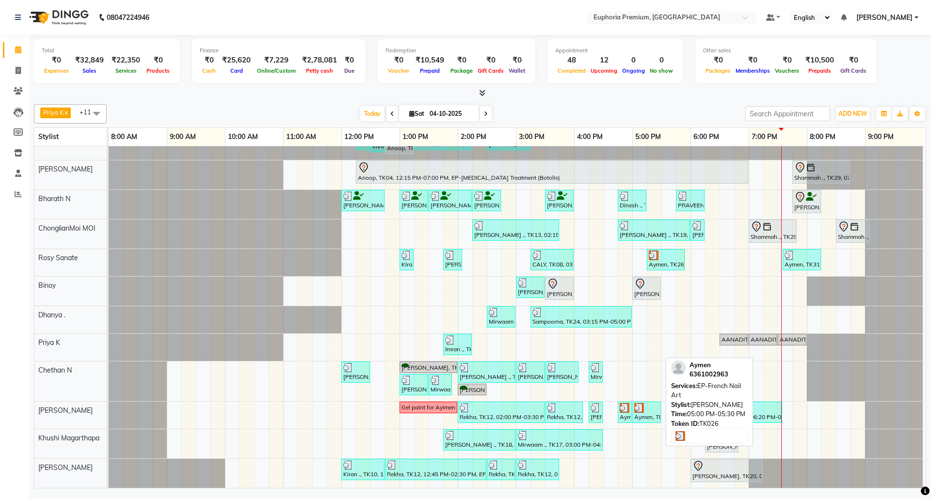
click at [648, 404] on div "Aymen, TK26, 05:00 PM-05:30 PM, EP-French Nail Art" at bounding box center [646, 412] width 27 height 18
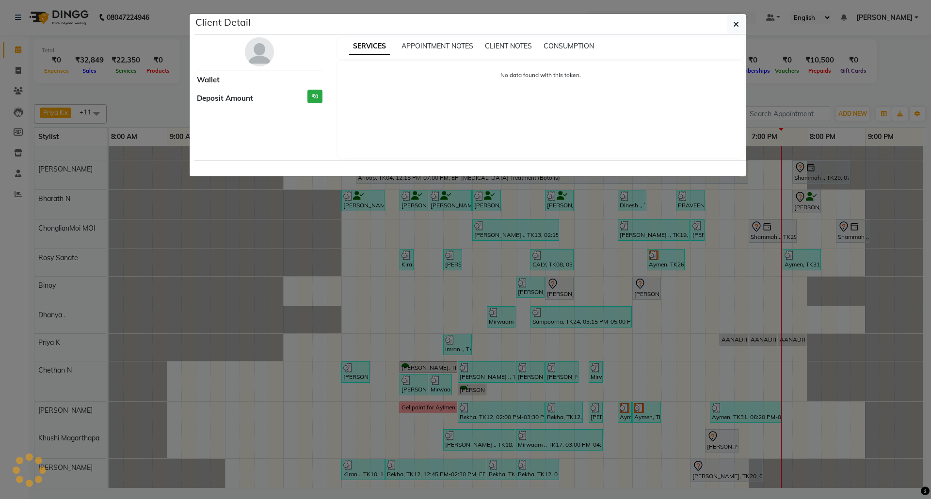
select select "3"
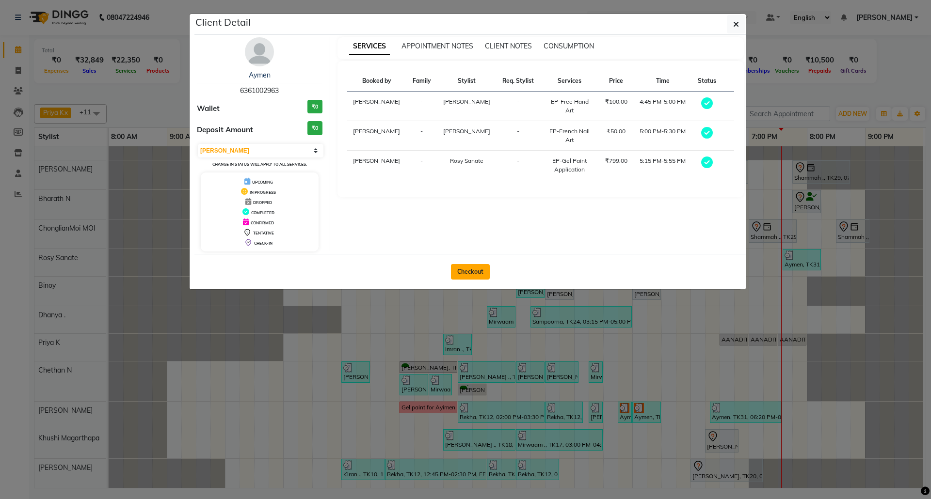
click at [474, 278] on button "Checkout" at bounding box center [470, 272] width 39 height 16
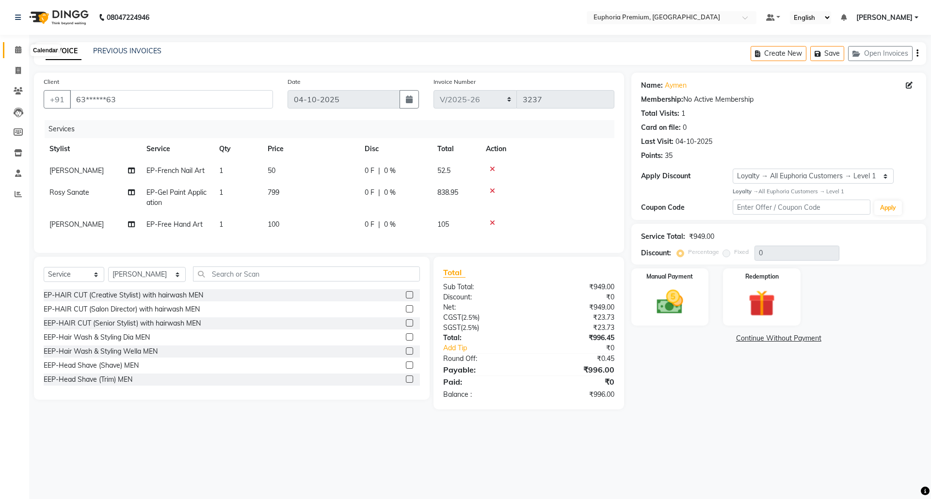
click at [11, 48] on span at bounding box center [18, 50] width 17 height 11
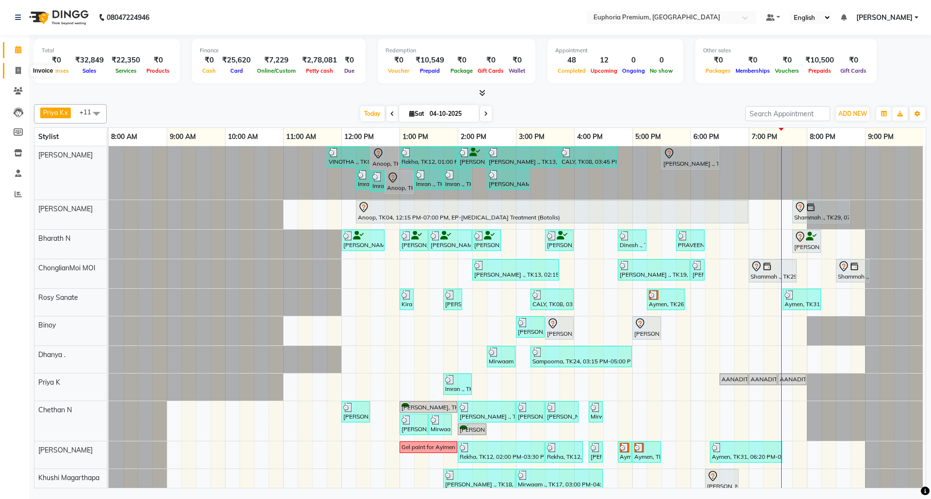
click at [18, 70] on icon at bounding box center [18, 70] width 5 height 7
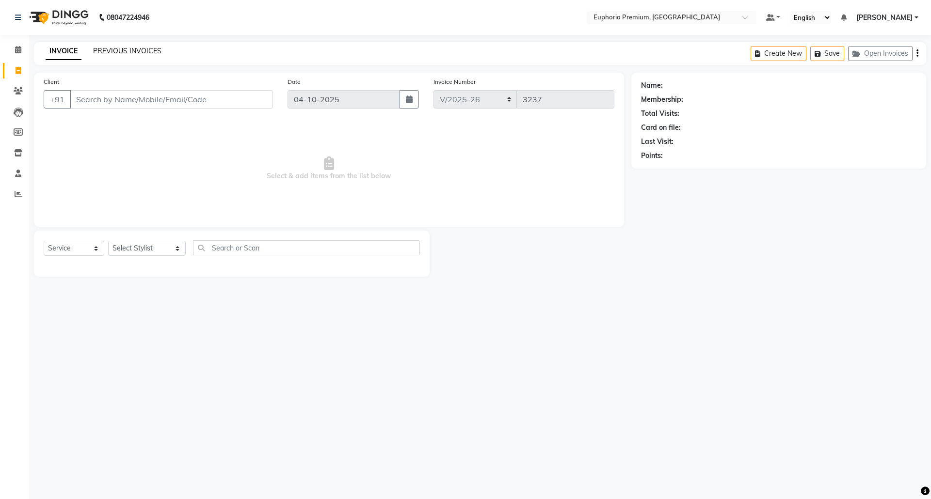
click at [122, 49] on link "PREVIOUS INVOICES" at bounding box center [127, 51] width 68 height 9
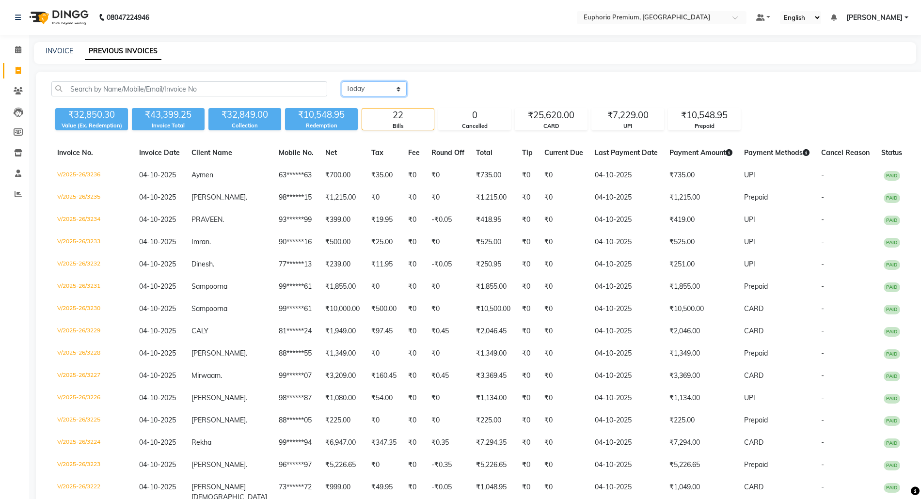
click at [386, 90] on select "[DATE] [DATE] Custom Range" at bounding box center [374, 88] width 65 height 15
click at [342, 81] on select "[DATE] [DATE] Custom Range" at bounding box center [374, 88] width 65 height 15
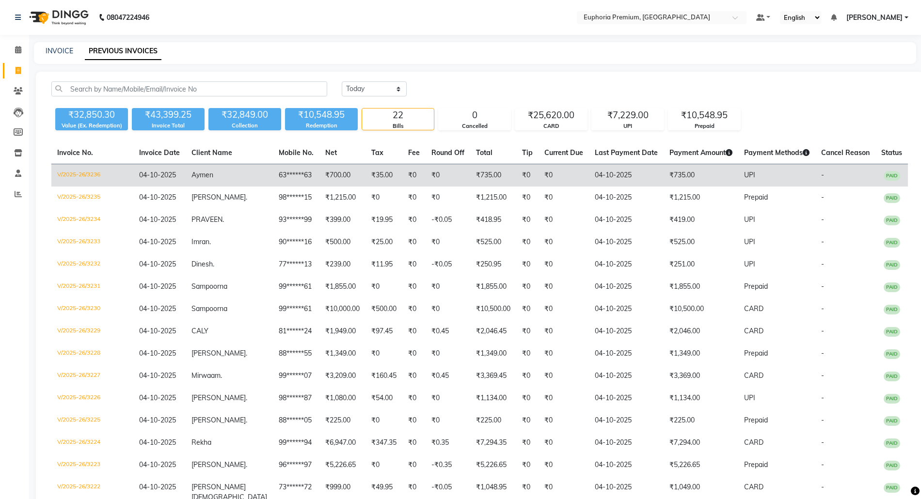
click at [888, 175] on span "PAID" at bounding box center [892, 176] width 16 height 10
